Goal: Task Accomplishment & Management: Manage account settings

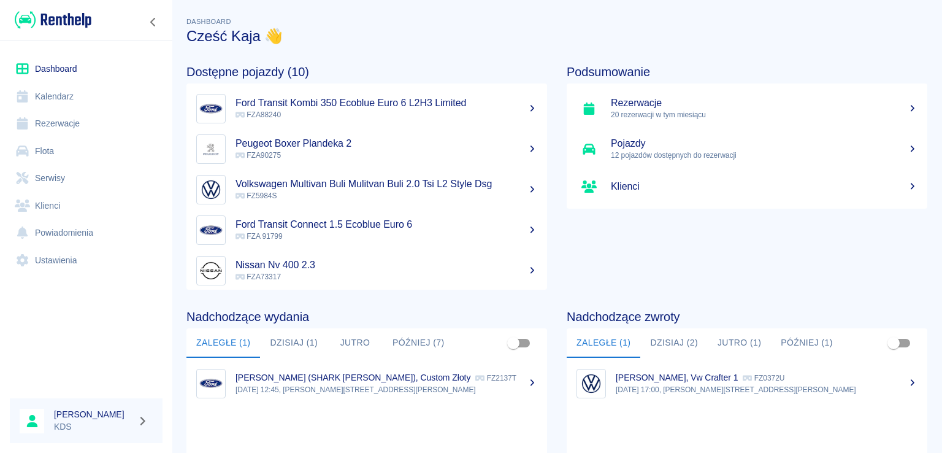
click at [66, 83] on link "Kalendarz" at bounding box center [86, 97] width 153 height 28
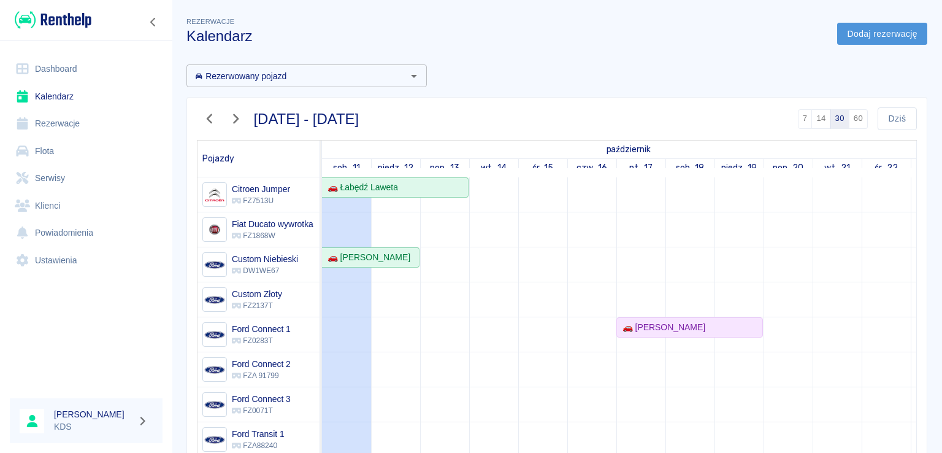
click at [859, 31] on link "Dodaj rezerwację" at bounding box center [882, 34] width 90 height 23
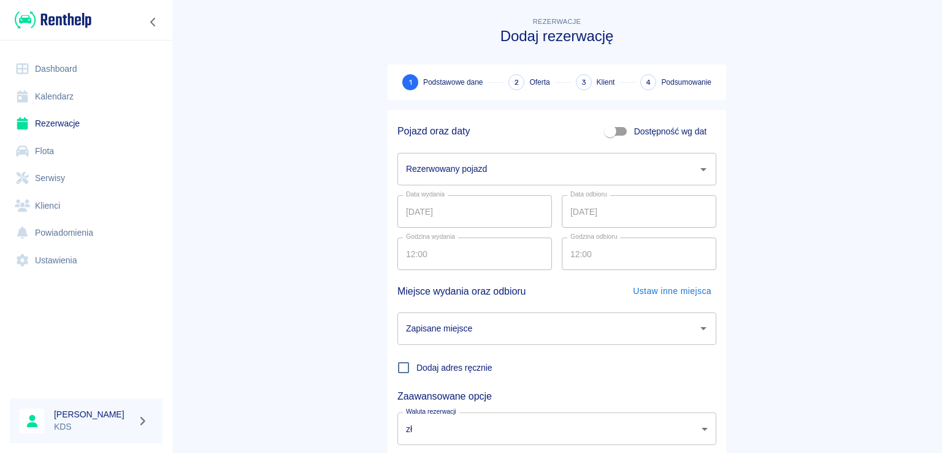
click at [497, 174] on input "Rezerwowany pojazd" at bounding box center [548, 168] width 290 height 21
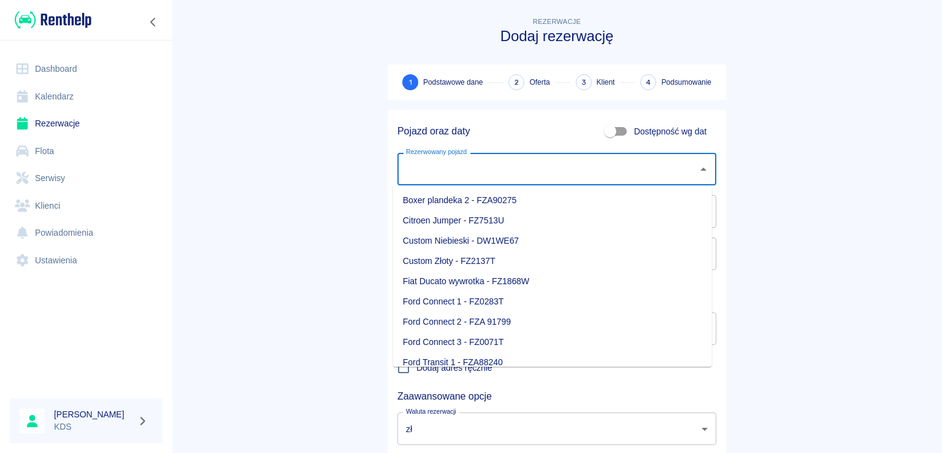
scroll to position [61, 0]
drag, startPoint x: 436, startPoint y: 339, endPoint x: 442, endPoint y: 321, distance: 19.0
click at [436, 339] on li "Nissan - FZA73317" at bounding box center [552, 341] width 319 height 20
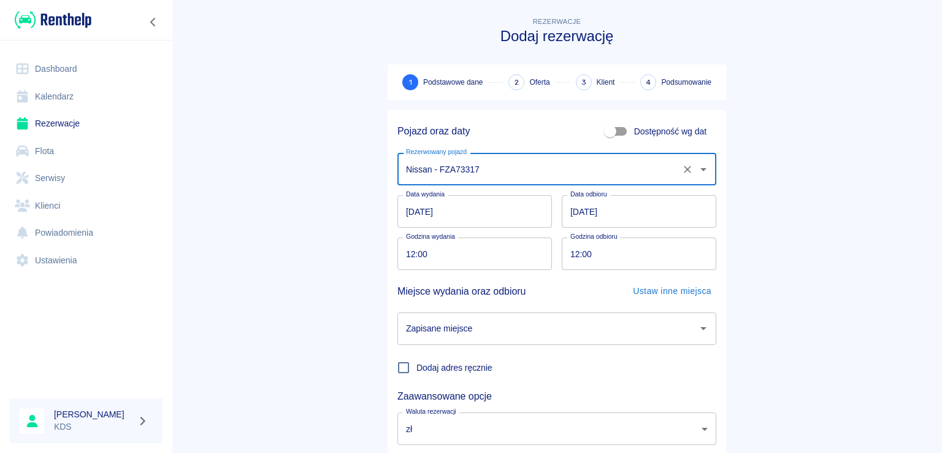
type input "Nissan - FZA73317"
click at [483, 207] on input "11.10.2025" at bounding box center [475, 211] width 155 height 33
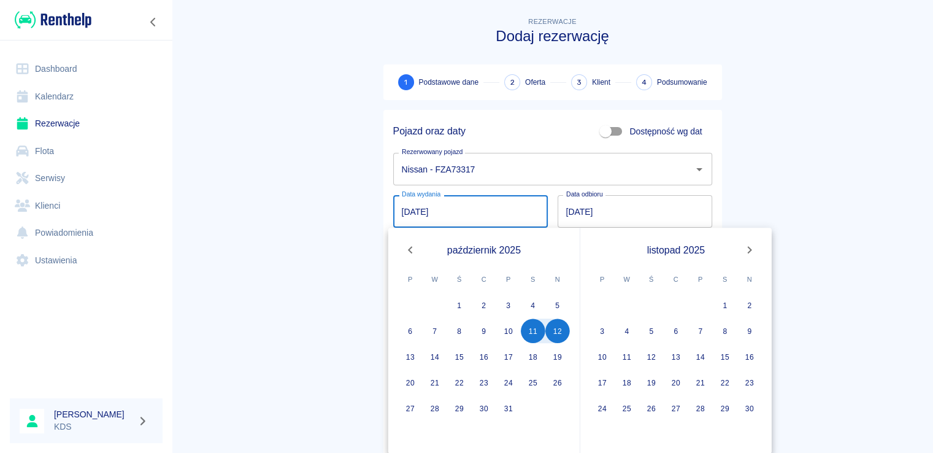
click at [666, 199] on input "12.10.2025" at bounding box center [635, 211] width 155 height 33
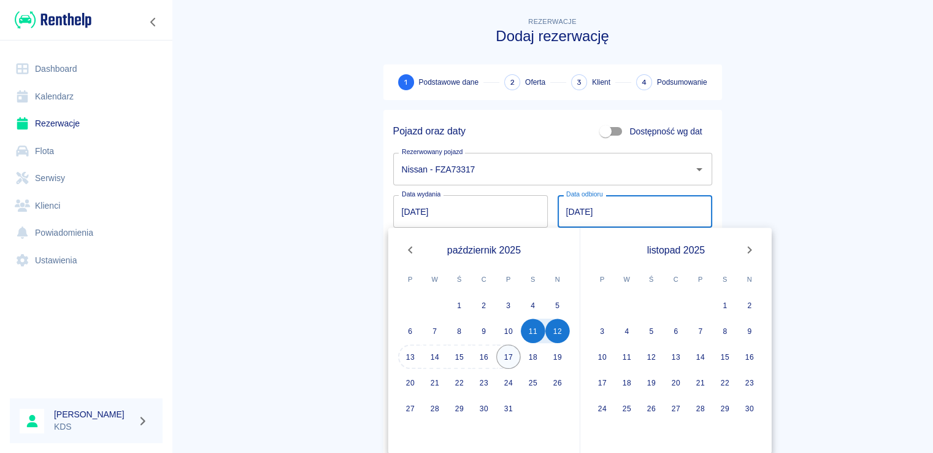
click at [508, 357] on button "17" at bounding box center [508, 356] width 25 height 25
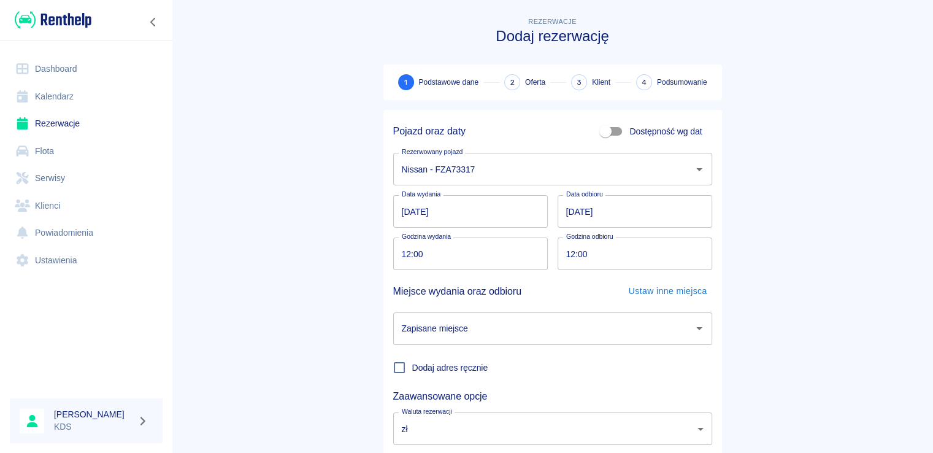
type input "17.10.2025"
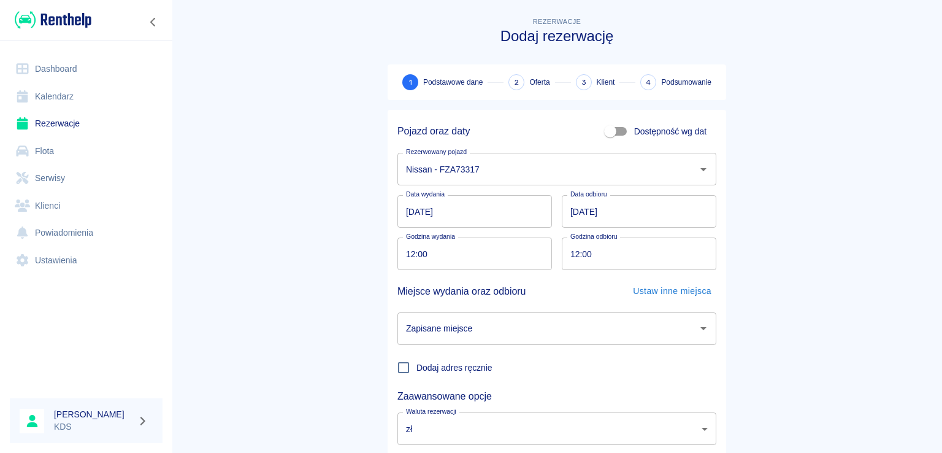
click at [614, 260] on input "12:00" at bounding box center [635, 253] width 146 height 33
type input "16:00"
click at [480, 274] on div "Miejsce wydania oraz odbioru Ustaw inne miejsca" at bounding box center [552, 286] width 329 height 33
click at [479, 263] on input "12:00" at bounding box center [471, 253] width 146 height 33
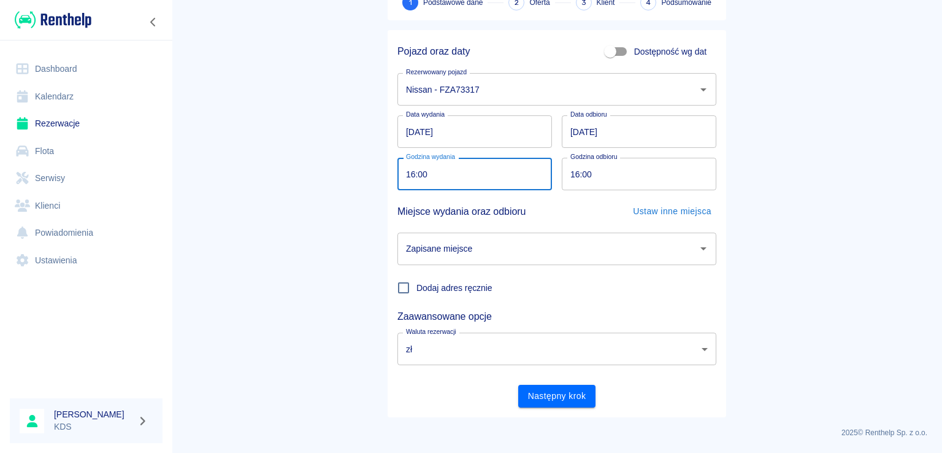
type input "16:00"
click at [511, 253] on input "Zapisane miejsce" at bounding box center [548, 248] width 290 height 21
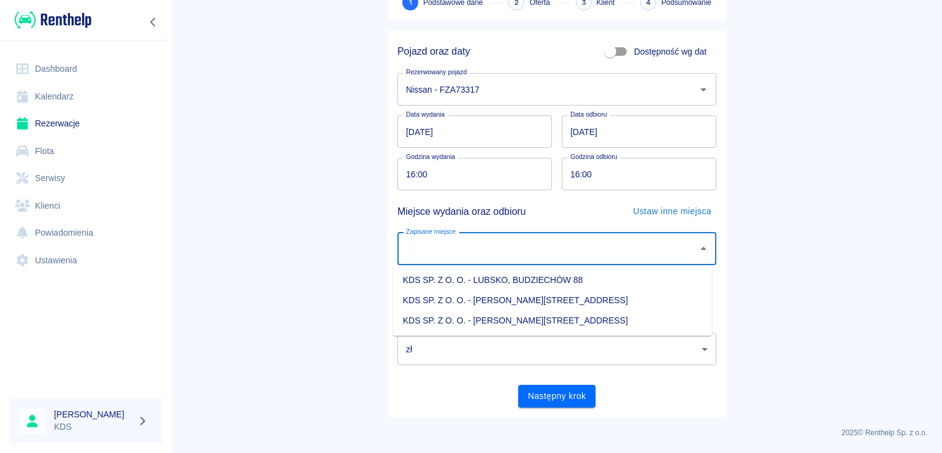
drag, startPoint x: 528, startPoint y: 320, endPoint x: 560, endPoint y: 386, distance: 73.5
click at [528, 320] on li "KDS SP. Z O. O. - Jasień, Sienkiewicza 52" at bounding box center [552, 320] width 319 height 20
type input "KDS SP. Z O. O. - Jasień, Sienkiewicza 52"
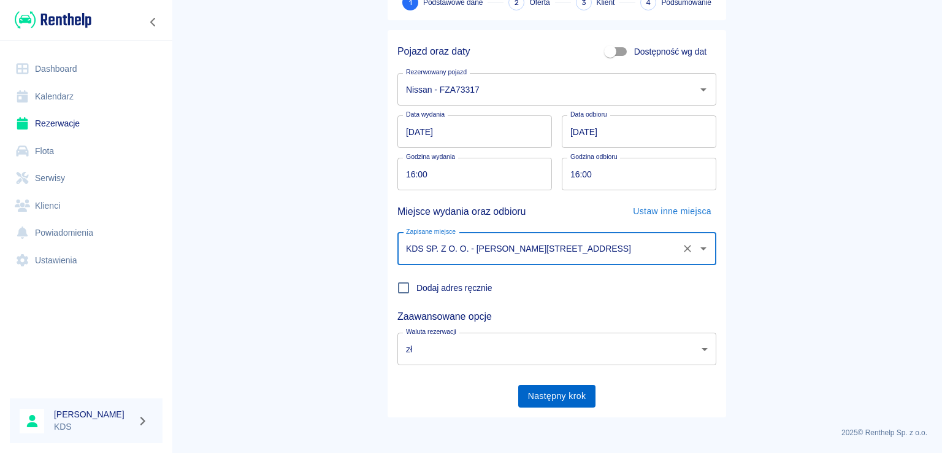
click at [550, 401] on button "Następny krok" at bounding box center [557, 396] width 78 height 23
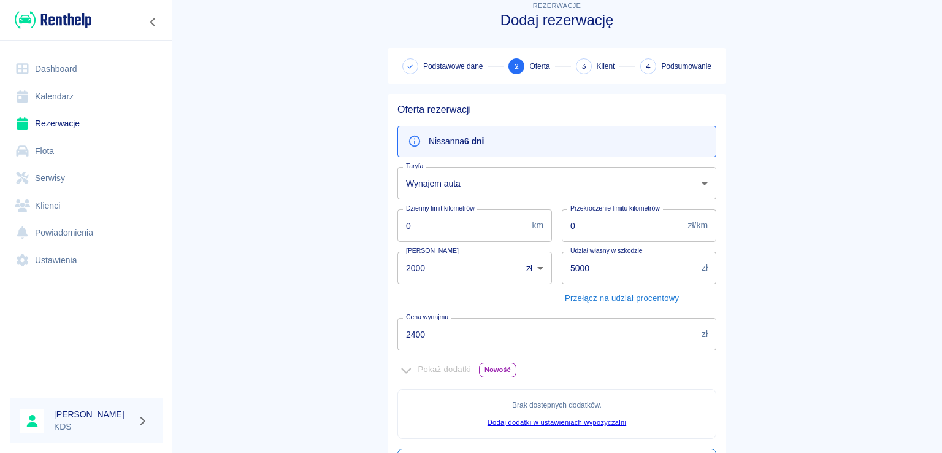
scroll to position [61, 0]
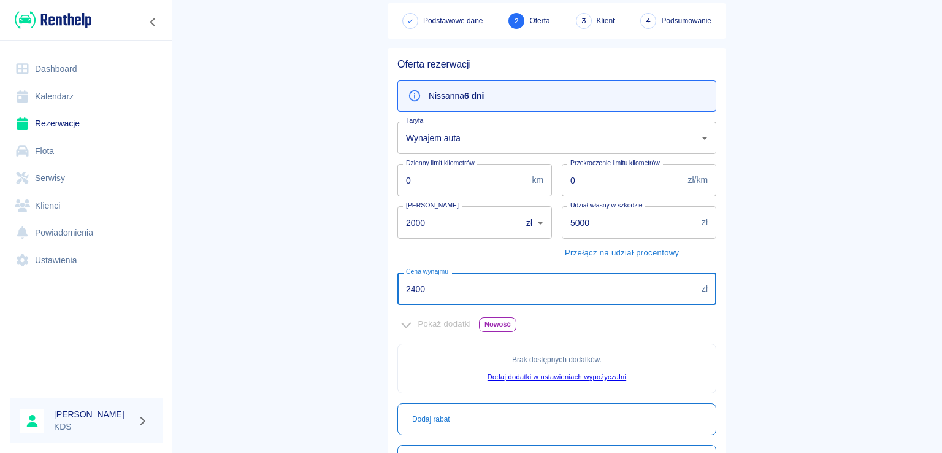
click at [463, 301] on input "2400" at bounding box center [547, 288] width 299 height 33
type input "0"
click at [462, 226] on input "2000" at bounding box center [455, 222] width 115 height 33
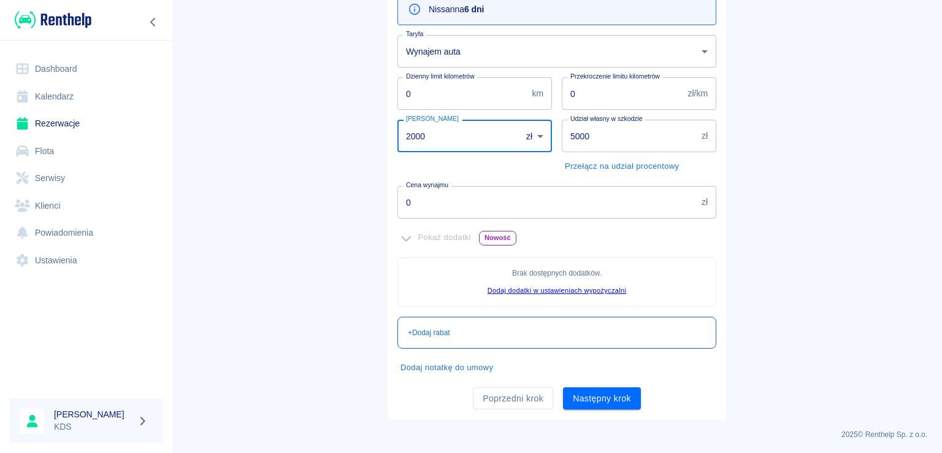
scroll to position [149, 0]
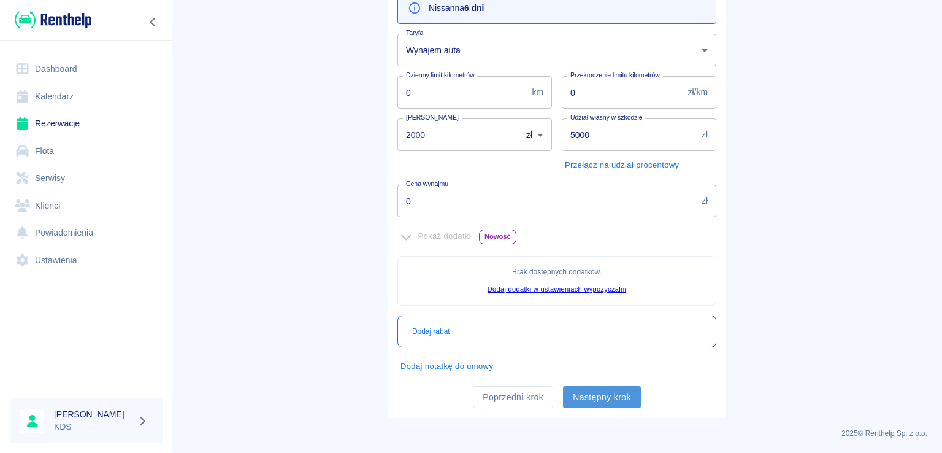
click at [595, 392] on button "Następny krok" at bounding box center [602, 397] width 78 height 23
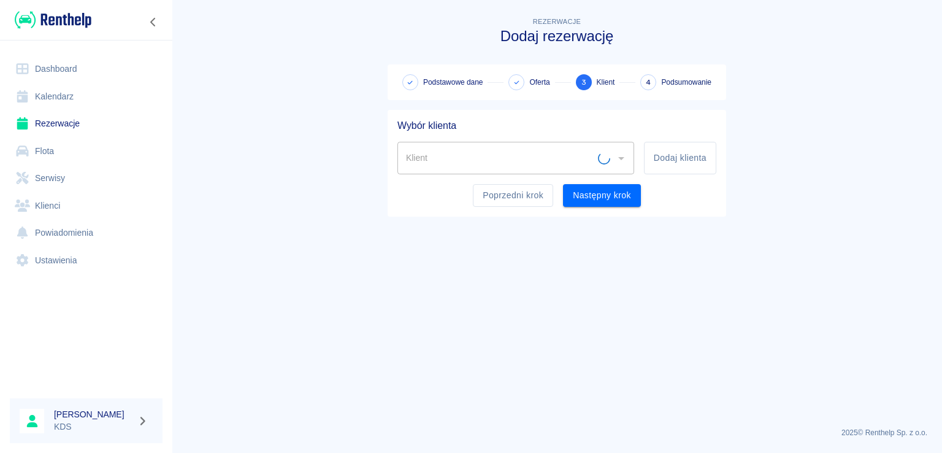
scroll to position [0, 0]
click at [682, 165] on button "Dodaj klienta" at bounding box center [680, 158] width 72 height 33
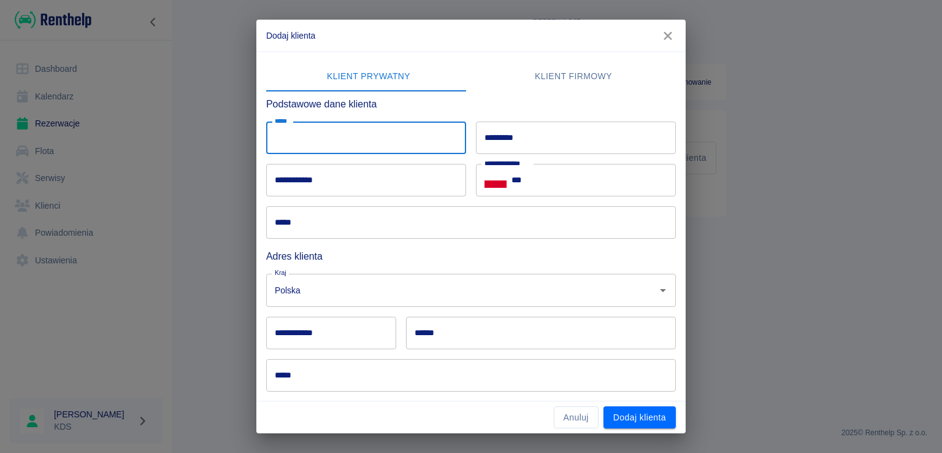
click at [434, 150] on input "*****" at bounding box center [366, 137] width 200 height 33
type input "*"
type input "******"
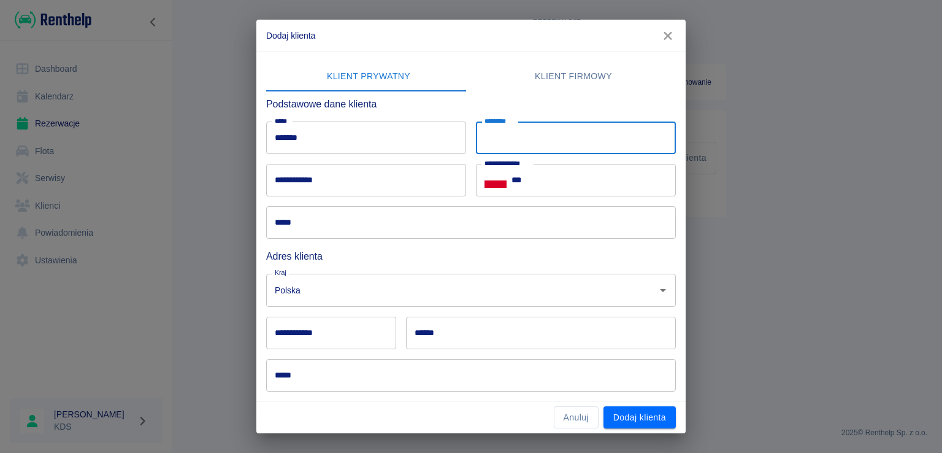
click at [484, 137] on input "*********" at bounding box center [576, 137] width 200 height 33
type input "******"
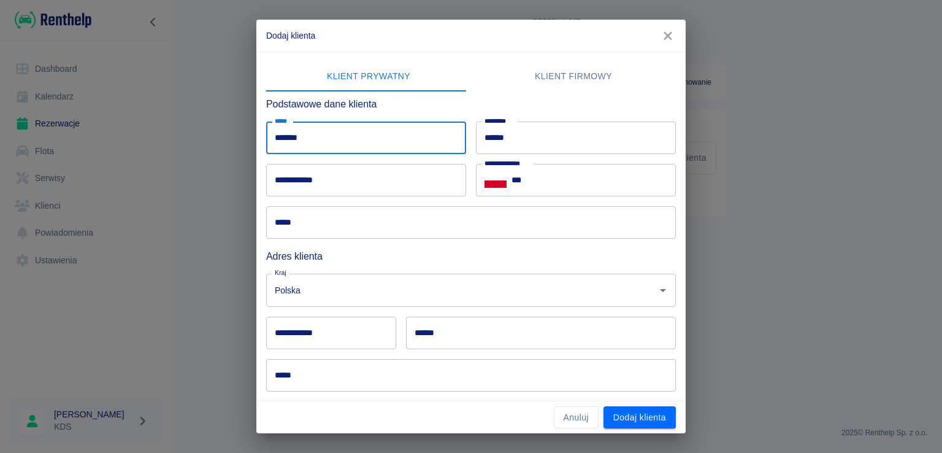
click at [410, 141] on input "******" at bounding box center [366, 137] width 200 height 33
type input "**********"
click at [540, 185] on input "***" at bounding box center [594, 180] width 164 height 33
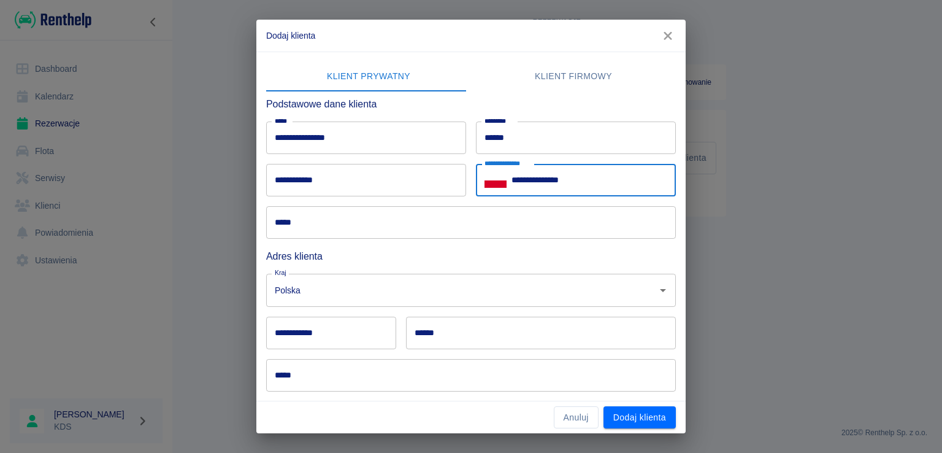
type input "**********"
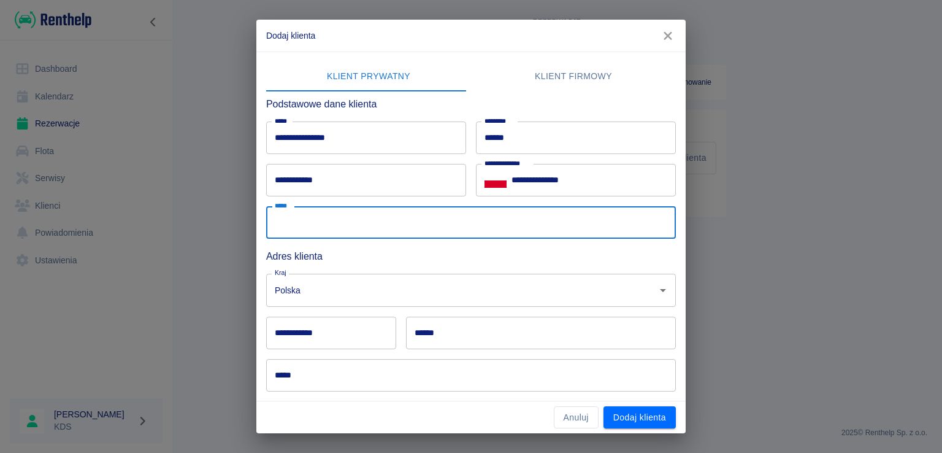
click at [393, 213] on input "*****" at bounding box center [471, 222] width 410 height 33
type input "*********"
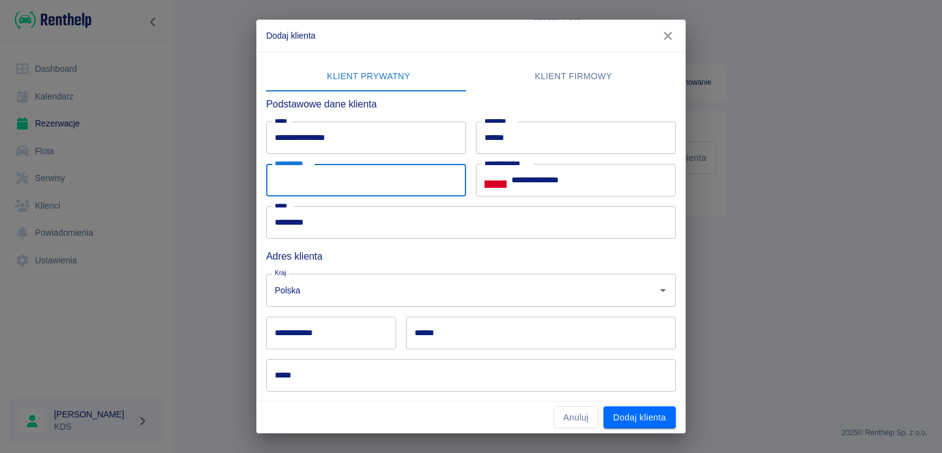
click at [432, 186] on input "**********" at bounding box center [366, 180] width 200 height 33
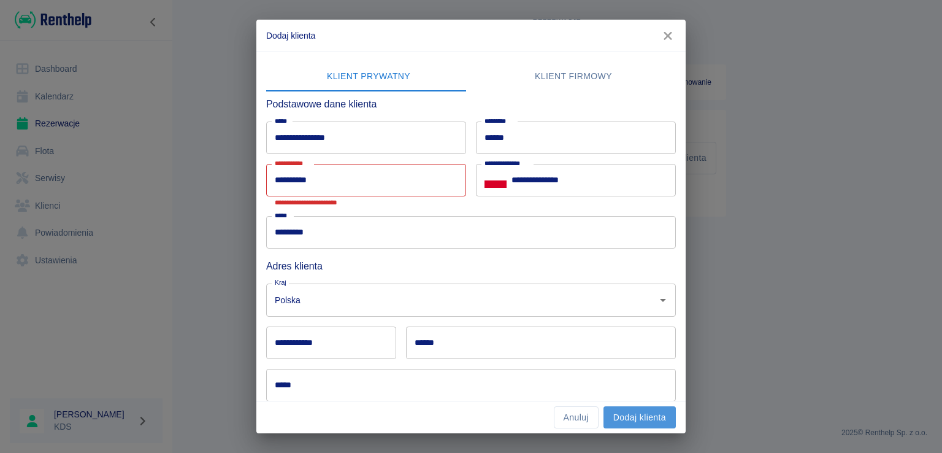
click at [615, 423] on button "Dodaj klienta" at bounding box center [640, 417] width 72 height 23
click at [358, 179] on input "**********" at bounding box center [366, 180] width 200 height 33
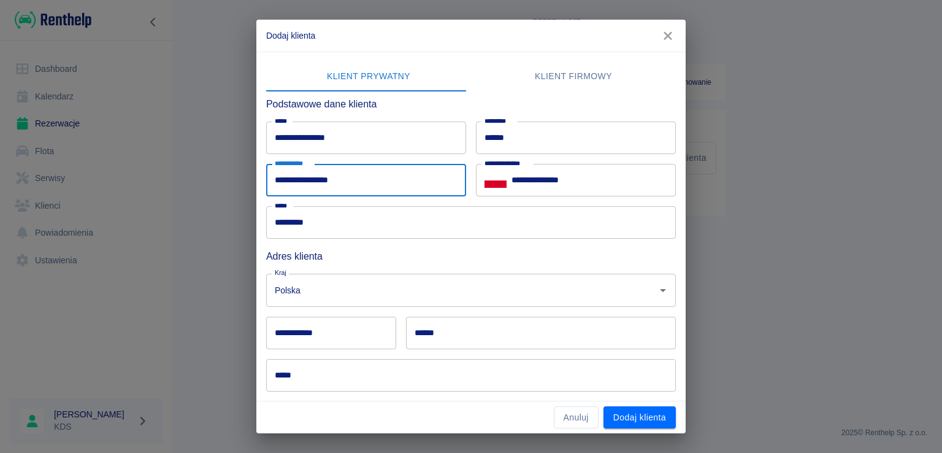
click at [392, 185] on input "**********" at bounding box center [366, 180] width 200 height 33
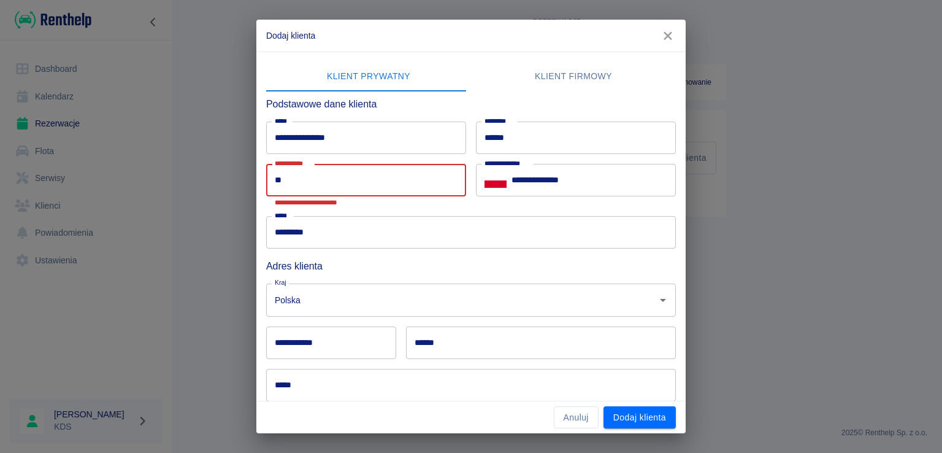
type input "*"
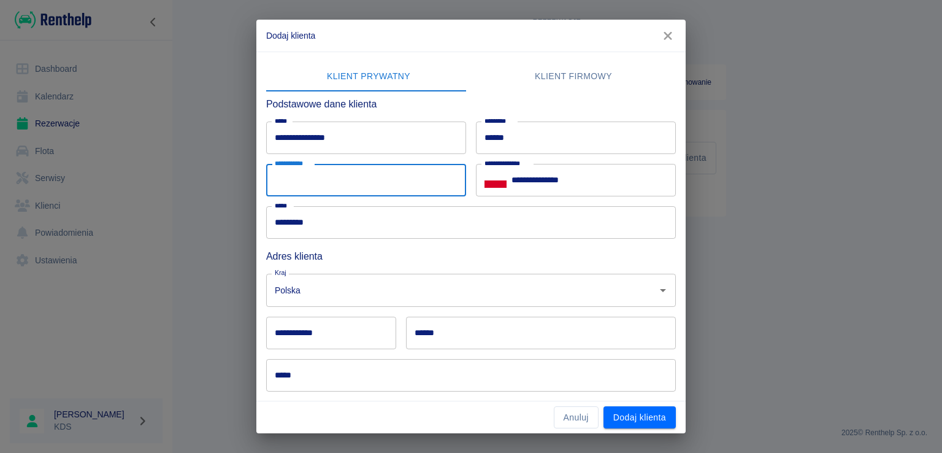
click at [610, 417] on button "Dodaj klienta" at bounding box center [640, 417] width 72 height 23
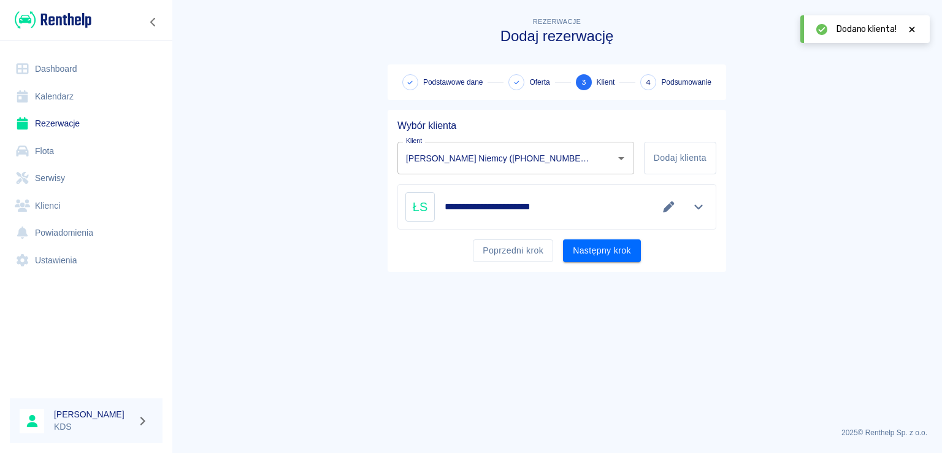
type input "Łukasz Stańńczyk Niemcy (+48123456789)"
click at [670, 208] on icon "Edytuj dane" at bounding box center [668, 206] width 11 height 11
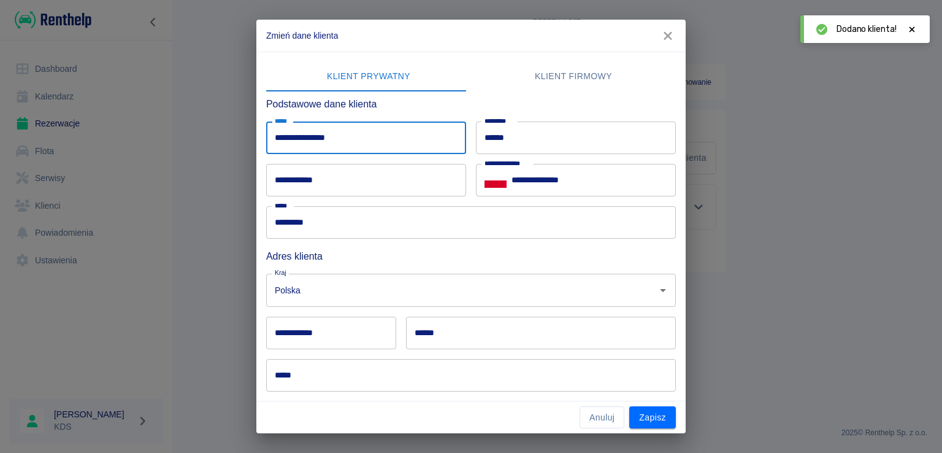
click at [326, 140] on input "**********" at bounding box center [366, 137] width 200 height 33
type input "**********"
click at [368, 327] on input "**********" at bounding box center [331, 333] width 130 height 33
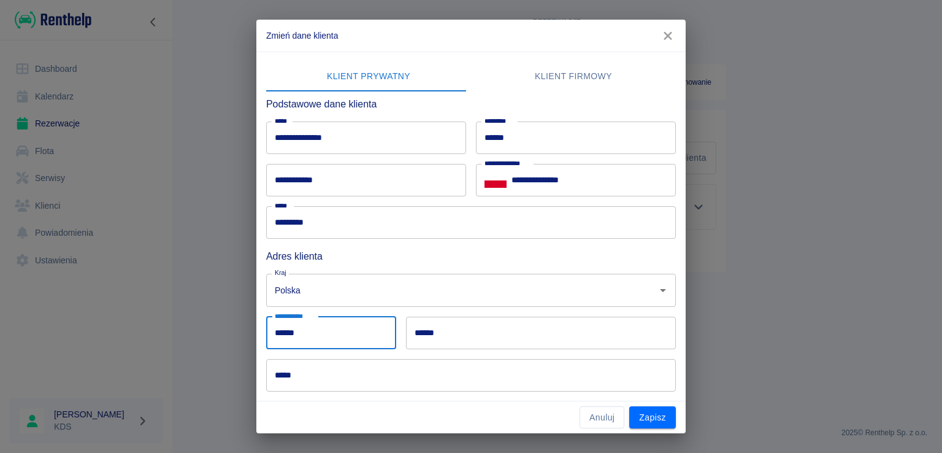
type input "******"
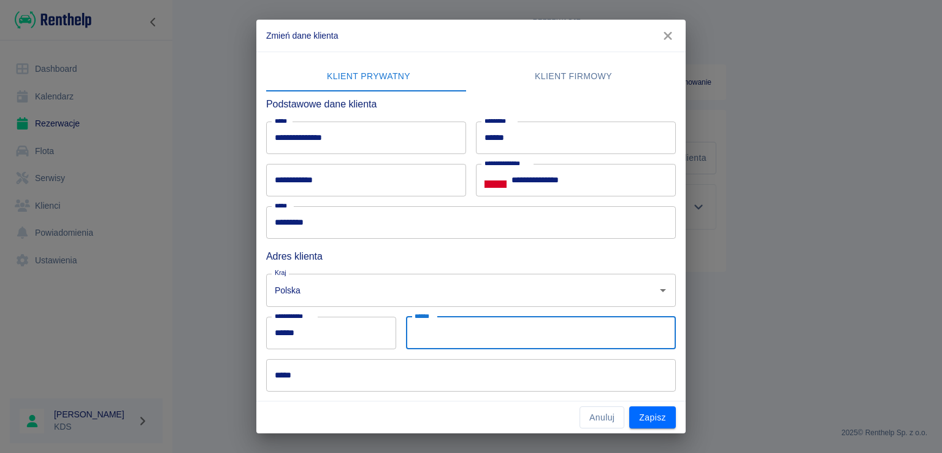
click at [442, 337] on input "******" at bounding box center [541, 333] width 270 height 33
type input "**"
click at [304, 339] on input "******" at bounding box center [331, 333] width 130 height 33
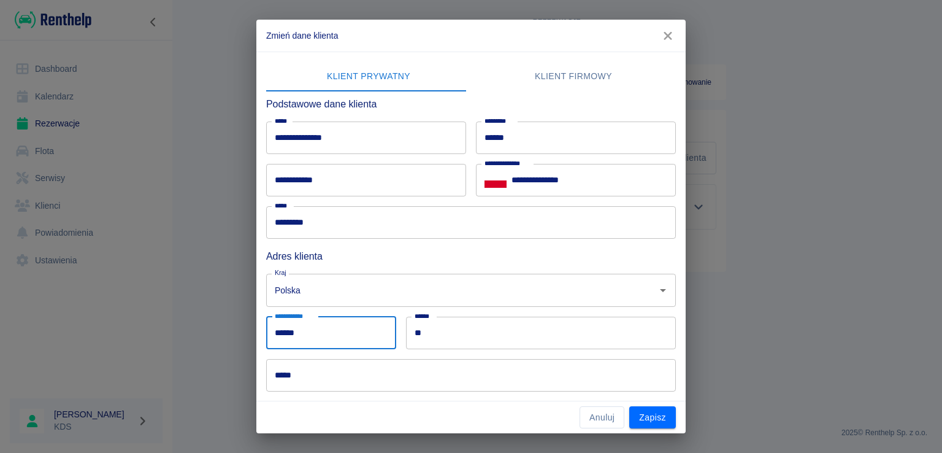
type input "******"
click at [514, 326] on input "**" at bounding box center [541, 333] width 270 height 33
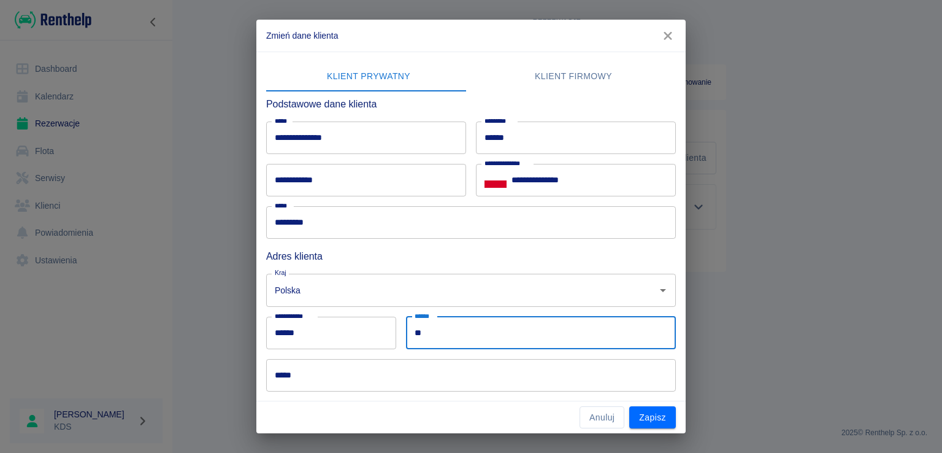
type input "*"
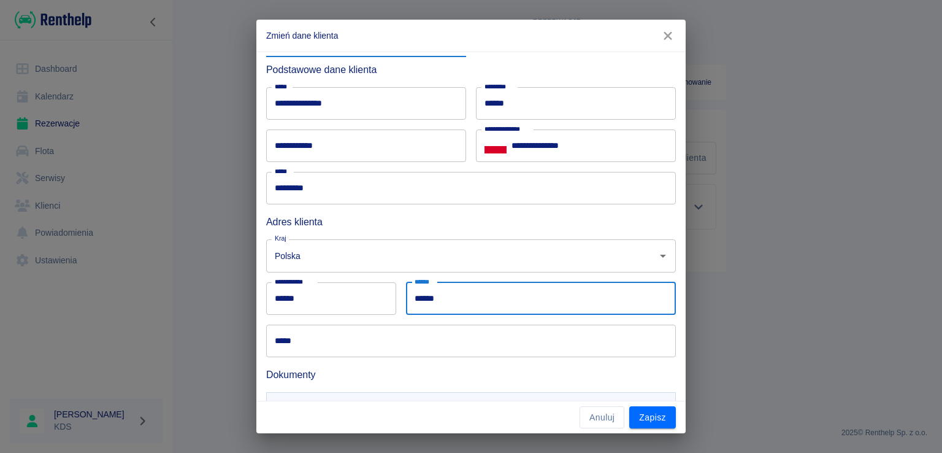
scroll to position [99, 0]
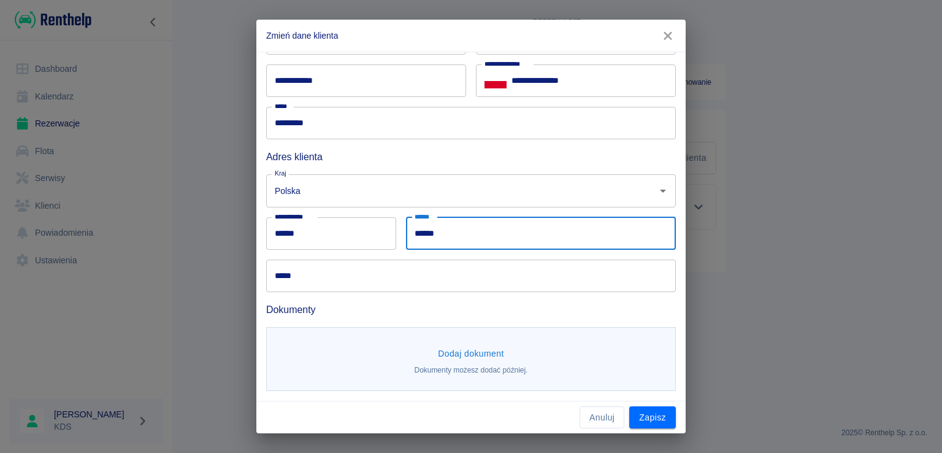
type input "******"
click at [478, 347] on button "Dodaj dokument" at bounding box center [471, 353] width 76 height 23
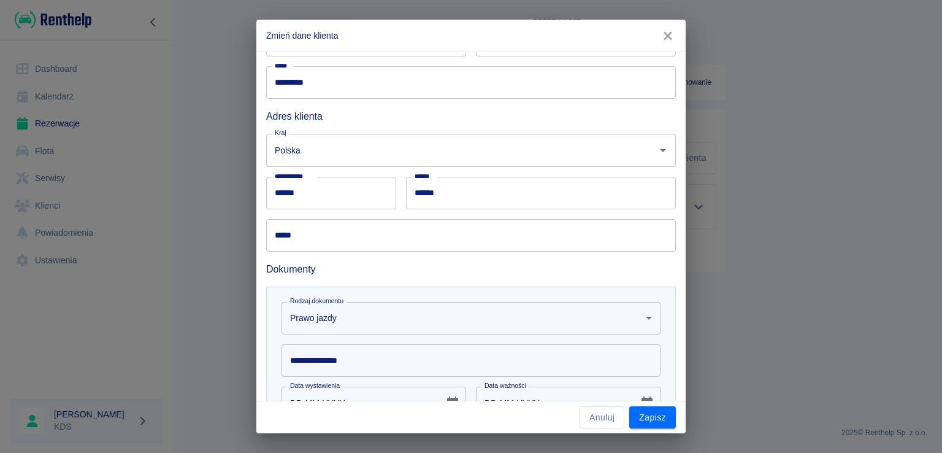
scroll to position [161, 0]
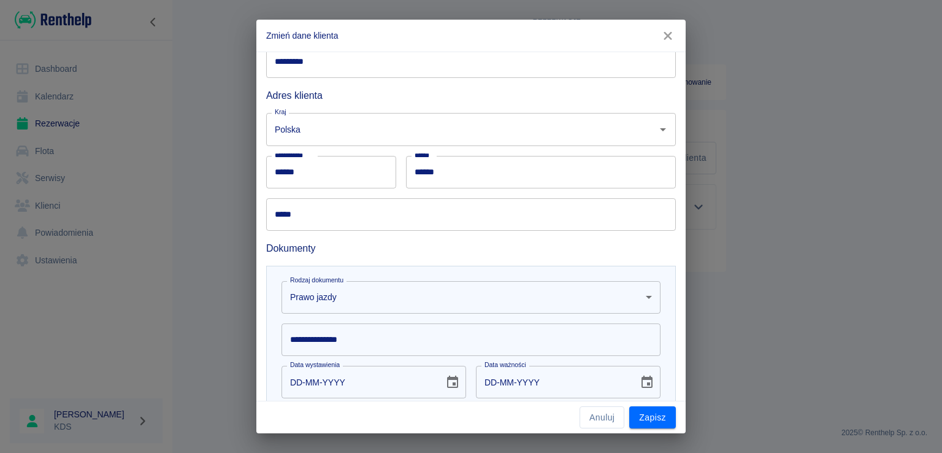
click at [380, 346] on input "**********" at bounding box center [471, 339] width 379 height 33
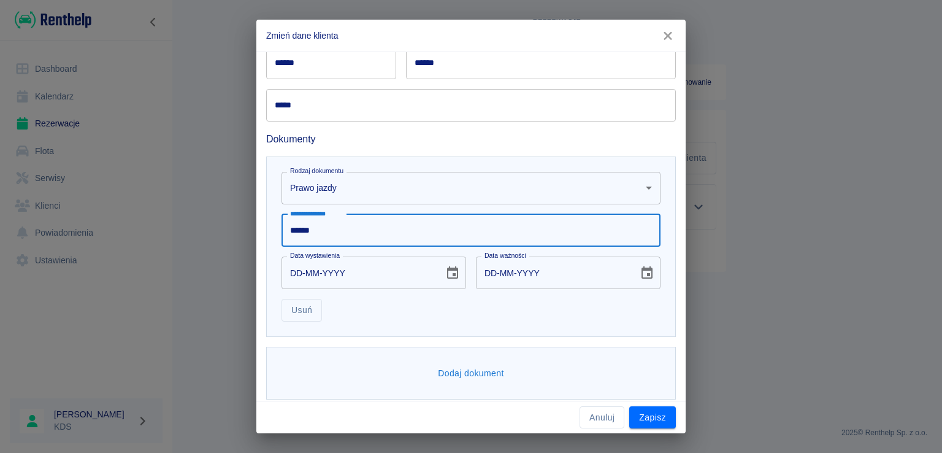
scroll to position [278, 0]
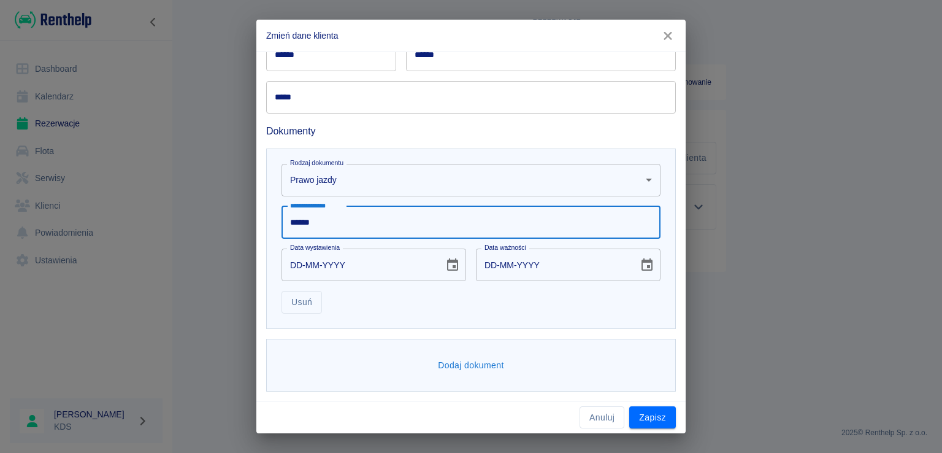
type input "******"
click at [498, 361] on button "Dodaj dokument" at bounding box center [471, 365] width 76 height 23
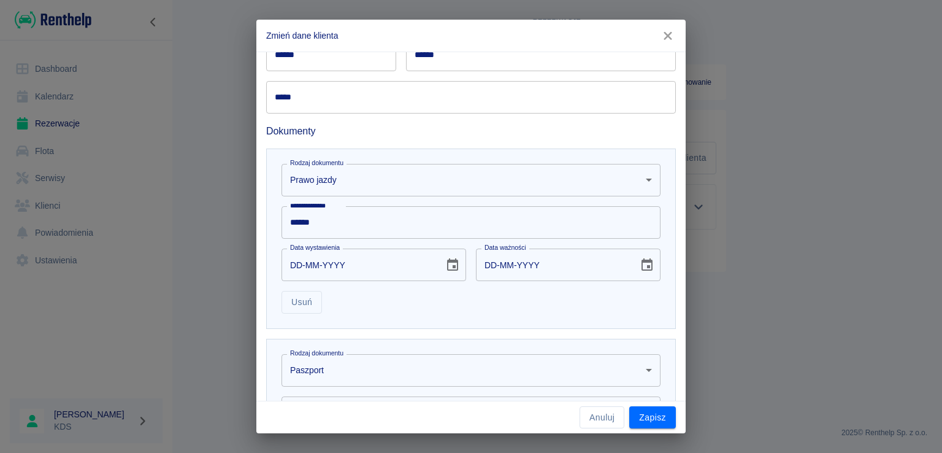
click at [358, 366] on body "**********" at bounding box center [471, 226] width 942 height 453
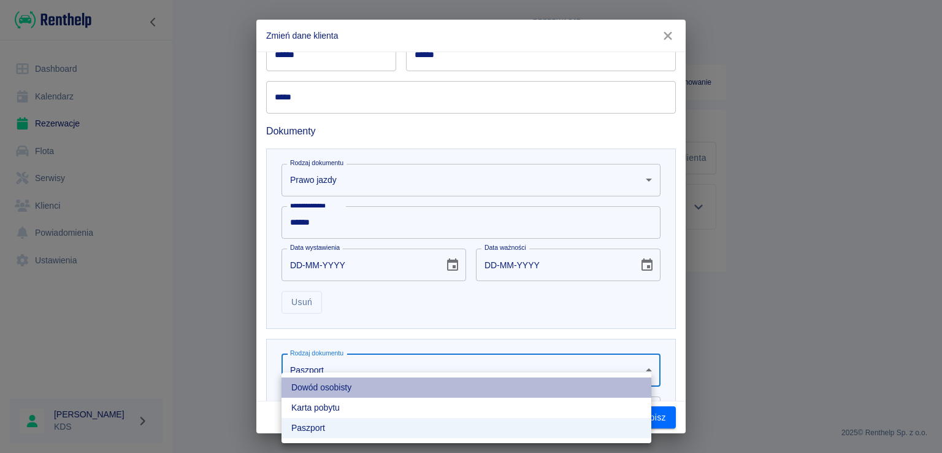
click at [324, 388] on li "Dowód osobisty" at bounding box center [467, 387] width 370 height 20
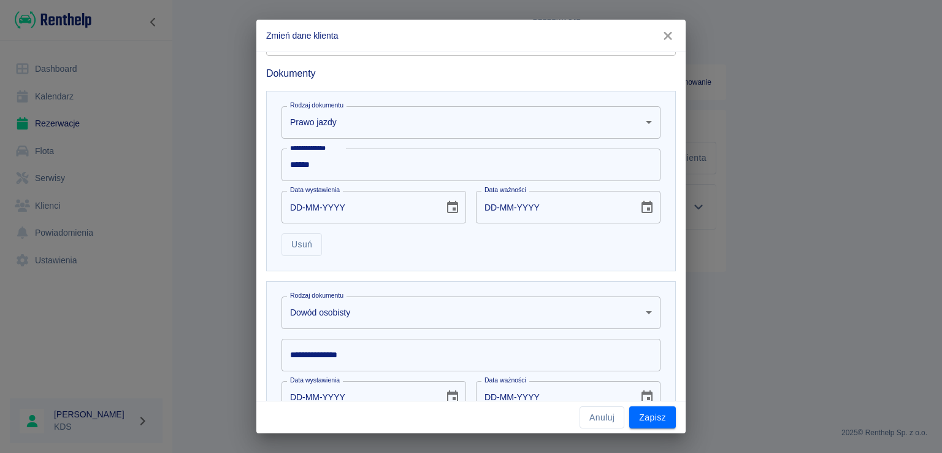
scroll to position [401, 0]
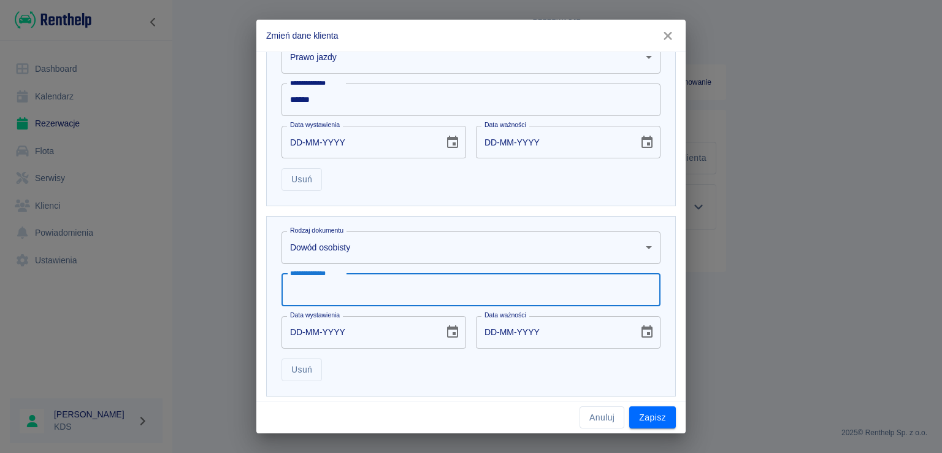
click at [359, 291] on input "**********" at bounding box center [471, 290] width 379 height 33
type input "******"
click at [643, 414] on button "Zapisz" at bounding box center [652, 417] width 47 height 23
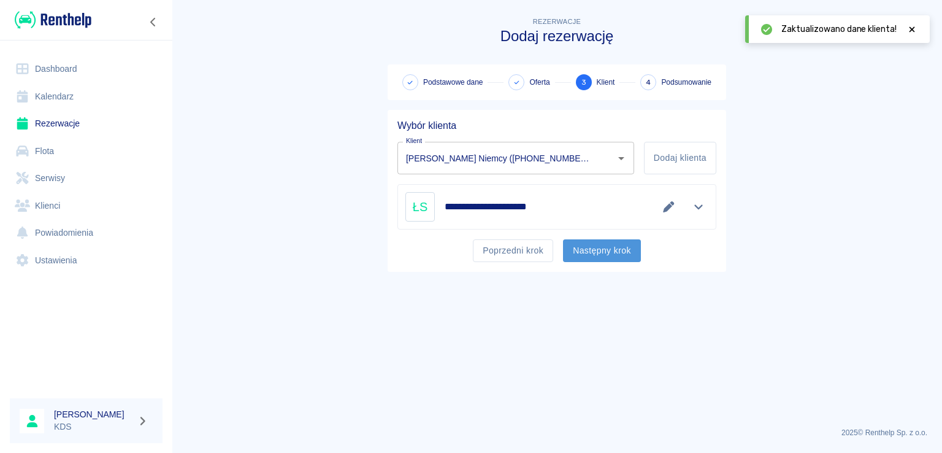
click at [612, 256] on button "Następny krok" at bounding box center [602, 250] width 78 height 23
type input "Łukasz Stańczyk Niemcy (+48123456789)"
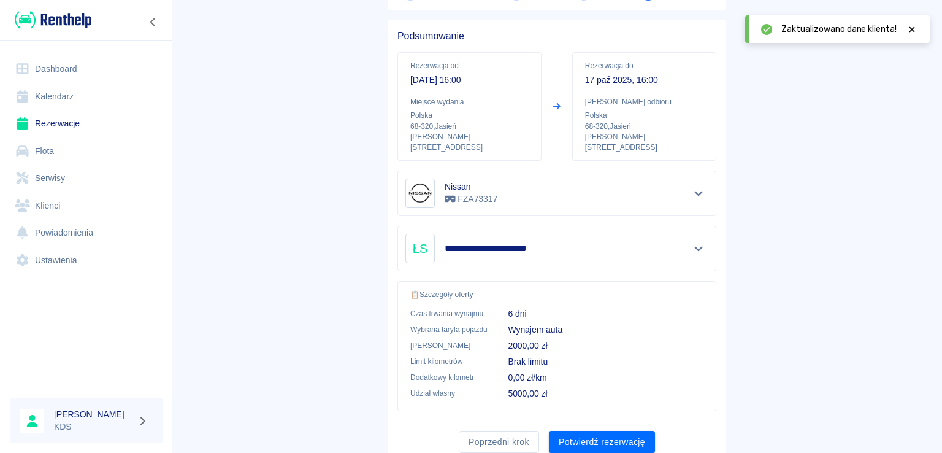
scroll to position [123, 0]
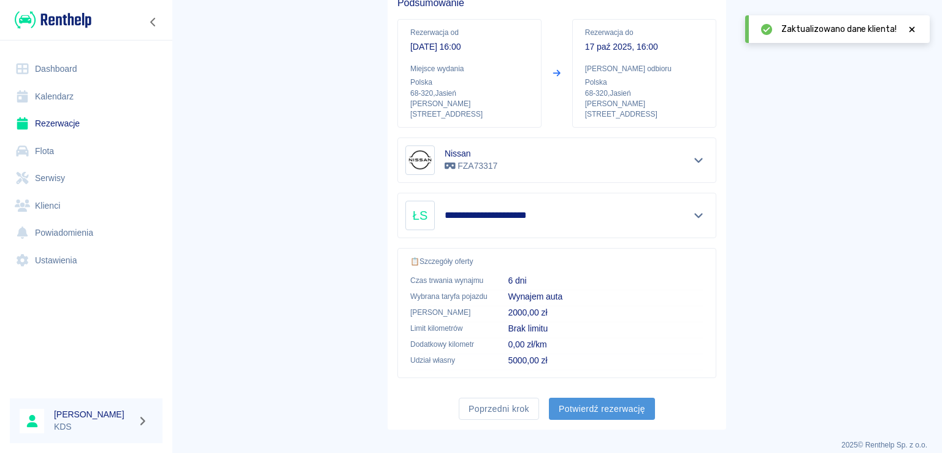
click at [611, 398] on button "Potwierdź rezerwację" at bounding box center [602, 409] width 106 height 23
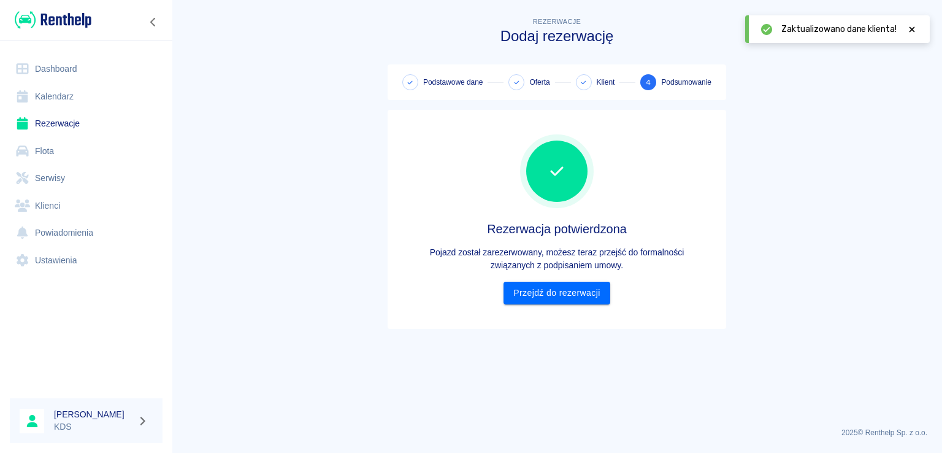
scroll to position [0, 0]
click at [567, 300] on link "Przejdź do rezerwacji" at bounding box center [557, 293] width 106 height 23
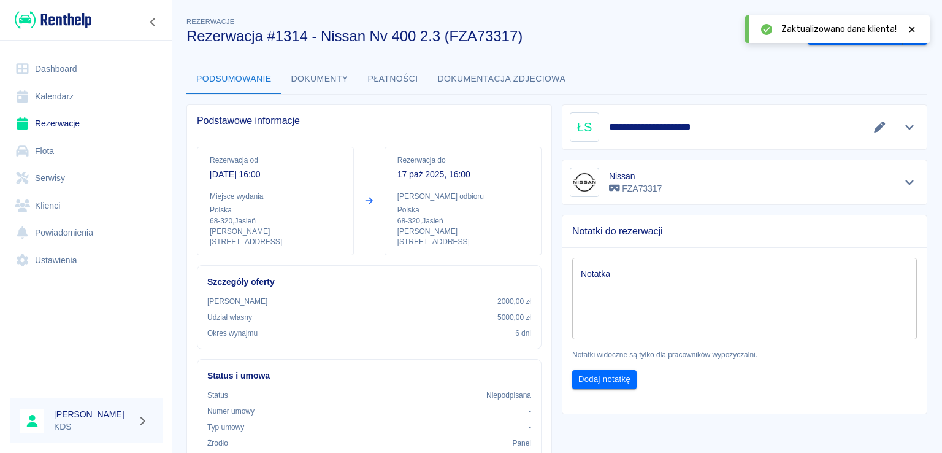
click at [915, 28] on icon at bounding box center [912, 29] width 11 height 9
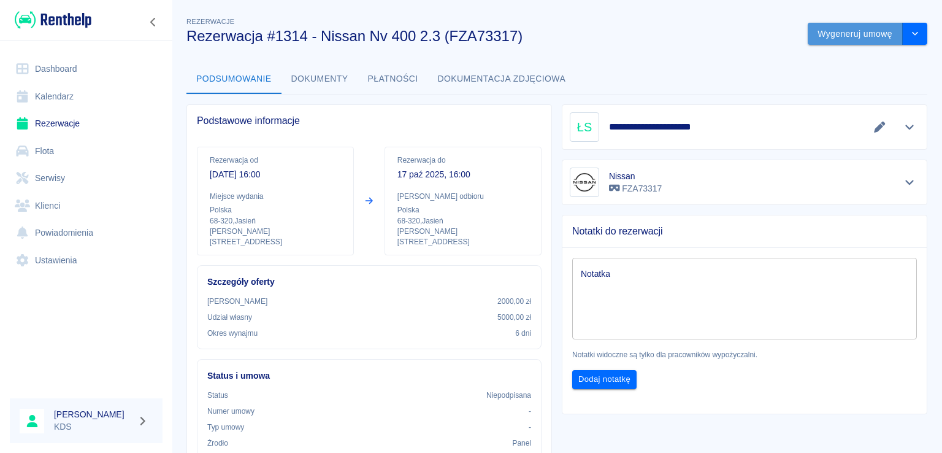
click at [861, 39] on button "Wygeneruj umowę" at bounding box center [855, 34] width 95 height 23
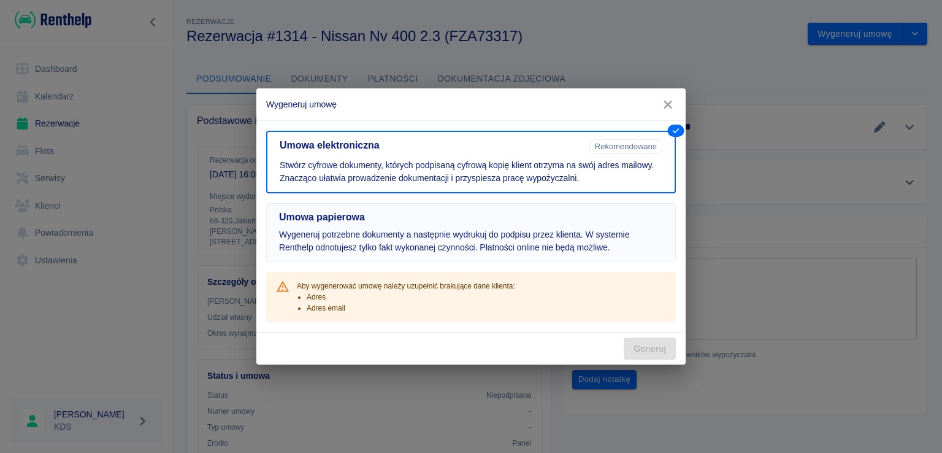
click at [578, 234] on p "Wygeneruj potrzebne dokumenty a następnie wydrukuj do podpisu przez klienta. W …" at bounding box center [471, 241] width 384 height 26
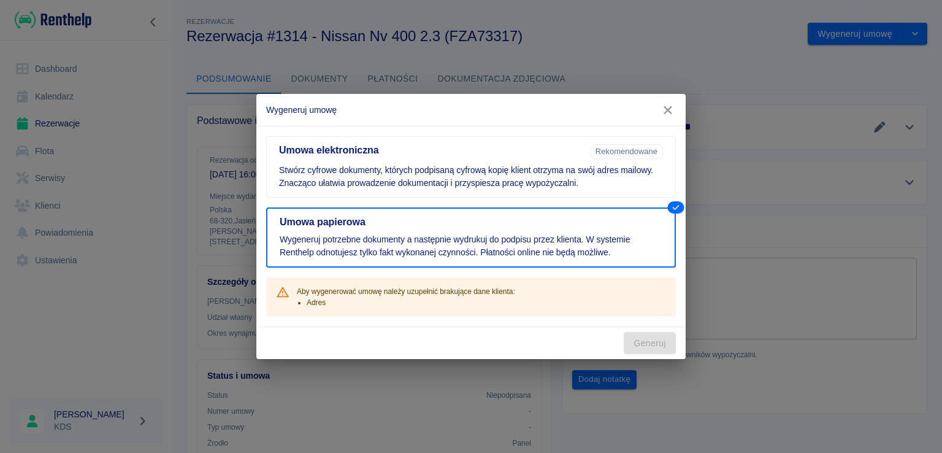
click at [670, 108] on icon "button" at bounding box center [668, 110] width 8 height 8
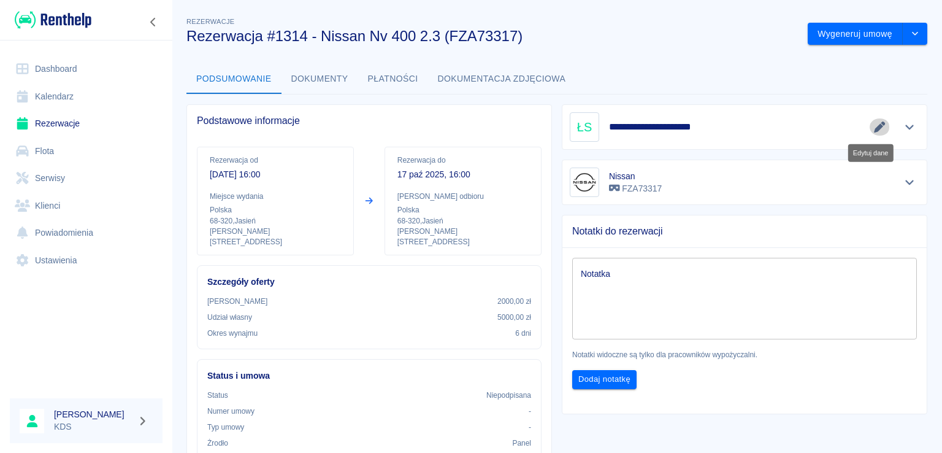
click at [874, 128] on icon "Edytuj dane" at bounding box center [879, 126] width 11 height 11
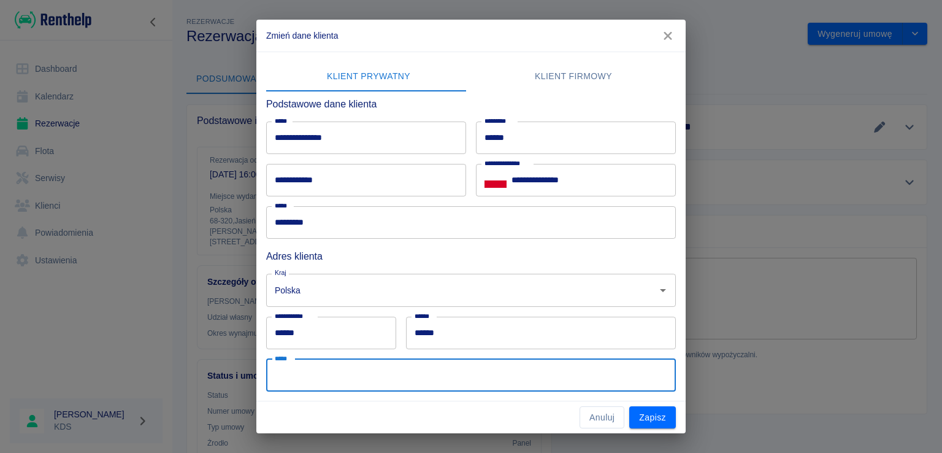
click at [414, 371] on input "*****" at bounding box center [471, 375] width 410 height 33
type input "**********"
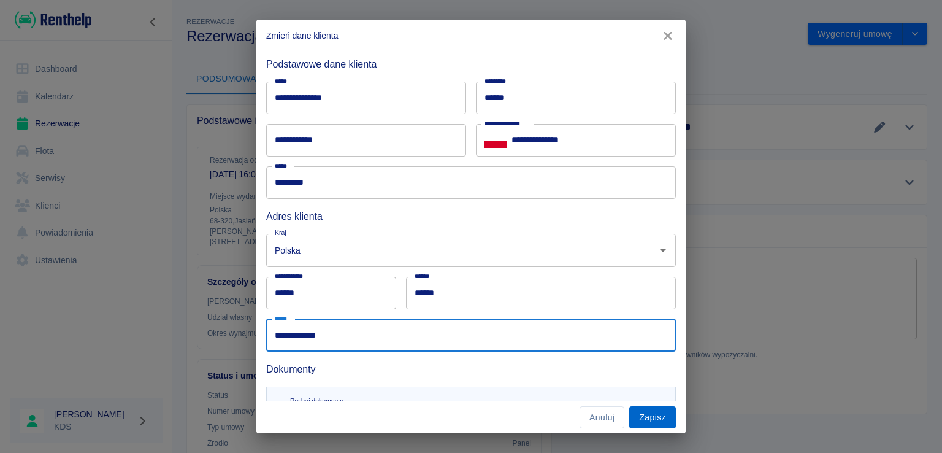
scroll to position [61, 0]
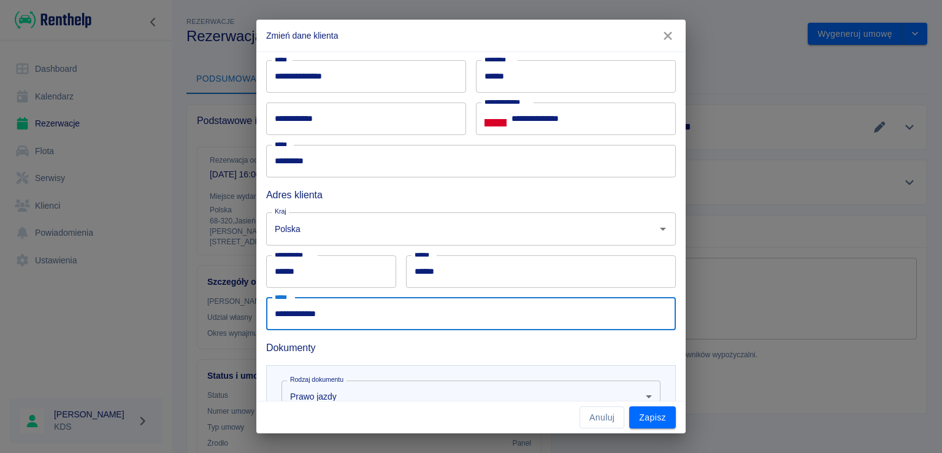
click at [397, 318] on input "**********" at bounding box center [471, 314] width 410 height 33
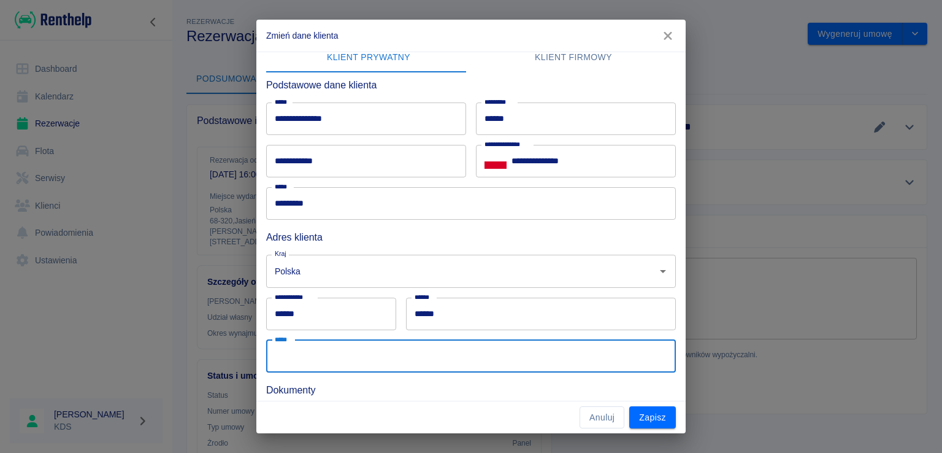
scroll to position [0, 0]
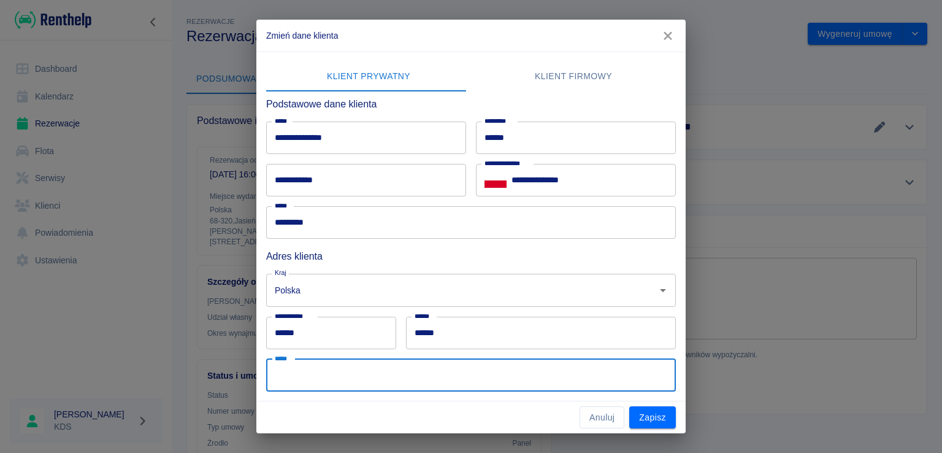
click at [567, 77] on button "Klient firmowy" at bounding box center [573, 76] width 205 height 29
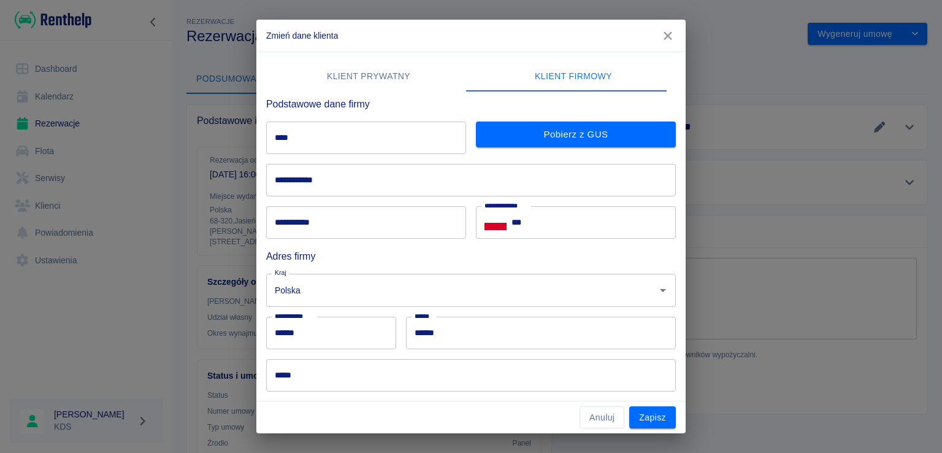
click at [380, 134] on input "****" at bounding box center [366, 137] width 200 height 33
type input "*"
type input "**********"
click at [513, 142] on button "Pobierz z GUS" at bounding box center [576, 134] width 200 height 26
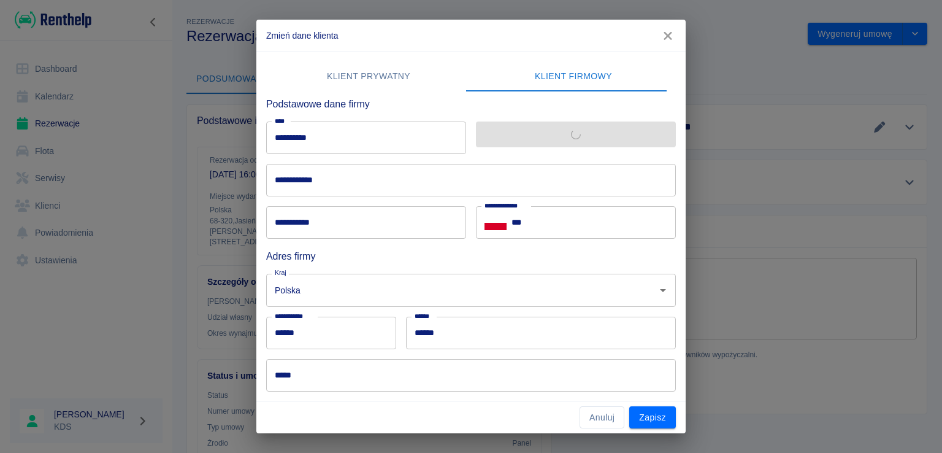
type input "**********"
type input "**"
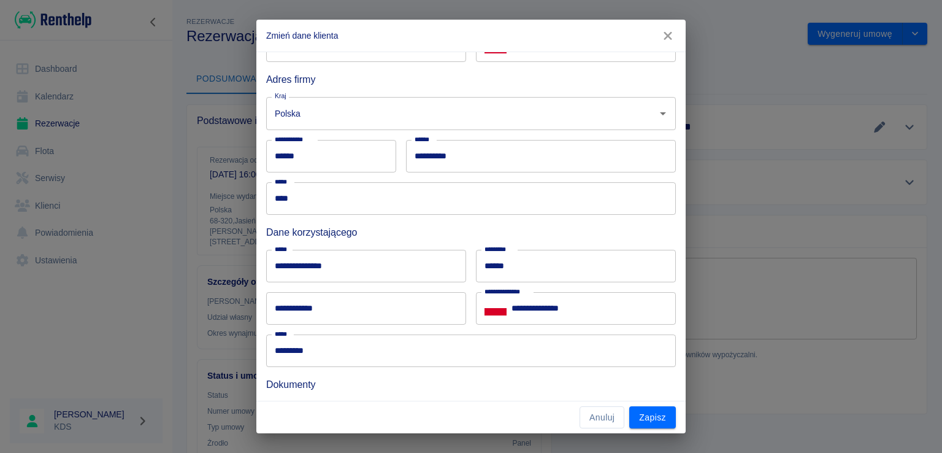
scroll to position [184, 0]
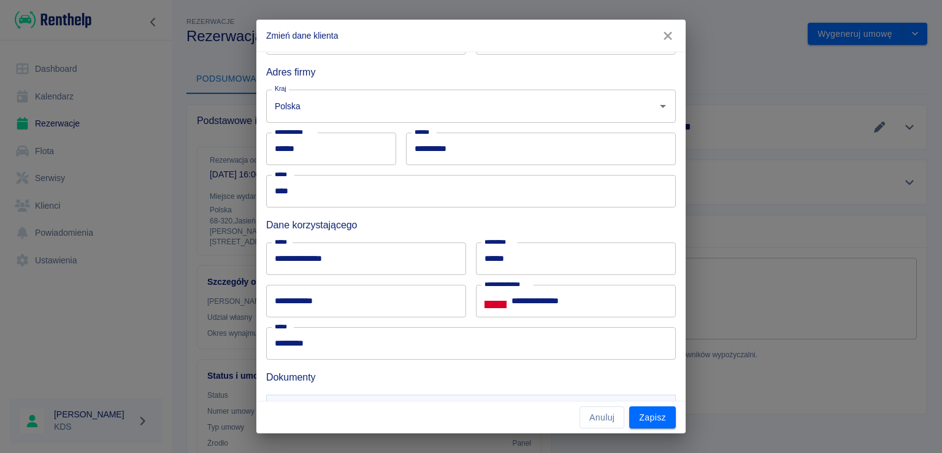
click at [378, 270] on input "**********" at bounding box center [366, 258] width 200 height 33
click at [552, 245] on input "******" at bounding box center [576, 258] width 200 height 33
type input "*"
click at [432, 266] on input "**********" at bounding box center [366, 258] width 200 height 33
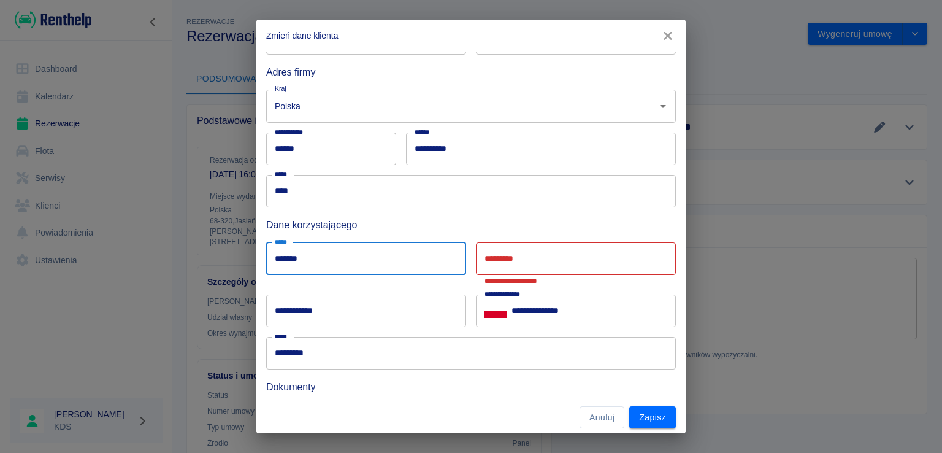
type input "******"
click at [505, 259] on div "**********" at bounding box center [576, 263] width 200 height 42
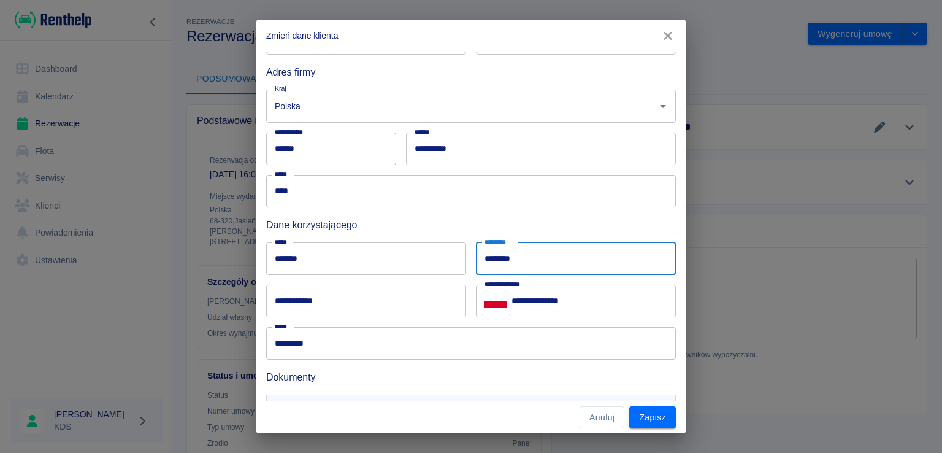
type input "********"
click at [621, 302] on input "**********" at bounding box center [594, 301] width 164 height 33
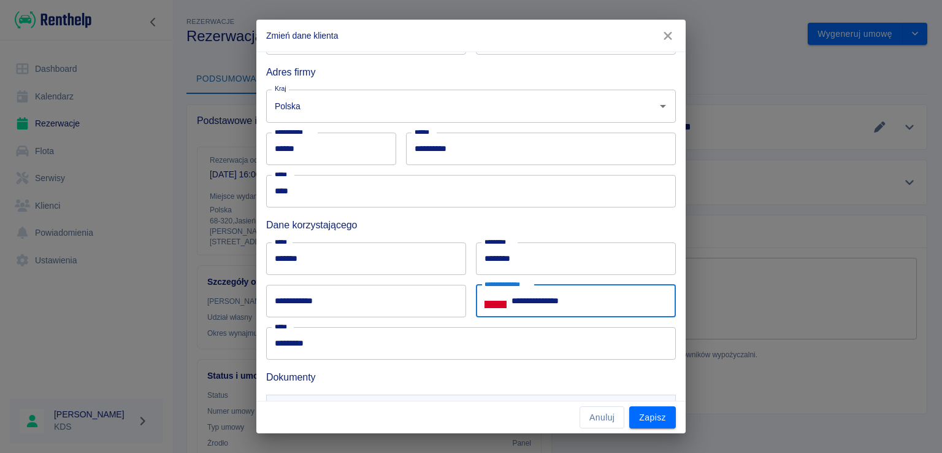
click at [621, 302] on input "**********" at bounding box center [594, 301] width 164 height 33
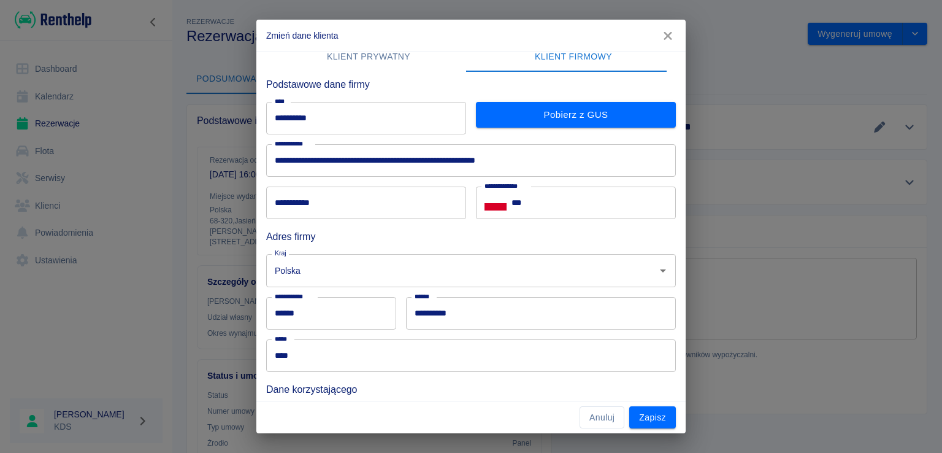
scroll to position [0, 0]
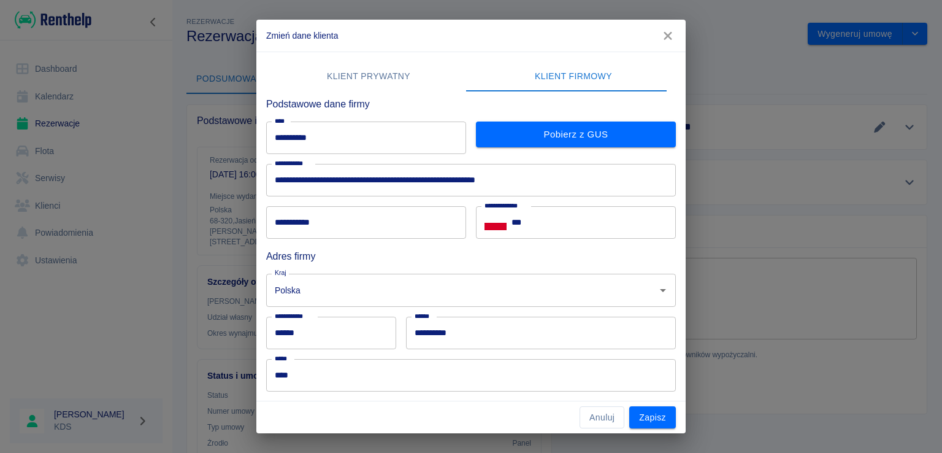
click at [411, 223] on input "**********" at bounding box center [366, 222] width 200 height 33
click at [425, 275] on div "Polska Kraj" at bounding box center [471, 290] width 410 height 33
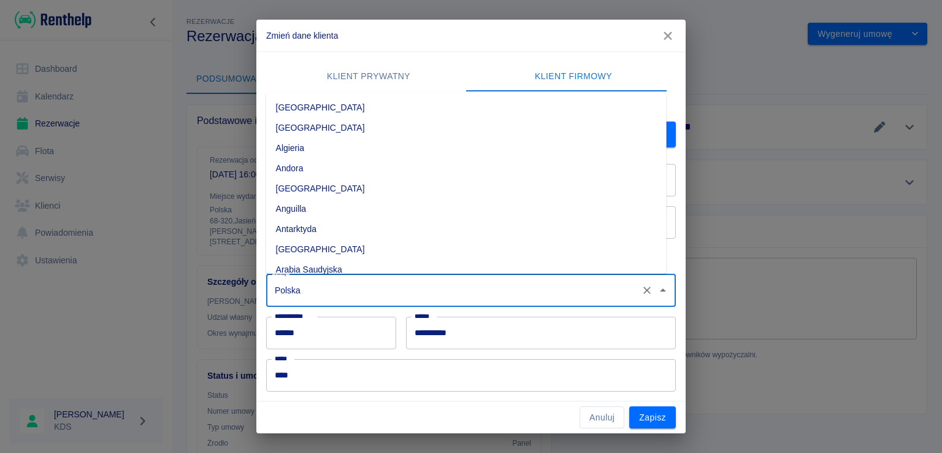
scroll to position [3246, 0]
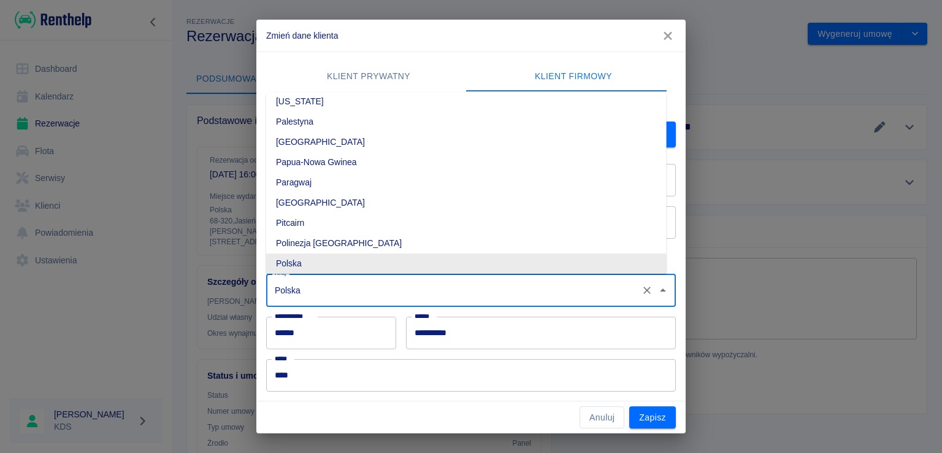
click at [423, 263] on li "Polska" at bounding box center [466, 263] width 401 height 20
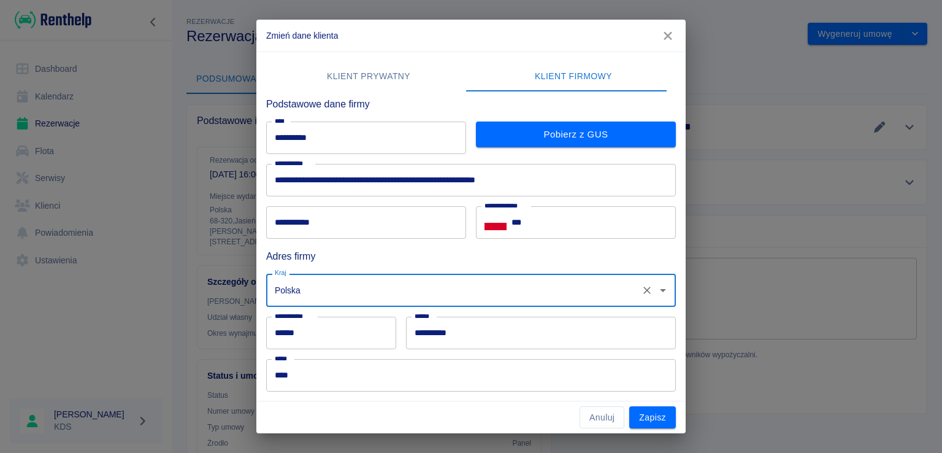
click at [655, 430] on div "Anuluj Zapisz" at bounding box center [470, 417] width 429 height 33
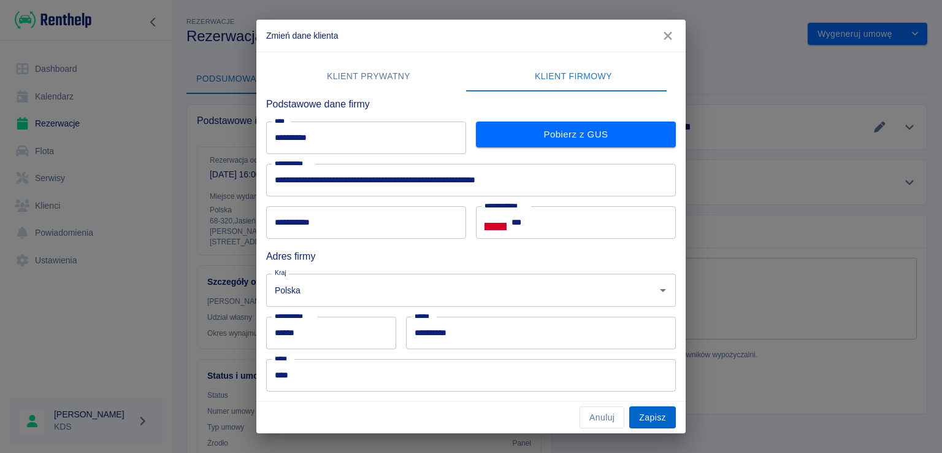
click at [651, 420] on button "Zapisz" at bounding box center [652, 417] width 47 height 23
click at [652, 418] on button "Zapisz" at bounding box center [652, 417] width 47 height 23
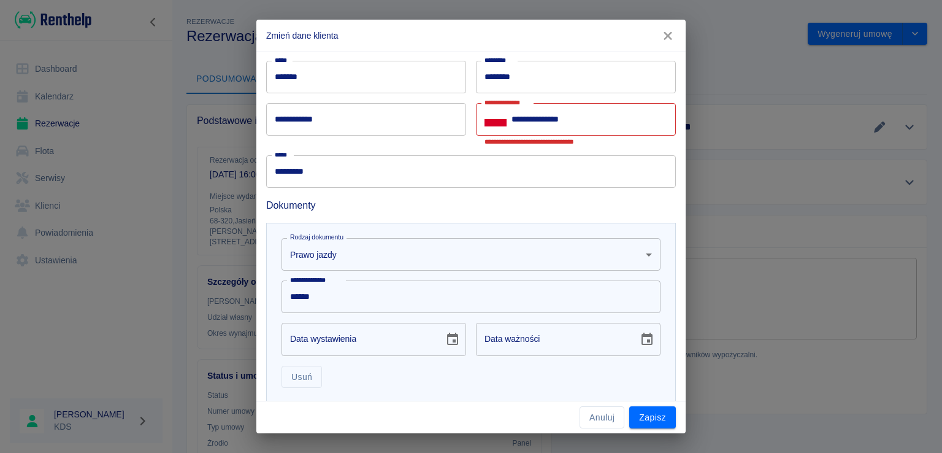
scroll to position [307, 0]
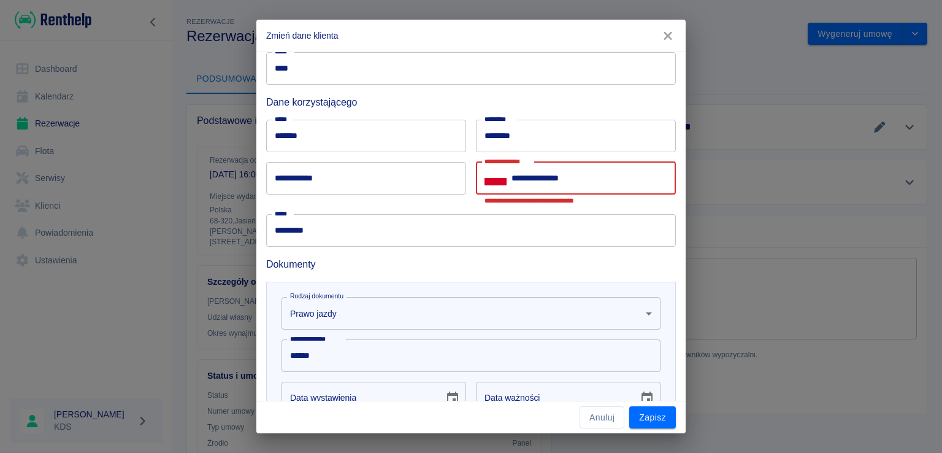
click at [609, 182] on input "**********" at bounding box center [594, 178] width 164 height 33
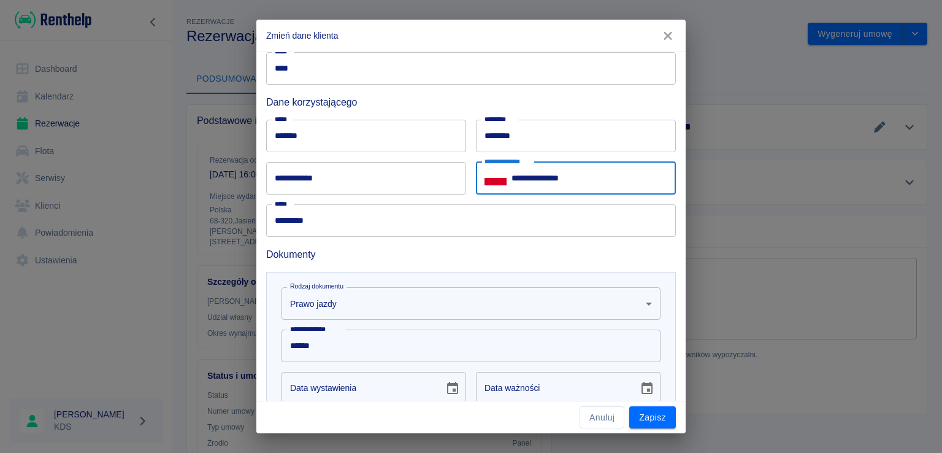
type input "**********"
click at [402, 185] on input "**********" at bounding box center [366, 178] width 200 height 33
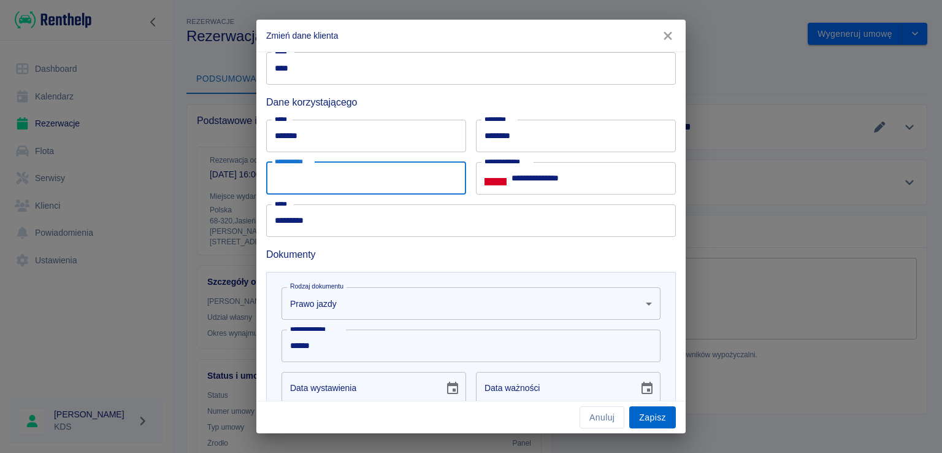
click at [663, 425] on button "Zapisz" at bounding box center [652, 417] width 47 height 23
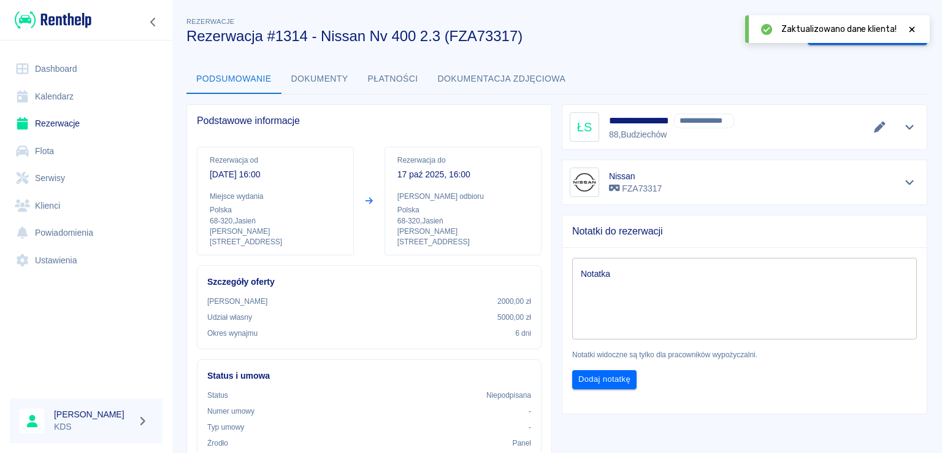
click at [910, 28] on icon at bounding box center [913, 29] width 6 height 6
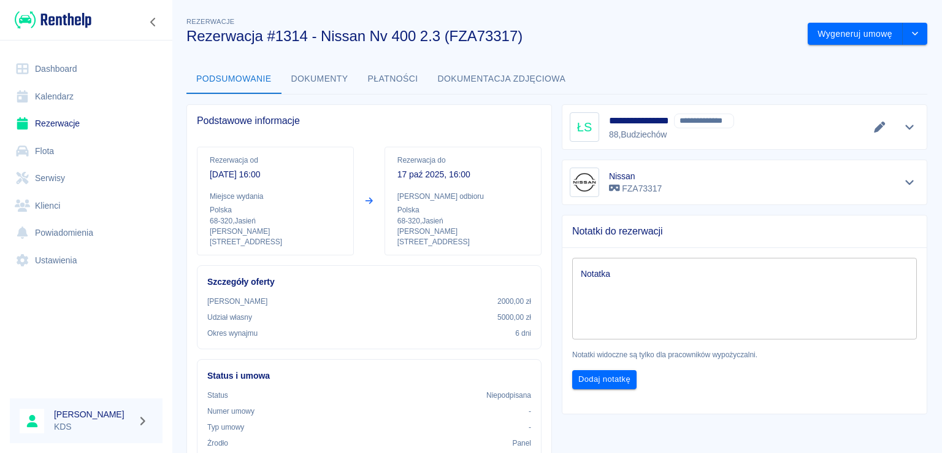
click at [870, 120] on div at bounding box center [880, 126] width 20 height 17
click at [874, 126] on icon "Edytuj dane" at bounding box center [879, 126] width 11 height 11
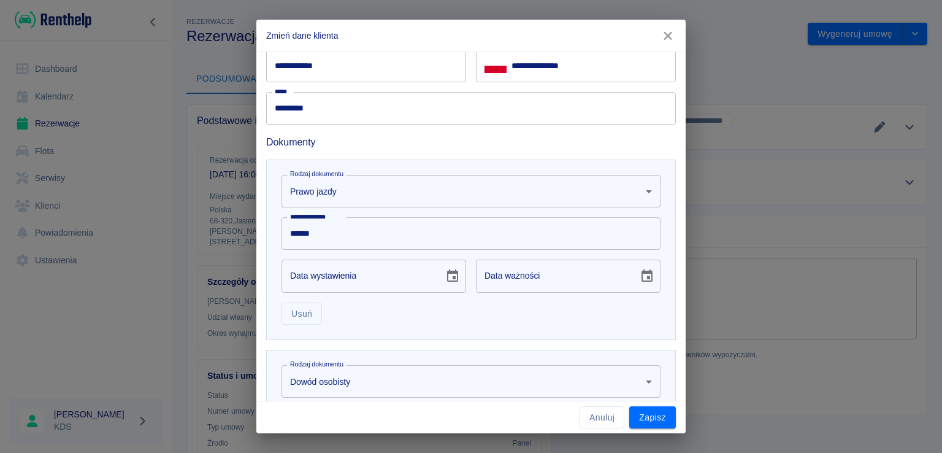
scroll to position [491, 0]
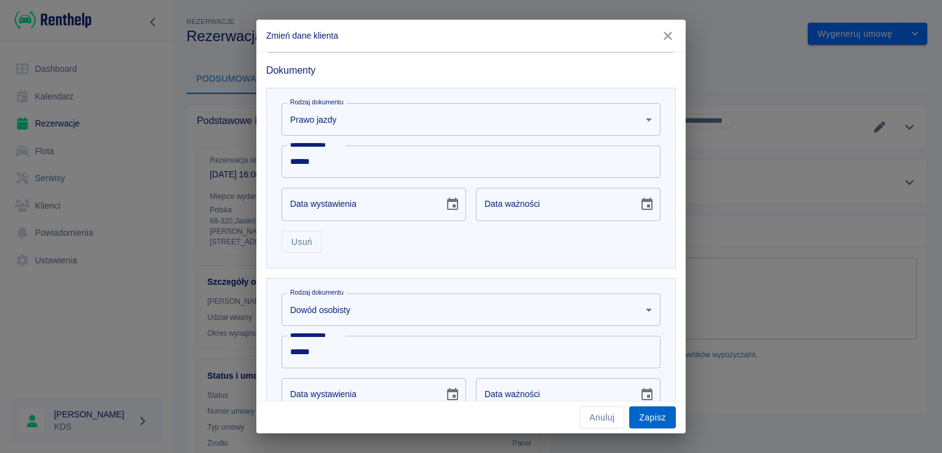
click at [642, 408] on button "Zapisz" at bounding box center [652, 417] width 47 height 23
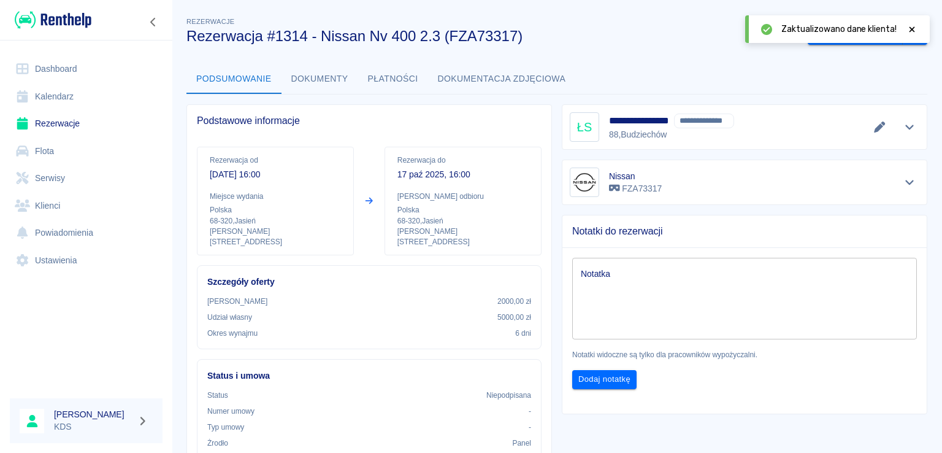
click at [912, 28] on icon at bounding box center [913, 29] width 6 height 6
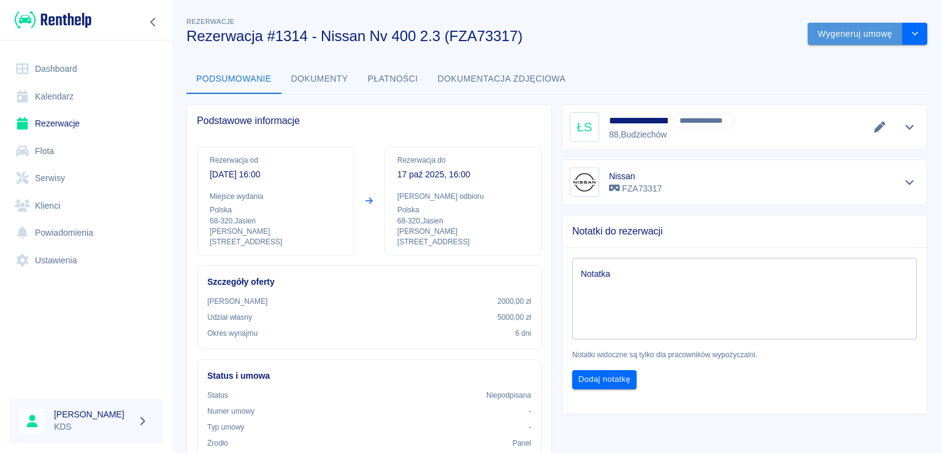
click at [852, 37] on button "Wygeneruj umowę" at bounding box center [855, 34] width 95 height 23
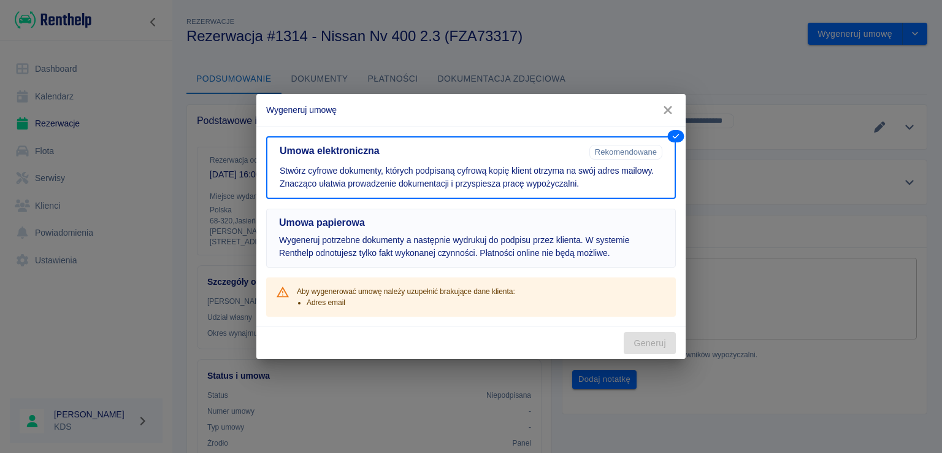
click at [555, 247] on p "Wygeneruj potrzebne dokumenty a następnie wydrukuj do podpisu przez klienta. W …" at bounding box center [471, 247] width 384 height 26
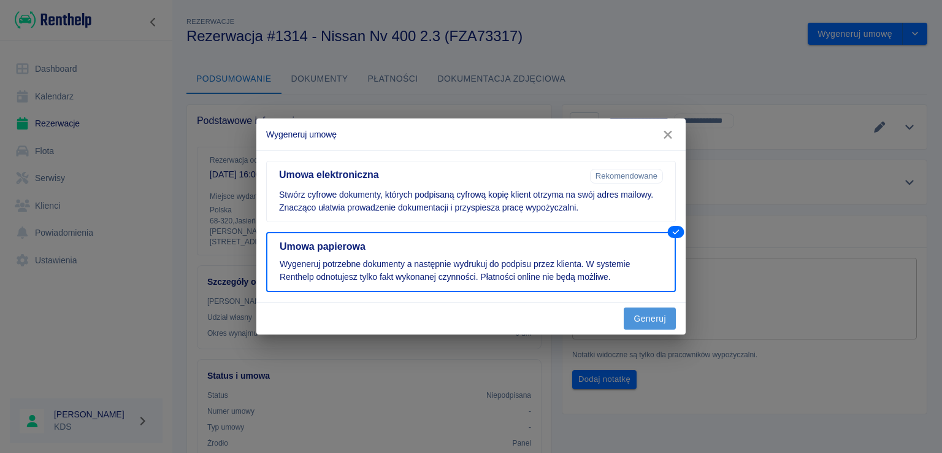
click at [661, 320] on button "Generuj" at bounding box center [650, 318] width 52 height 23
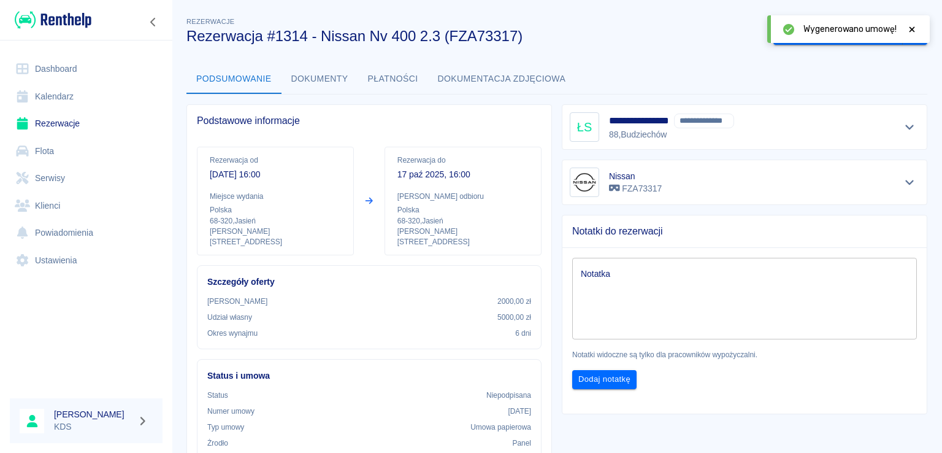
click at [917, 27] on icon at bounding box center [912, 29] width 11 height 9
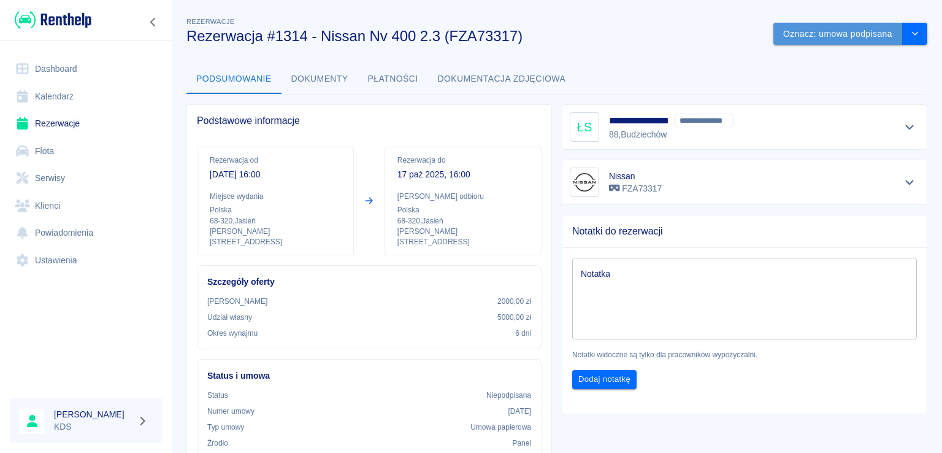
click at [834, 37] on button "Oznacz: umowa podpisana" at bounding box center [838, 34] width 129 height 23
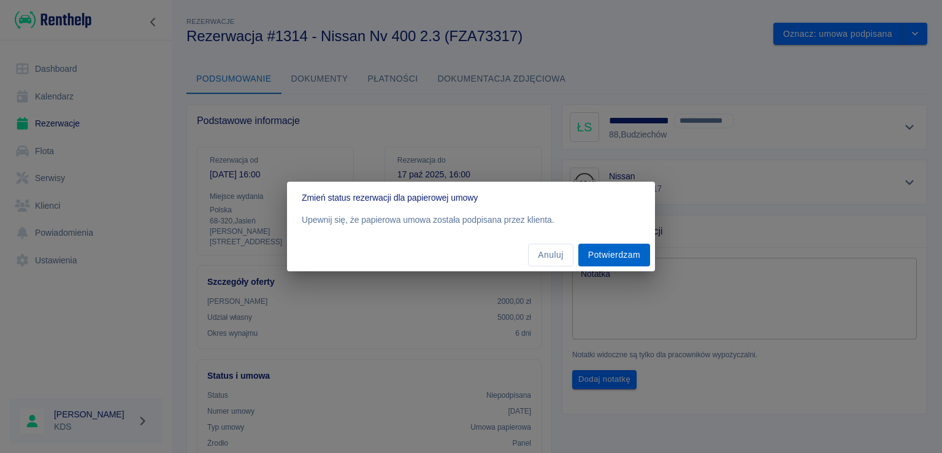
click at [620, 256] on button "Potwierdzam" at bounding box center [615, 255] width 72 height 23
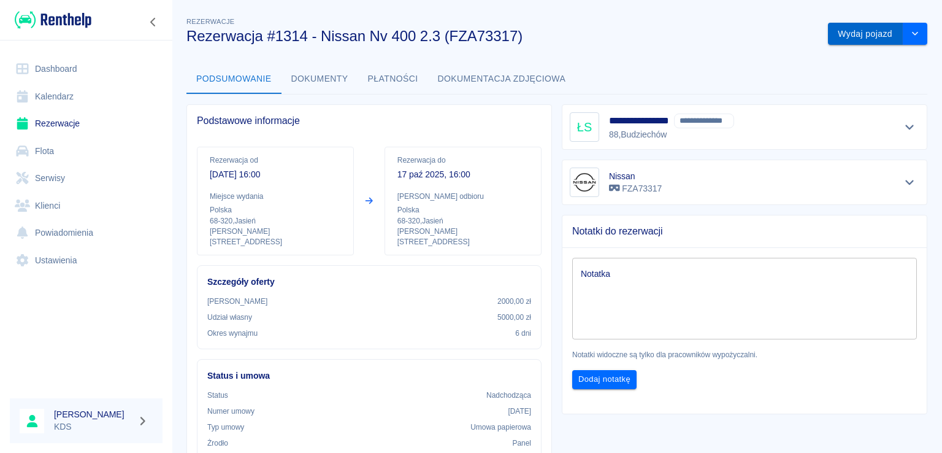
click at [850, 39] on button "Wydaj pojazd" at bounding box center [865, 34] width 75 height 23
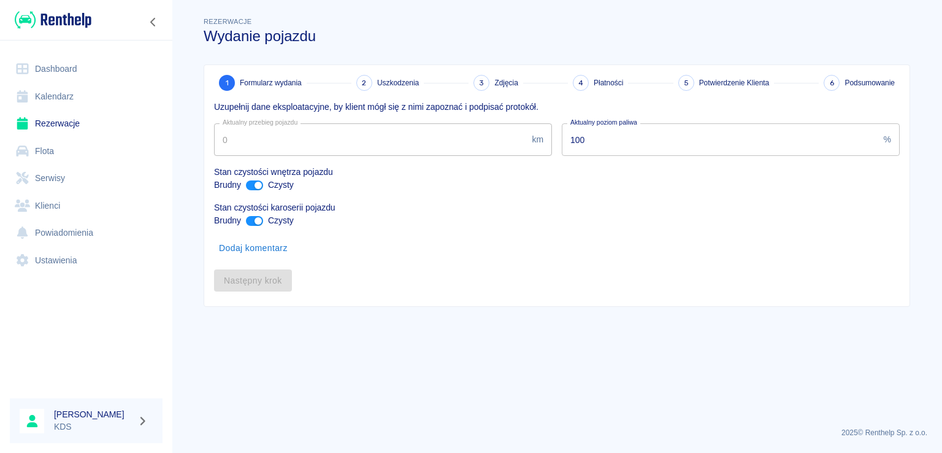
type input "249498"
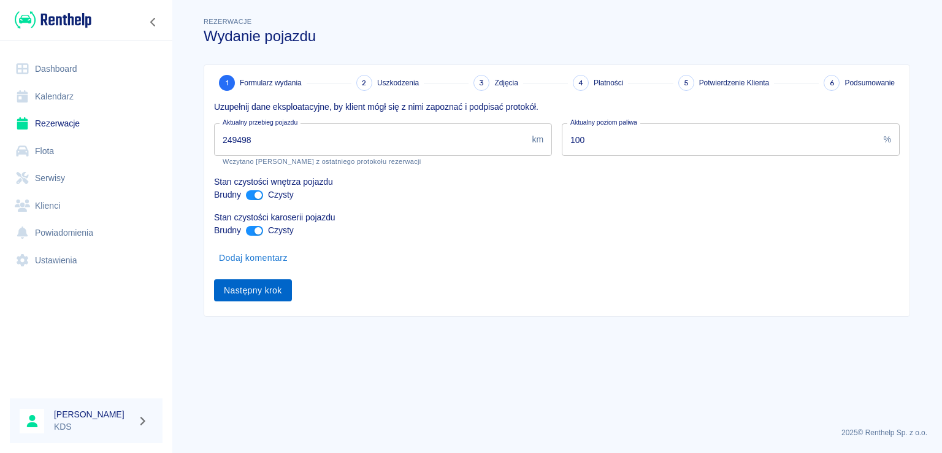
click at [284, 294] on button "Następny krok" at bounding box center [253, 290] width 78 height 23
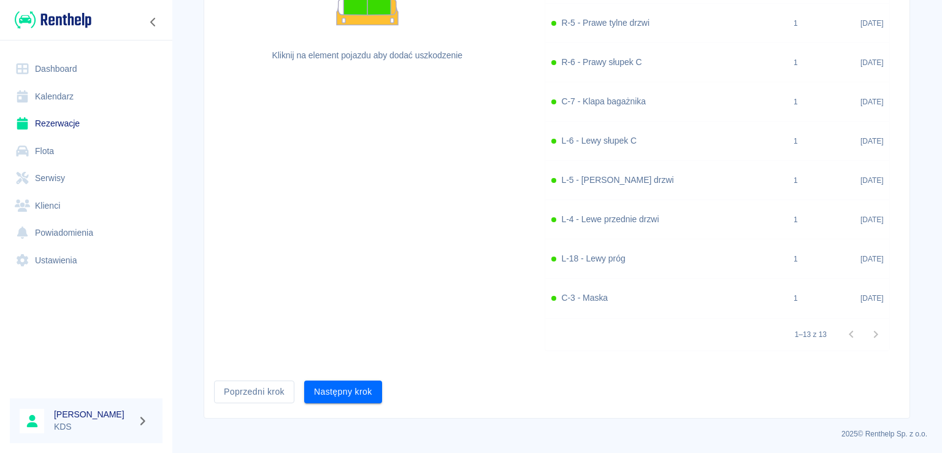
scroll to position [388, 0]
click at [343, 391] on button "Następny krok" at bounding box center [343, 391] width 78 height 23
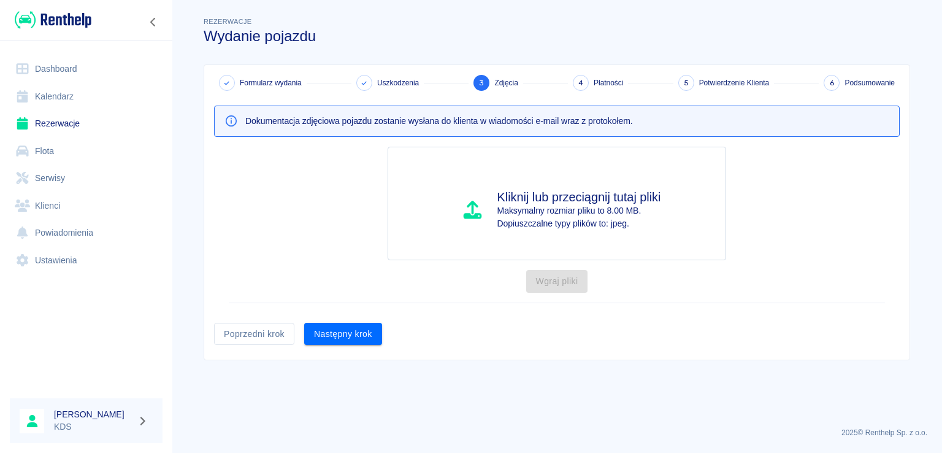
scroll to position [0, 0]
click at [368, 325] on button "Następny krok" at bounding box center [343, 334] width 78 height 23
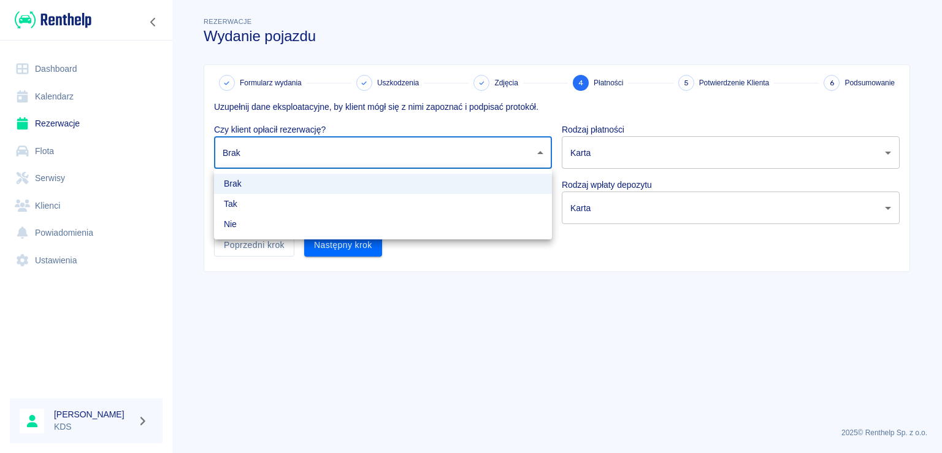
click at [336, 139] on body "Używamy plików Cookies, by zapewnić Ci najlepsze możliwe doświadczenie. Aby dow…" at bounding box center [471, 226] width 942 height 453
click at [262, 198] on li "Tak" at bounding box center [383, 204] width 338 height 20
type input "true"
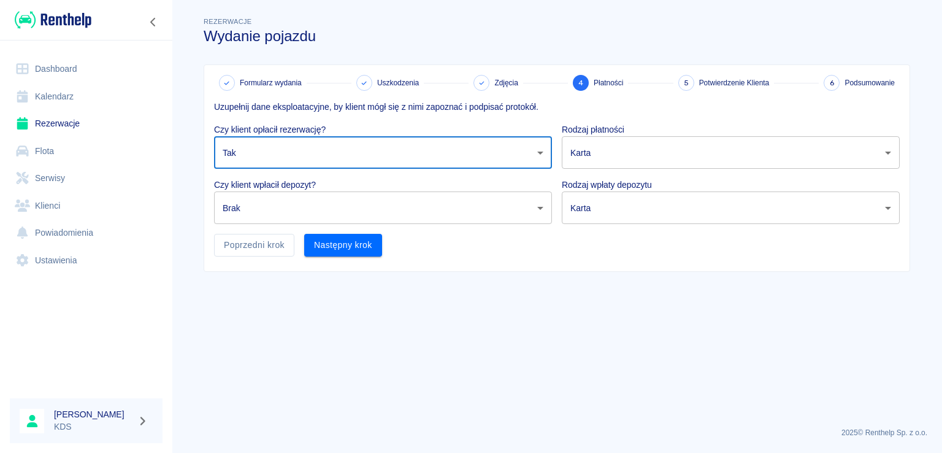
click at [275, 202] on body "Używamy plików Cookies, by zapewnić Ci najlepsze możliwe doświadczenie. Aby dow…" at bounding box center [471, 226] width 942 height 453
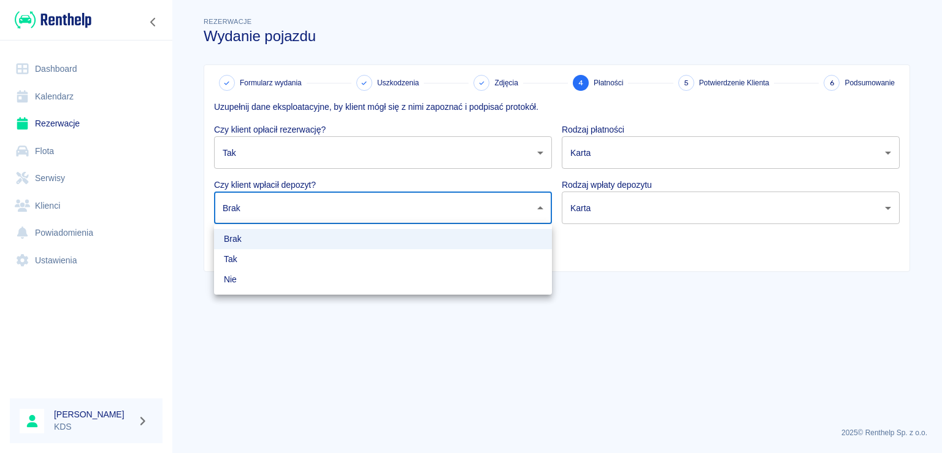
click at [264, 263] on li "Tak" at bounding box center [383, 259] width 338 height 20
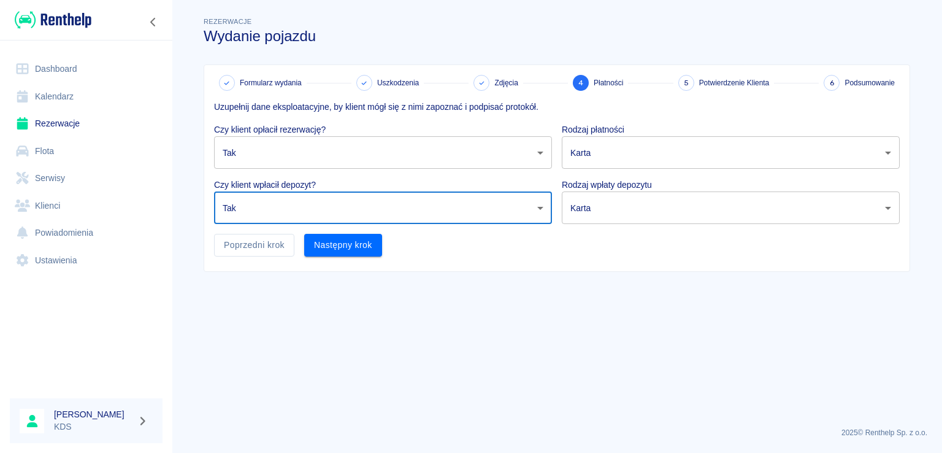
type input "true"
click at [627, 156] on body "Używamy plików Cookies, by zapewnić Ci najlepsze możliwe doświadczenie. Aby dow…" at bounding box center [471, 226] width 942 height 453
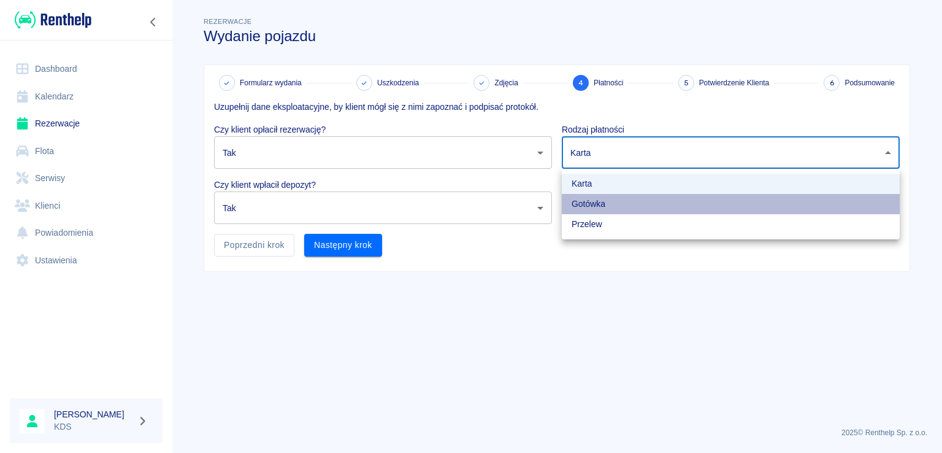
click at [591, 204] on li "Gotówka" at bounding box center [731, 204] width 338 height 20
type input "cash"
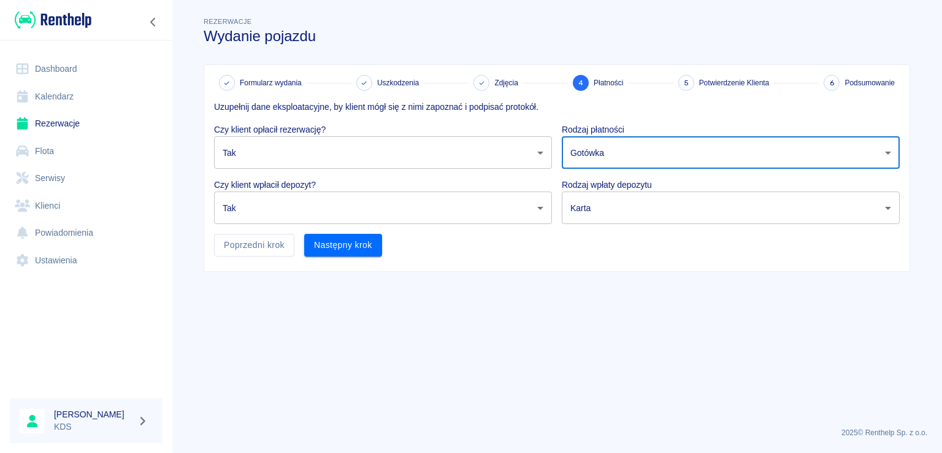
click at [621, 196] on body "Używamy plików Cookies, by zapewnić Ci najlepsze możliwe doświadczenie. Aby dow…" at bounding box center [471, 226] width 942 height 453
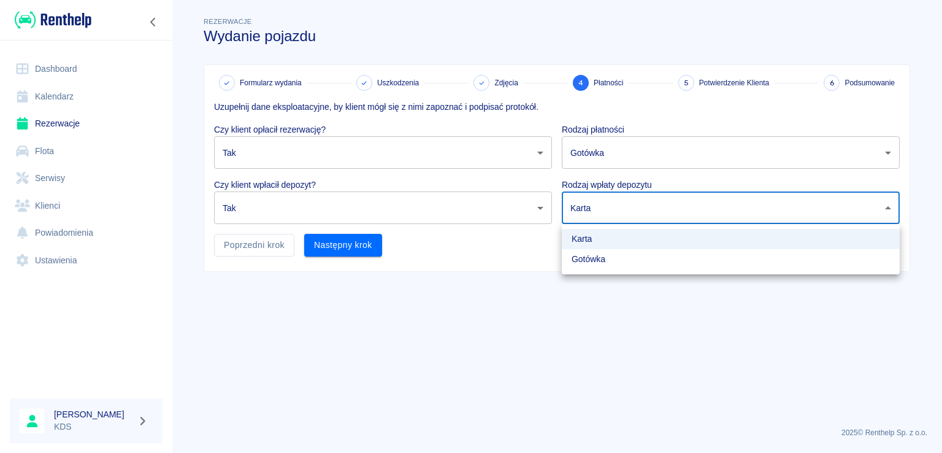
click at [601, 261] on li "Gotówka" at bounding box center [731, 259] width 338 height 20
type input "cash"
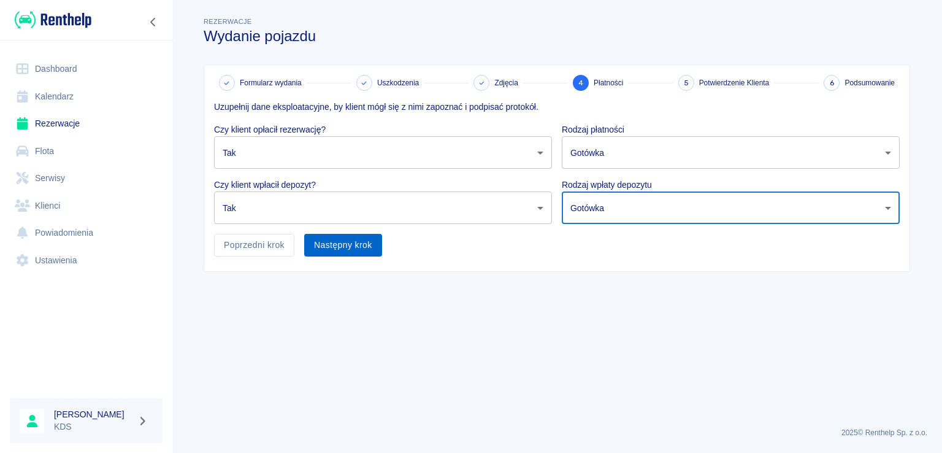
click at [377, 247] on button "Następny krok" at bounding box center [343, 245] width 78 height 23
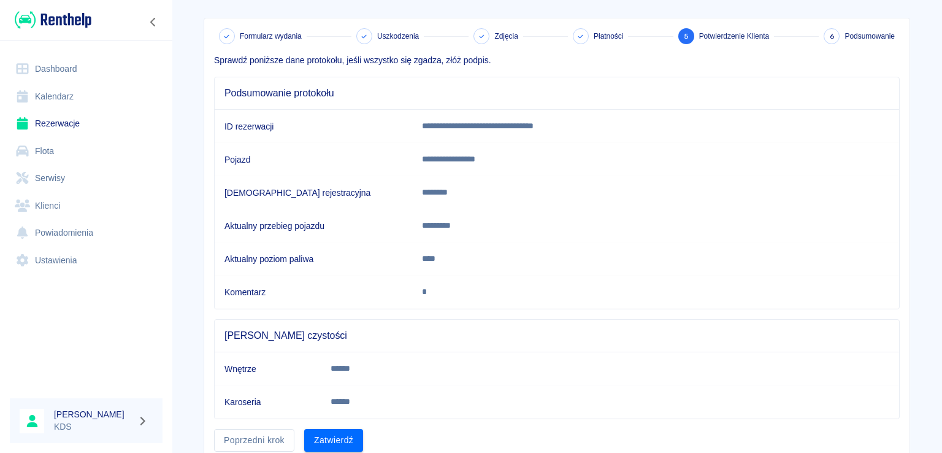
scroll to position [94, 0]
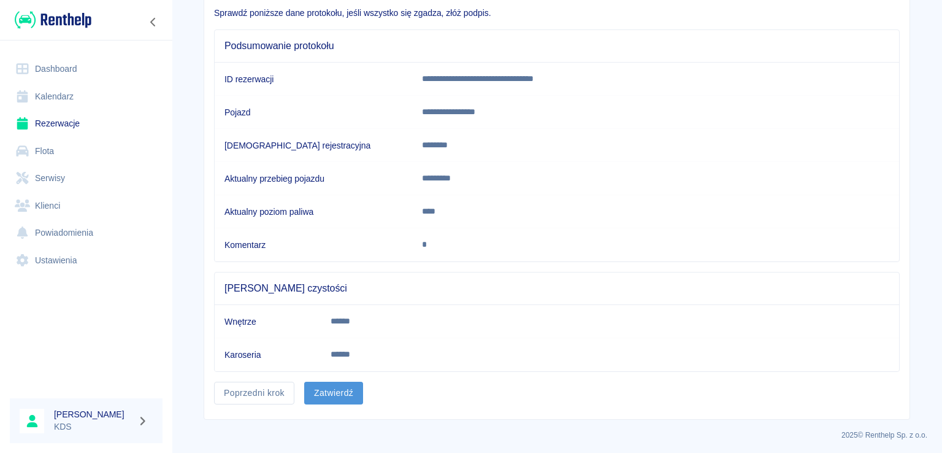
click at [322, 398] on button "Zatwierdź" at bounding box center [333, 393] width 59 height 23
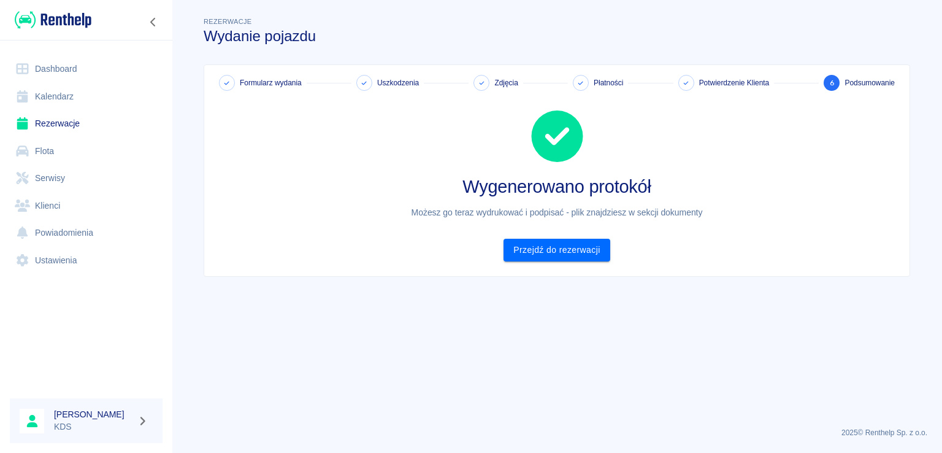
scroll to position [0, 0]
click at [571, 252] on link "Przejdź do rezerwacji" at bounding box center [557, 250] width 106 height 23
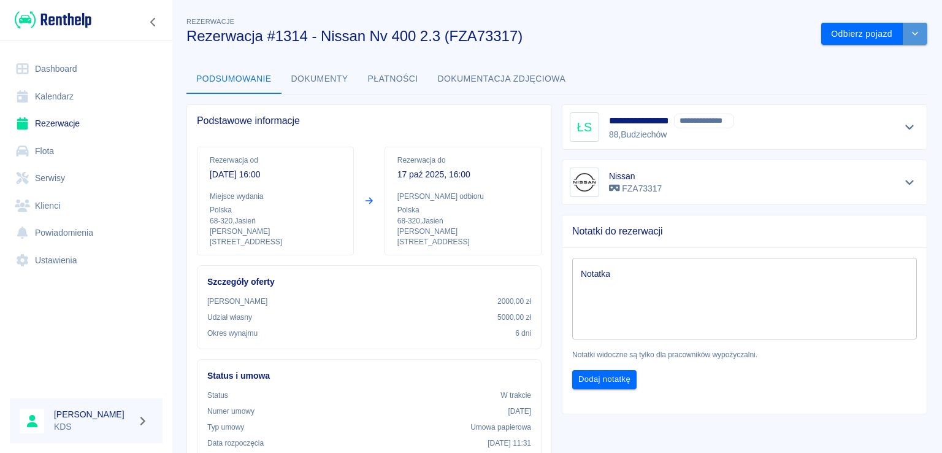
click at [911, 37] on button "drop-down" at bounding box center [915, 34] width 25 height 23
click at [733, 64] on div "Podsumowanie Dokumenty Płatności Dokumentacja zdjęciowa" at bounding box center [557, 78] width 741 height 29
click at [874, 37] on button "Odbierz pojazd" at bounding box center [863, 34] width 82 height 23
click at [914, 28] on icon at bounding box center [913, 29] width 6 height 6
click at [53, 91] on link "Kalendarz" at bounding box center [86, 97] width 153 height 28
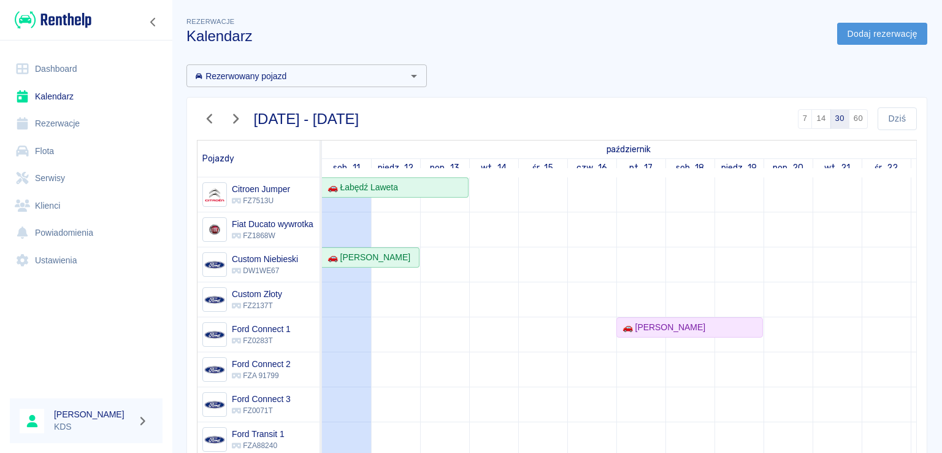
click at [875, 31] on link "Dodaj rezerwację" at bounding box center [882, 34] width 90 height 23
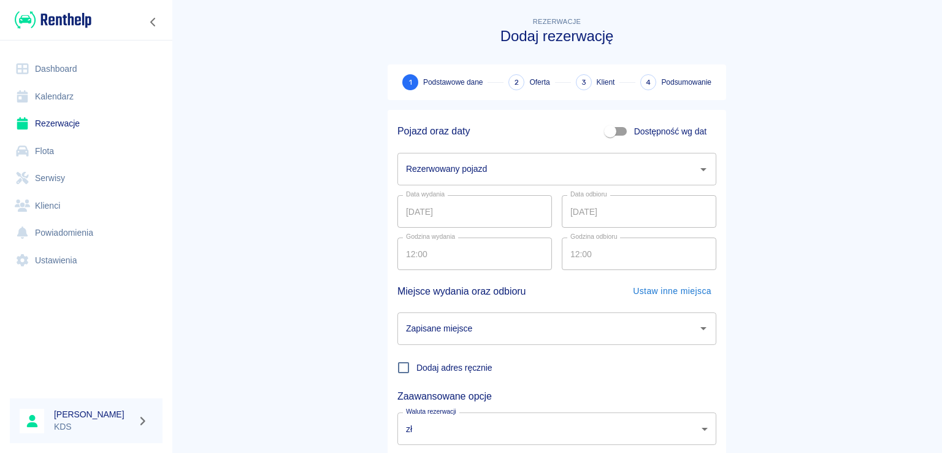
click at [495, 175] on input "Rezerwowany pojazd" at bounding box center [548, 168] width 290 height 21
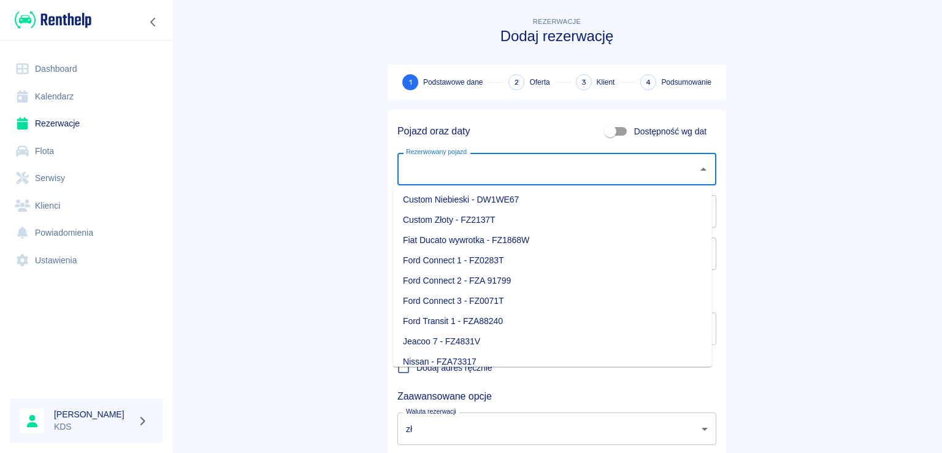
scroll to position [61, 0]
click at [466, 302] on li "Ford Transit 1 - FZA88240" at bounding box center [552, 301] width 319 height 20
type input "Ford Transit 1 - FZA88240"
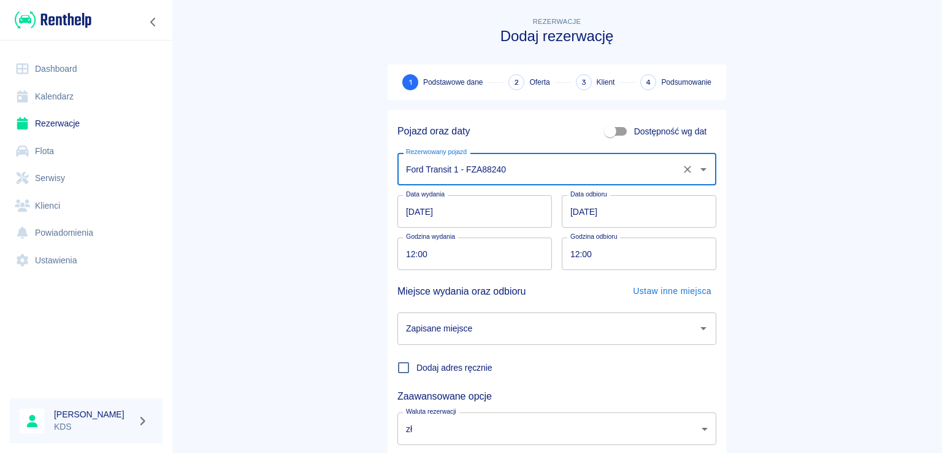
click at [618, 211] on input "12.10.2025" at bounding box center [639, 211] width 155 height 33
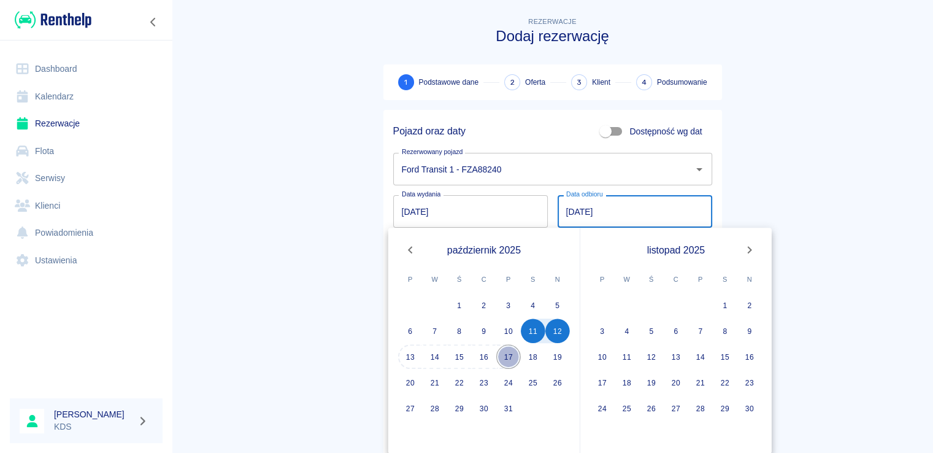
click at [509, 356] on button "17" at bounding box center [508, 356] width 25 height 25
type input "17.10.2025"
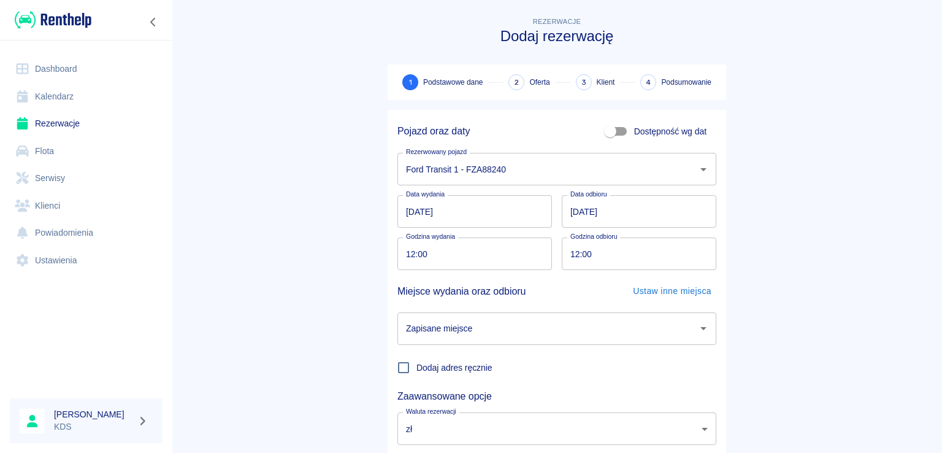
click at [463, 253] on input "12:00" at bounding box center [471, 253] width 146 height 33
type input "15:00"
click at [619, 261] on input "12:00" at bounding box center [635, 253] width 146 height 33
click at [523, 339] on div "Zapisane miejsce" at bounding box center [557, 328] width 319 height 33
type input "15:00"
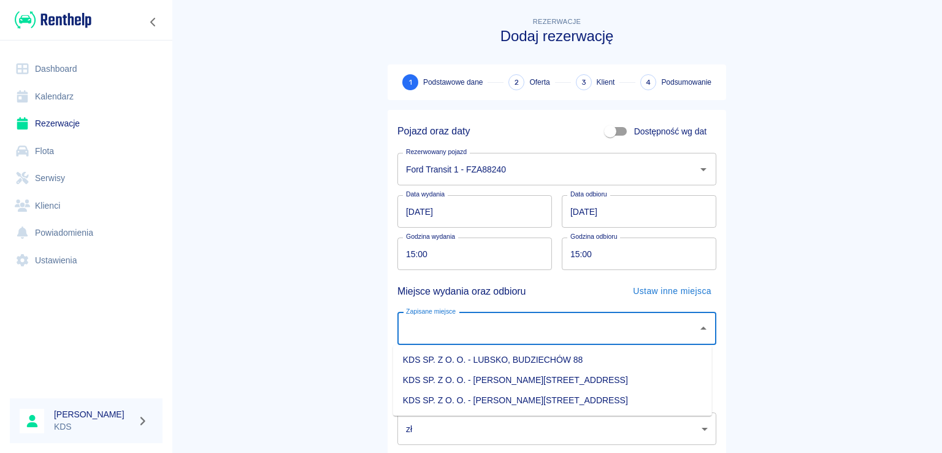
click at [544, 398] on li "KDS SP. Z O. O. - Jasień, Sienkiewicza 52" at bounding box center [552, 400] width 319 height 20
type input "KDS SP. Z O. O. - Jasień, Sienkiewicza 52"
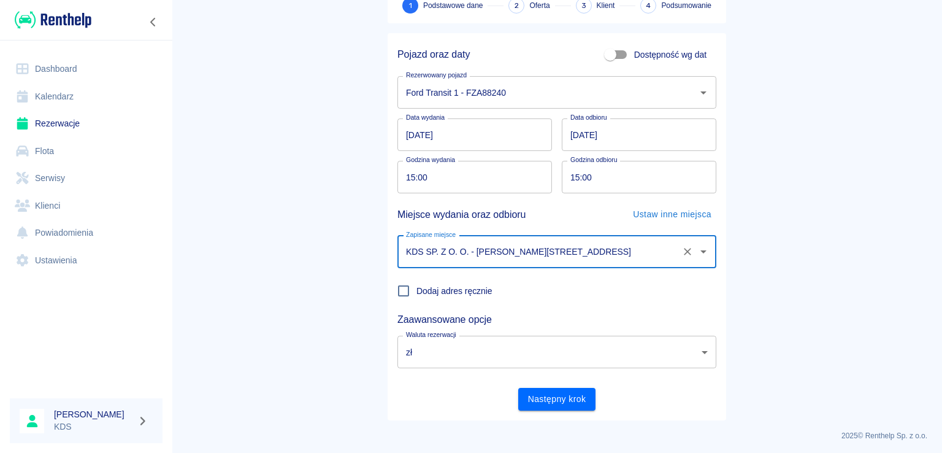
scroll to position [80, 0]
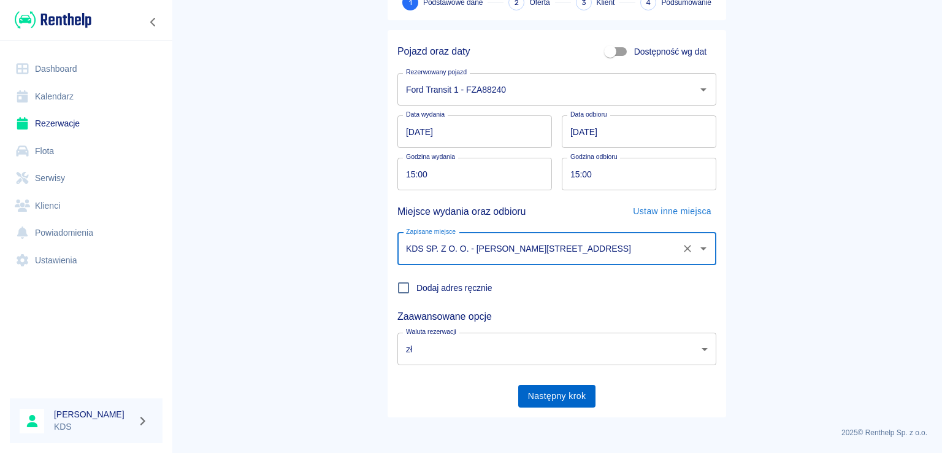
click at [547, 388] on button "Następny krok" at bounding box center [557, 396] width 78 height 23
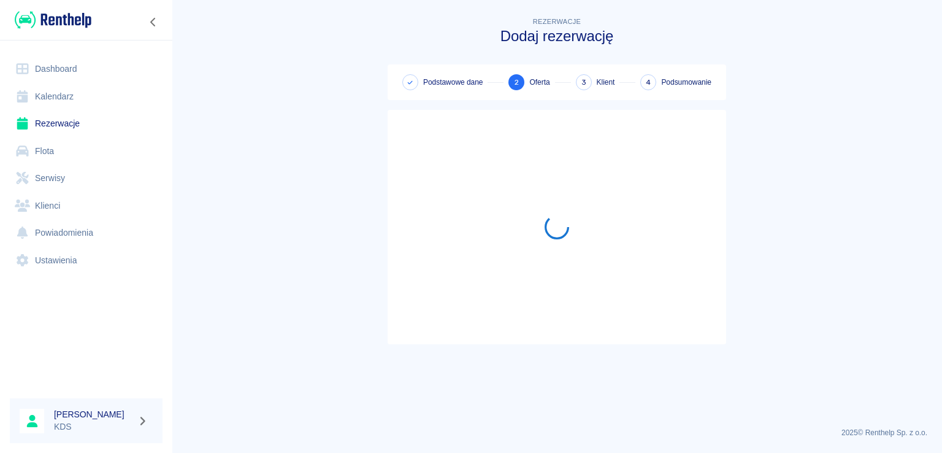
scroll to position [0, 0]
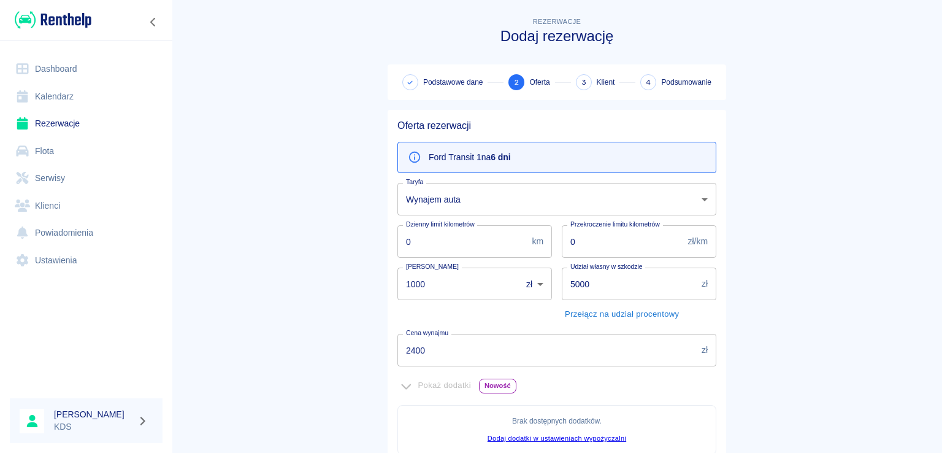
click at [491, 354] on input "2400" at bounding box center [547, 350] width 299 height 33
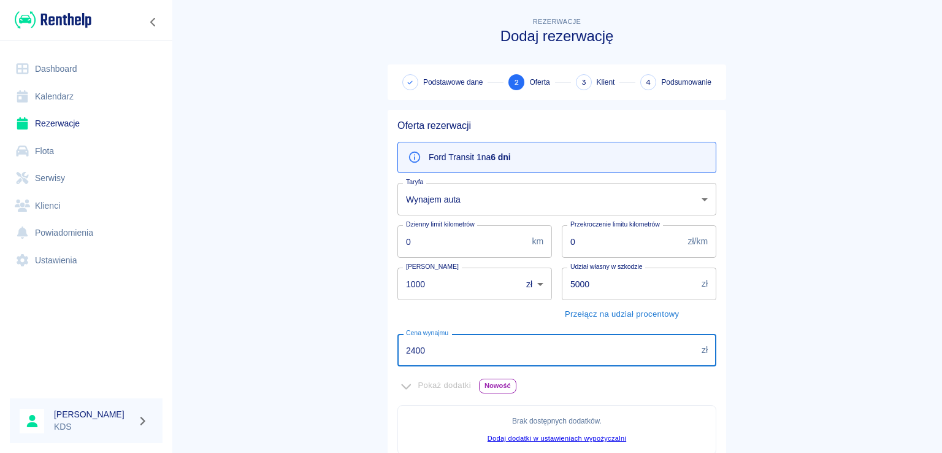
click at [491, 354] on input "2400" at bounding box center [547, 350] width 299 height 33
type input "2"
type input "0"
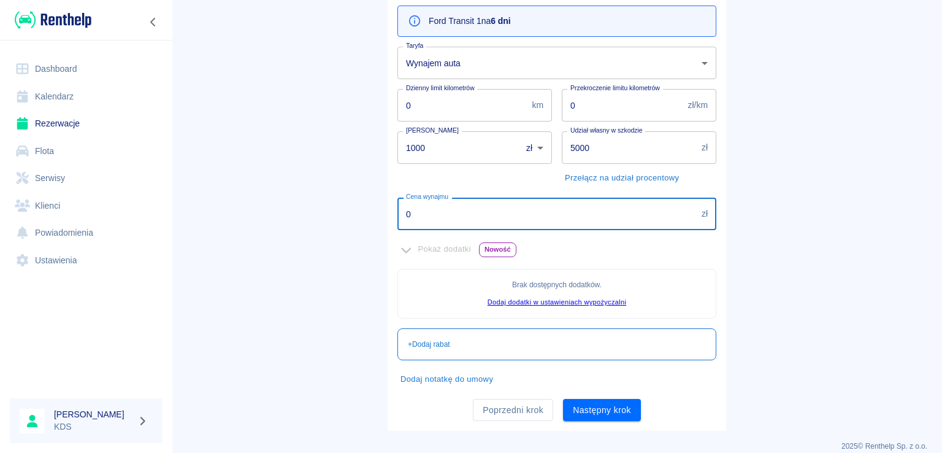
scroll to position [149, 0]
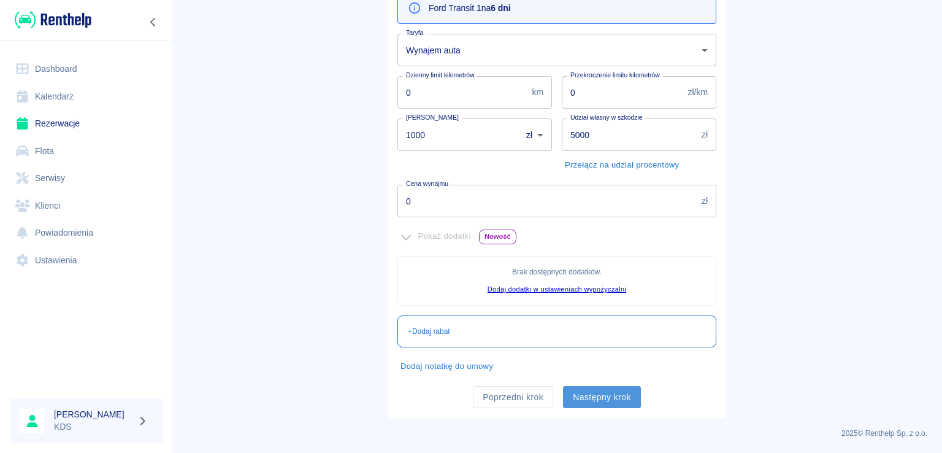
click at [576, 389] on button "Następny krok" at bounding box center [602, 397] width 78 height 23
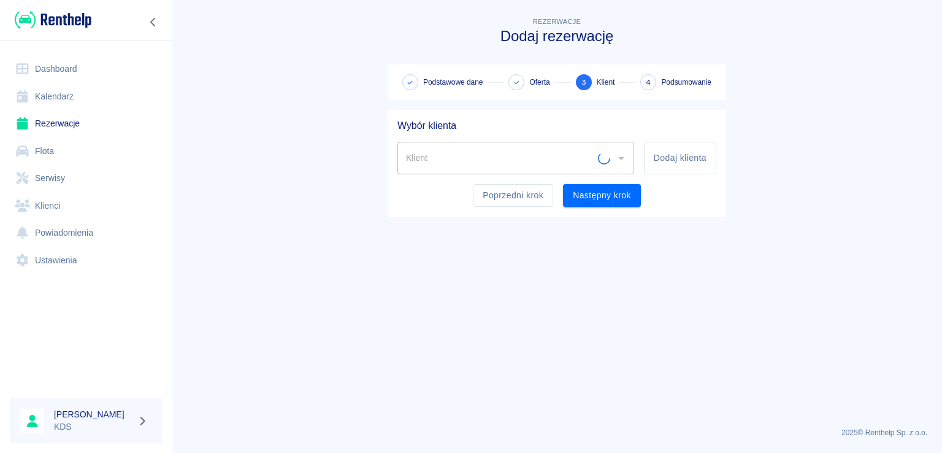
scroll to position [0, 0]
click at [617, 162] on icon "Otwórz" at bounding box center [621, 158] width 15 height 15
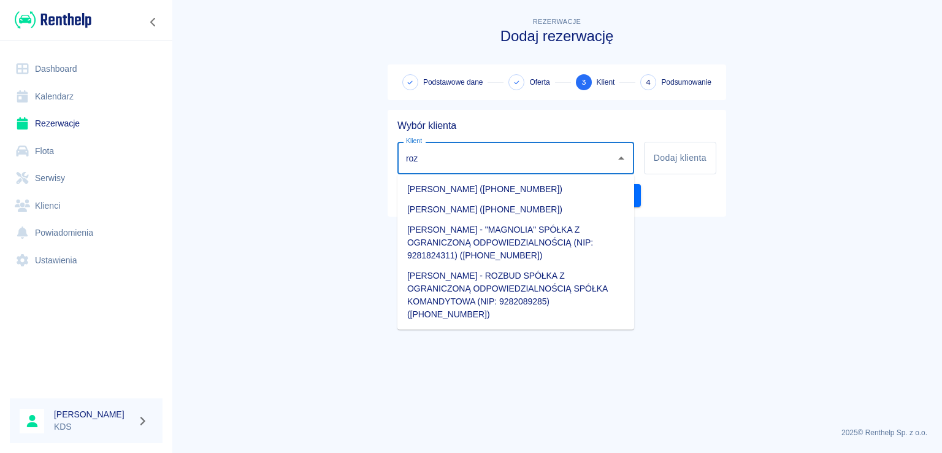
click at [509, 284] on li "Łukasz Stańczyk - ROZBUD SPÓŁKA Z OGRANICZONĄ ODPOWIEDZIALNOŚCIĄ SPÓŁKA KOMANDY…" at bounding box center [516, 295] width 237 height 59
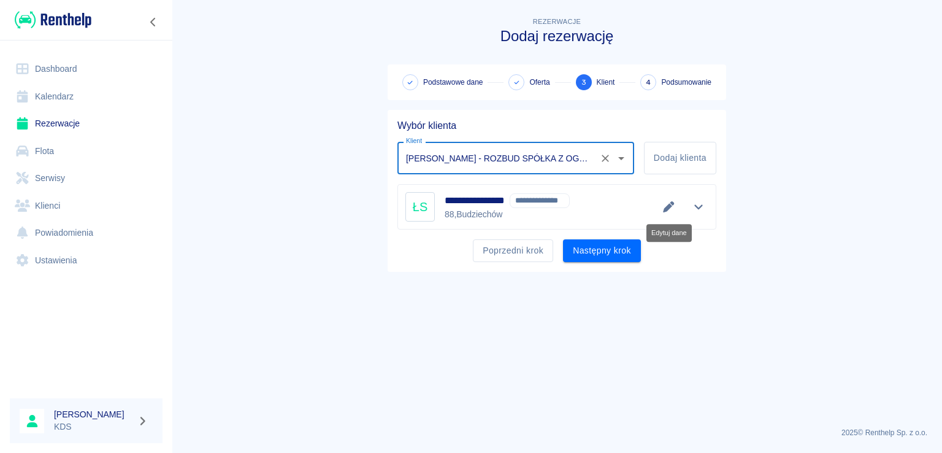
type input "Łukasz Stańczyk - ROZBUD SPÓŁKA Z OGRANICZONĄ ODPOWIEDZIALNOŚCIĄ SPÓŁKA KOMANDY…"
click at [676, 204] on button "Edytuj dane" at bounding box center [669, 206] width 20 height 17
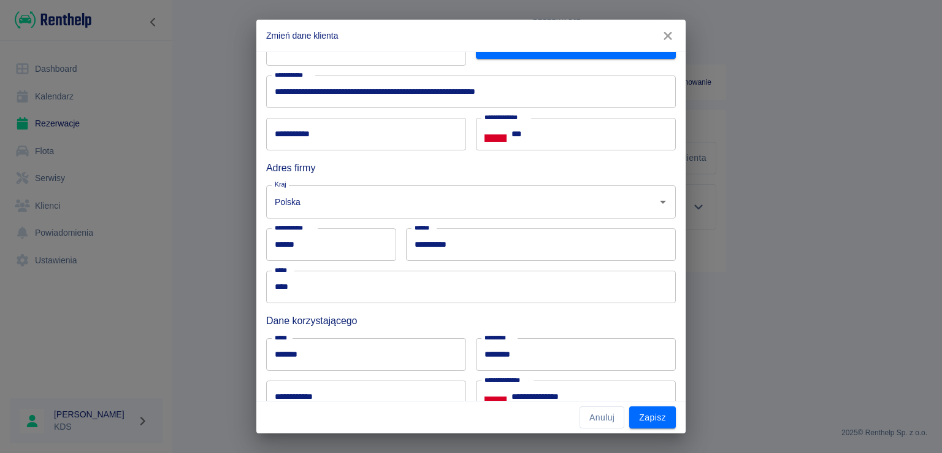
scroll to position [184, 0]
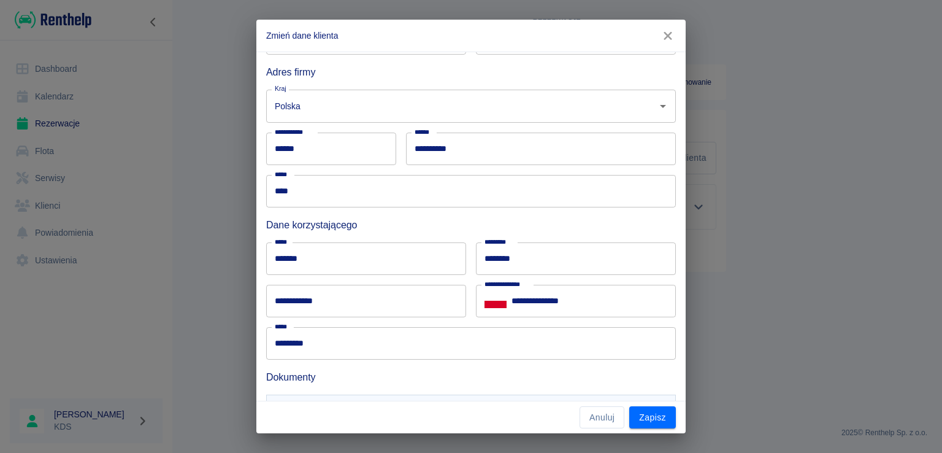
click at [361, 261] on input "******" at bounding box center [366, 258] width 200 height 33
type input "********"
click at [526, 256] on input "********" at bounding box center [576, 258] width 200 height 33
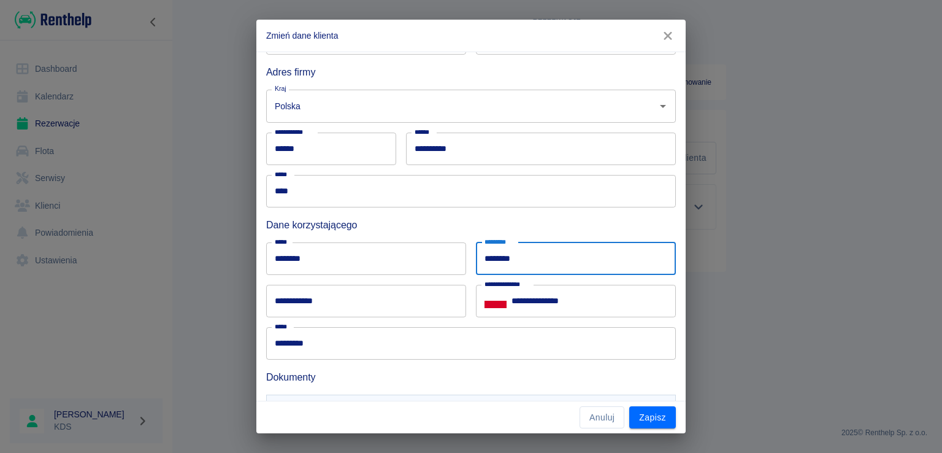
click at [525, 256] on input "********" at bounding box center [576, 258] width 200 height 33
type input "*****"
click at [666, 415] on button "Zapisz" at bounding box center [652, 417] width 47 height 23
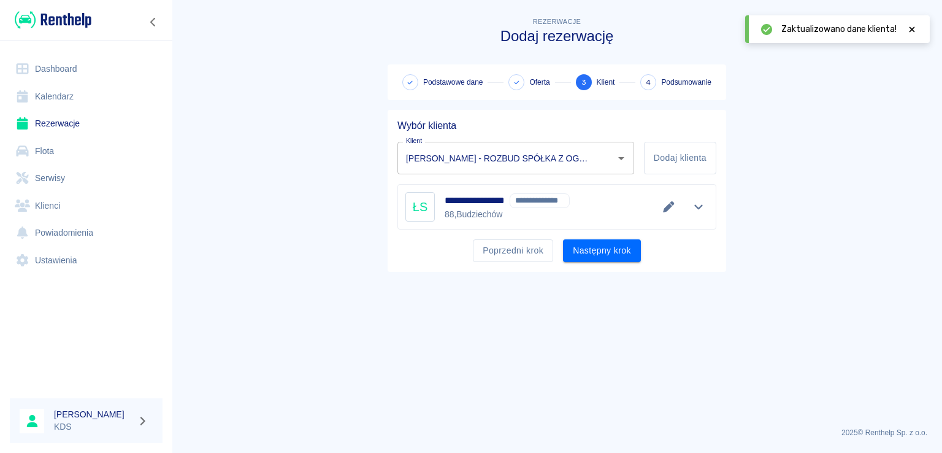
type input "Grzegorz Szwec - ROZBUD SPÓŁKA Z OGRANICZONĄ ODPOWIEDZIALNOŚCIĄ SPÓŁKA KOMANDYT…"
click at [599, 255] on button "Następny krok" at bounding box center [602, 250] width 78 height 23
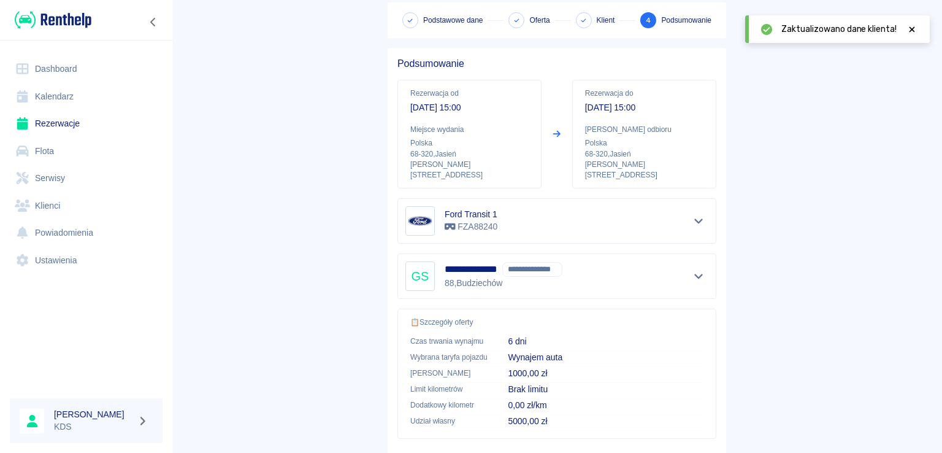
scroll to position [123, 0]
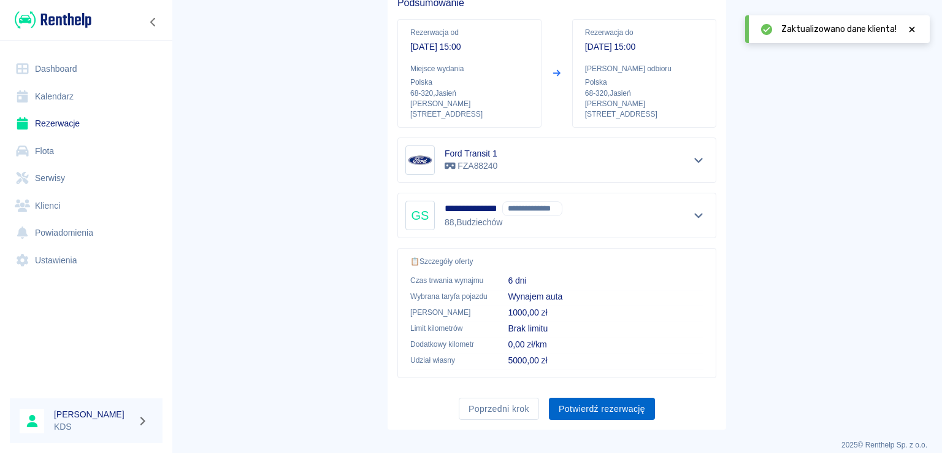
click at [574, 398] on button "Potwierdź rezerwację" at bounding box center [602, 409] width 106 height 23
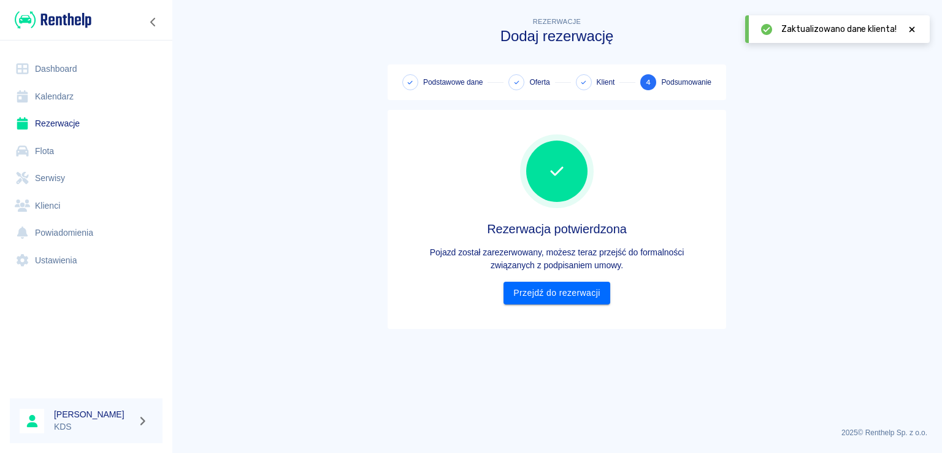
scroll to position [0, 0]
click at [574, 300] on link "Przejdź do rezerwacji" at bounding box center [557, 293] width 106 height 23
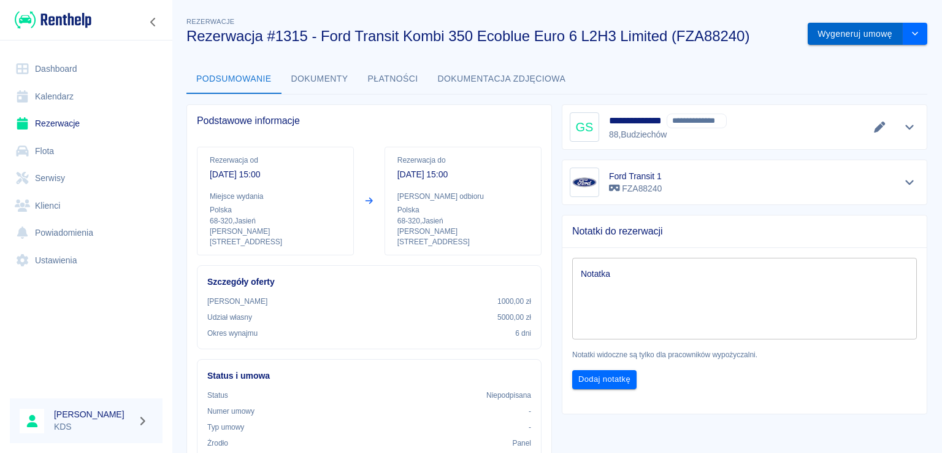
click at [866, 34] on button "Wygeneruj umowę" at bounding box center [855, 34] width 95 height 23
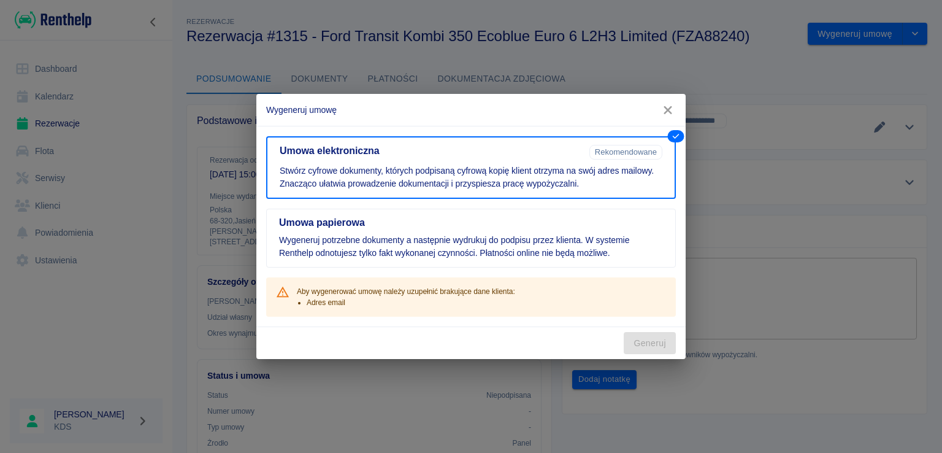
drag, startPoint x: 594, startPoint y: 243, endPoint x: 589, endPoint y: 298, distance: 55.4
click at [593, 246] on p "Wygeneruj potrzebne dokumenty a następnie wydrukuj do podpisu przez klienta. W …" at bounding box center [471, 247] width 384 height 26
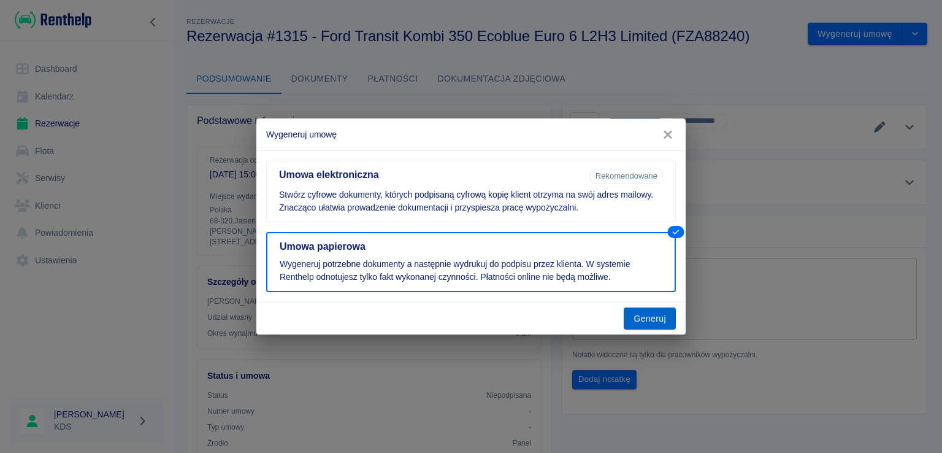
click at [643, 310] on button "Generuj" at bounding box center [650, 318] width 52 height 23
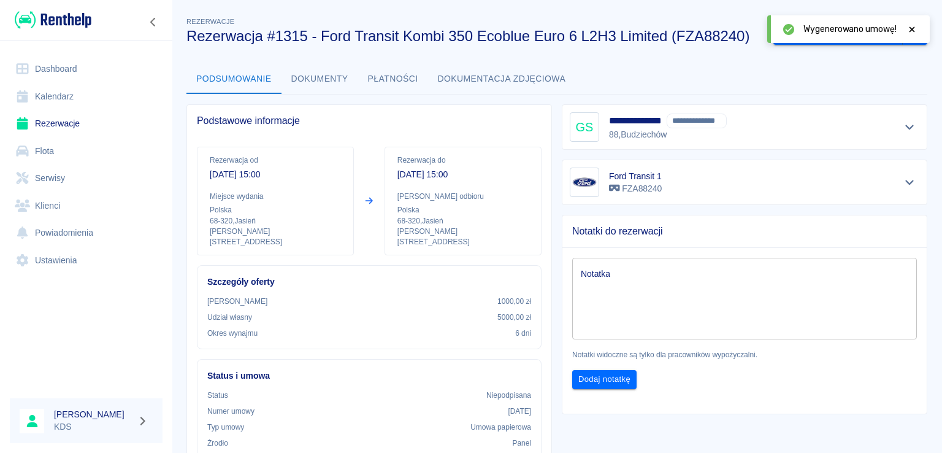
click at [914, 26] on icon at bounding box center [912, 29] width 11 height 9
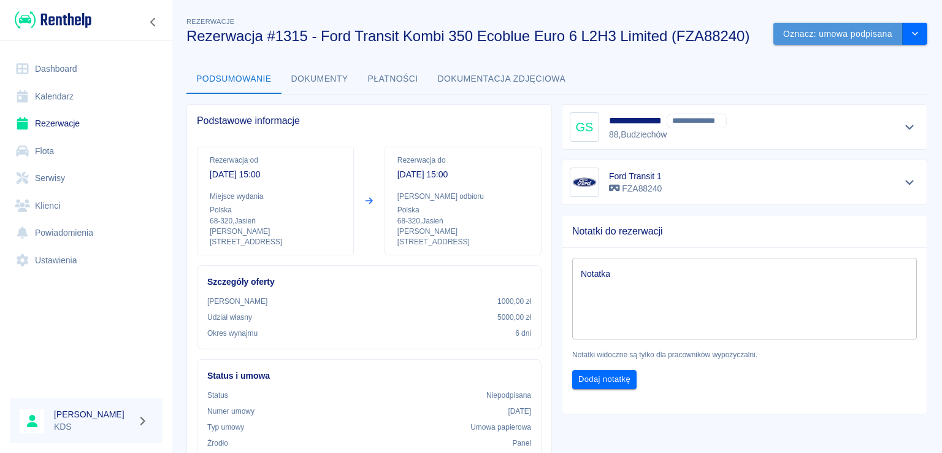
click at [855, 37] on button "Oznacz: umowa podpisana" at bounding box center [838, 34] width 129 height 23
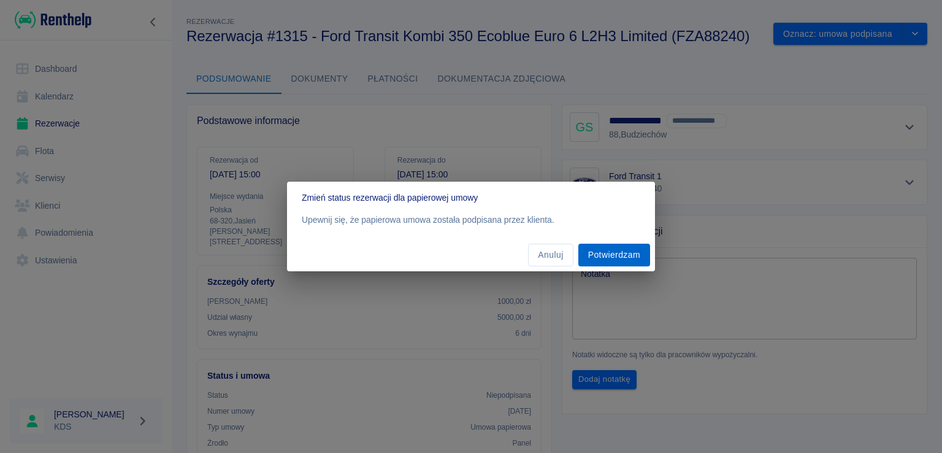
click at [611, 252] on button "Potwierdzam" at bounding box center [615, 255] width 72 height 23
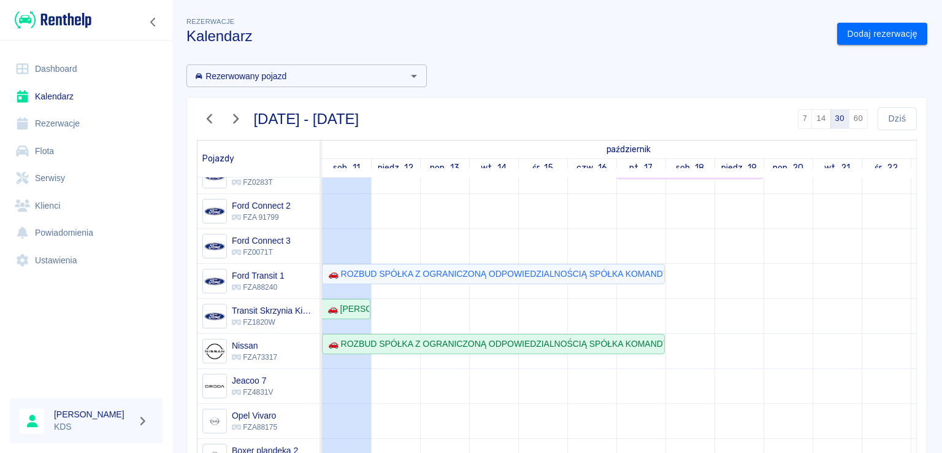
scroll to position [184, 0]
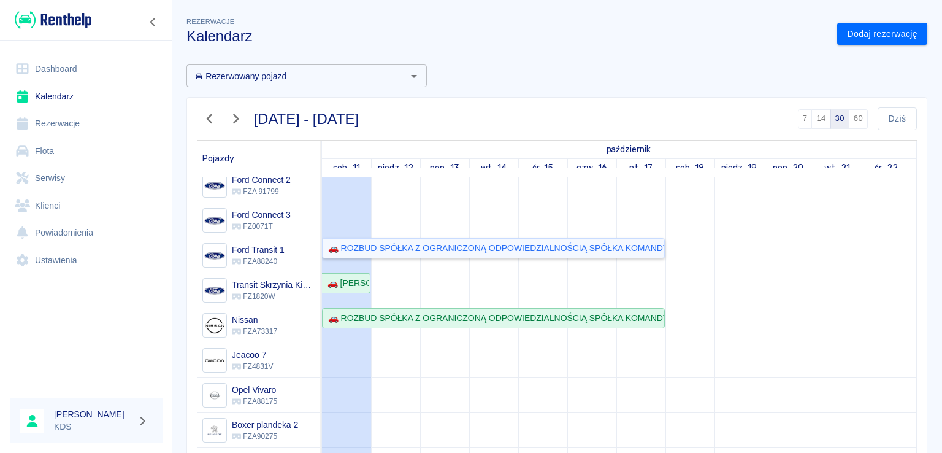
click at [412, 248] on div "🚗 ROZBUD SPÓŁKA Z OGRANICZONĄ ODPOWIEDZIALNOŚCIĄ SPÓŁKA KOMANDYTOWA - Grzegorz …" at bounding box center [493, 248] width 341 height 13
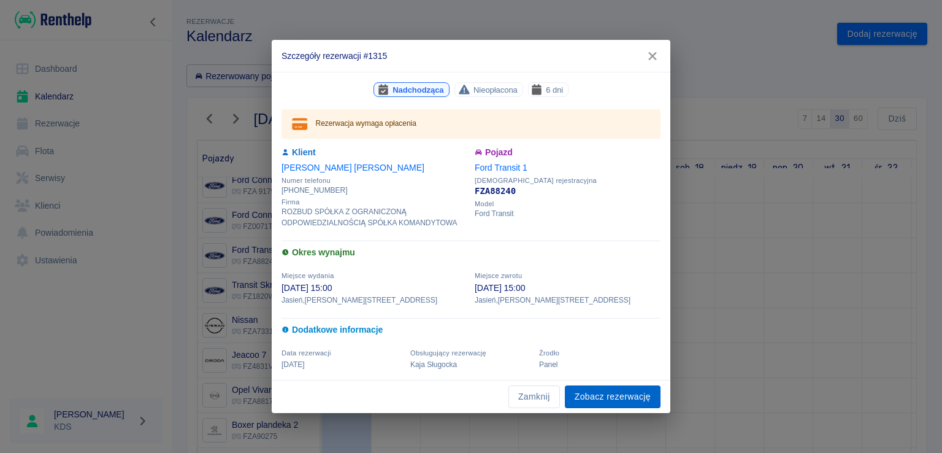
click at [579, 397] on link "Zobacz rezerwację" at bounding box center [613, 396] width 96 height 23
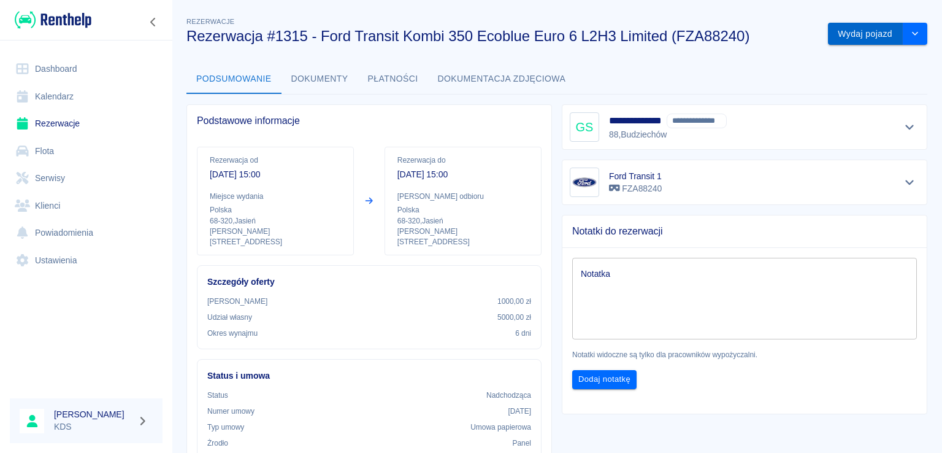
click at [841, 37] on button "Wydaj pojazd" at bounding box center [865, 34] width 75 height 23
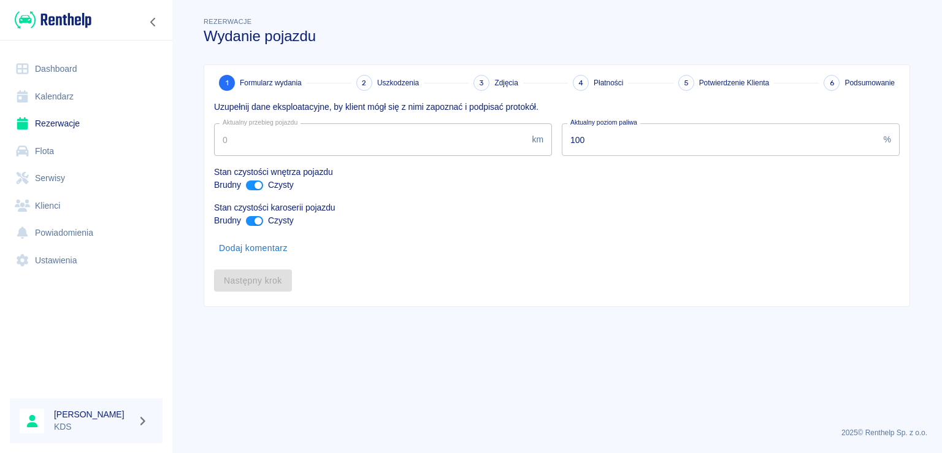
type input "130630"
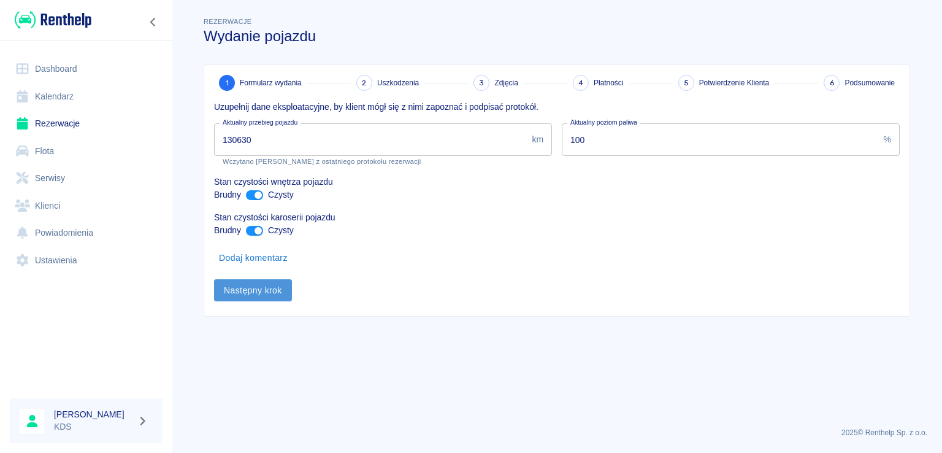
click at [255, 280] on button "Następny krok" at bounding box center [253, 290] width 78 height 23
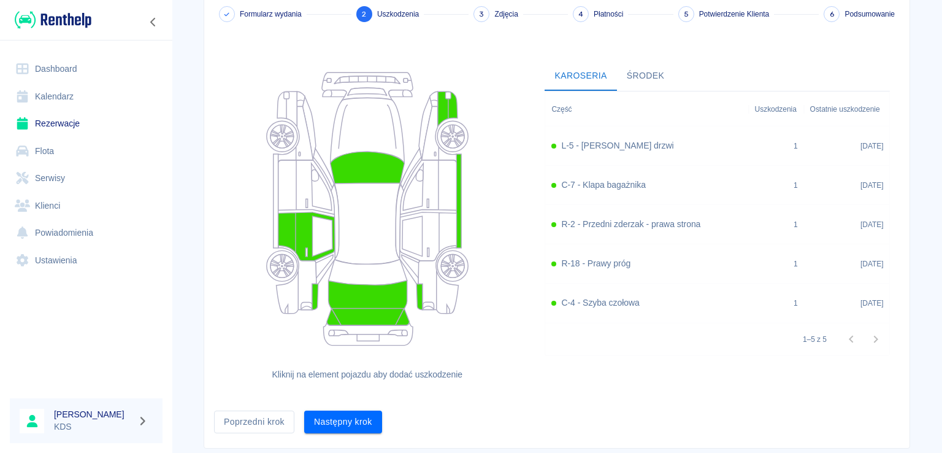
scroll to position [99, 0]
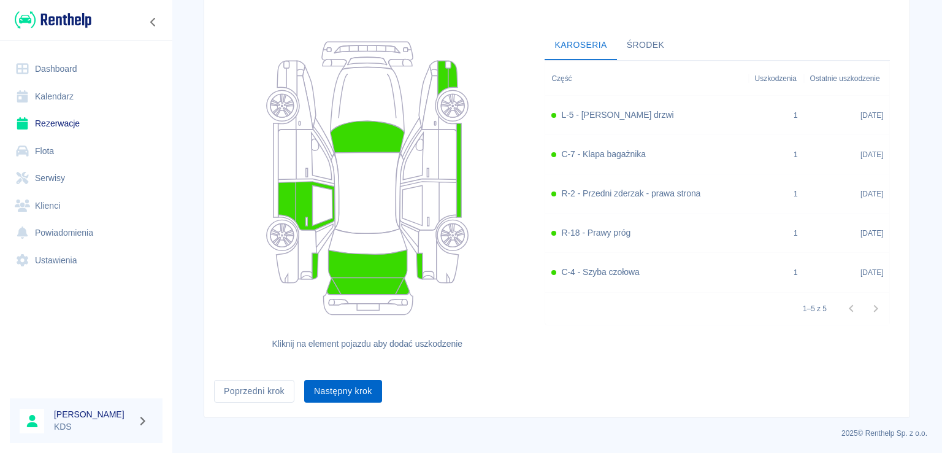
click at [341, 394] on button "Następny krok" at bounding box center [343, 391] width 78 height 23
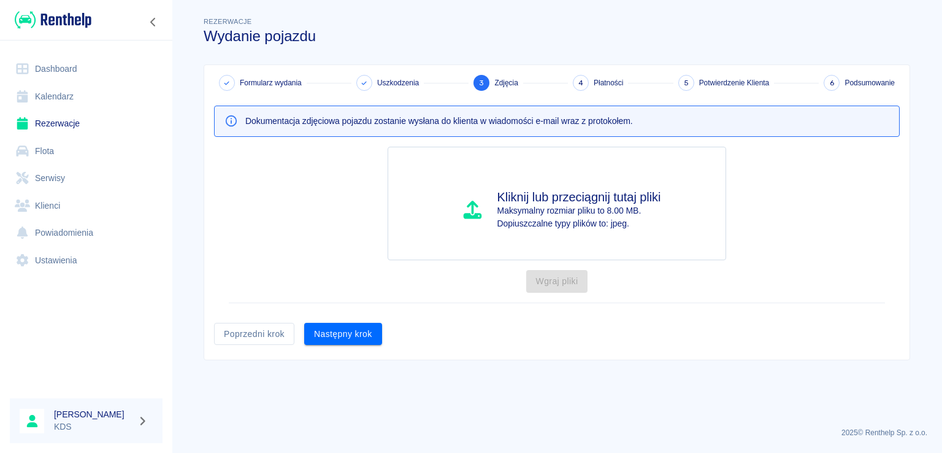
scroll to position [0, 0]
click at [371, 328] on button "Następny krok" at bounding box center [343, 334] width 78 height 23
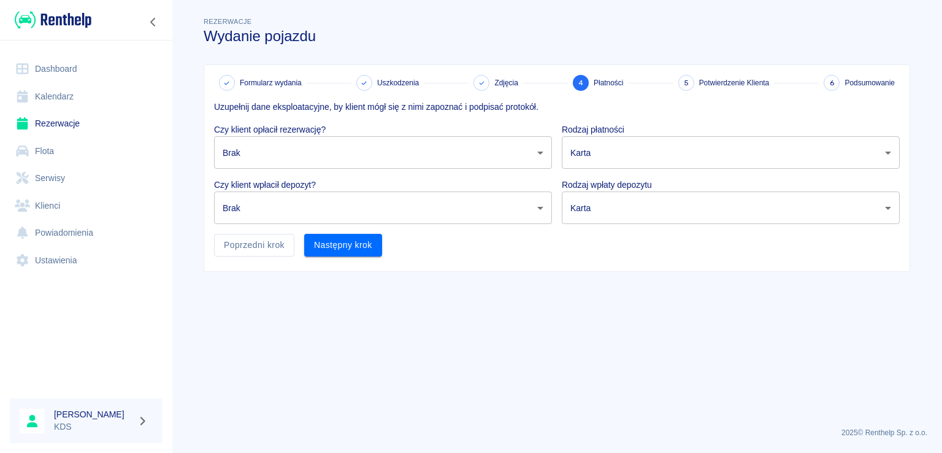
click at [377, 167] on body "Używamy plików Cookies, by zapewnić Ci najlepsze możliwe doświadczenie. Aby dow…" at bounding box center [471, 226] width 942 height 453
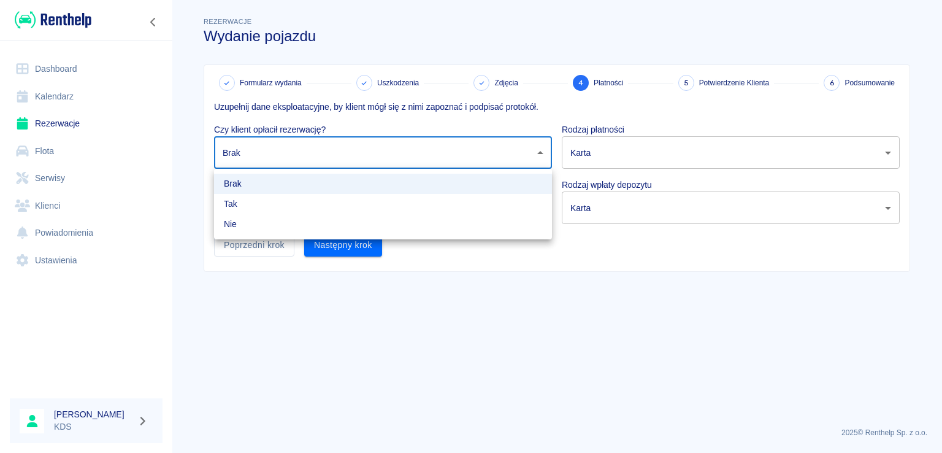
click at [312, 198] on li "Tak" at bounding box center [383, 204] width 338 height 20
type input "true"
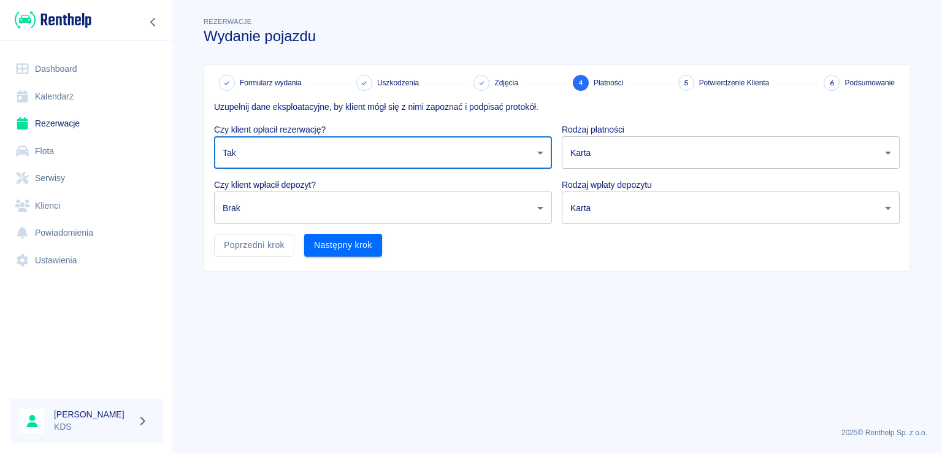
click at [309, 212] on body "Używamy plików Cookies, by zapewnić Ci najlepsze możliwe doświadczenie. Aby dow…" at bounding box center [471, 226] width 942 height 453
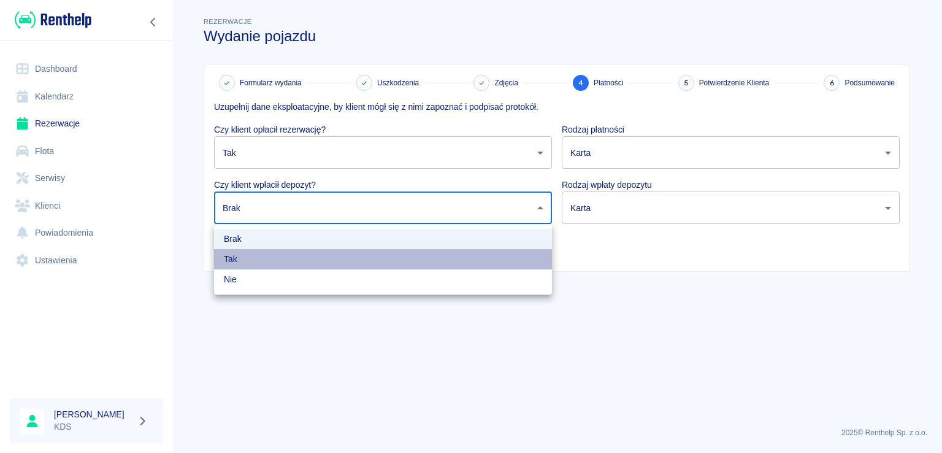
click at [234, 259] on li "Tak" at bounding box center [383, 259] width 338 height 20
type input "true"
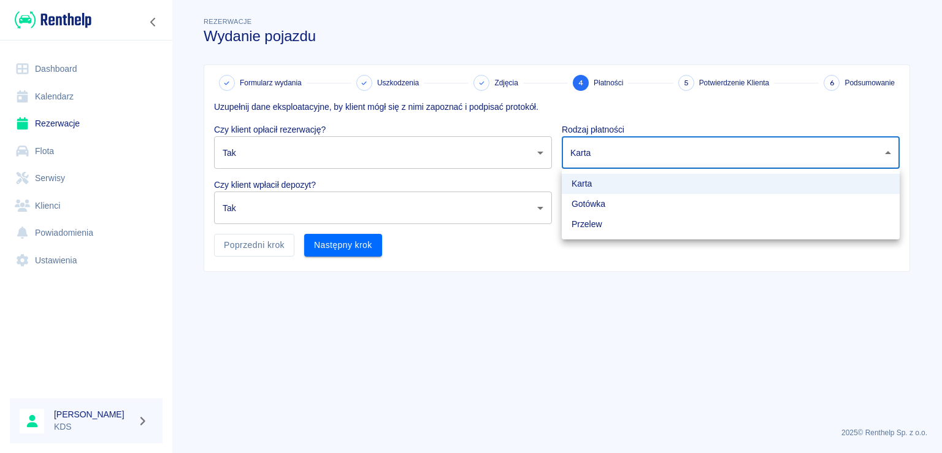
click at [623, 145] on body "Używamy plików Cookies, by zapewnić Ci najlepsze możliwe doświadczenie. Aby dow…" at bounding box center [471, 226] width 942 height 453
click at [600, 219] on li "Przelew" at bounding box center [731, 224] width 338 height 20
type input "bank_transfer"
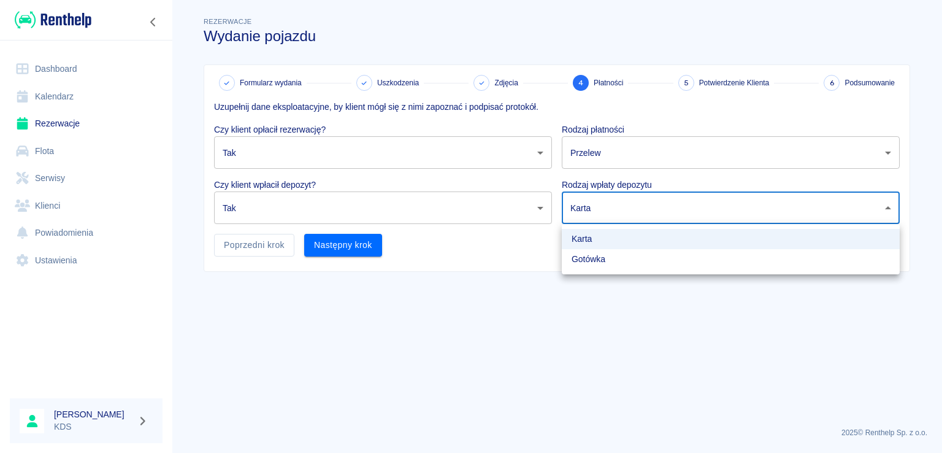
click at [638, 204] on body "Używamy plików Cookies, by zapewnić Ci najlepsze możliwe doświadczenie. Aby dow…" at bounding box center [471, 226] width 942 height 453
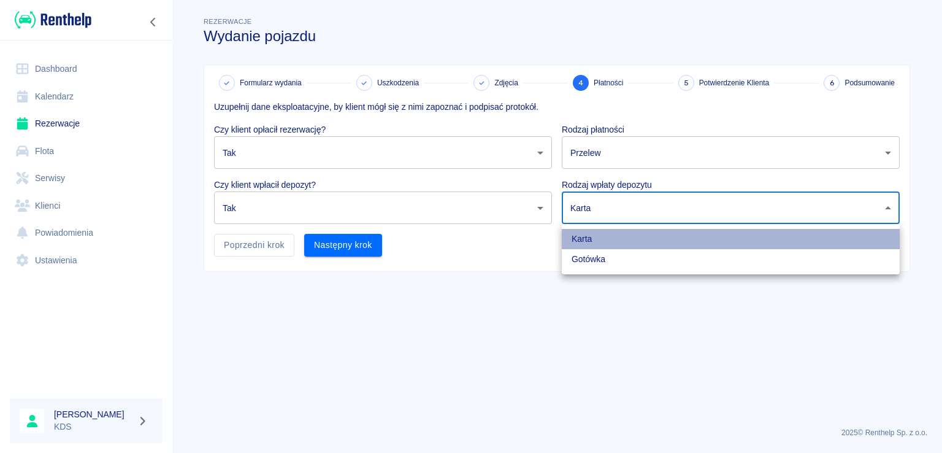
drag, startPoint x: 591, startPoint y: 239, endPoint x: 420, endPoint y: 260, distance: 172.4
click at [590, 239] on li "Karta" at bounding box center [731, 239] width 338 height 20
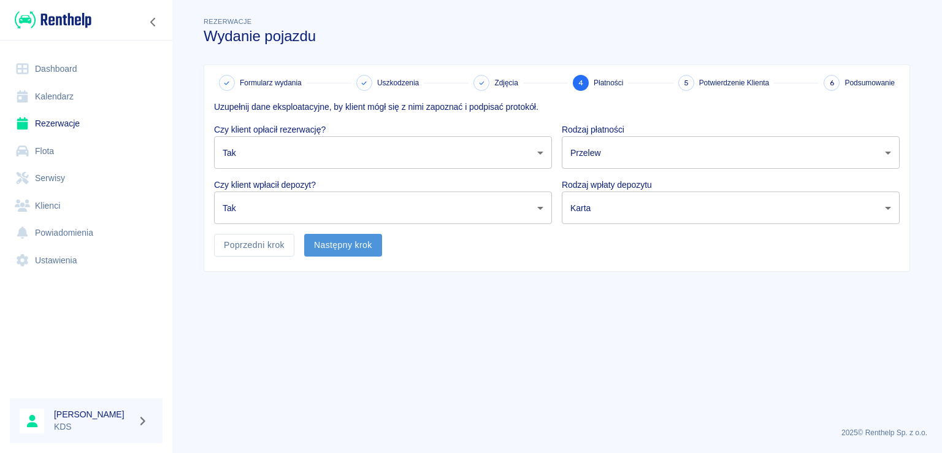
click at [339, 242] on button "Następny krok" at bounding box center [343, 245] width 78 height 23
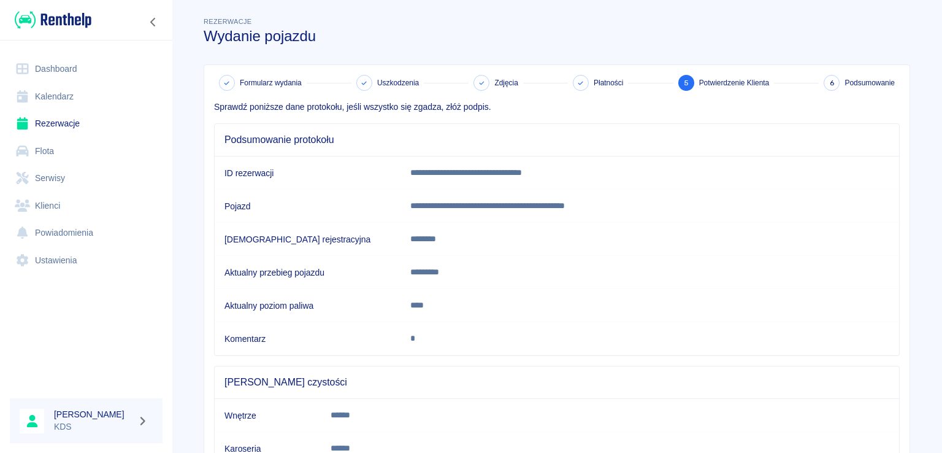
scroll to position [94, 0]
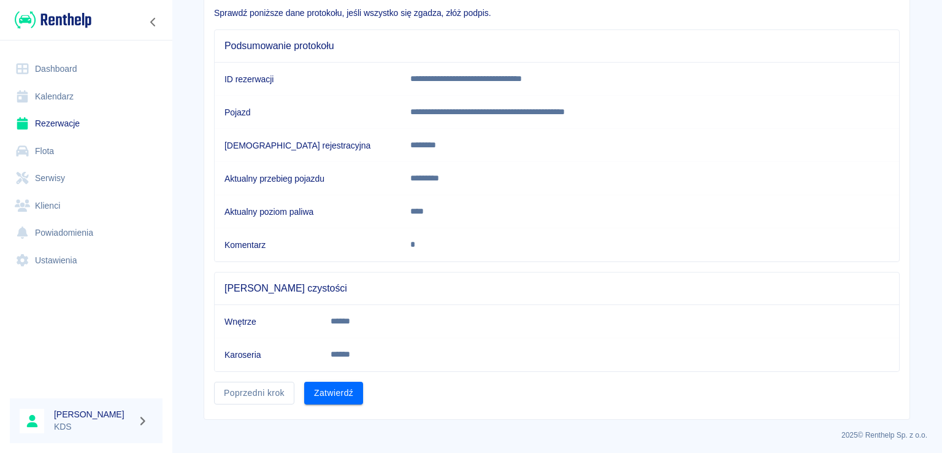
click at [329, 393] on button "Zatwierdź" at bounding box center [333, 393] width 59 height 23
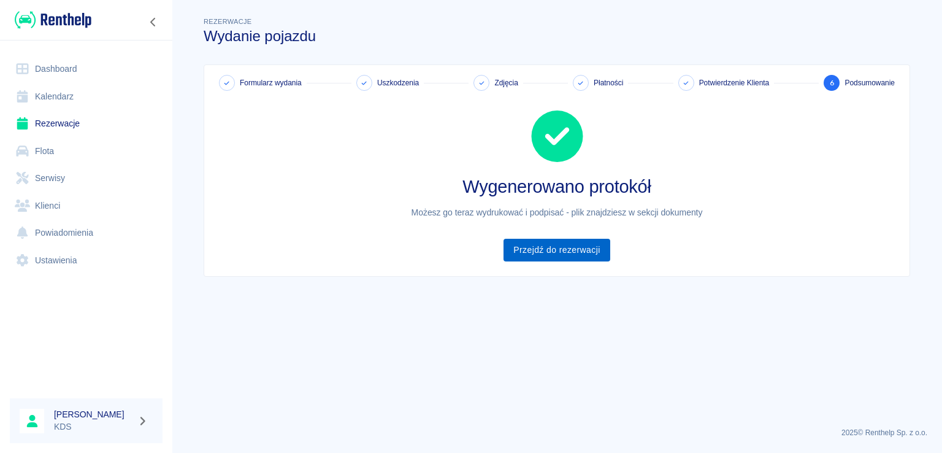
drag, startPoint x: 626, startPoint y: 241, endPoint x: 609, endPoint y: 247, distance: 18.0
click at [622, 241] on div "Wygenerowano protokół Możesz go teraz wydrukować i podpisać - plik znajdziesz w…" at bounding box center [552, 176] width 696 height 171
click at [606, 247] on link "Przejdź do rezerwacji" at bounding box center [557, 250] width 106 height 23
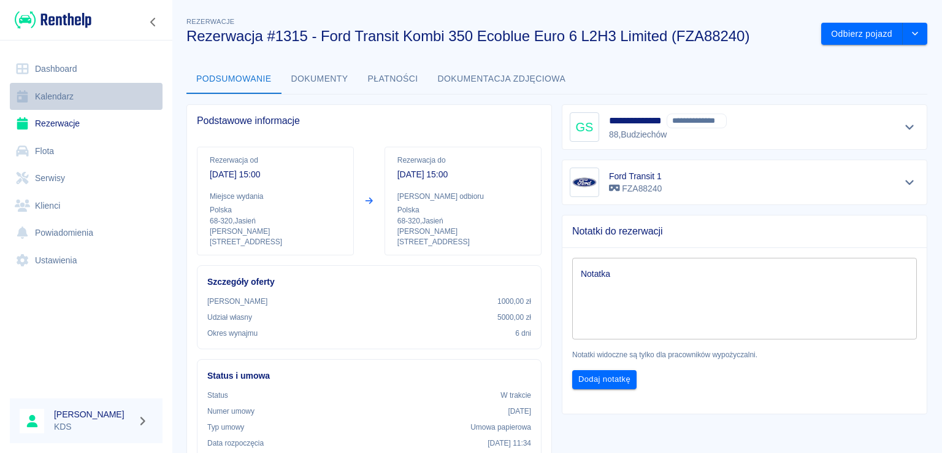
click at [42, 101] on link "Kalendarz" at bounding box center [86, 97] width 153 height 28
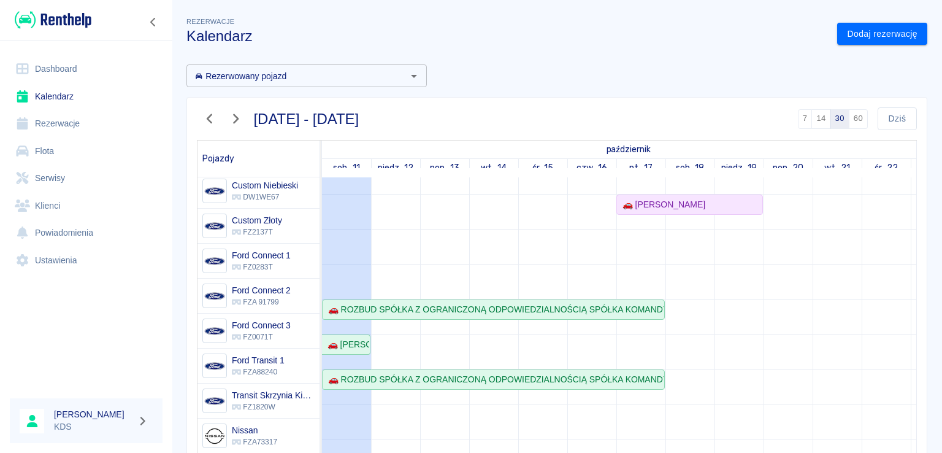
scroll to position [123, 0]
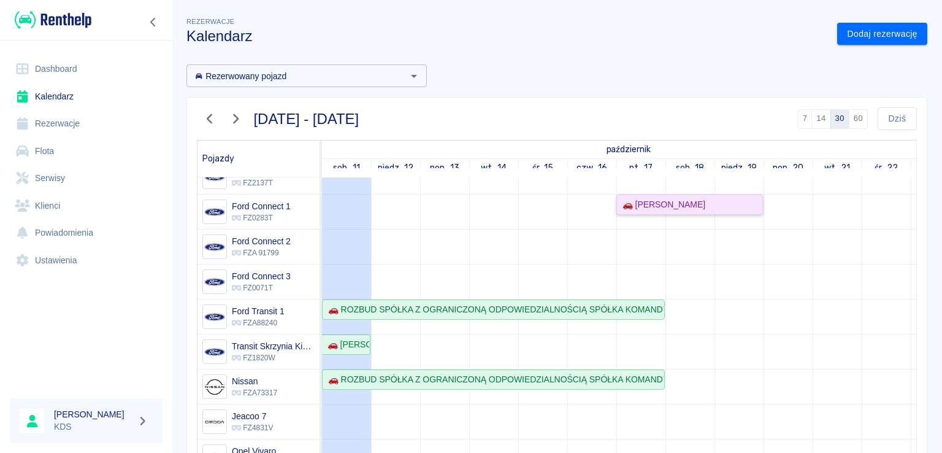
click at [677, 201] on div "🚗 [PERSON_NAME]" at bounding box center [662, 204] width 88 height 13
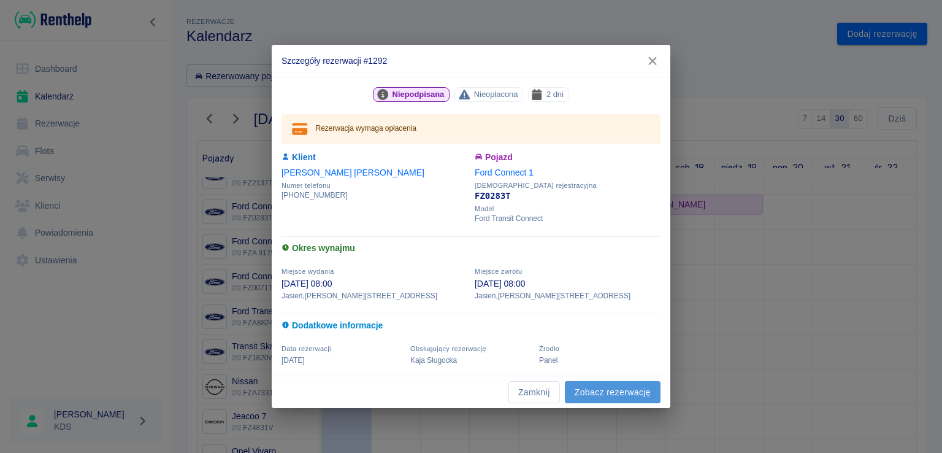
click at [577, 391] on link "Zobacz rezerwację" at bounding box center [613, 392] width 96 height 23
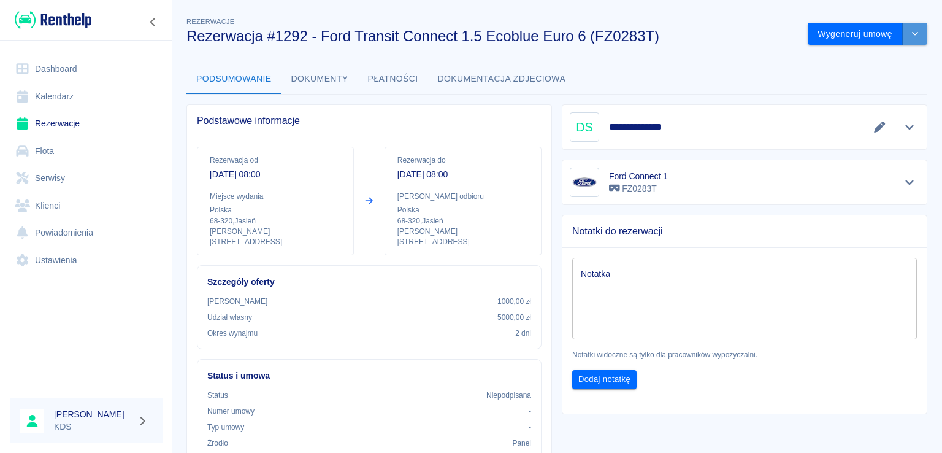
drag, startPoint x: 902, startPoint y: 33, endPoint x: 896, endPoint y: 37, distance: 8.3
click at [910, 33] on icon "drop-down" at bounding box center [915, 33] width 10 height 8
click at [847, 101] on li "Anuluj rezerwację" at bounding box center [858, 100] width 99 height 20
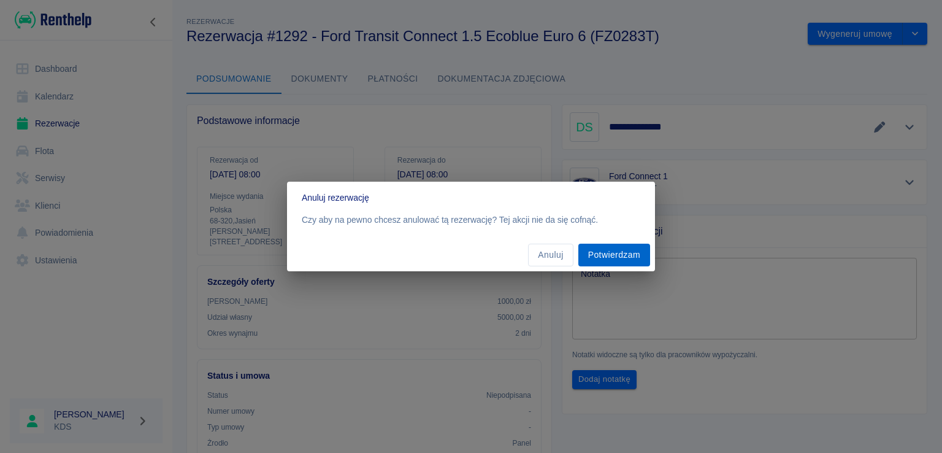
click at [611, 258] on button "Potwierdzam" at bounding box center [615, 255] width 72 height 23
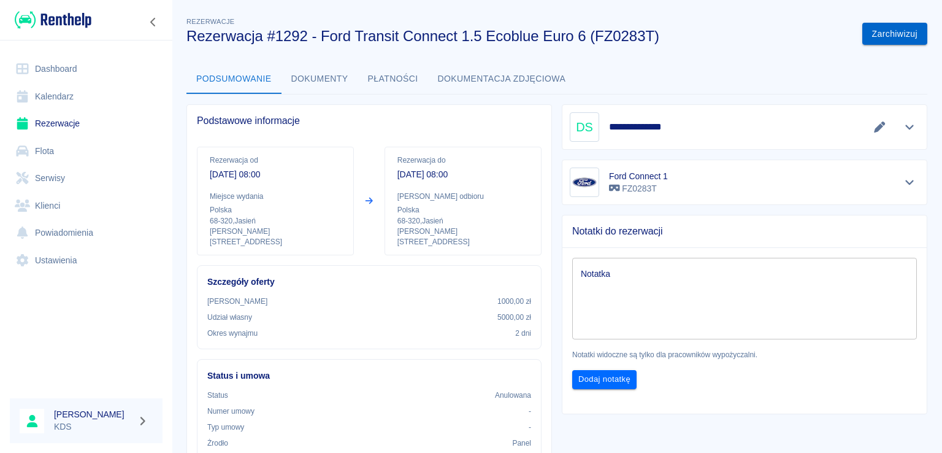
click at [869, 32] on button "Zarchiwizuj" at bounding box center [895, 34] width 65 height 23
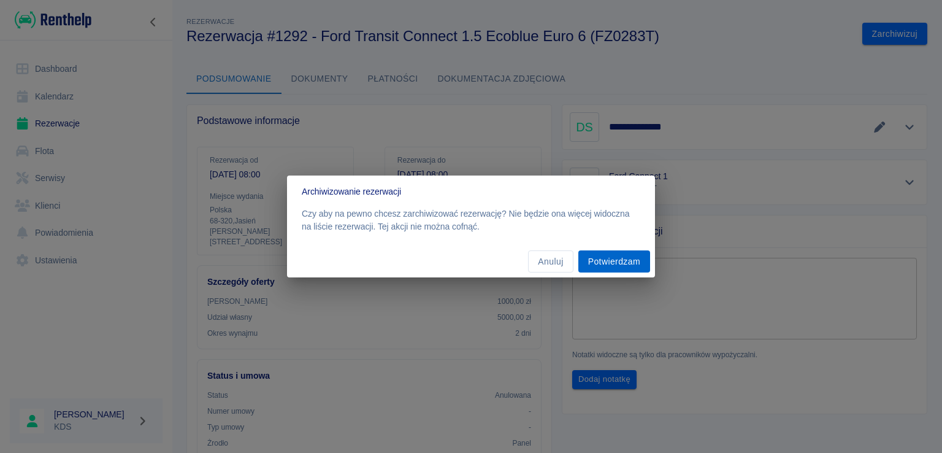
click at [588, 262] on button "Potwierdzam" at bounding box center [615, 261] width 72 height 23
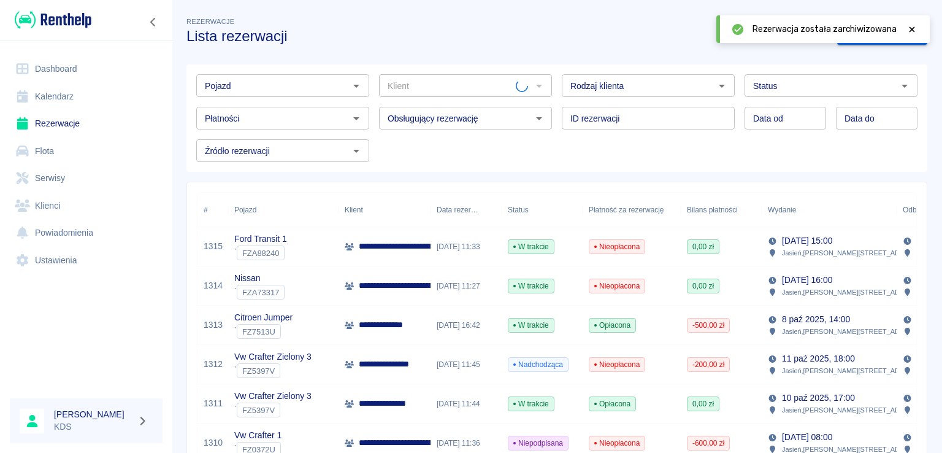
click at [913, 28] on icon at bounding box center [913, 29] width 6 height 6
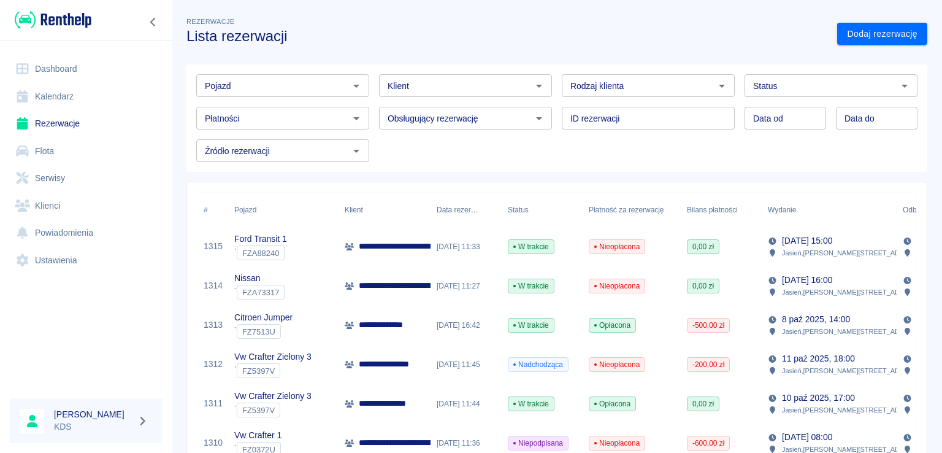
click at [620, 247] on span "Nieopłacona" at bounding box center [617, 246] width 55 height 11
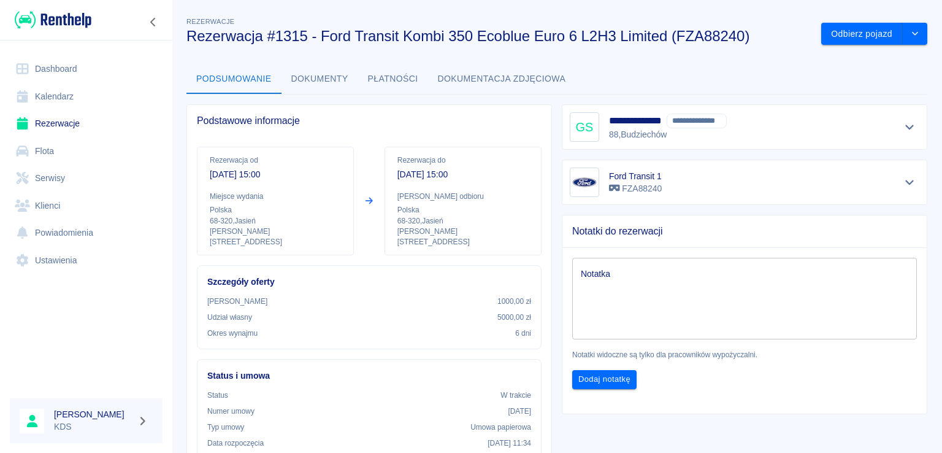
click at [385, 74] on button "Płatności" at bounding box center [393, 78] width 70 height 29
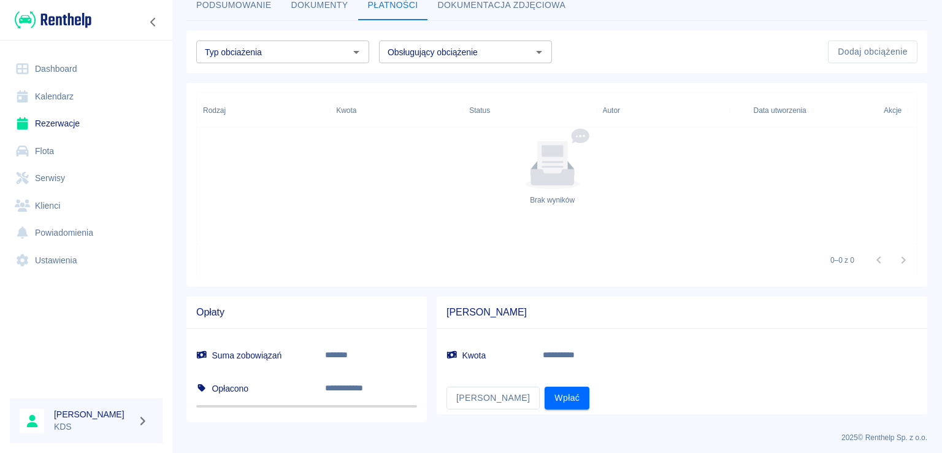
scroll to position [79, 0]
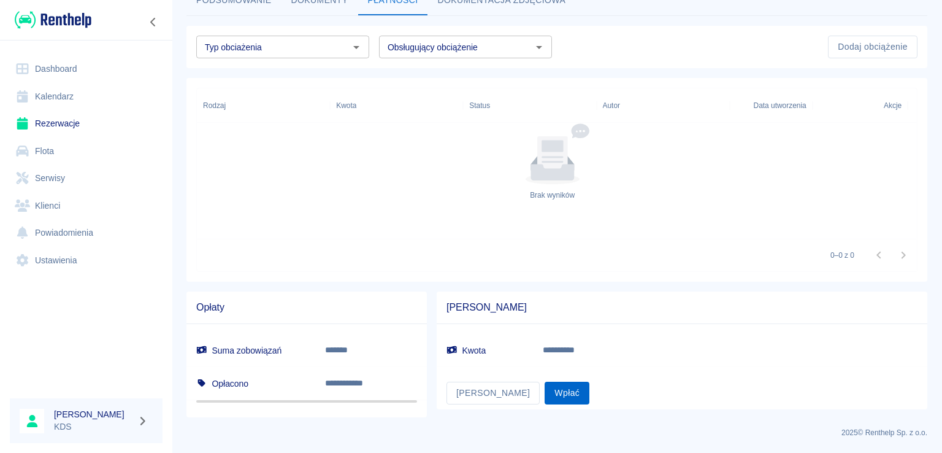
click at [545, 396] on button "Wpłać" at bounding box center [567, 393] width 45 height 23
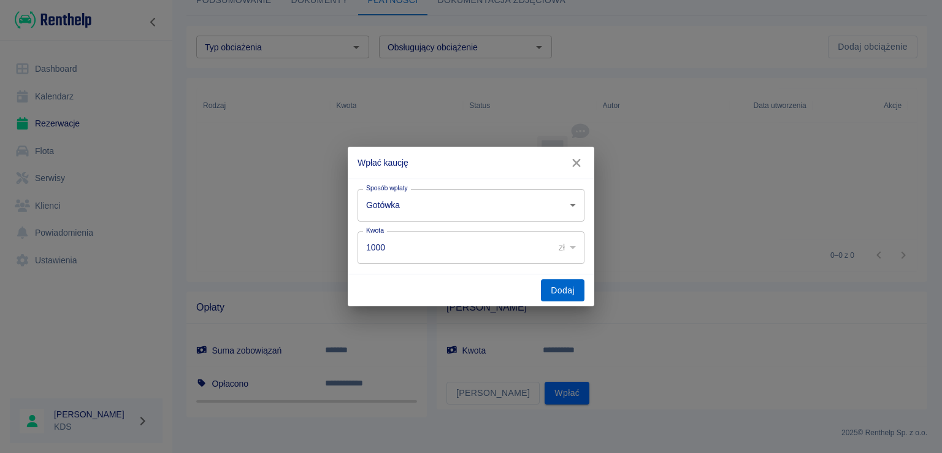
click at [570, 292] on button "Dodaj" at bounding box center [563, 290] width 44 height 23
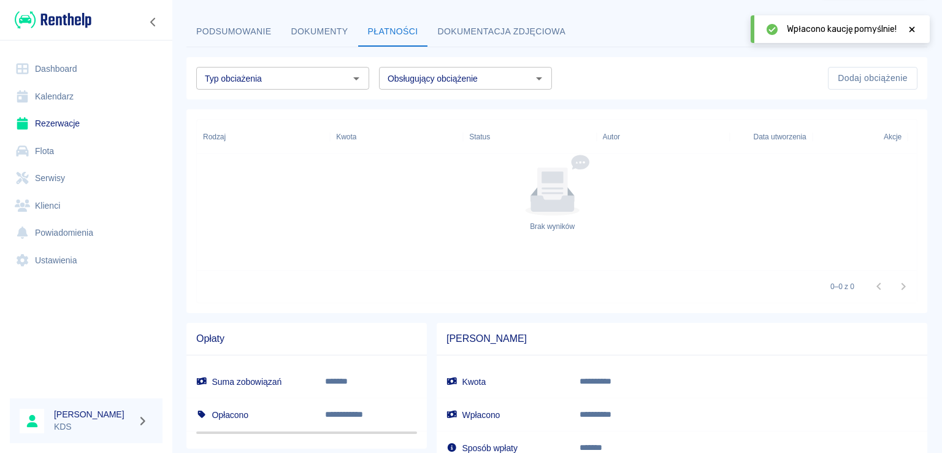
scroll to position [0, 0]
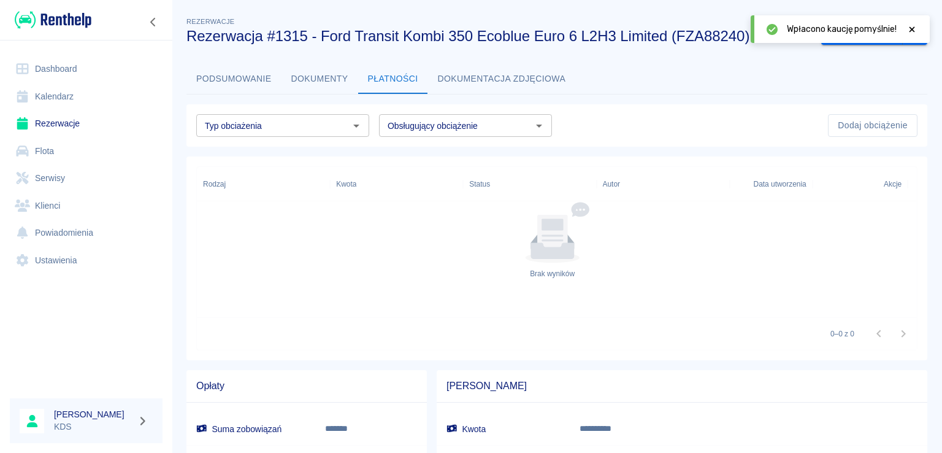
click at [326, 83] on button "Dokumenty" at bounding box center [320, 78] width 77 height 29
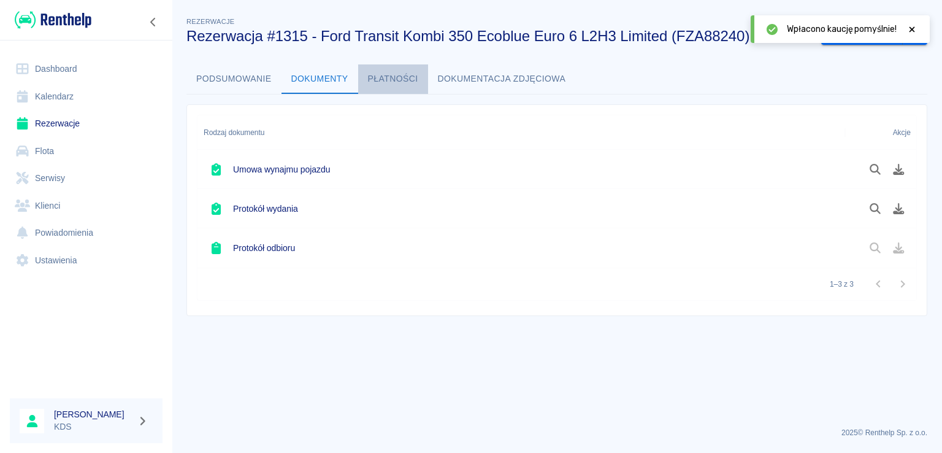
click at [381, 77] on button "Płatności" at bounding box center [393, 78] width 70 height 29
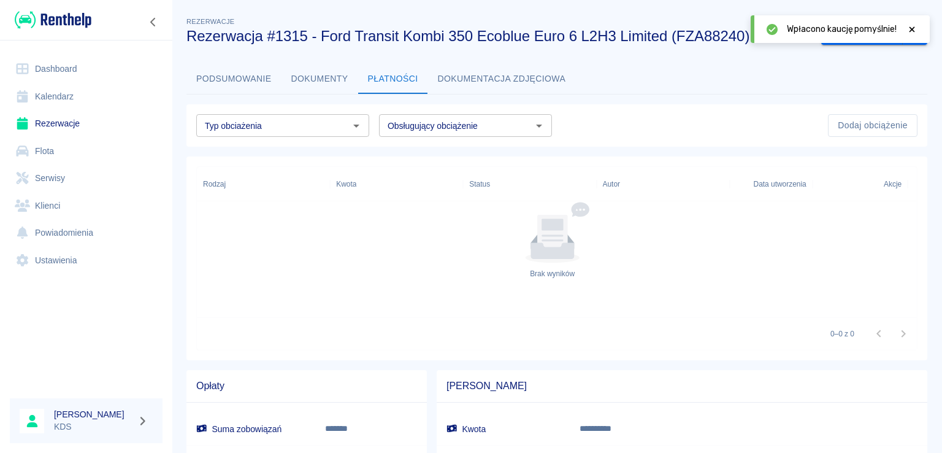
click at [220, 93] on button "Podsumowanie" at bounding box center [234, 78] width 95 height 29
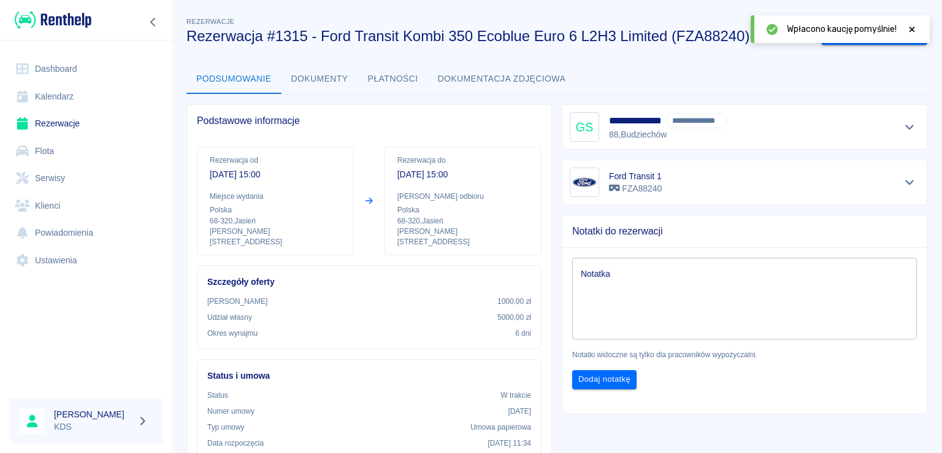
click at [34, 125] on link "Rezerwacje" at bounding box center [86, 124] width 153 height 28
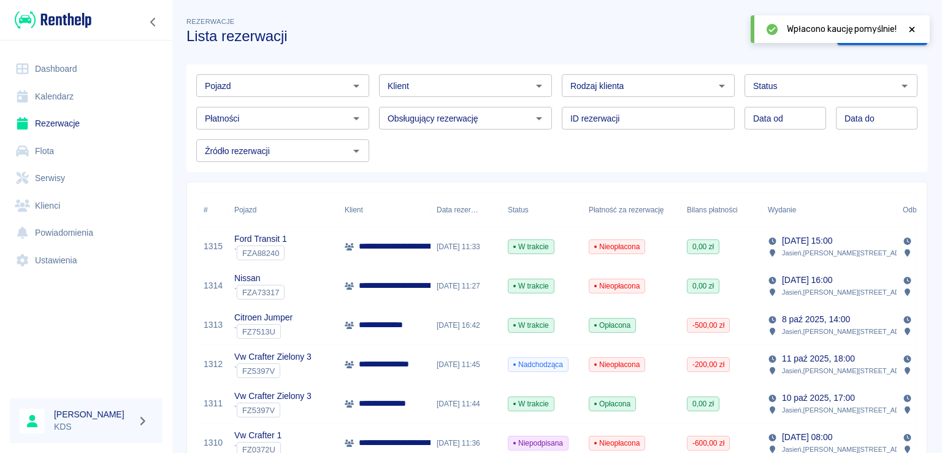
click at [912, 28] on icon at bounding box center [912, 29] width 11 height 9
click at [634, 277] on div "Nieopłacona" at bounding box center [632, 285] width 98 height 39
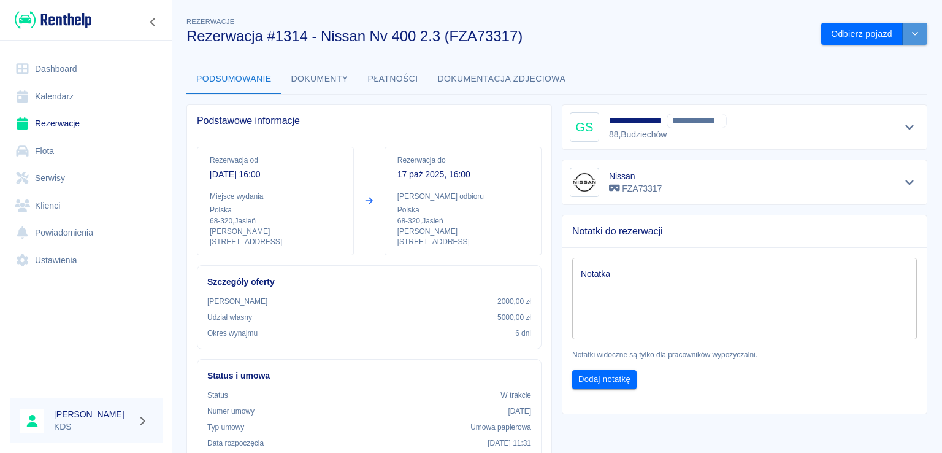
click at [910, 30] on icon "drop-down" at bounding box center [915, 33] width 10 height 8
click at [858, 77] on li "Oznacz jako opłacona" at bounding box center [866, 80] width 104 height 20
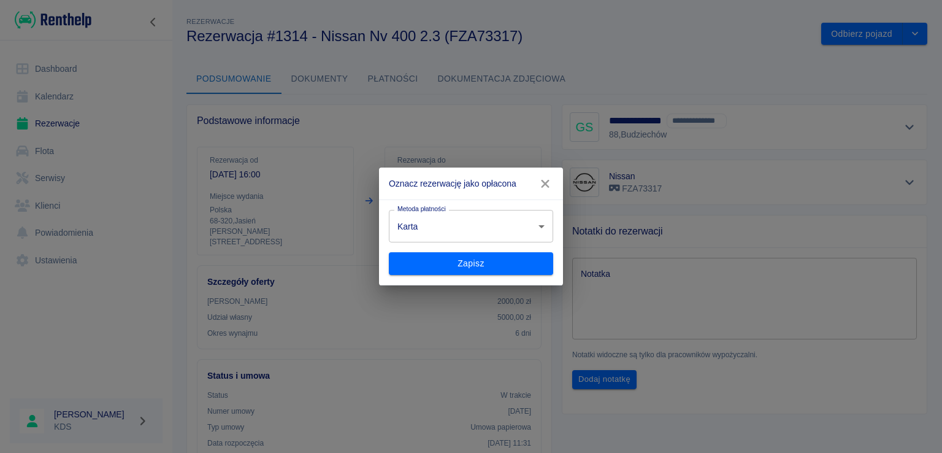
click at [491, 242] on div "Zapisz" at bounding box center [466, 258] width 174 height 33
click at [479, 236] on body "Używamy plików Cookies, by zapewnić Ci najlepsze możliwe doświadczenie. Aby dow…" at bounding box center [471, 226] width 942 height 453
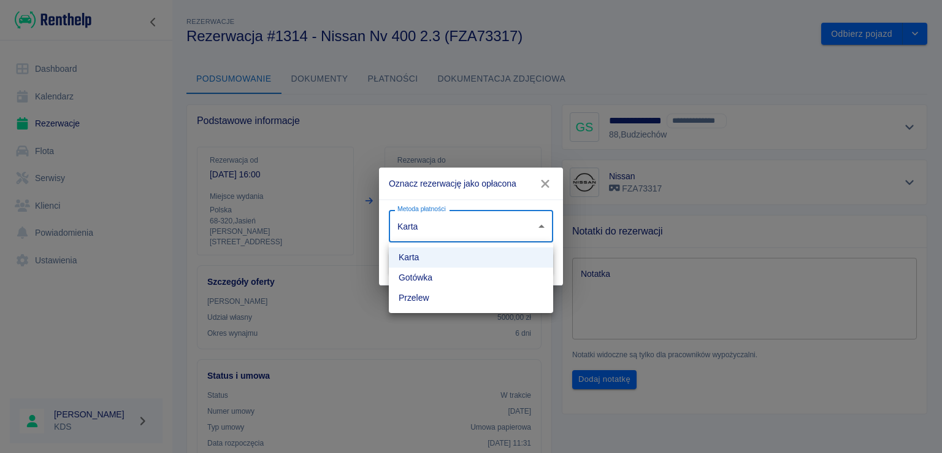
click at [420, 296] on li "Przelew" at bounding box center [471, 298] width 164 height 20
type input "bank_transfer"
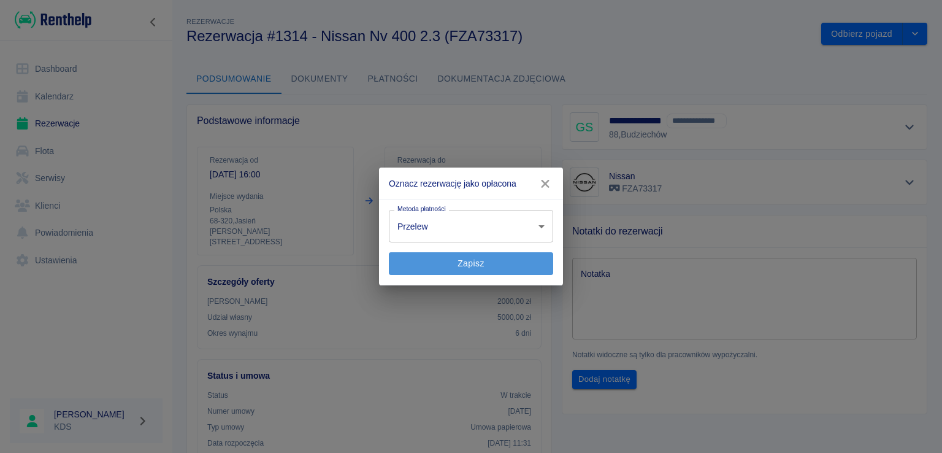
click at [452, 258] on button "Zapisz" at bounding box center [471, 263] width 164 height 23
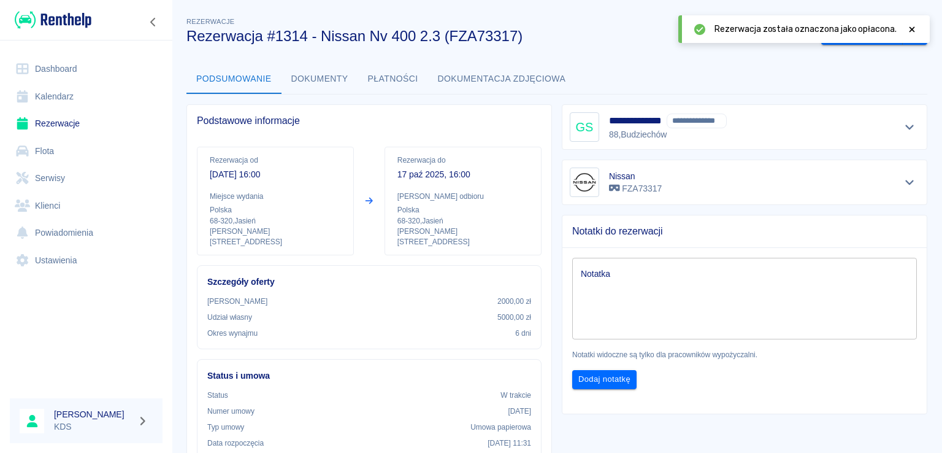
click at [911, 29] on icon at bounding box center [912, 29] width 11 height 9
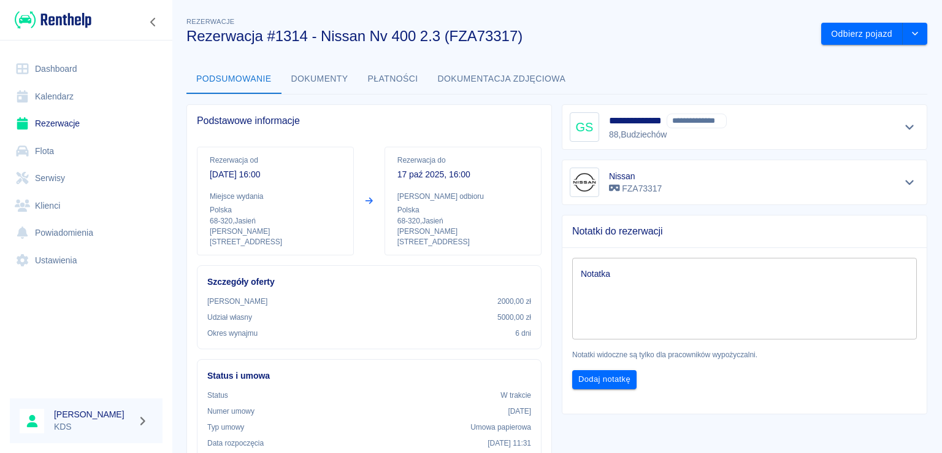
click at [62, 119] on link "Rezerwacje" at bounding box center [86, 124] width 153 height 28
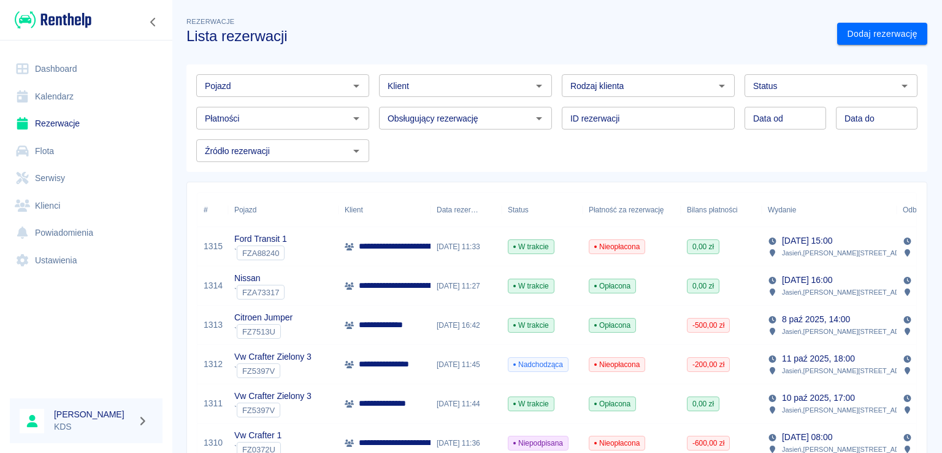
click at [624, 247] on span "Nieopłacona" at bounding box center [617, 246] width 55 height 11
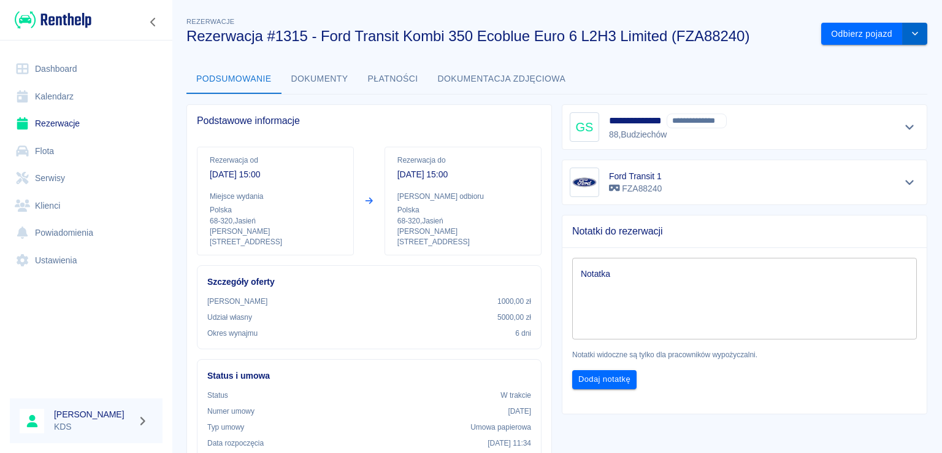
click at [910, 31] on icon "drop-down" at bounding box center [915, 33] width 10 height 8
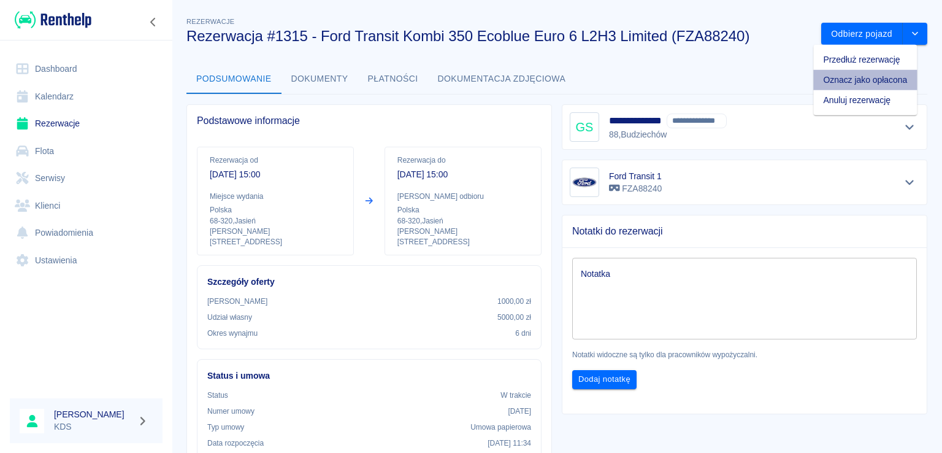
click at [850, 79] on li "Oznacz jako opłacona" at bounding box center [866, 80] width 104 height 20
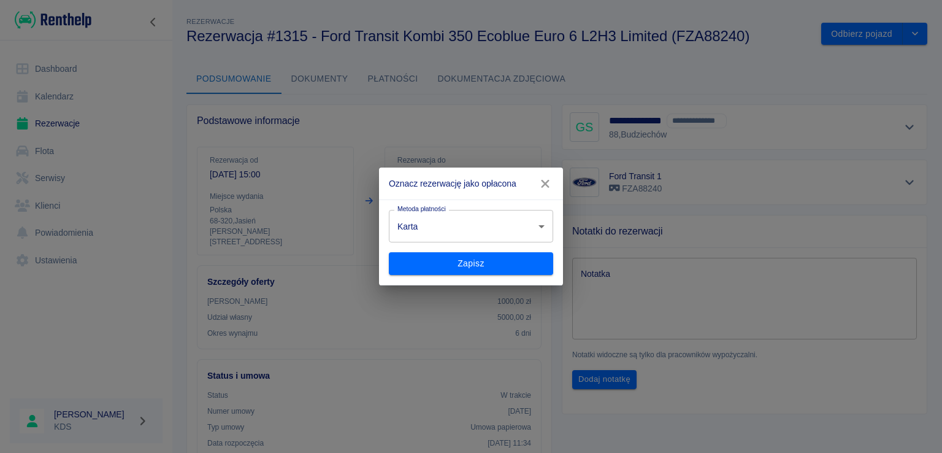
click at [448, 231] on body "Używamy plików Cookies, by zapewnić Ci najlepsze możliwe doświadczenie. Aby dow…" at bounding box center [471, 226] width 942 height 453
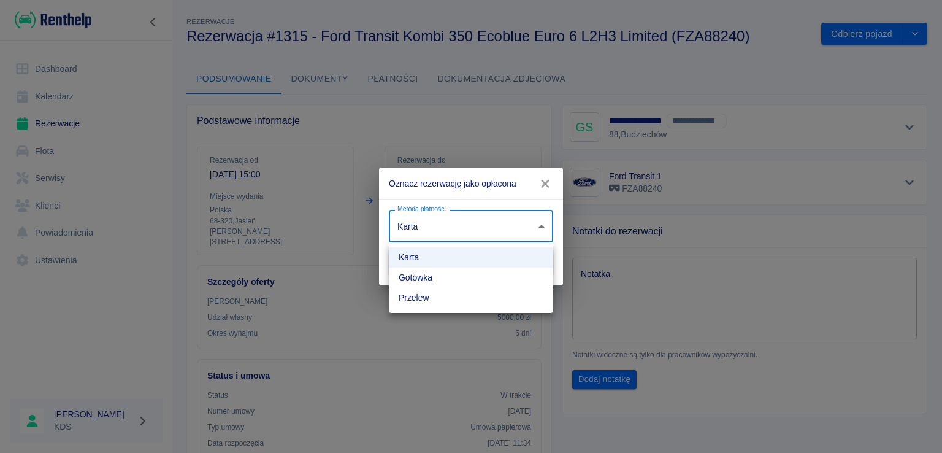
click at [430, 299] on li "Przelew" at bounding box center [471, 298] width 164 height 20
type input "bank_transfer"
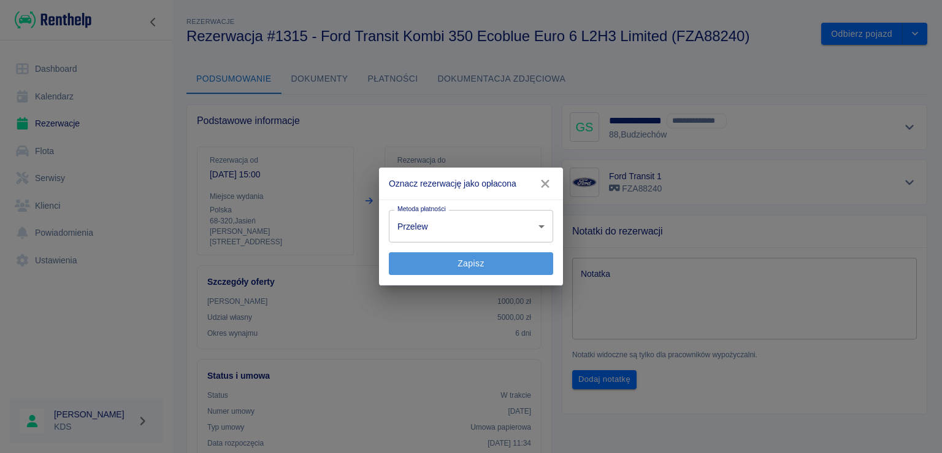
click at [474, 258] on button "Zapisz" at bounding box center [471, 263] width 164 height 23
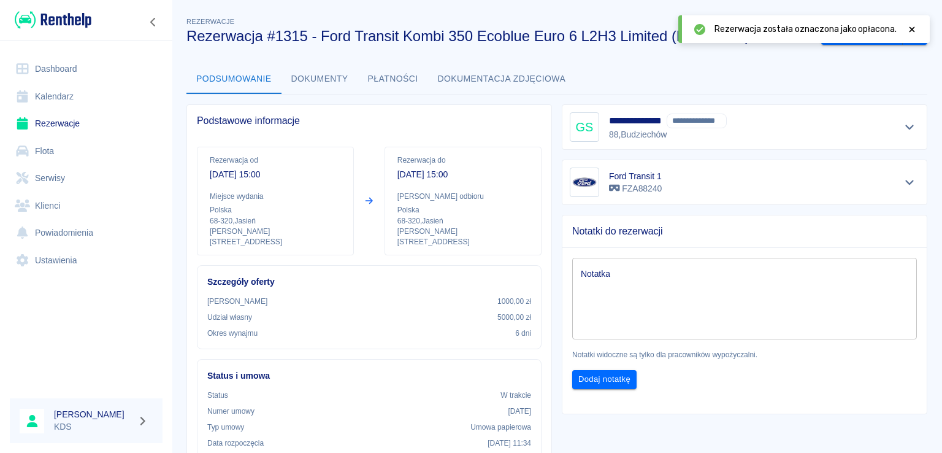
click at [910, 28] on icon at bounding box center [912, 29] width 11 height 9
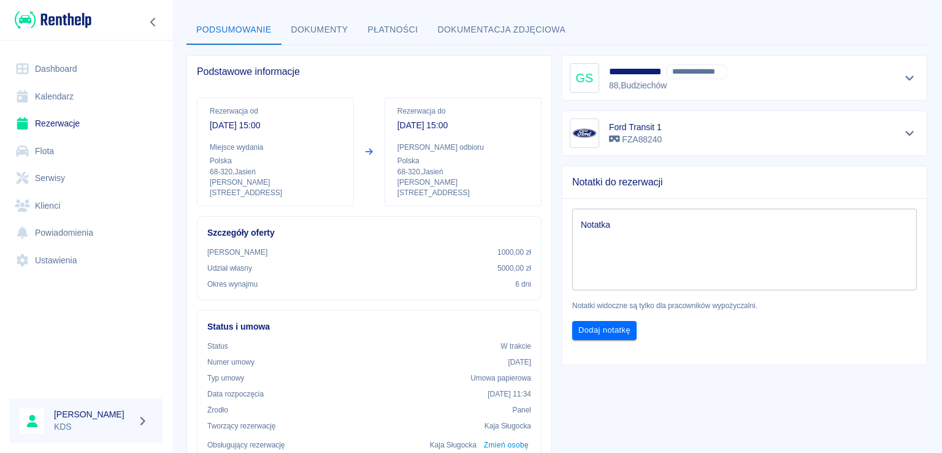
scroll to position [123, 0]
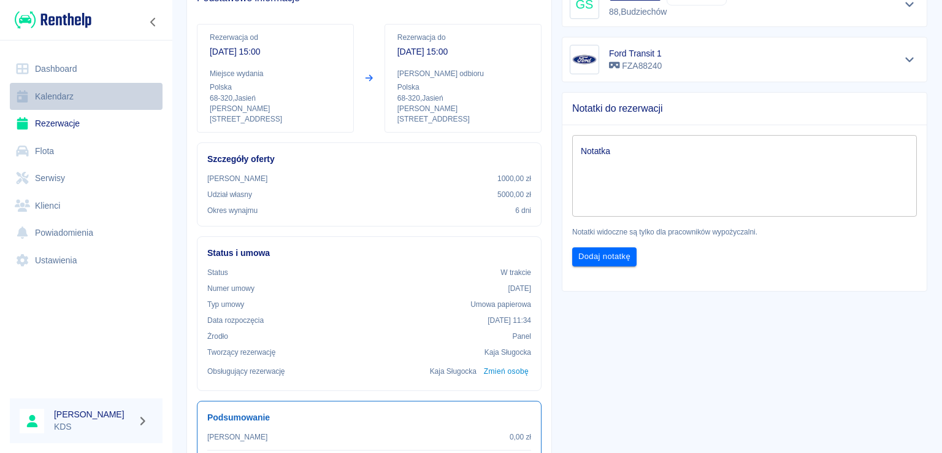
click at [49, 101] on link "Kalendarz" at bounding box center [86, 97] width 153 height 28
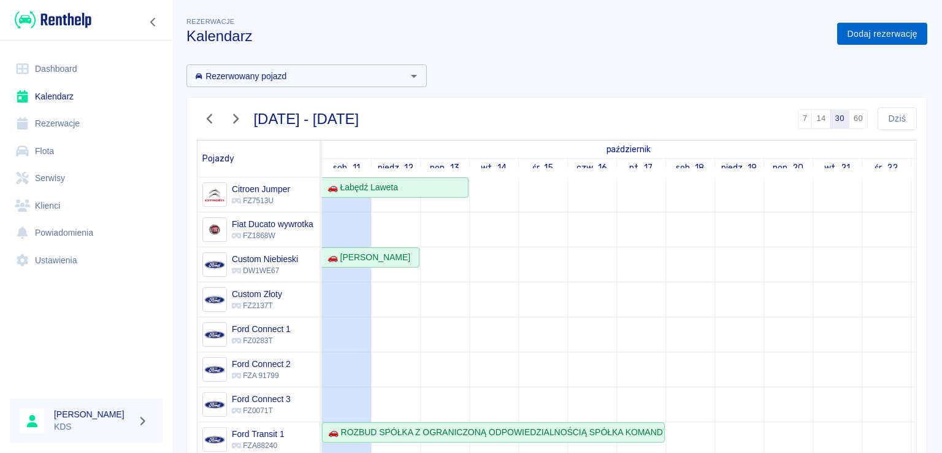
click at [859, 43] on link "Dodaj rezerwację" at bounding box center [882, 34] width 90 height 23
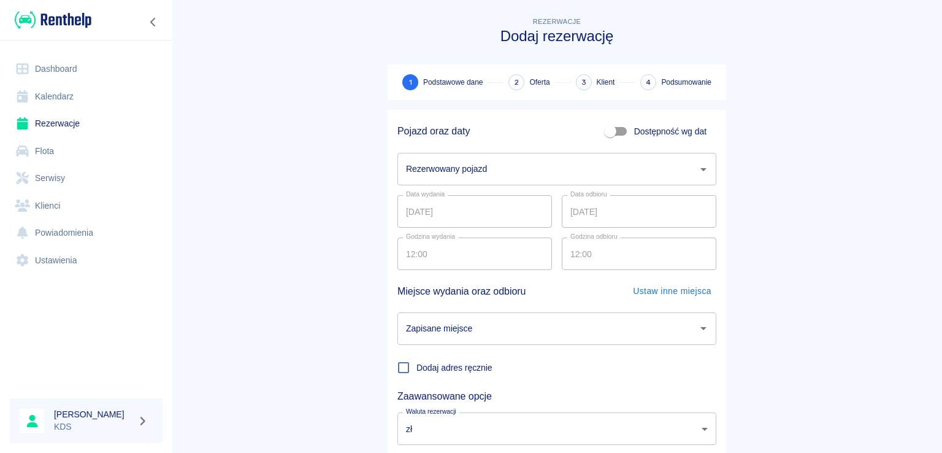
click at [49, 99] on link "Kalendarz" at bounding box center [86, 97] width 153 height 28
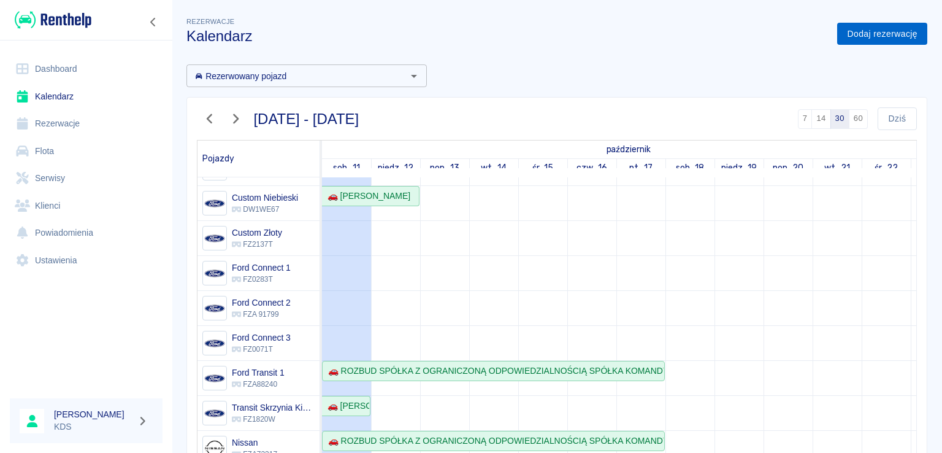
click at [896, 34] on link "Dodaj rezerwację" at bounding box center [882, 34] width 90 height 23
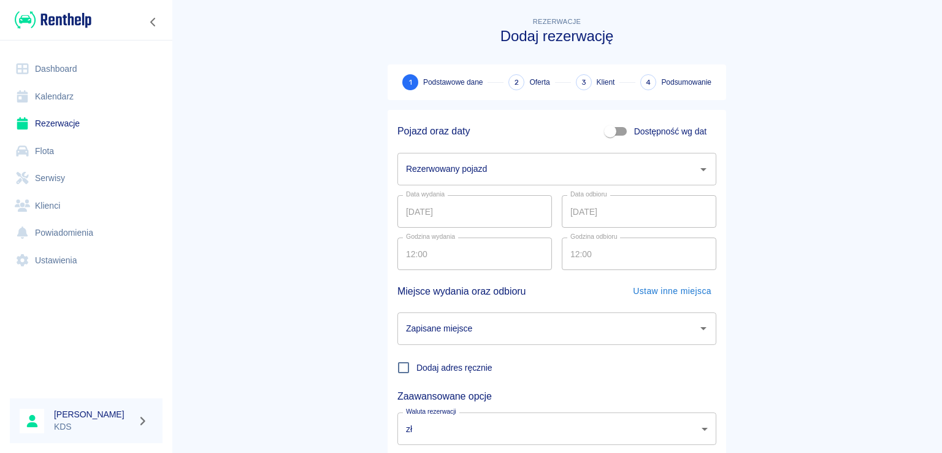
click at [553, 170] on input "Rezerwowany pojazd" at bounding box center [548, 168] width 290 height 21
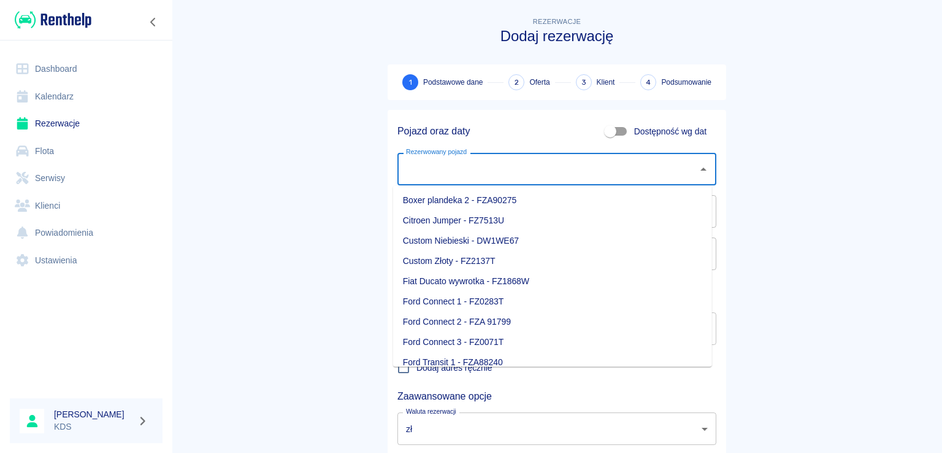
click at [470, 304] on li "Ford Connect 1 - FZ0283T" at bounding box center [552, 301] width 319 height 20
type input "Ford Connect 1 - FZ0283T"
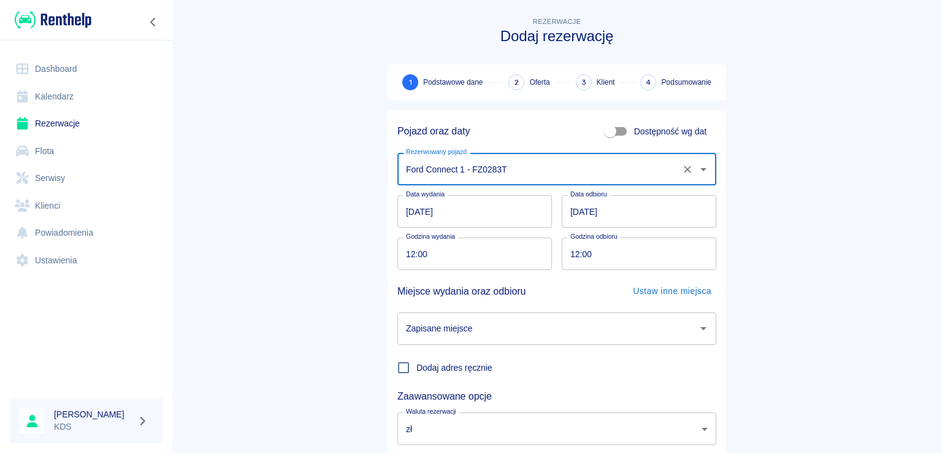
click at [488, 211] on input "11.10.2025" at bounding box center [475, 211] width 155 height 33
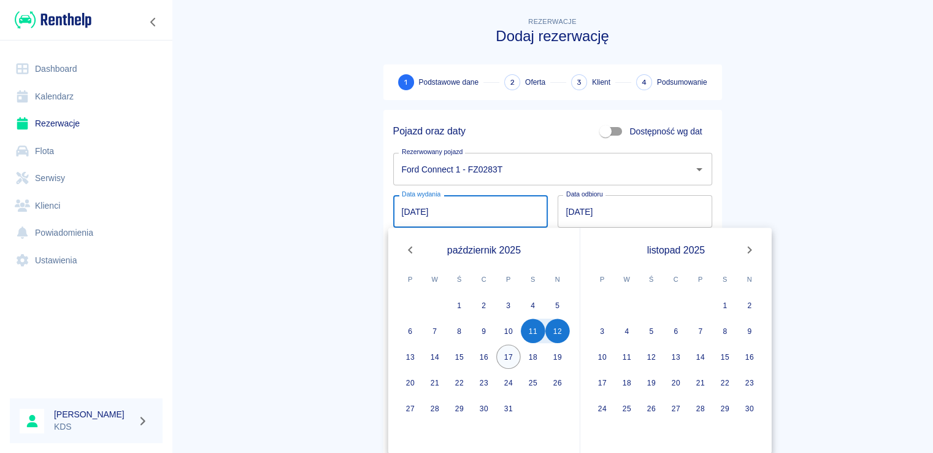
click at [510, 353] on button "17" at bounding box center [508, 356] width 25 height 25
type input "17.10.2025"
type input "DD.MM.YYYY"
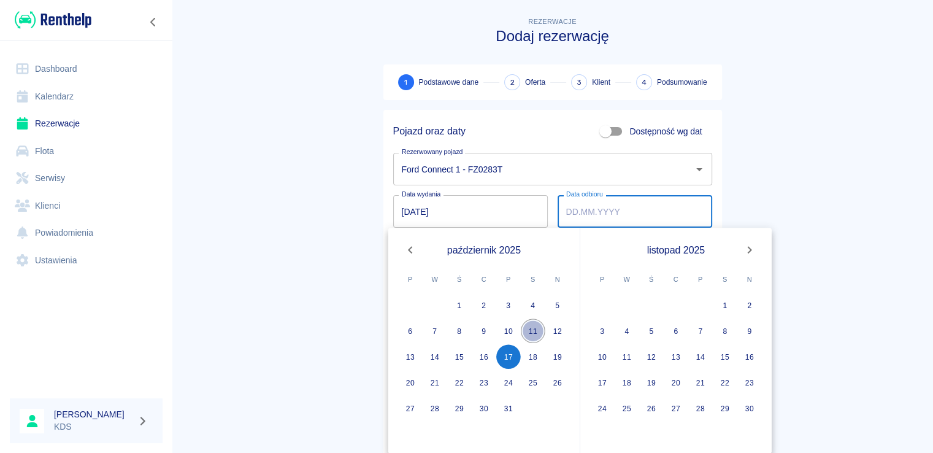
click at [526, 325] on button "11" at bounding box center [533, 330] width 25 height 25
type input "11.10.2025"
click at [507, 353] on button "17" at bounding box center [508, 356] width 25 height 25
type input "17.10.2025"
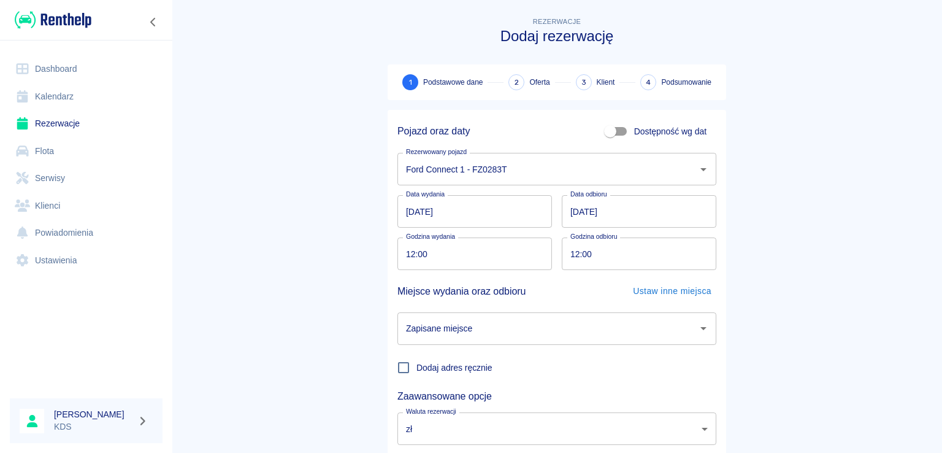
click at [521, 267] on input "12:00" at bounding box center [471, 253] width 146 height 33
click at [634, 250] on input "12:00" at bounding box center [635, 253] width 146 height 33
type input "16:00"
click at [460, 267] on input "12:00" at bounding box center [471, 253] width 146 height 33
type input "16:00"
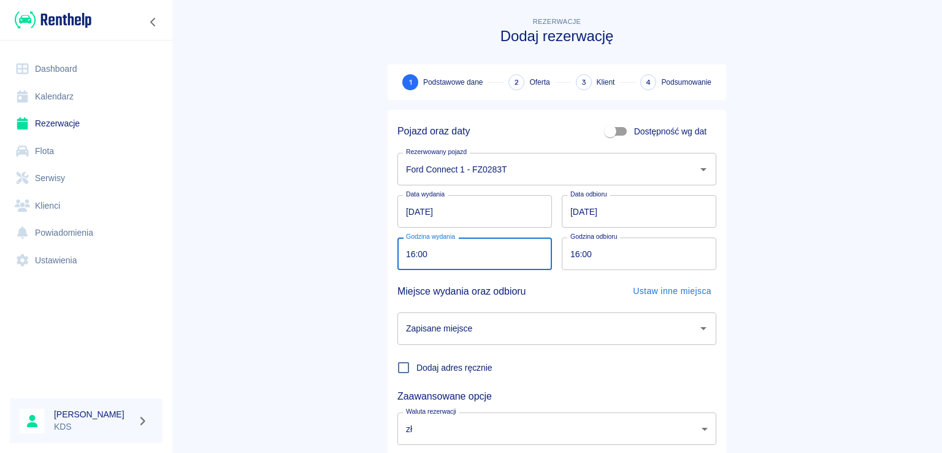
click at [495, 334] on input "Zapisane miejsce" at bounding box center [548, 328] width 290 height 21
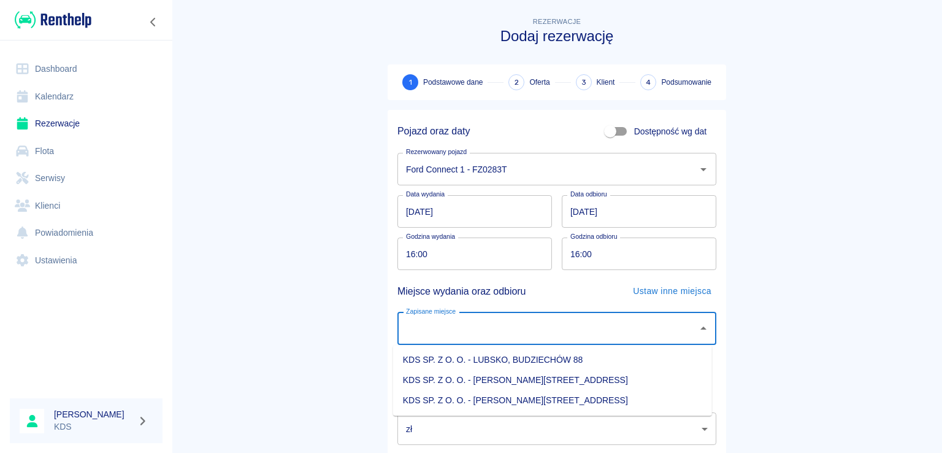
click at [528, 399] on li "KDS SP. Z O. O. - Jasień, Sienkiewicza 52" at bounding box center [552, 400] width 319 height 20
type input "KDS SP. Z O. O. - Jasień, Sienkiewicza 52"
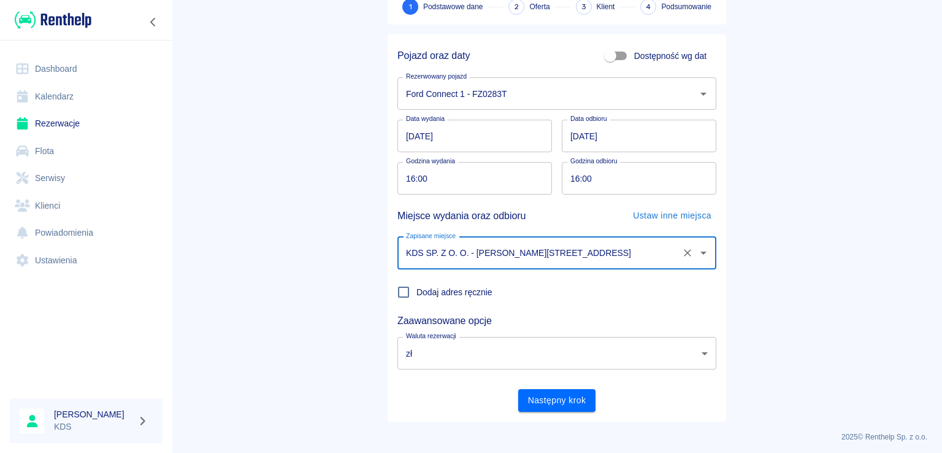
scroll to position [80, 0]
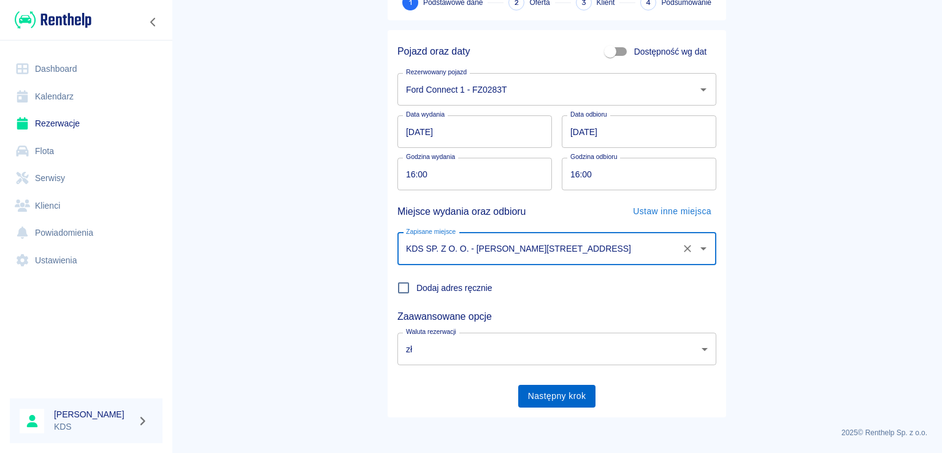
click at [577, 394] on button "Następny krok" at bounding box center [557, 396] width 78 height 23
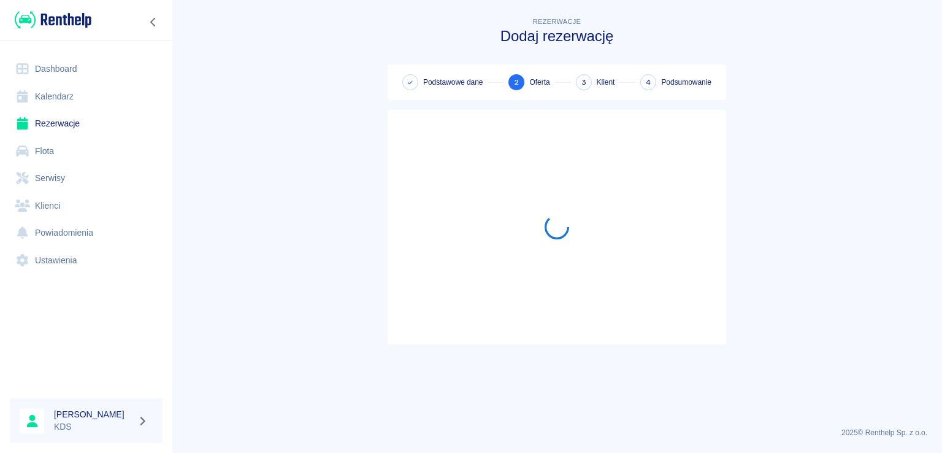
scroll to position [0, 0]
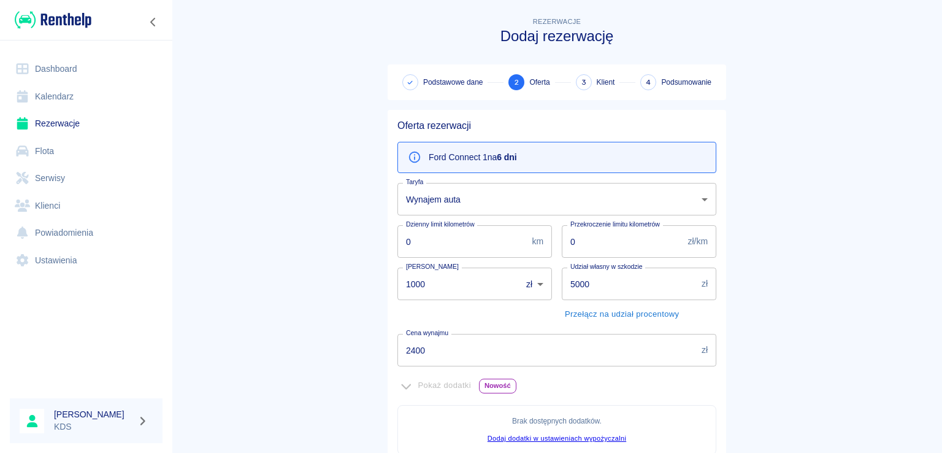
click at [463, 350] on input "2400" at bounding box center [547, 350] width 299 height 33
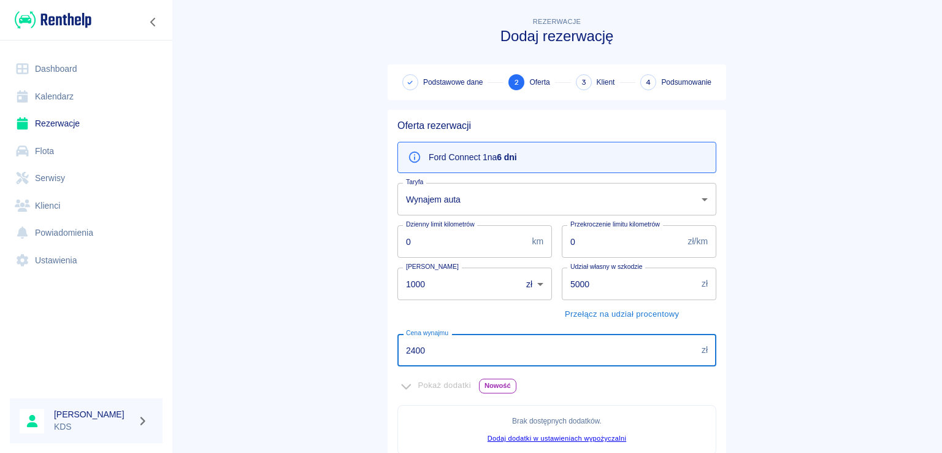
click at [463, 350] on input "2400" at bounding box center [547, 350] width 299 height 33
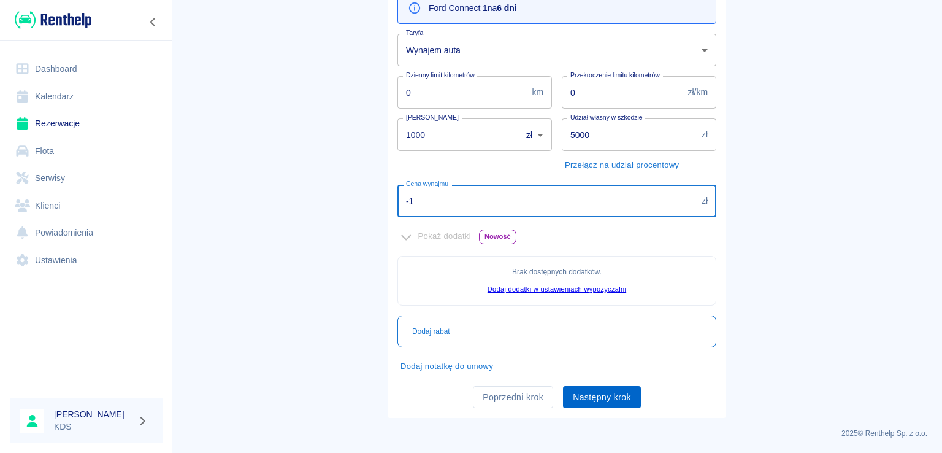
click at [614, 395] on button "Następny krok" at bounding box center [602, 397] width 78 height 23
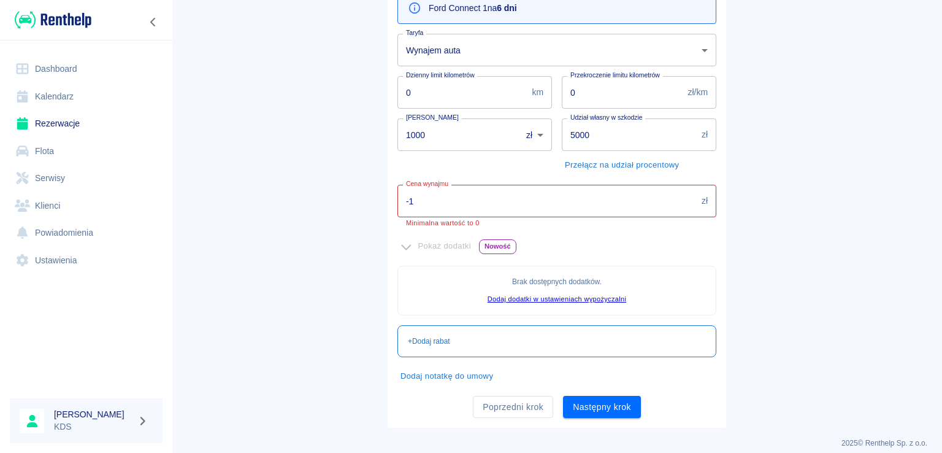
click at [588, 191] on input "-1" at bounding box center [547, 201] width 299 height 33
type input "-1"
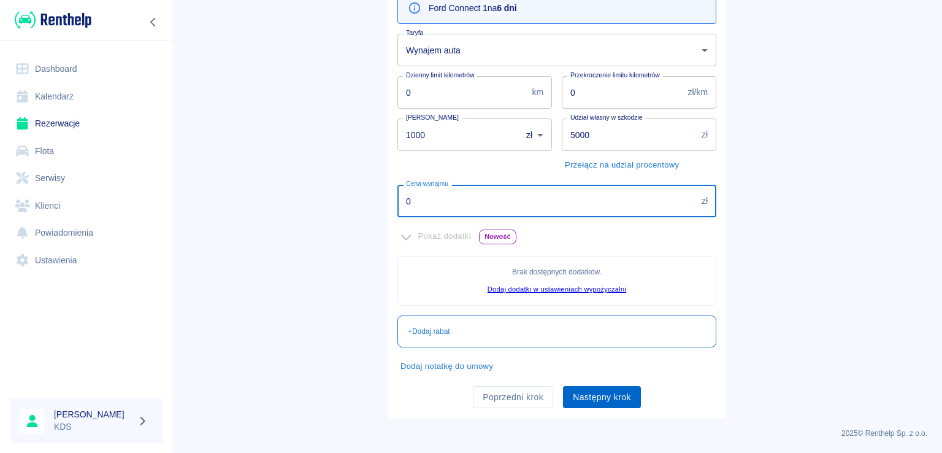
type input "0"
click at [620, 398] on button "Następny krok" at bounding box center [602, 397] width 78 height 23
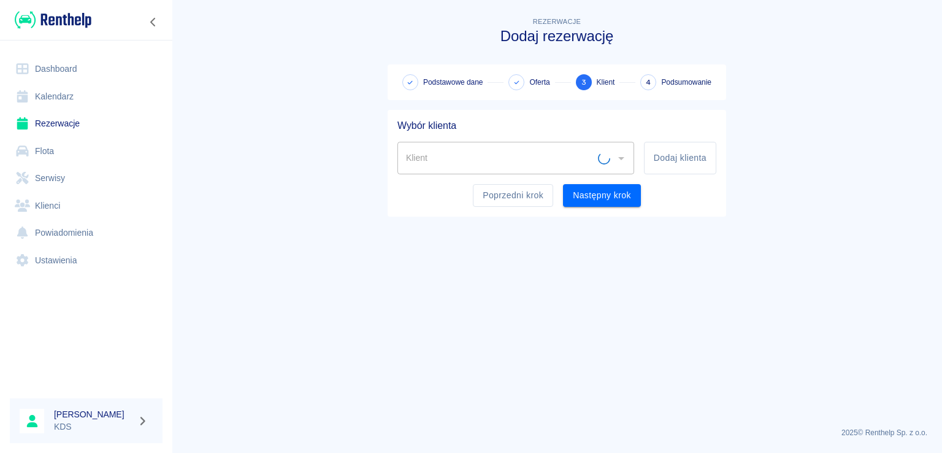
scroll to position [0, 0]
click at [677, 161] on button "Dodaj klienta" at bounding box center [680, 158] width 72 height 33
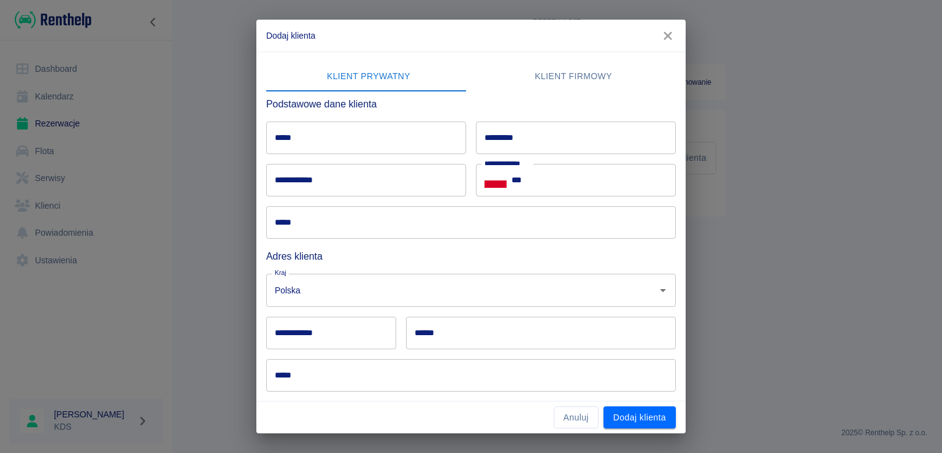
click at [675, 35] on icon "button" at bounding box center [668, 35] width 16 height 13
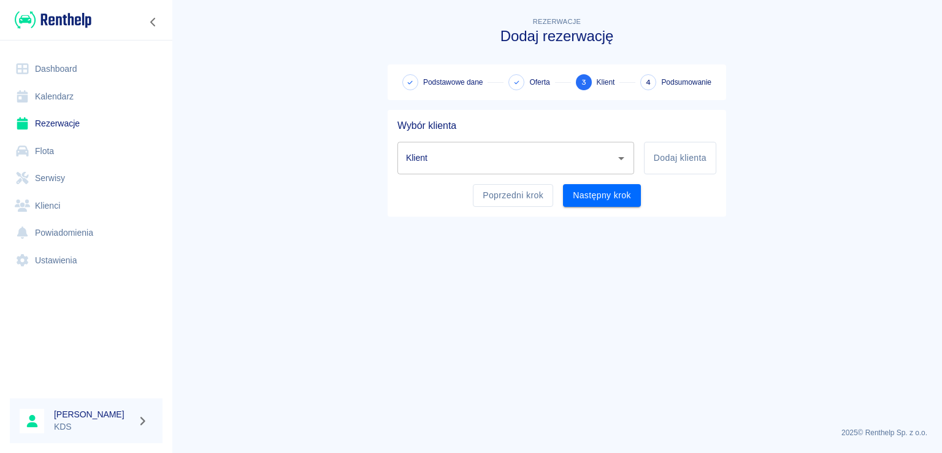
click at [546, 159] on input "Klient" at bounding box center [506, 157] width 207 height 21
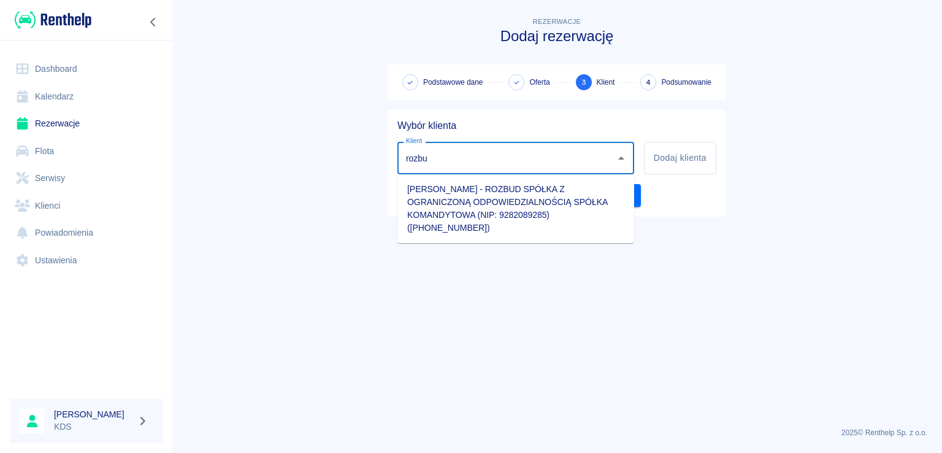
click at [533, 187] on li "Grzegorz Szwec - ROZBUD SPÓŁKA Z OGRANICZONĄ ODPOWIEDZIALNOŚCIĄ SPÓŁKA KOMANDYT…" at bounding box center [516, 208] width 237 height 59
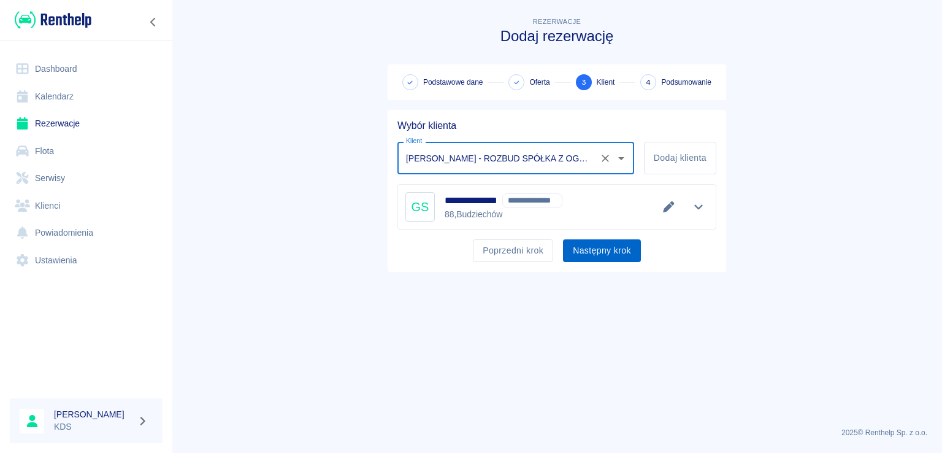
type input "Grzegorz Szwec - ROZBUD SPÓŁKA Z OGRANICZONĄ ODPOWIEDZIALNOŚCIĄ SPÓŁKA KOMANDYT…"
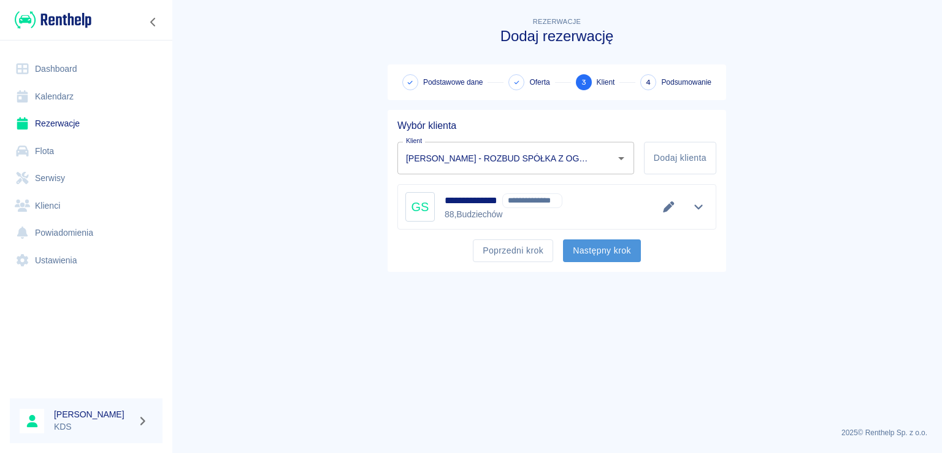
click at [620, 244] on button "Następny krok" at bounding box center [602, 250] width 78 height 23
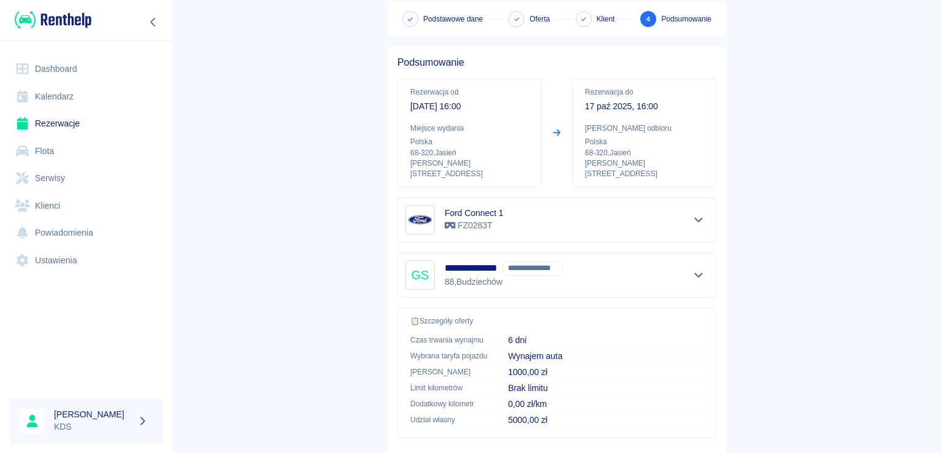
scroll to position [123, 0]
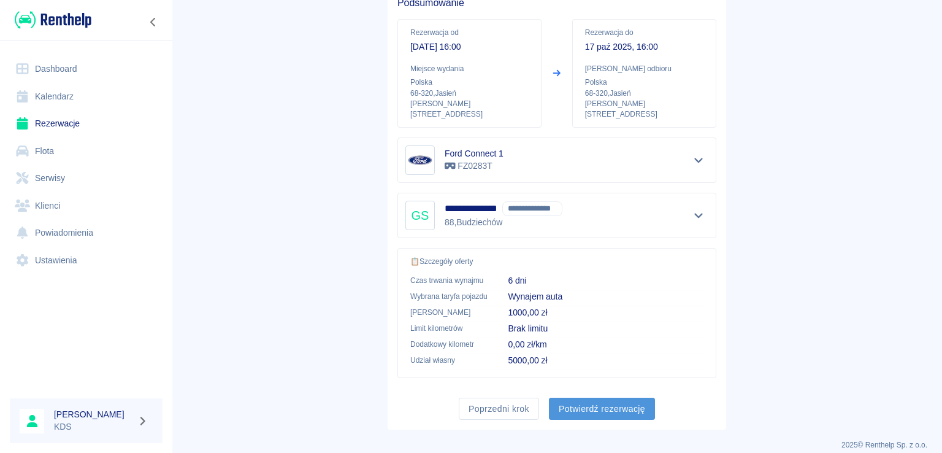
click at [604, 398] on button "Potwierdź rezerwację" at bounding box center [602, 409] width 106 height 23
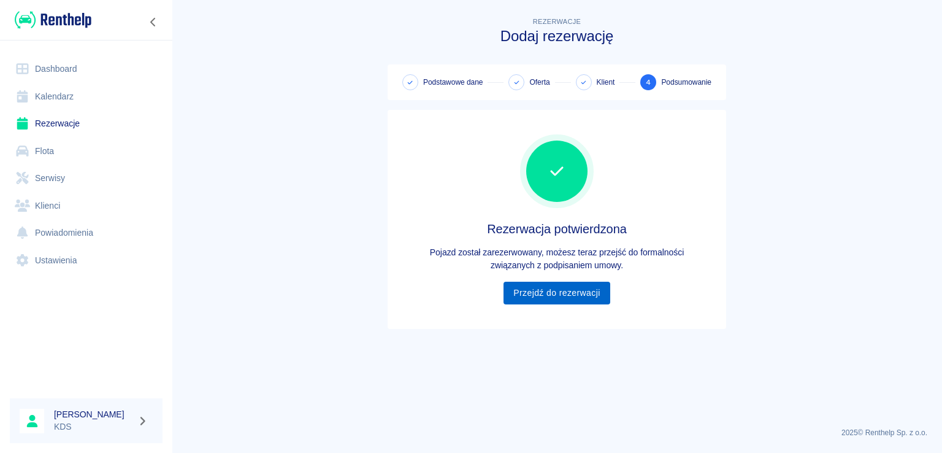
click at [588, 295] on link "Przejdź do rezerwacji" at bounding box center [557, 293] width 106 height 23
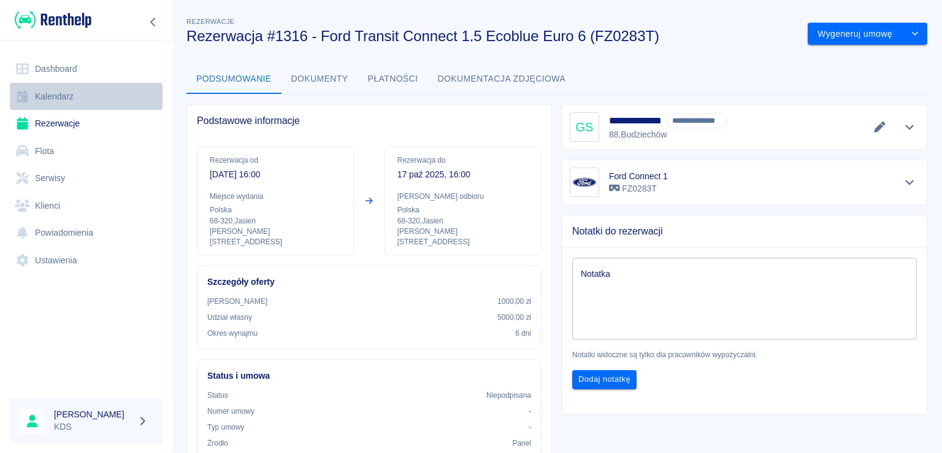
click at [81, 98] on link "Kalendarz" at bounding box center [86, 97] width 153 height 28
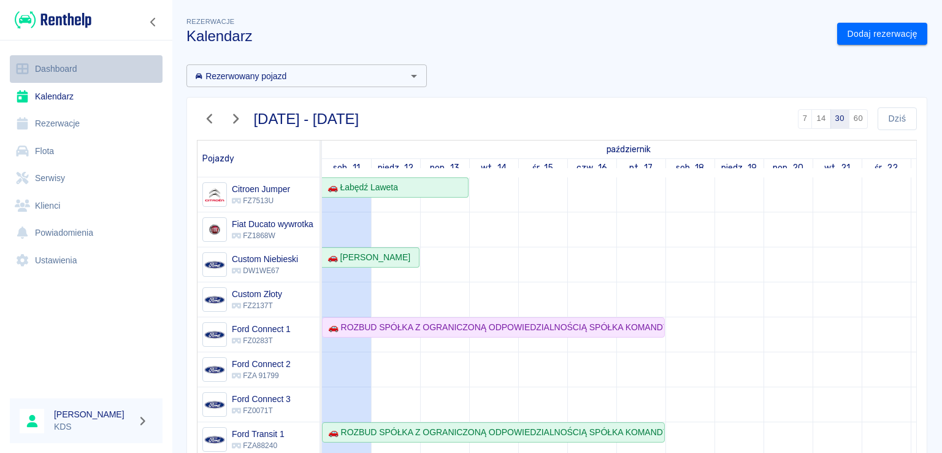
click at [75, 62] on link "Dashboard" at bounding box center [86, 69] width 153 height 28
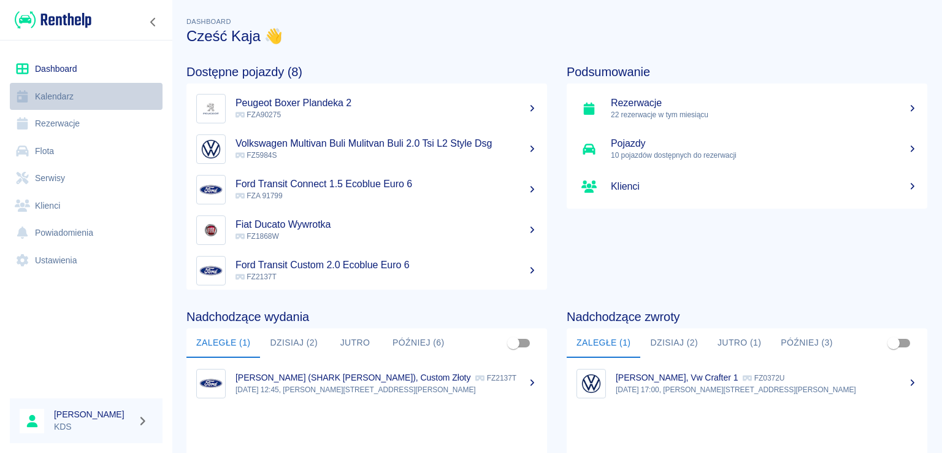
click at [54, 95] on link "Kalendarz" at bounding box center [86, 97] width 153 height 28
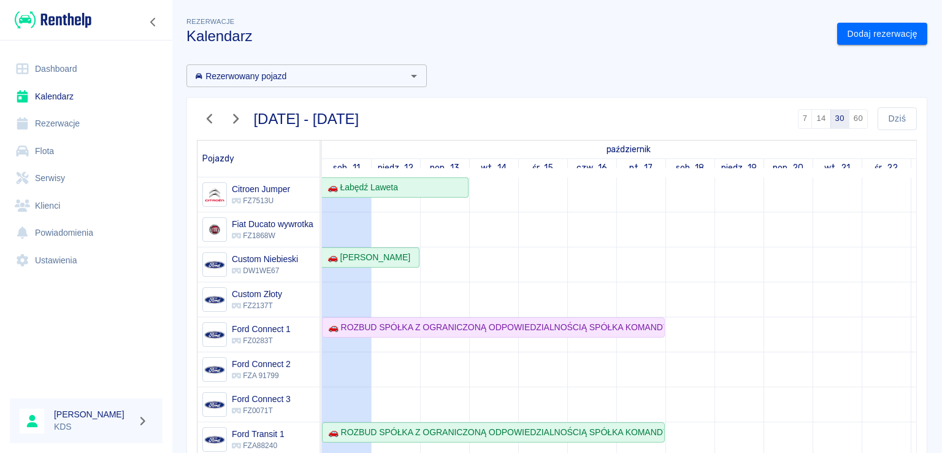
drag, startPoint x: 896, startPoint y: 266, endPoint x: 895, endPoint y: 282, distance: 16.0
click at [870, 35] on link "Dodaj rezerwację" at bounding box center [882, 34] width 90 height 23
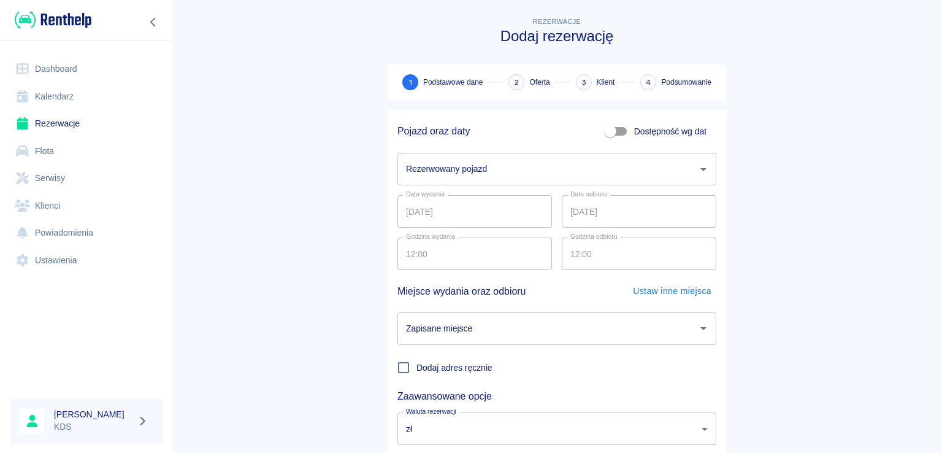
click at [503, 160] on input "Rezerwowany pojazd" at bounding box center [548, 168] width 290 height 21
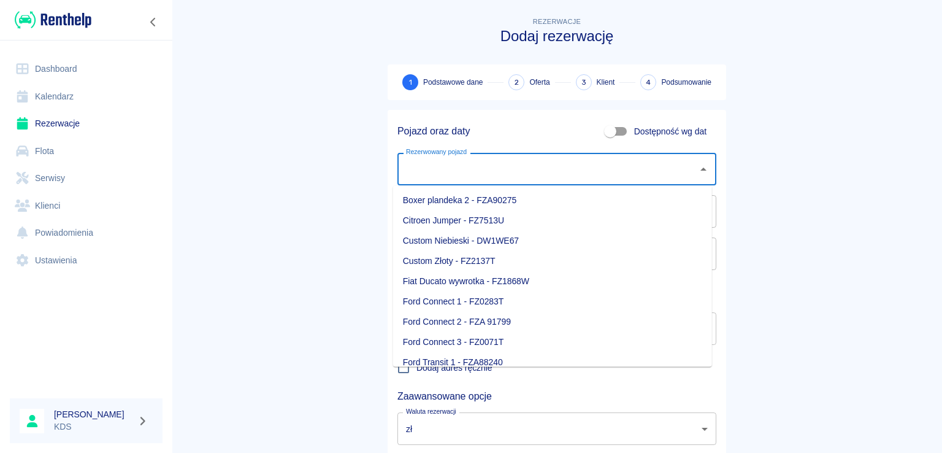
click at [468, 258] on li "Custom Złoty - FZ2137T" at bounding box center [552, 261] width 319 height 20
type input "Custom Złoty - FZ2137T"
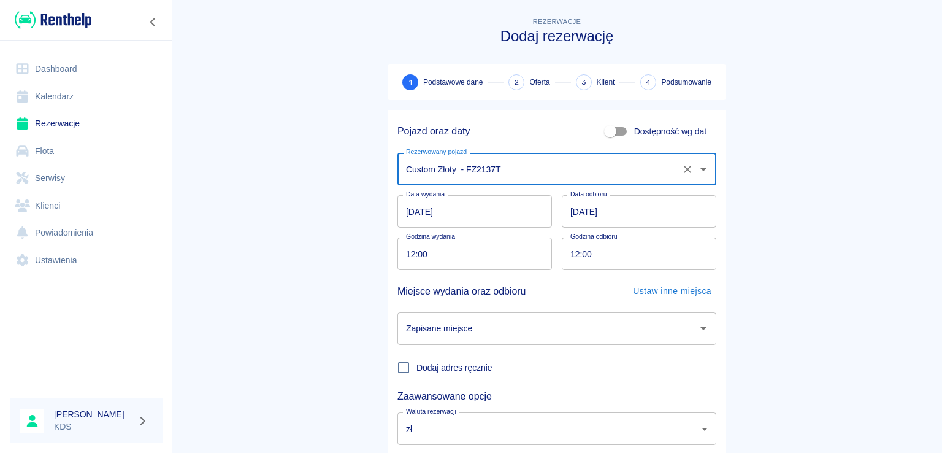
click at [489, 209] on input "11.10.2025" at bounding box center [475, 211] width 155 height 33
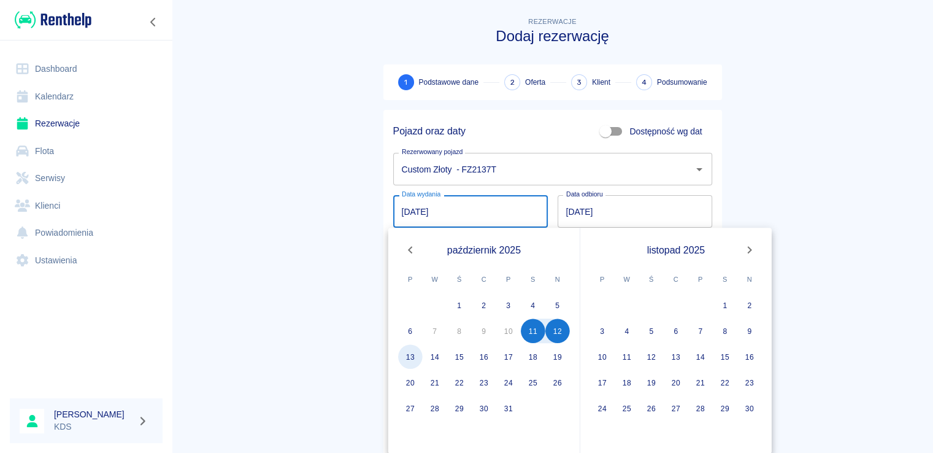
drag, startPoint x: 418, startPoint y: 356, endPoint x: 537, endPoint y: 341, distance: 120.0
click at [418, 356] on button "13" at bounding box center [410, 356] width 25 height 25
type input "13.10.2025"
type input "DD.MM.YYYY"
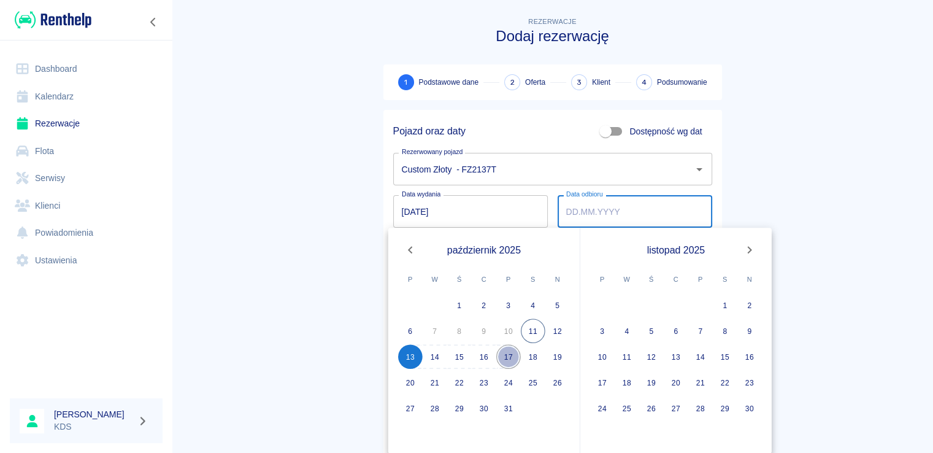
click at [510, 355] on button "17" at bounding box center [508, 356] width 25 height 25
type input "17.10.2025"
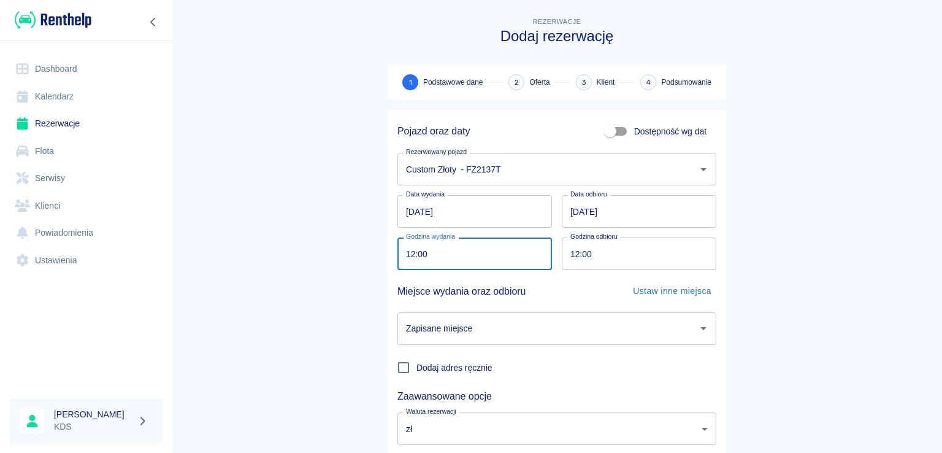
click at [520, 270] on input "12:00" at bounding box center [471, 253] width 146 height 33
click at [452, 262] on input "11:03" at bounding box center [471, 253] width 146 height 33
click at [444, 260] on input "12:03" at bounding box center [471, 253] width 146 height 33
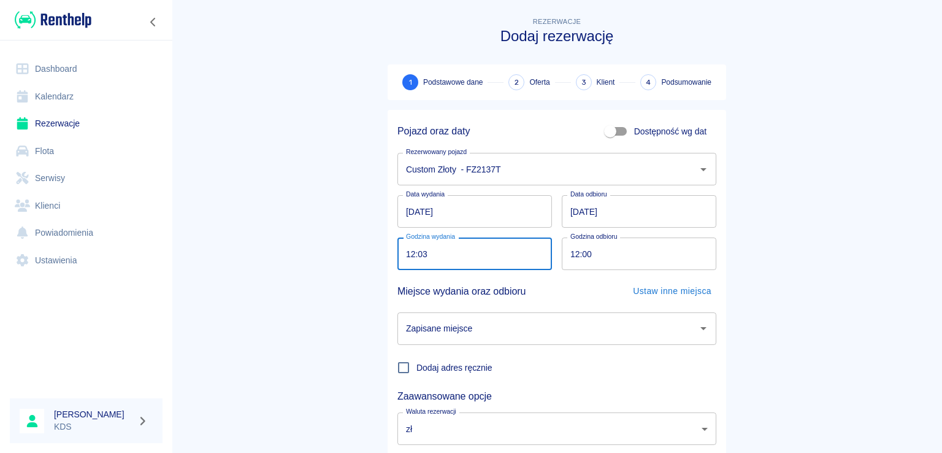
click at [444, 258] on input "12:03" at bounding box center [471, 253] width 146 height 33
click at [447, 252] on input "12:03" at bounding box center [471, 253] width 146 height 33
type input "13:00"
click at [597, 244] on input "12:00" at bounding box center [635, 253] width 146 height 33
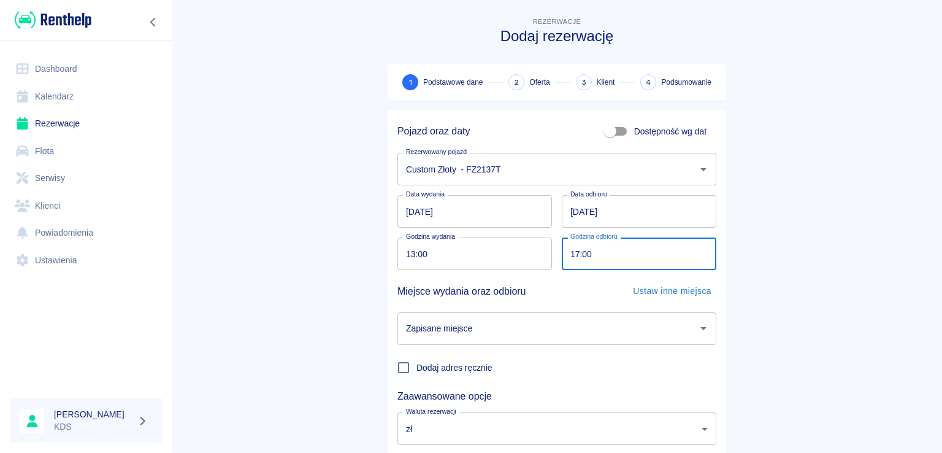
click at [626, 261] on input "17:00" at bounding box center [635, 253] width 146 height 33
click at [608, 253] on input "17:00" at bounding box center [635, 253] width 146 height 33
type input "17:00"
drag, startPoint x: 537, startPoint y: 307, endPoint x: 534, endPoint y: 318, distance: 10.9
click at [537, 308] on div "Zapisane miejsce Zapisane miejsce" at bounding box center [552, 323] width 329 height 42
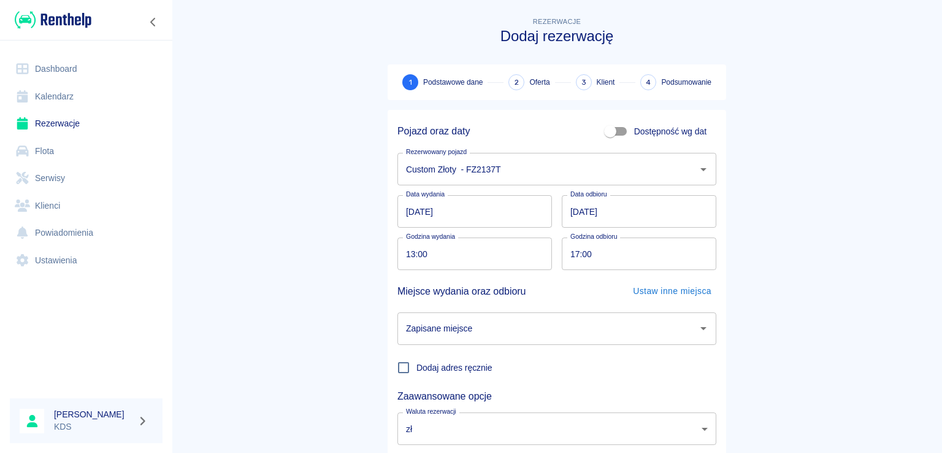
click at [539, 328] on input "Zapisane miejsce" at bounding box center [548, 328] width 290 height 21
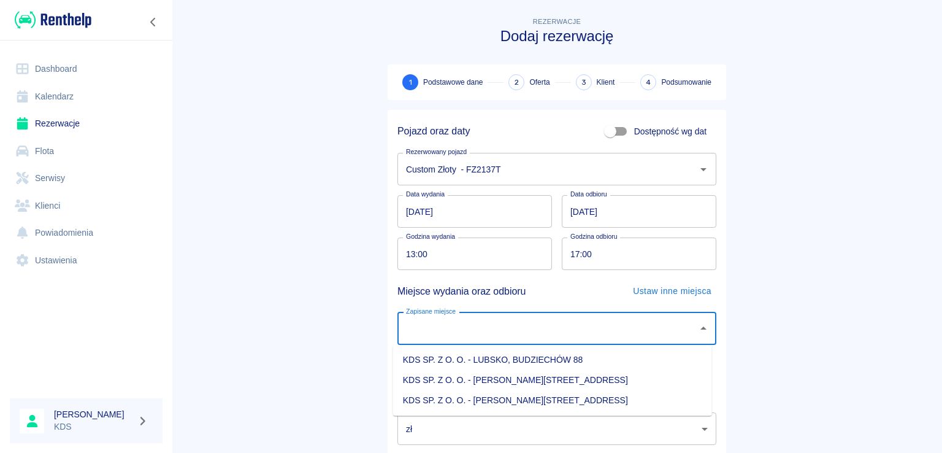
click at [533, 396] on li "KDS SP. Z O. O. - Jasień, Sienkiewicza 52" at bounding box center [552, 400] width 319 height 20
type input "KDS SP. Z O. O. - Jasień, Sienkiewicza 52"
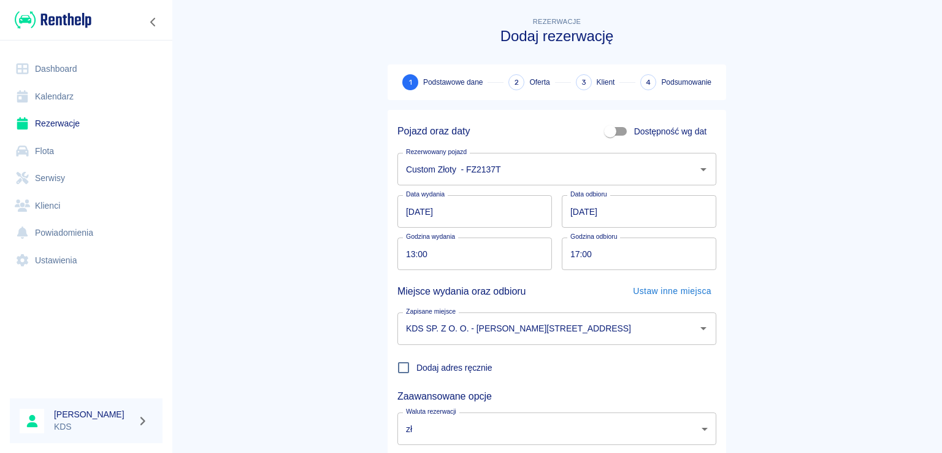
click at [296, 317] on main "Rezerwacje Dodaj rezerwację 1 Podstawowe dane 2 Oferta 3 Klient 4 Podsumowanie …" at bounding box center [557, 256] width 771 height 482
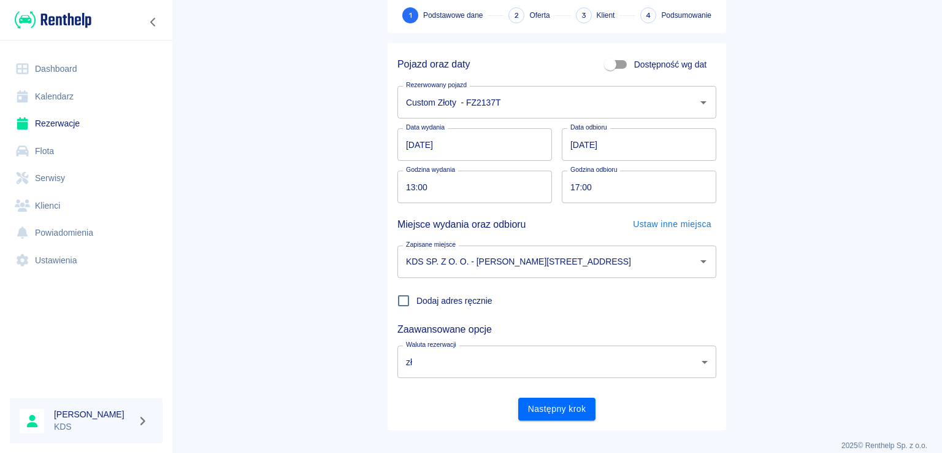
scroll to position [80, 0]
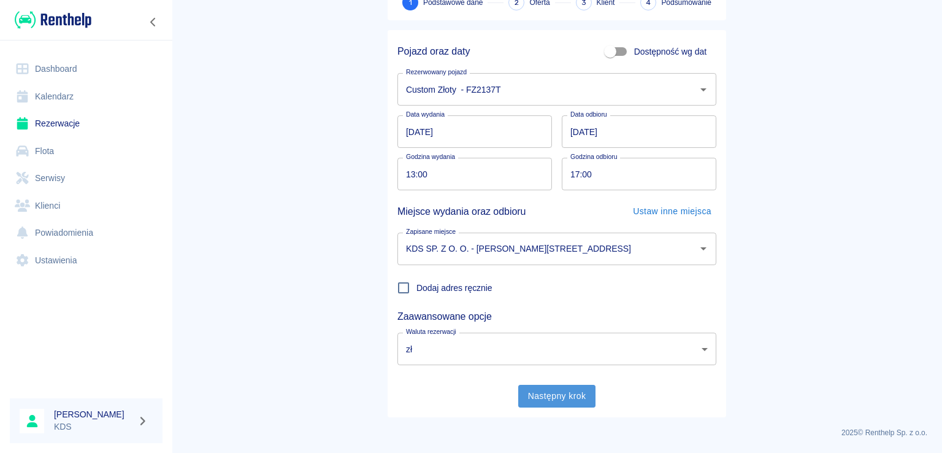
click at [525, 393] on button "Następny krok" at bounding box center [557, 396] width 78 height 23
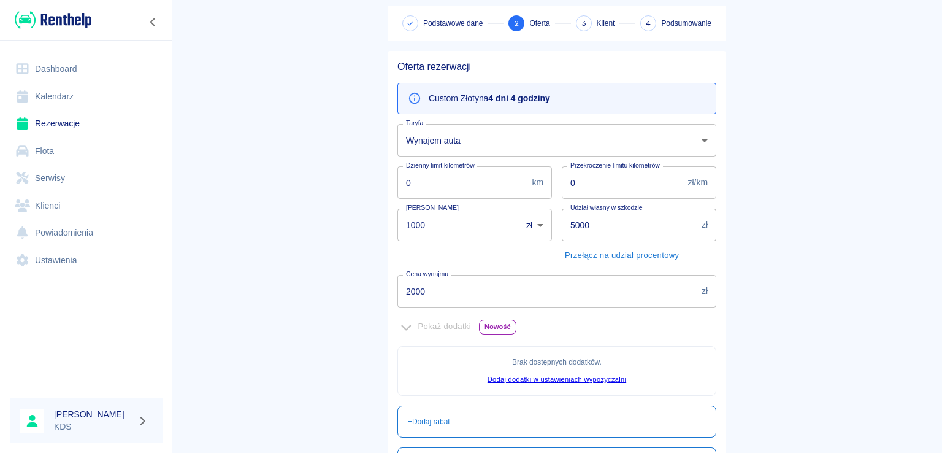
scroll to position [61, 0]
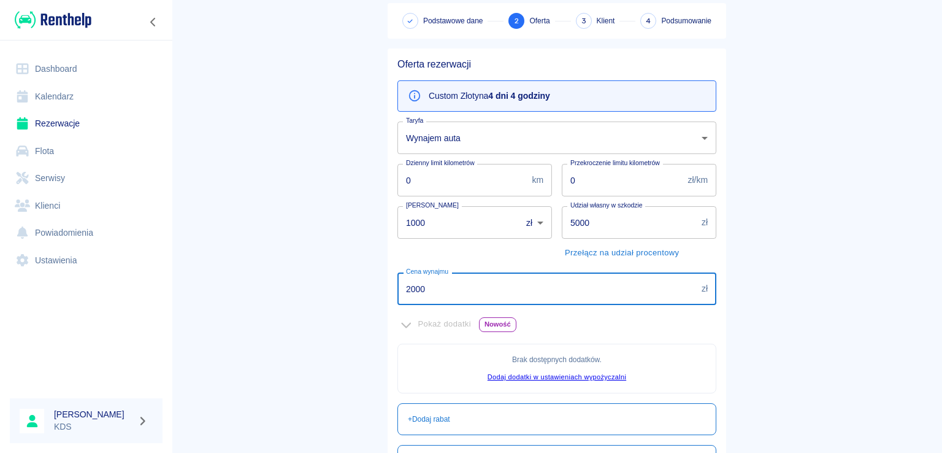
click at [523, 298] on input "2000" at bounding box center [547, 288] width 299 height 33
click at [523, 297] on input "2000" at bounding box center [547, 288] width 299 height 33
click at [430, 278] on input "2000" at bounding box center [547, 288] width 299 height 33
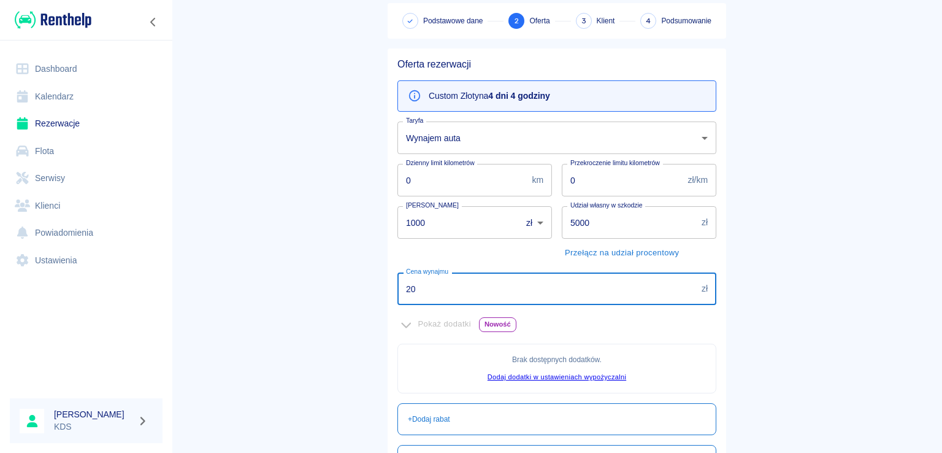
type input "2"
click at [434, 285] on input "Cena wynajmu" at bounding box center [547, 288] width 299 height 33
type input "1000"
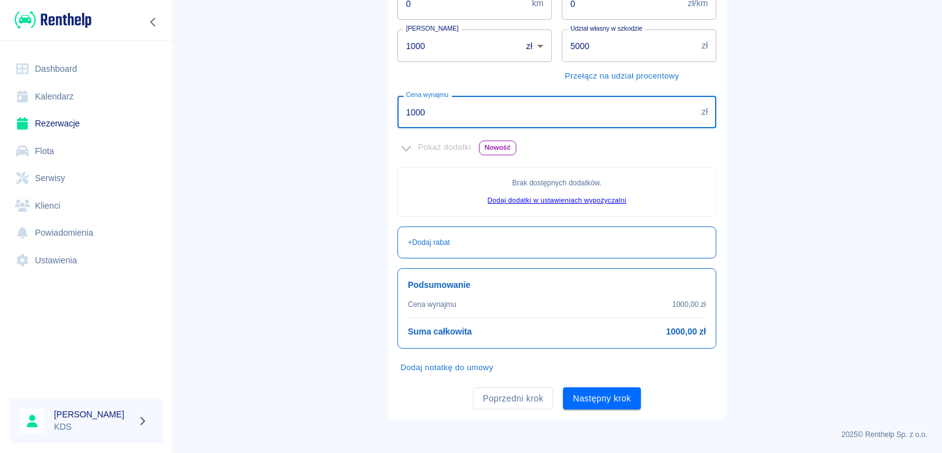
scroll to position [239, 0]
click at [607, 398] on button "Następny krok" at bounding box center [602, 398] width 78 height 23
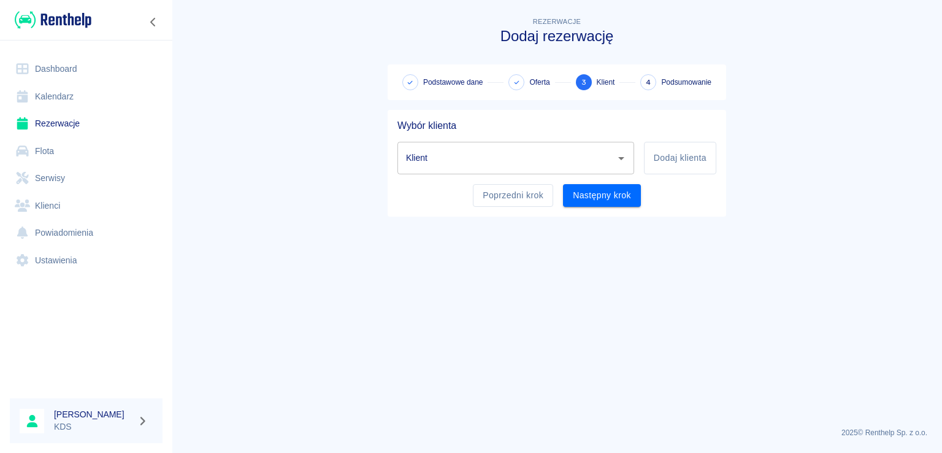
scroll to position [0, 0]
click at [623, 160] on icon "Otwórz" at bounding box center [621, 158] width 15 height 15
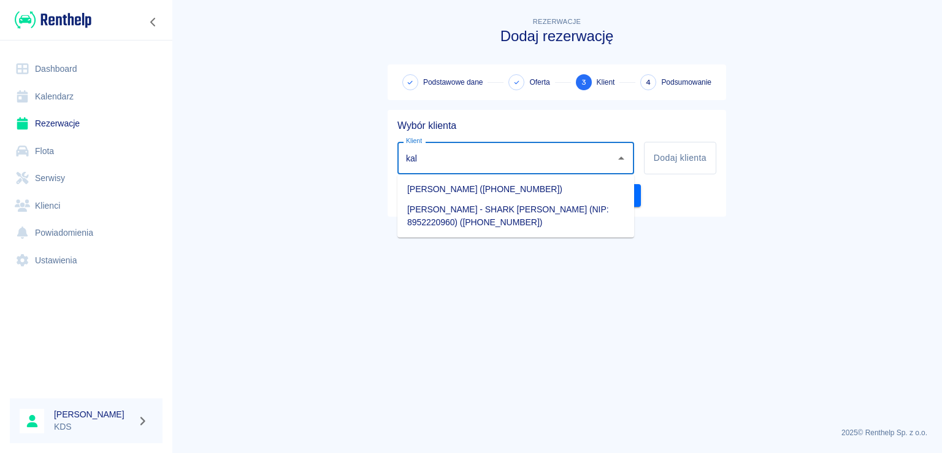
click at [518, 221] on li "Kalina Dudojć - SHARK KALINA DUDOJĆ (NIP: 8952220960) (+48486052660)" at bounding box center [516, 215] width 237 height 33
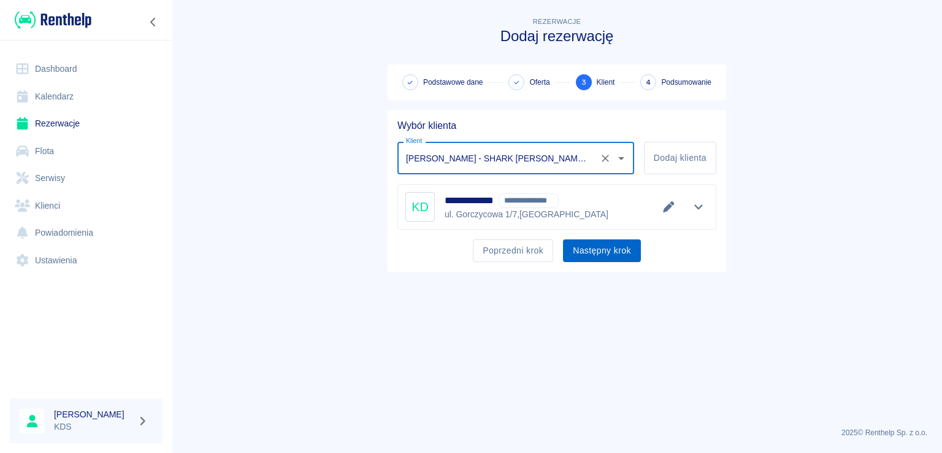
type input "Kalina Dudojć - SHARK KALINA DUDOJĆ (NIP: 8952220960) (+48486052660)"
click at [596, 260] on button "Następny krok" at bounding box center [602, 250] width 78 height 23
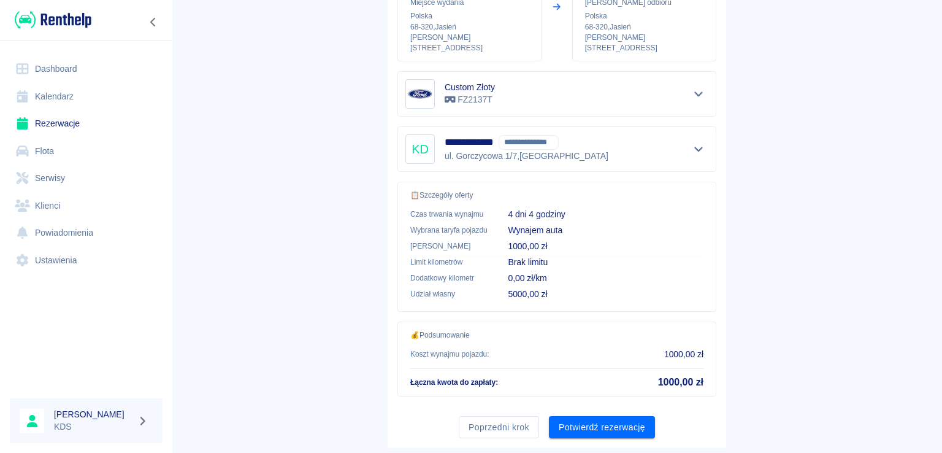
scroll to position [207, 0]
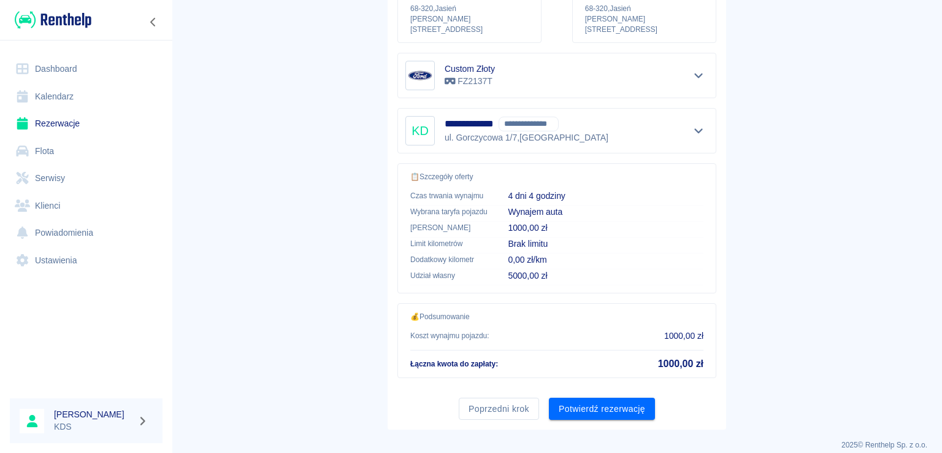
click at [626, 388] on div "Poprzedni krok Potwierdź rezerwację" at bounding box center [552, 404] width 329 height 33
click at [626, 398] on button "Potwierdź rezerwację" at bounding box center [602, 409] width 106 height 23
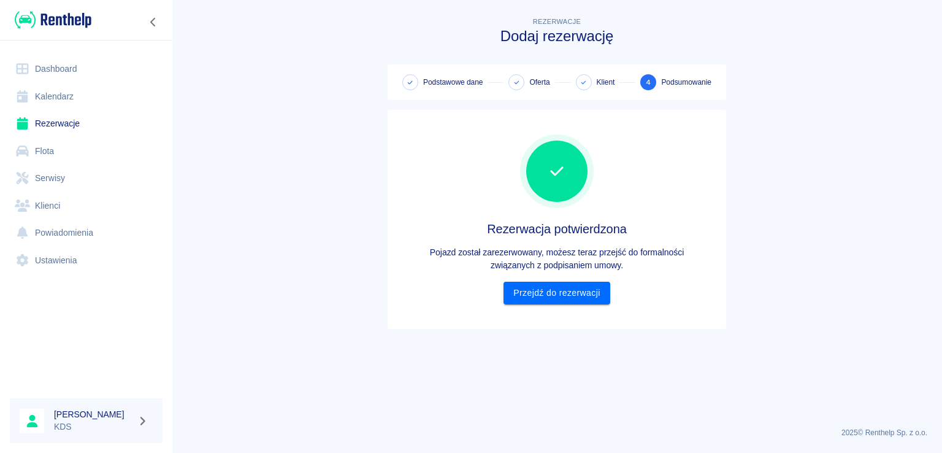
scroll to position [0, 0]
click at [584, 307] on div "Rezerwacja potwierdzona Pojazd został zarezerwowany, możesz teraz przejść do fo…" at bounding box center [557, 219] width 319 height 199
click at [586, 300] on link "Przejdź do rezerwacji" at bounding box center [557, 293] width 106 height 23
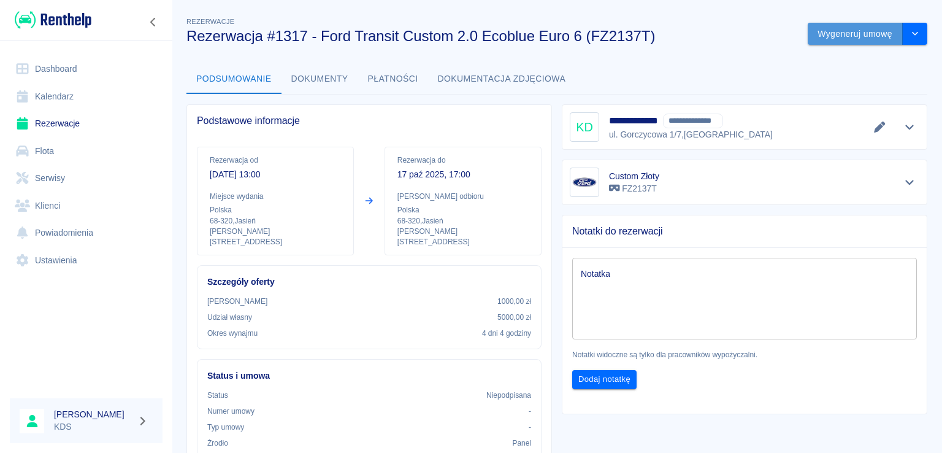
click at [841, 34] on button "Wygeneruj umowę" at bounding box center [855, 34] width 95 height 23
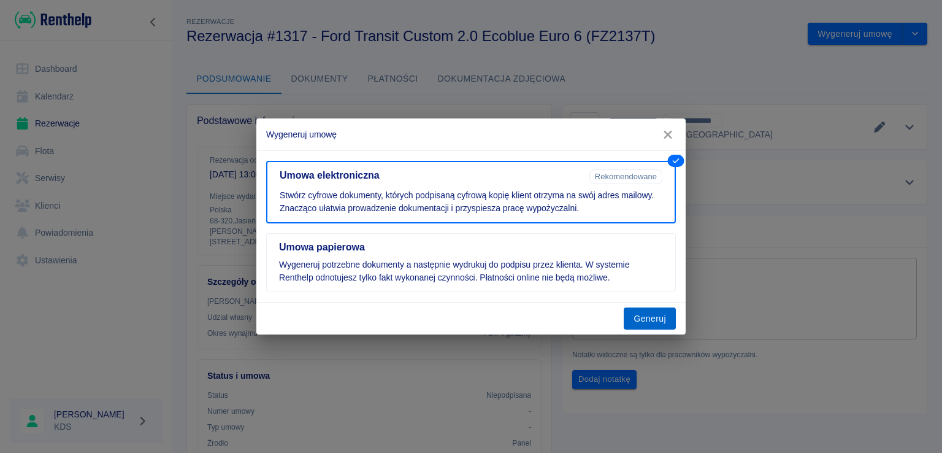
click at [650, 317] on button "Generuj" at bounding box center [650, 318] width 52 height 23
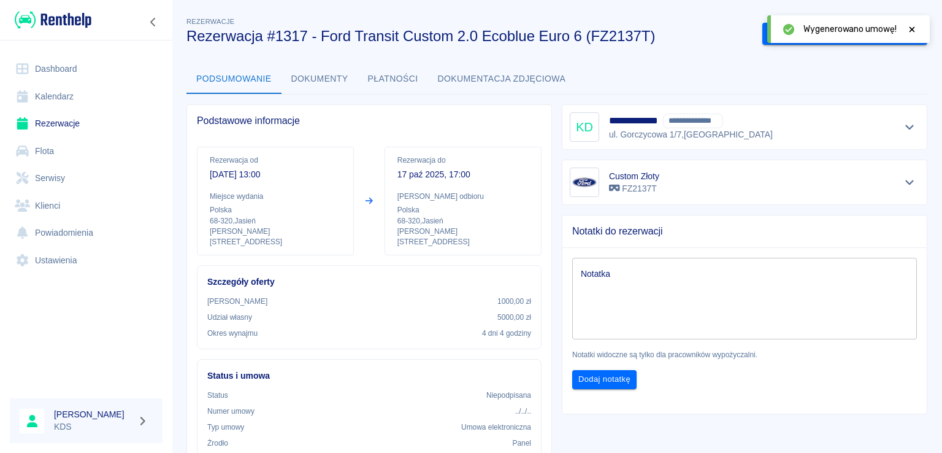
click at [910, 30] on icon at bounding box center [913, 29] width 6 height 6
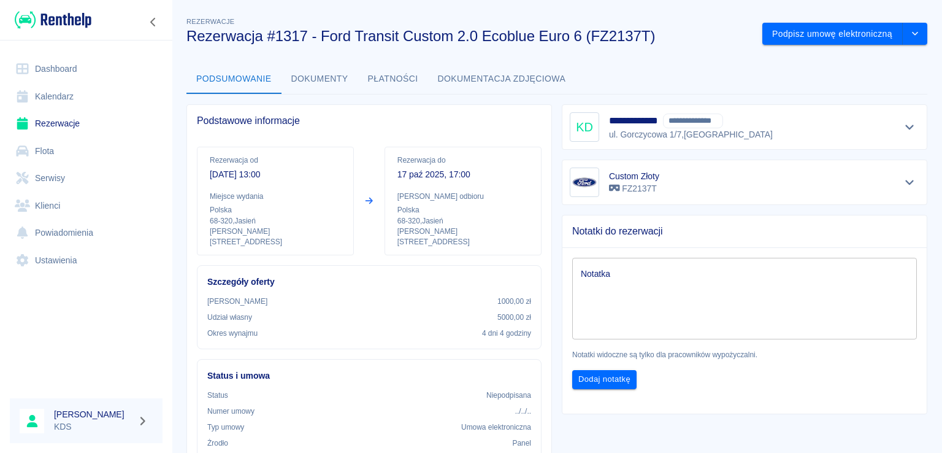
click at [77, 64] on link "Dashboard" at bounding box center [86, 69] width 153 height 28
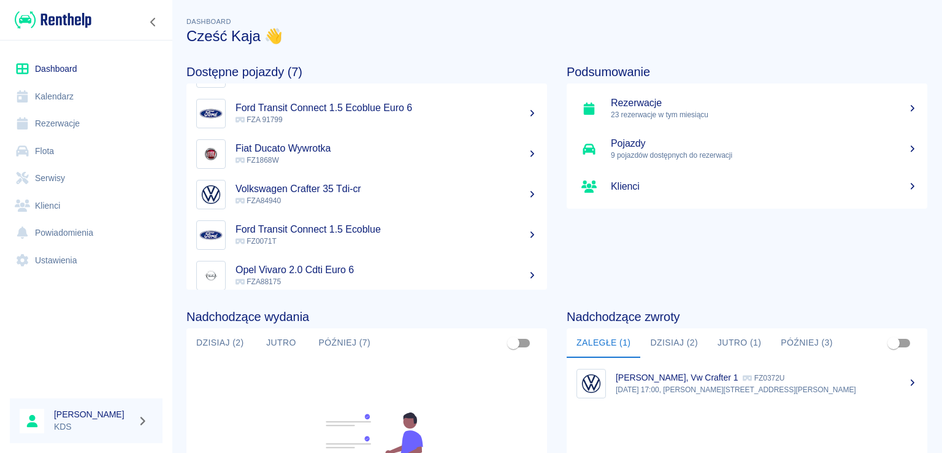
scroll to position [87, 0]
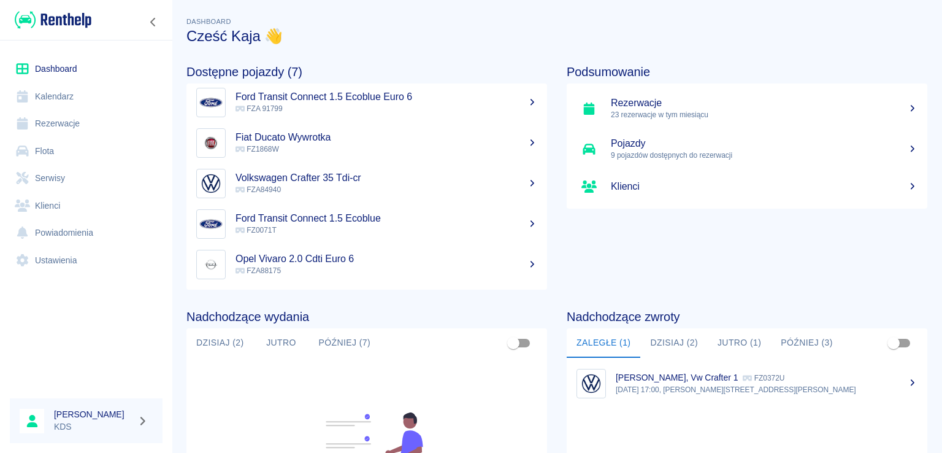
click at [90, 91] on link "Kalendarz" at bounding box center [86, 97] width 153 height 28
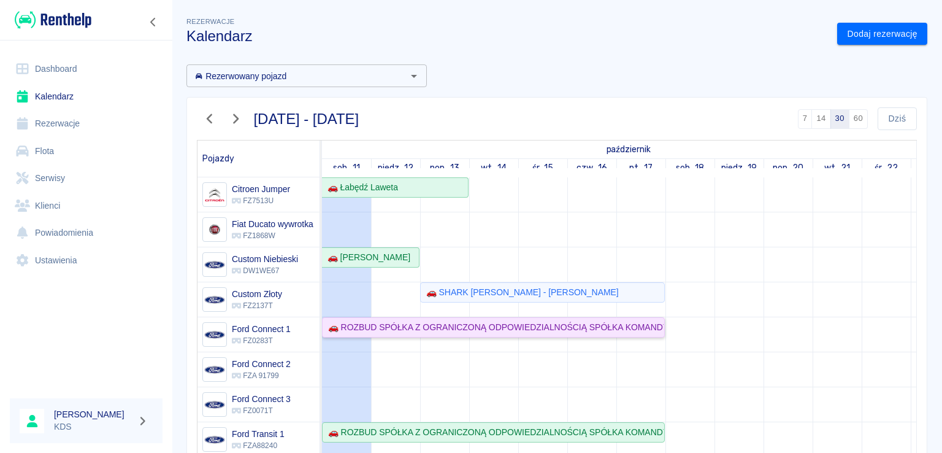
click at [363, 329] on div "🚗 ROZBUD SPÓŁKA Z OGRANICZONĄ ODPOWIEDZIALNOŚCIĄ SPÓŁKA KOMANDYTOWA - Grzegorz …" at bounding box center [493, 327] width 341 height 13
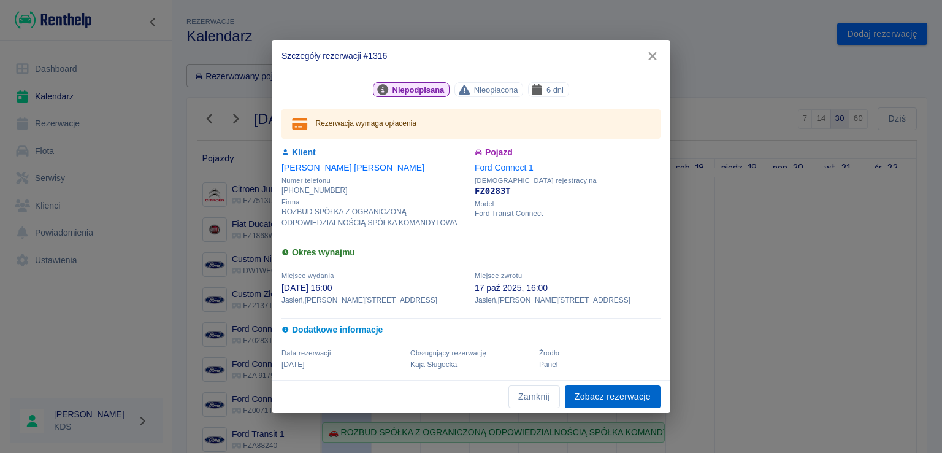
click at [599, 397] on link "Zobacz rezerwację" at bounding box center [613, 396] width 96 height 23
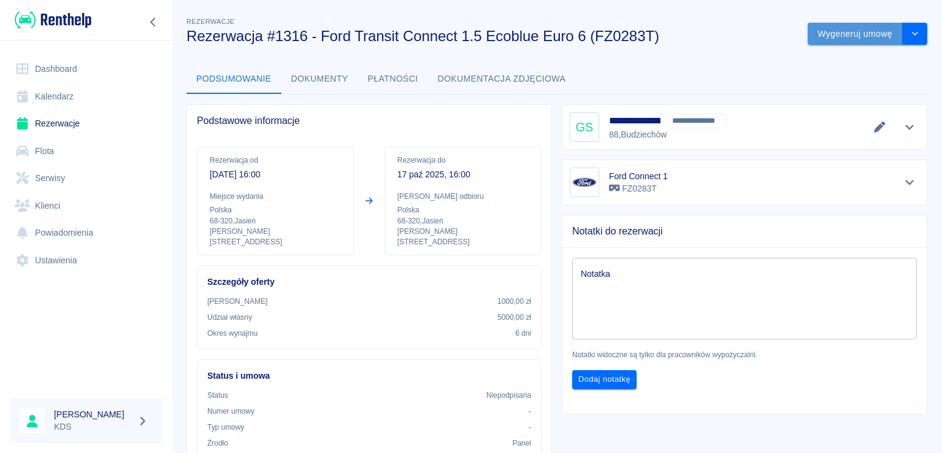
click at [858, 33] on button "Wygeneruj umowę" at bounding box center [855, 34] width 95 height 23
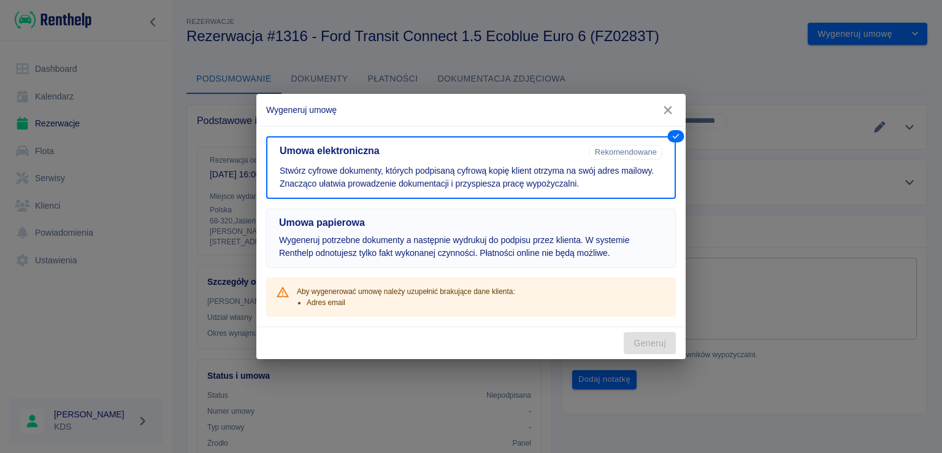
click at [512, 239] on p "Wygeneruj potrzebne dokumenty a następnie wydrukuj do podpisu przez klienta. W …" at bounding box center [471, 247] width 384 height 26
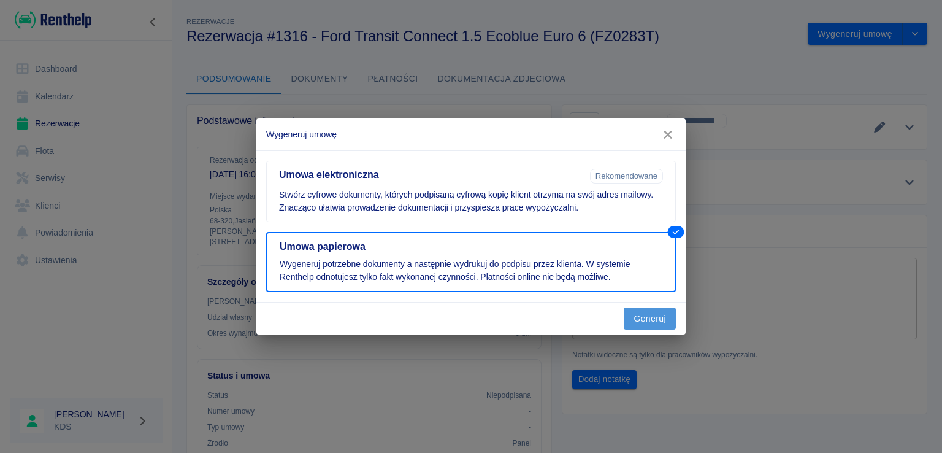
click at [660, 322] on button "Generuj" at bounding box center [650, 318] width 52 height 23
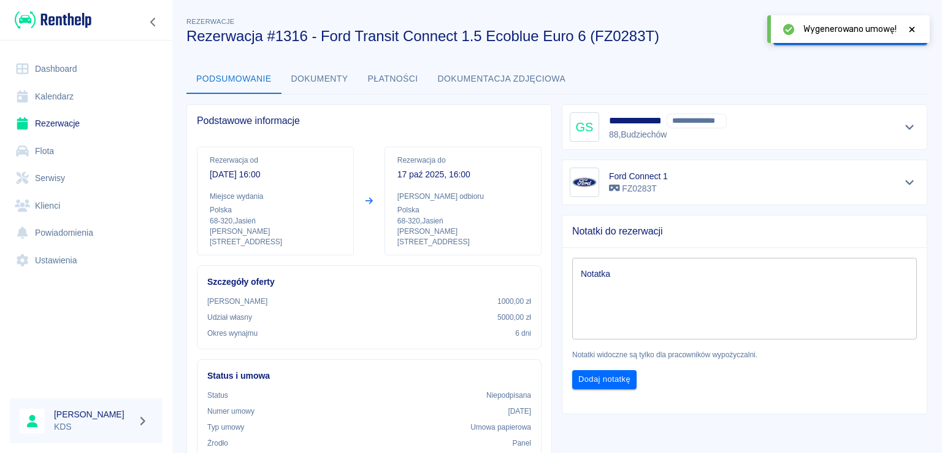
click at [912, 30] on icon at bounding box center [912, 29] width 11 height 9
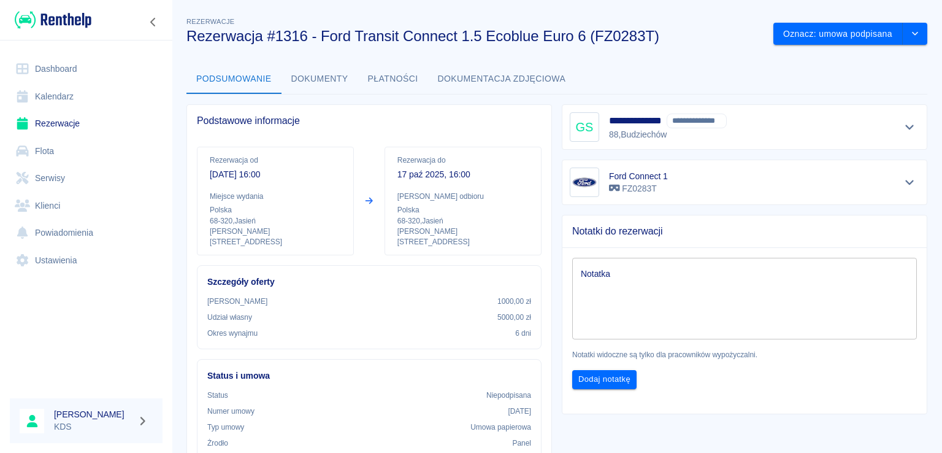
click at [904, 126] on icon "Pokaż szczegóły" at bounding box center [910, 126] width 14 height 11
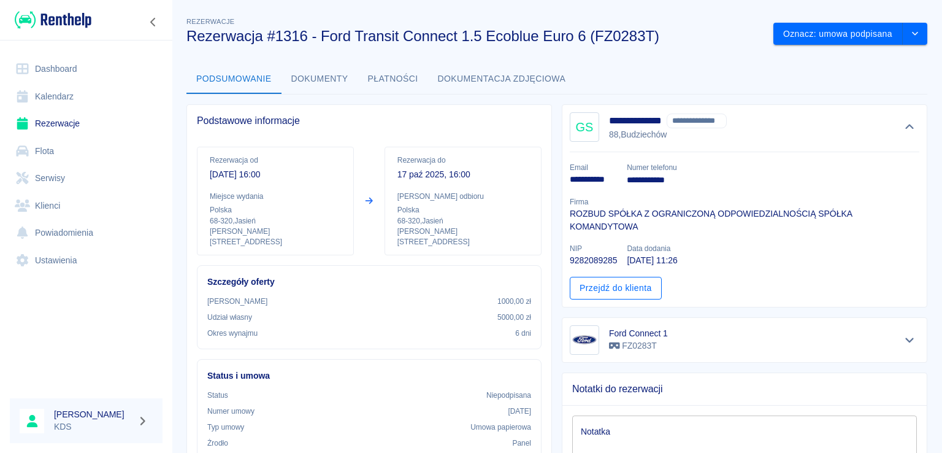
click at [613, 283] on link "Przejdź do klienta" at bounding box center [616, 288] width 92 height 23
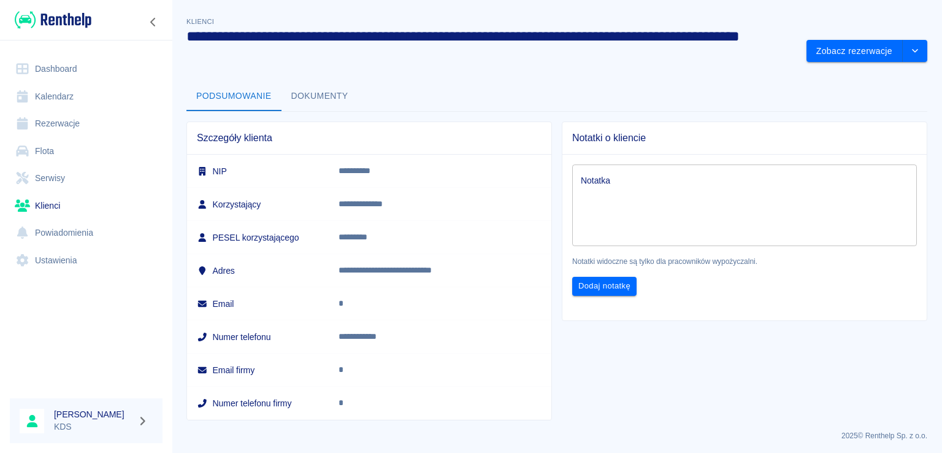
scroll to position [2, 0]
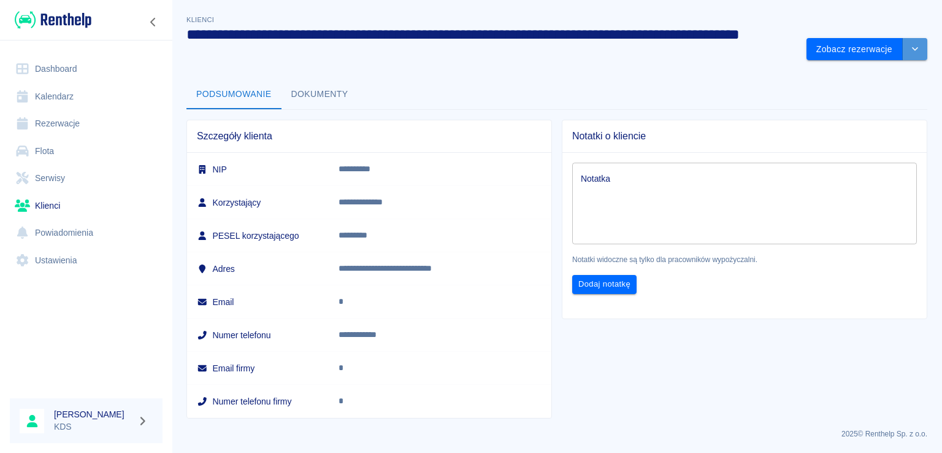
click at [913, 51] on button "drop-down" at bounding box center [915, 49] width 25 height 23
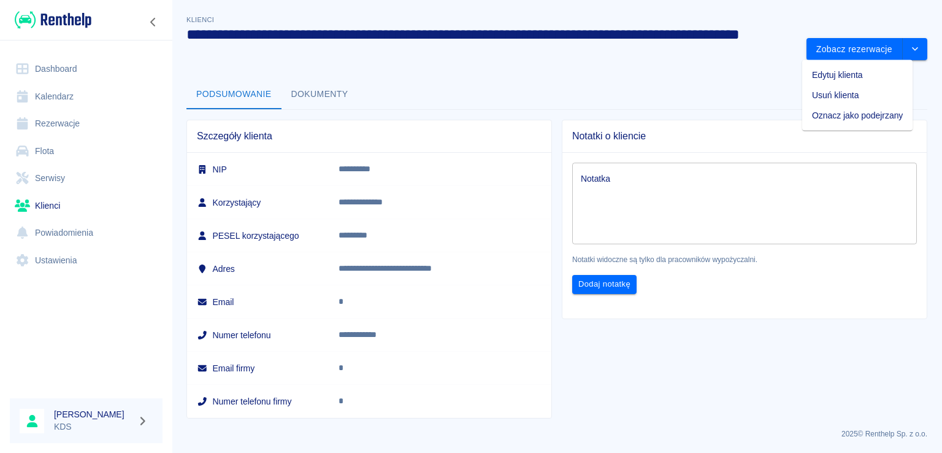
click at [856, 79] on li "Edytuj klienta" at bounding box center [857, 75] width 110 height 20
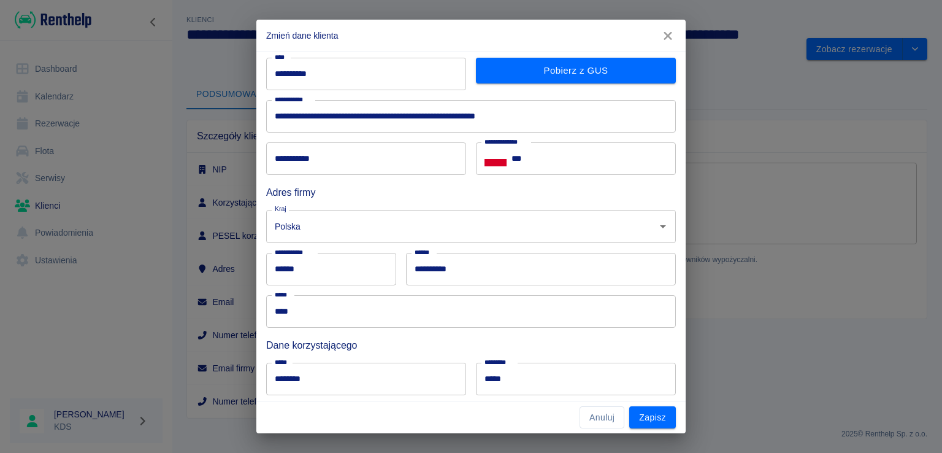
scroll to position [123, 0]
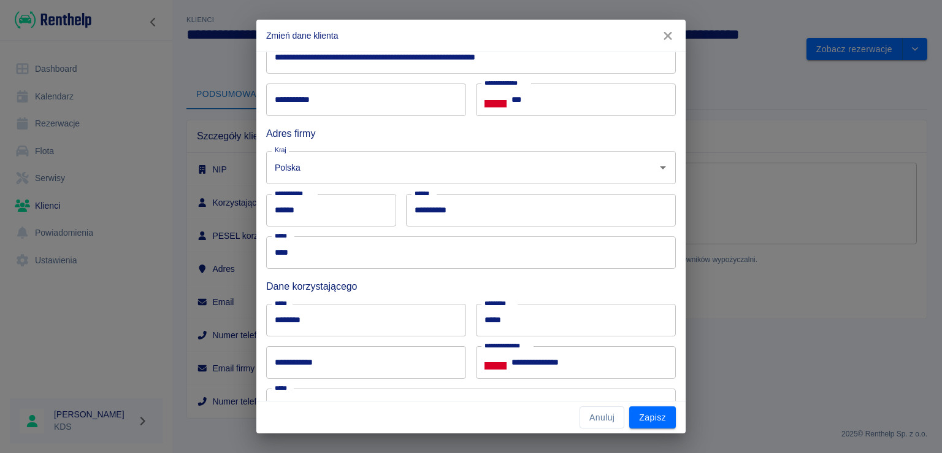
click at [353, 324] on input "********" at bounding box center [366, 320] width 200 height 33
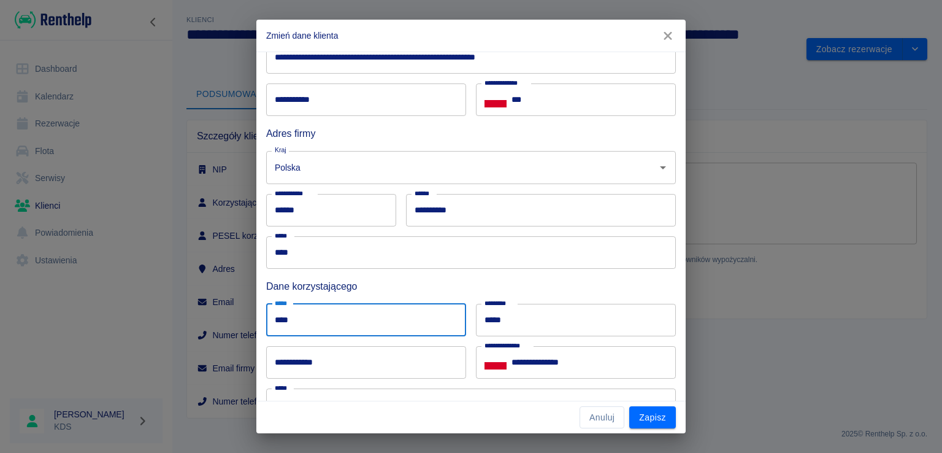
type input "****"
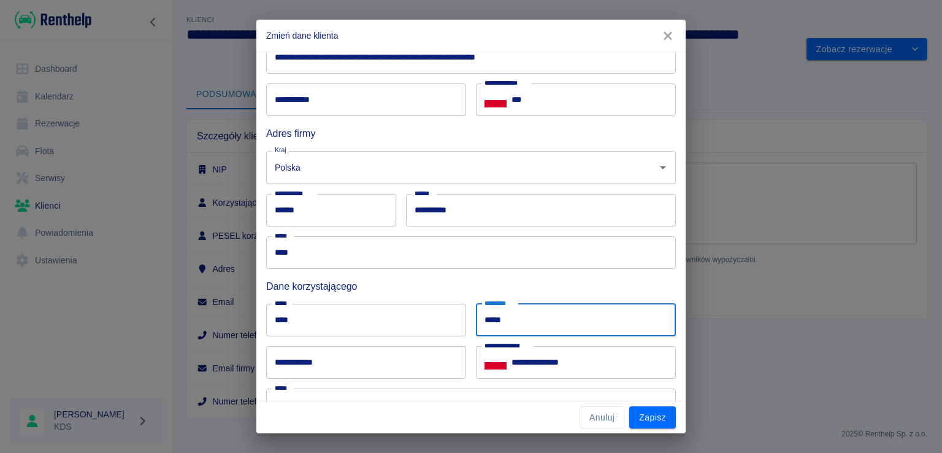
click at [513, 328] on input "*****" at bounding box center [576, 320] width 200 height 33
type input "**********"
click at [658, 418] on button "Zapisz" at bounding box center [652, 417] width 47 height 23
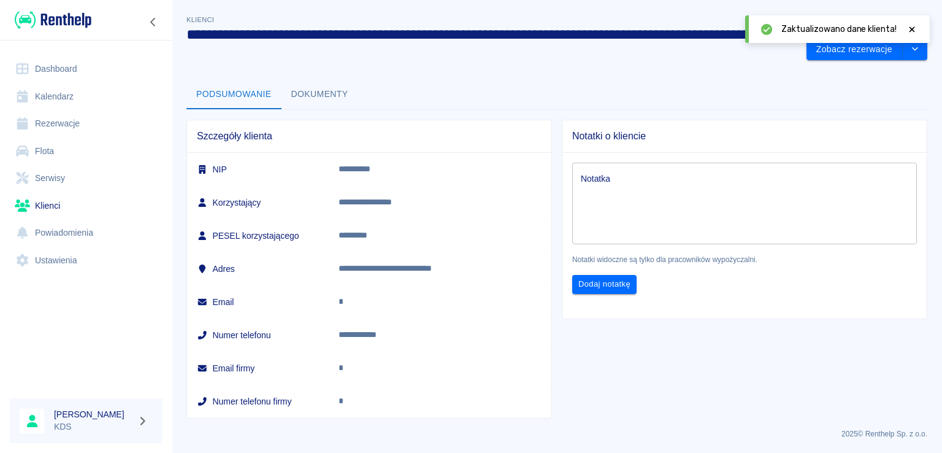
click at [916, 26] on icon at bounding box center [912, 29] width 11 height 9
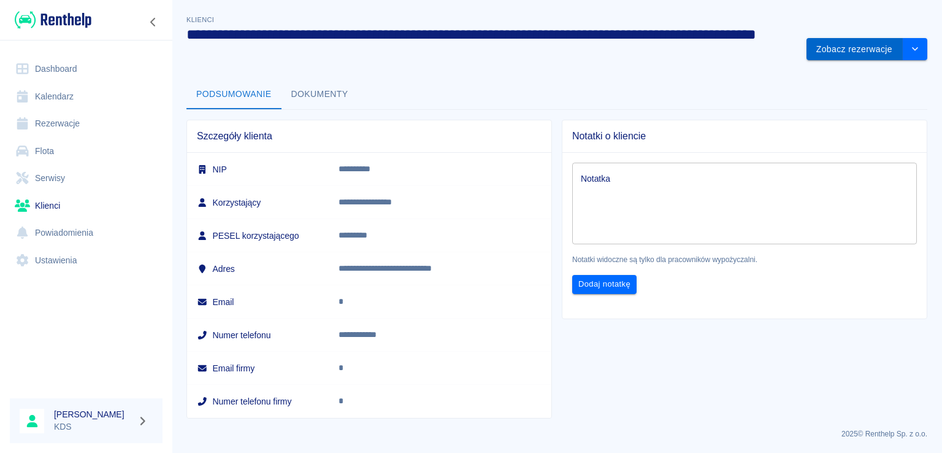
click at [852, 52] on button "Zobacz rezerwacje" at bounding box center [855, 49] width 96 height 23
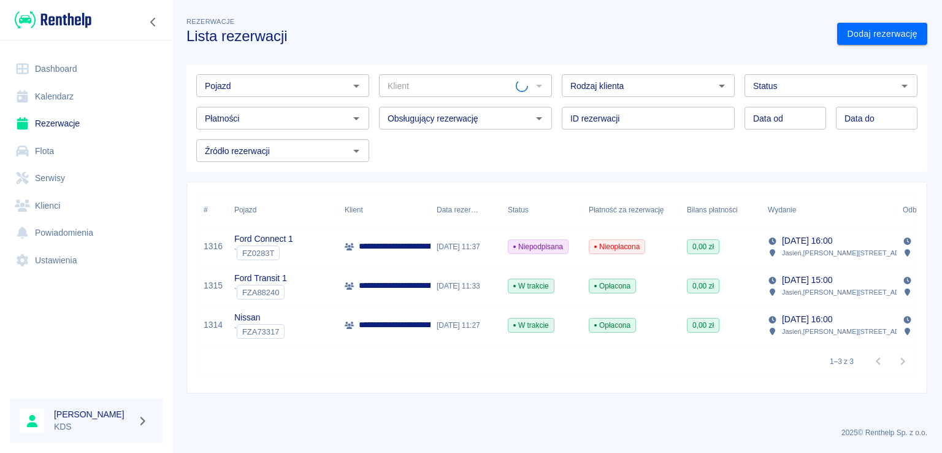
type input "Edek Chaszczewski - ROZBUD SPÓŁKA Z OGRANICZONĄ ODPOWIEDZIALNOŚCIĄ SPÓŁKA KOMAN…"
click at [604, 249] on span "Nieopłacona" at bounding box center [617, 246] width 55 height 11
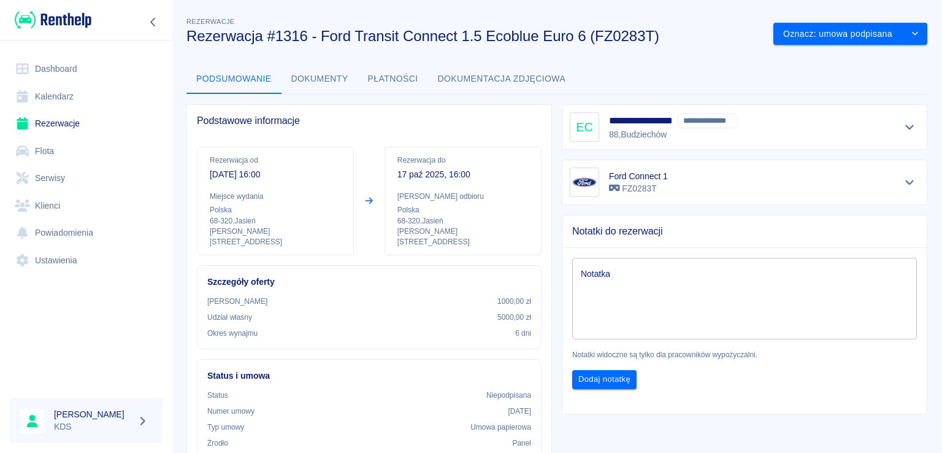
click at [392, 71] on button "Płatności" at bounding box center [393, 78] width 70 height 29
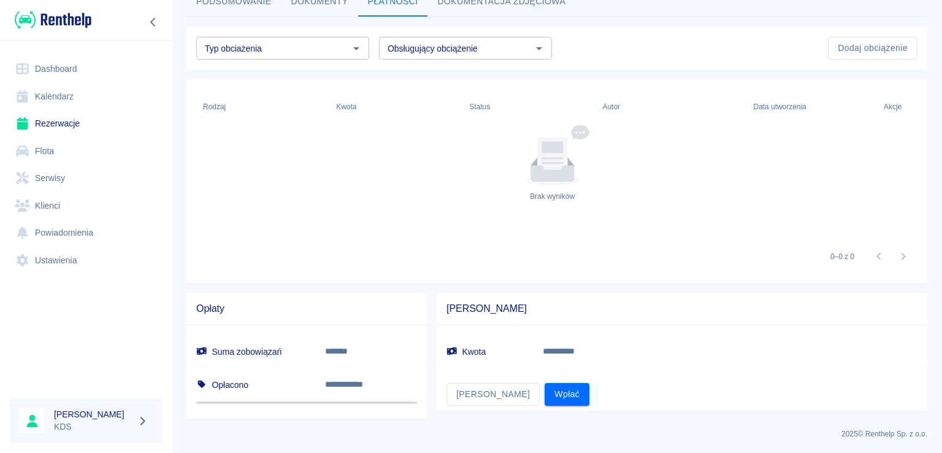
scroll to position [79, 0]
click at [545, 383] on button "Wpłać" at bounding box center [567, 393] width 45 height 23
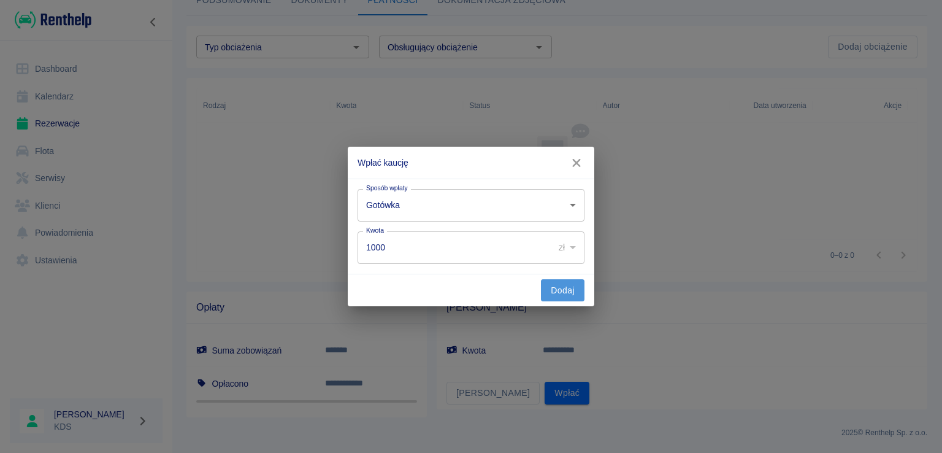
click at [550, 288] on button "Dodaj" at bounding box center [563, 290] width 44 height 23
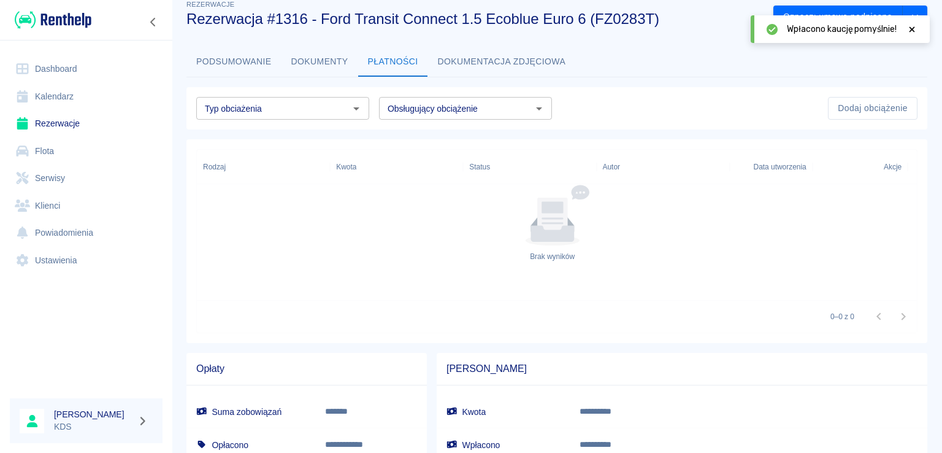
scroll to position [0, 0]
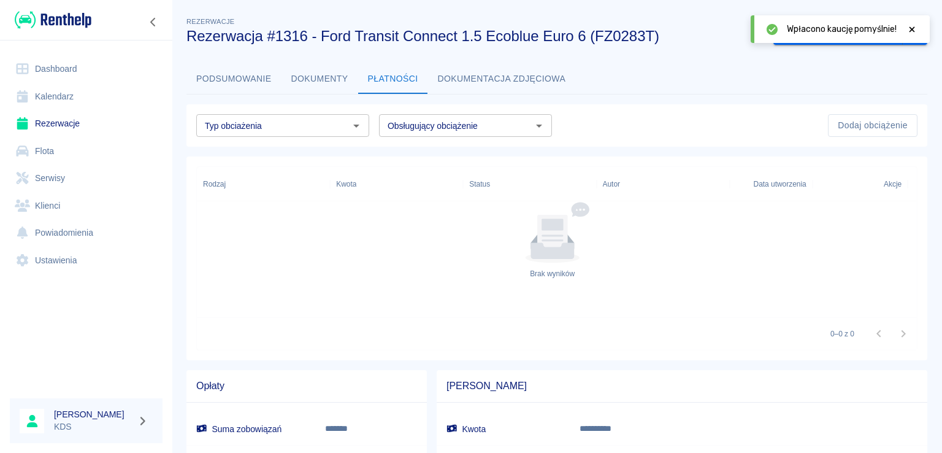
click at [915, 29] on icon at bounding box center [912, 29] width 11 height 9
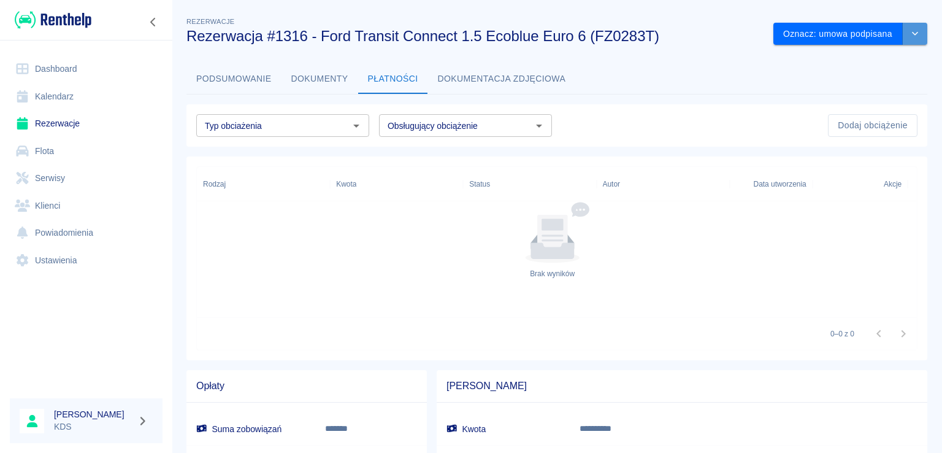
click at [910, 34] on icon "drop-down" at bounding box center [915, 33] width 10 height 8
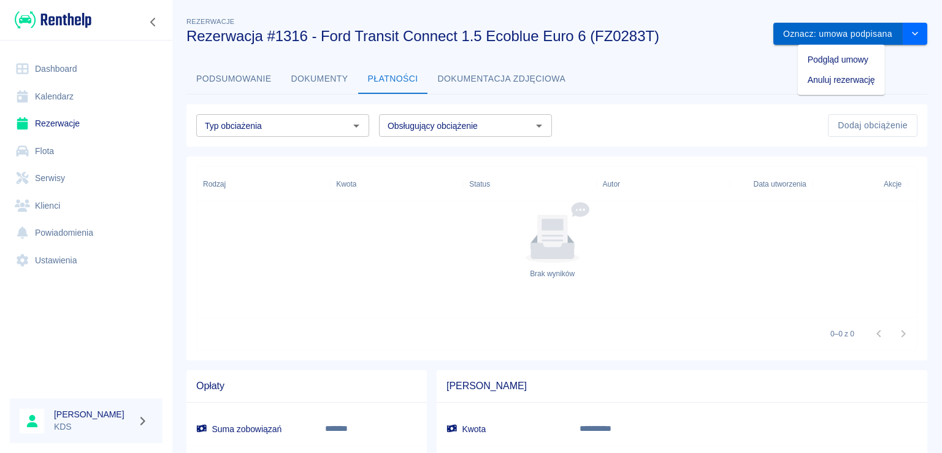
click at [842, 33] on button "Oznacz: umowa podpisana" at bounding box center [838, 34] width 129 height 23
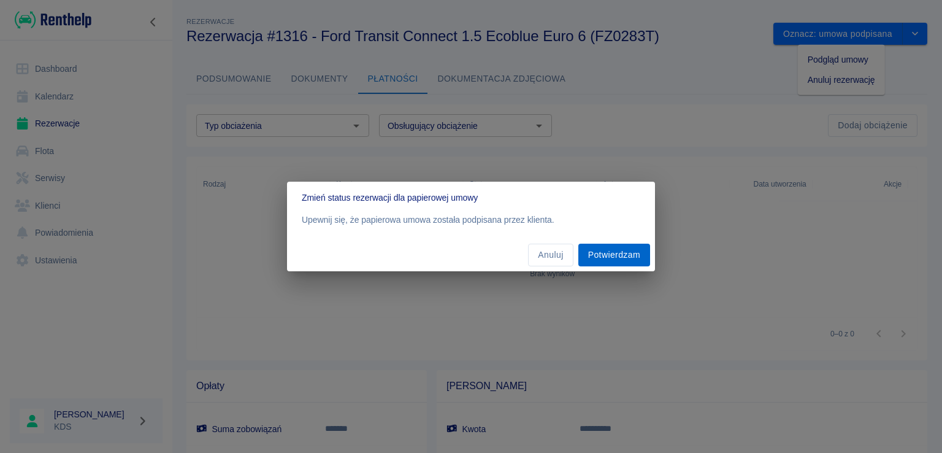
click at [633, 247] on button "Potwierdzam" at bounding box center [615, 255] width 72 height 23
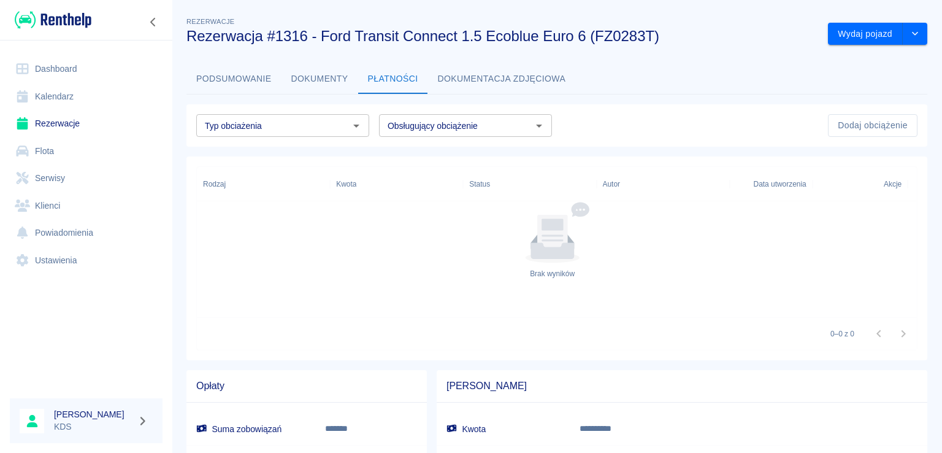
click at [912, 33] on icon "drop-down" at bounding box center [915, 34] width 6 height 4
click at [862, 60] on li "Oznacz jako opłacona" at bounding box center [869, 60] width 104 height 20
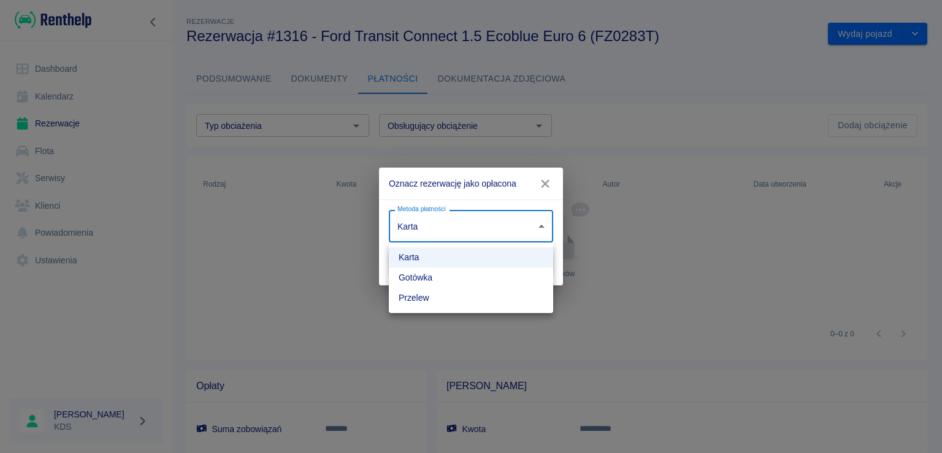
click at [523, 221] on body "**********" at bounding box center [471, 226] width 942 height 453
click at [432, 292] on li "Przelew" at bounding box center [471, 298] width 164 height 20
type input "bank_transfer"
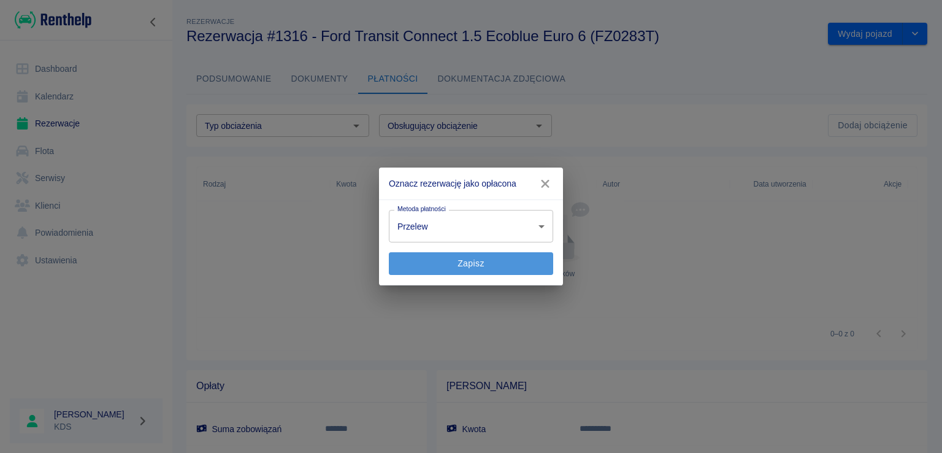
click at [445, 264] on button "Zapisz" at bounding box center [471, 263] width 164 height 23
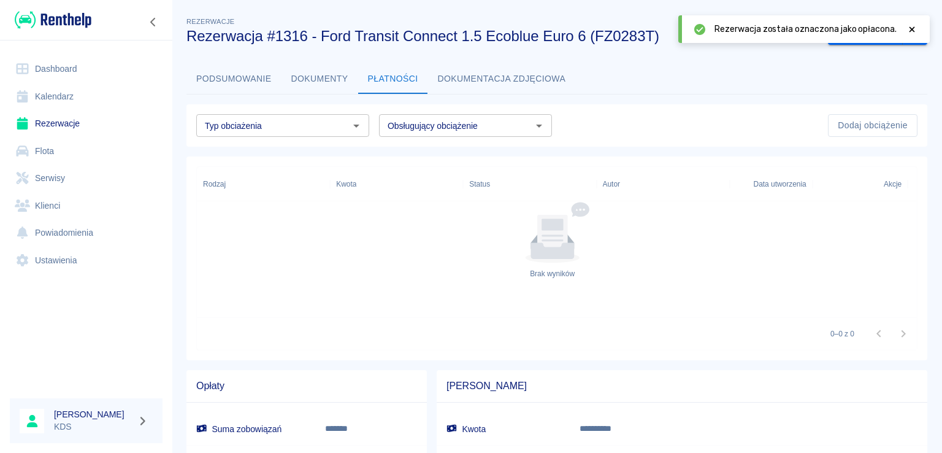
click at [59, 107] on link "Kalendarz" at bounding box center [86, 97] width 153 height 28
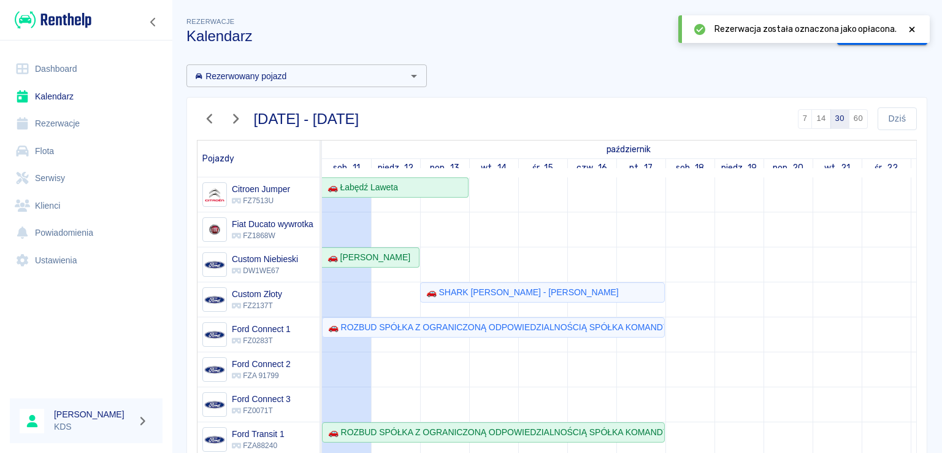
click at [79, 78] on link "Dashboard" at bounding box center [86, 69] width 153 height 28
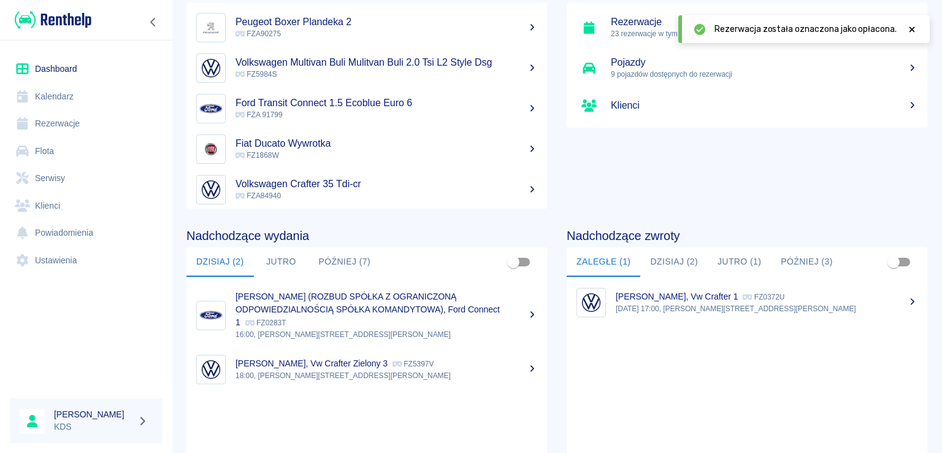
scroll to position [184, 0]
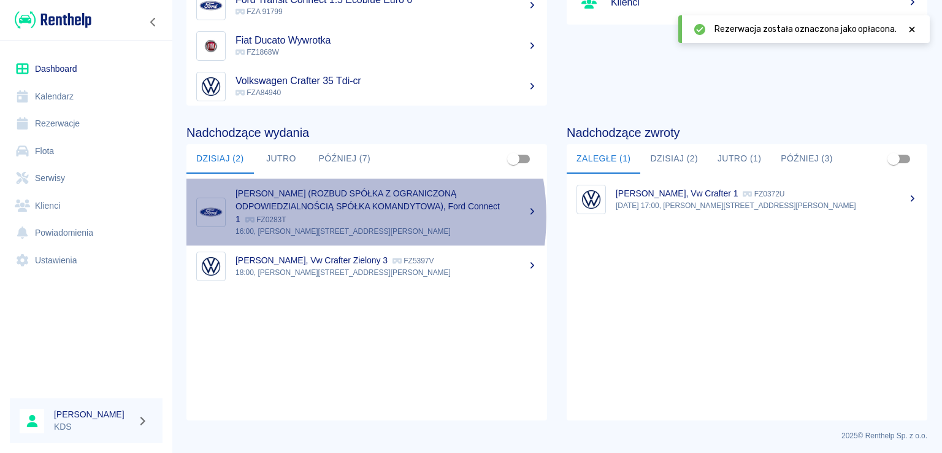
click at [326, 217] on div "[PERSON_NAME] (ROZBUD SPÓŁKA Z OGRANICZONĄ ODPOWIEDZIALNOŚCIĄ SPÓŁKA KOMANDYTOW…" at bounding box center [387, 206] width 302 height 39
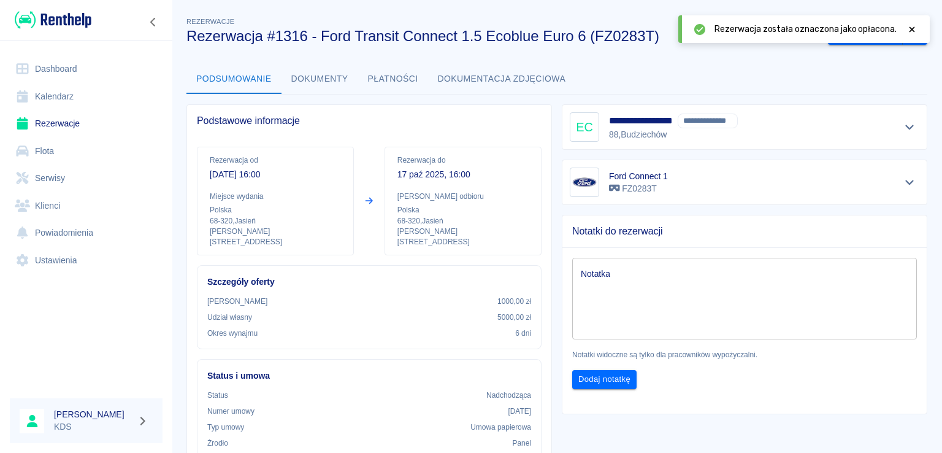
click at [913, 27] on icon at bounding box center [912, 29] width 11 height 9
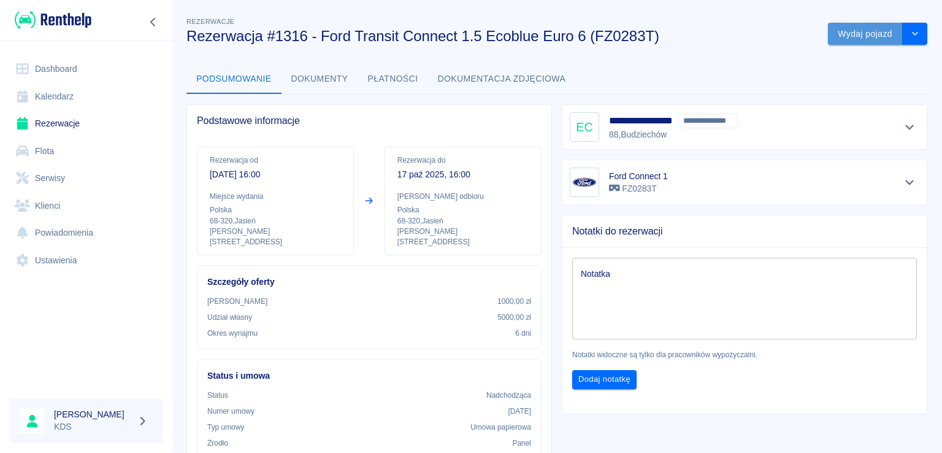
click at [870, 36] on button "Wydaj pojazd" at bounding box center [865, 34] width 75 height 23
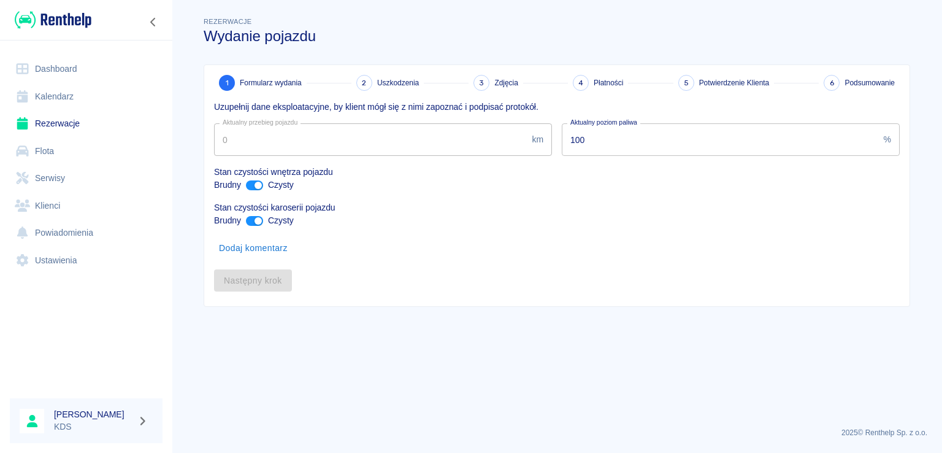
type input "84143"
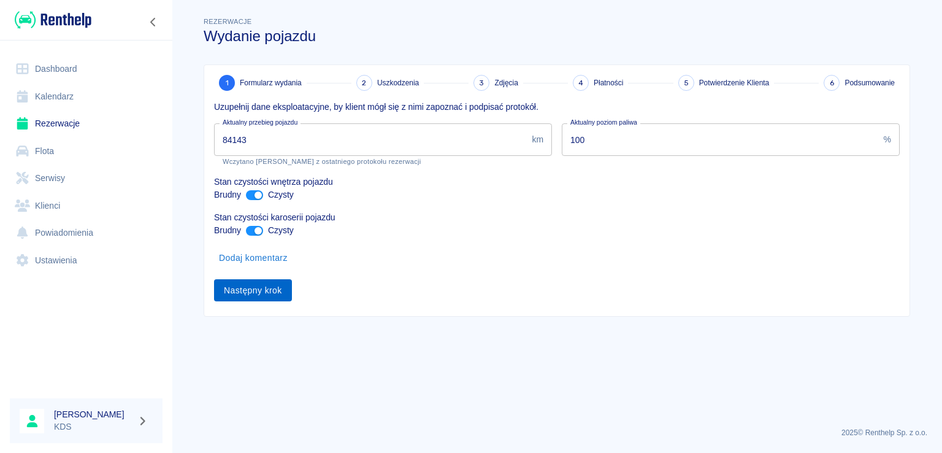
click at [277, 299] on button "Następny krok" at bounding box center [253, 290] width 78 height 23
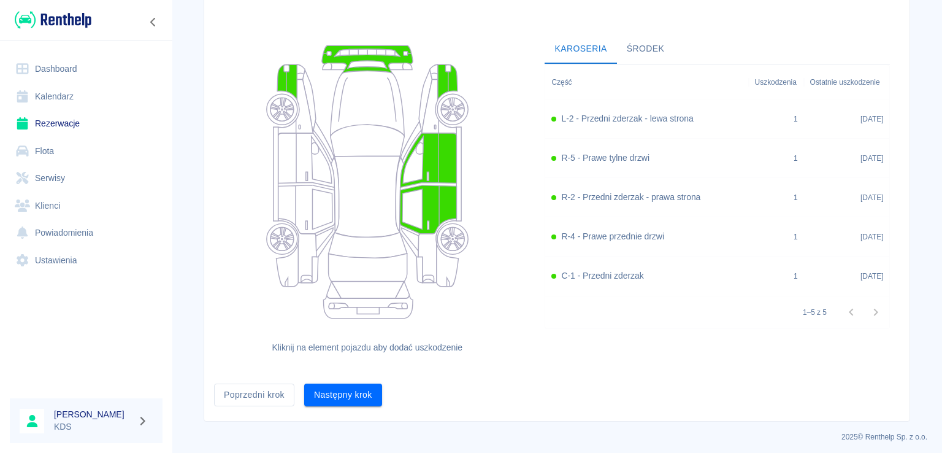
scroll to position [99, 0]
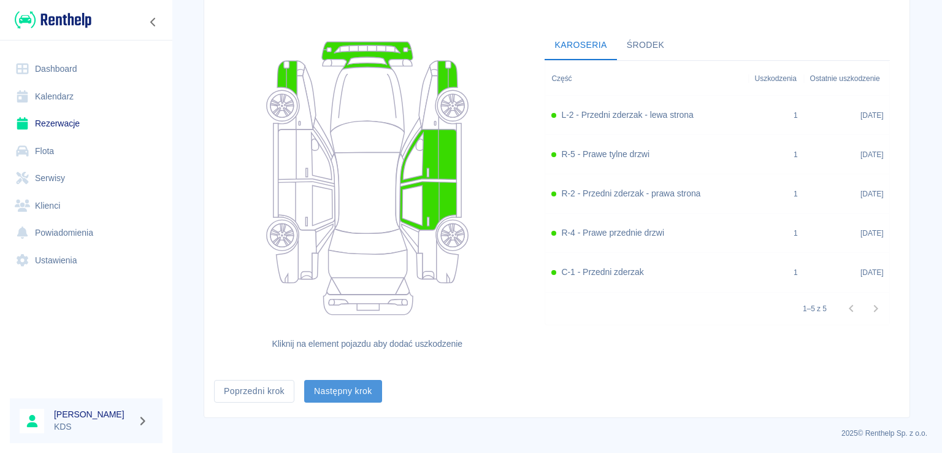
click at [344, 396] on button "Następny krok" at bounding box center [343, 391] width 78 height 23
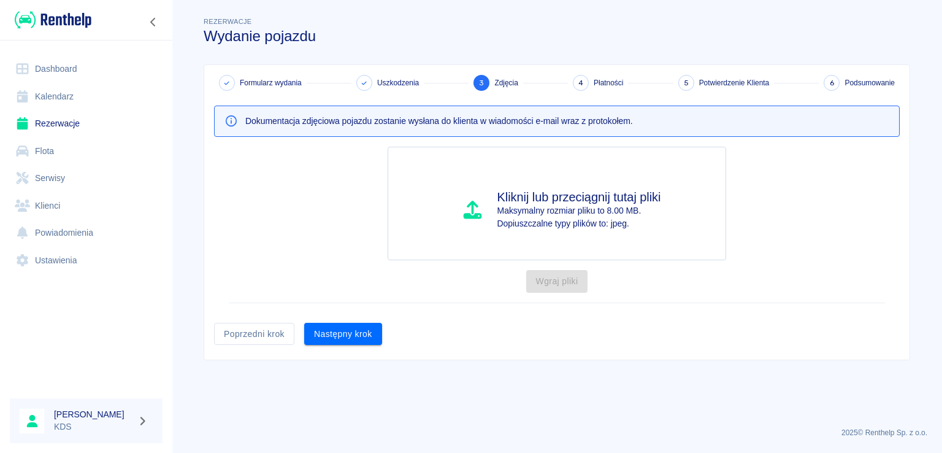
scroll to position [0, 0]
click at [378, 329] on button "Następny krok" at bounding box center [343, 334] width 78 height 23
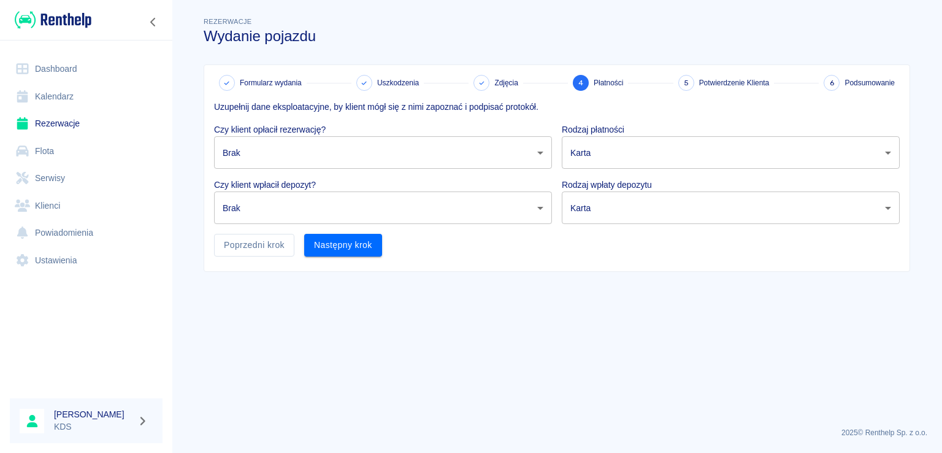
click at [460, 160] on body "Używamy plików Cookies, by zapewnić Ci najlepsze możliwe doświadczenie. Aby dow…" at bounding box center [471, 226] width 942 height 453
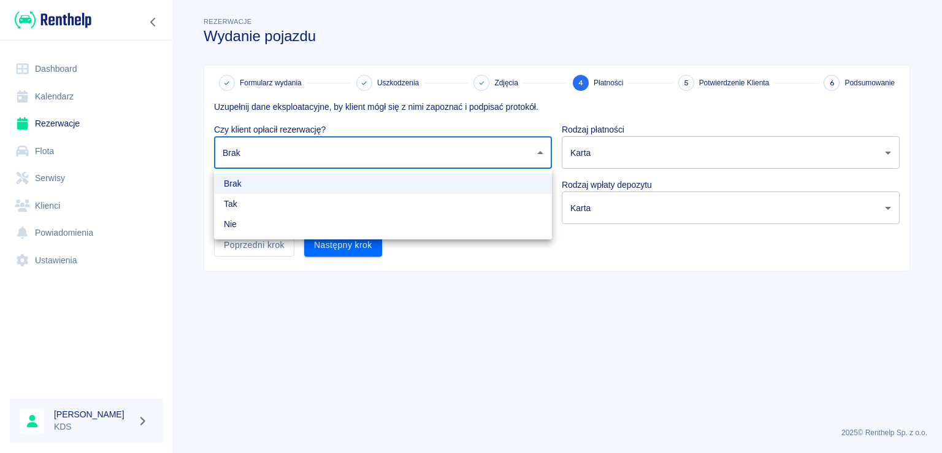
click at [314, 207] on li "Tak" at bounding box center [383, 204] width 338 height 20
type input "true"
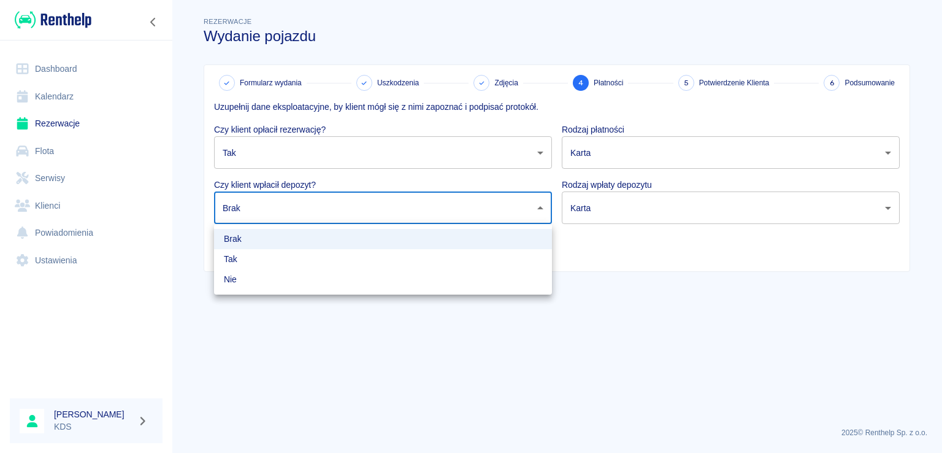
drag, startPoint x: 267, startPoint y: 204, endPoint x: 243, endPoint y: 246, distance: 48.6
click at [266, 204] on body "Używamy plików Cookies, by zapewnić Ci najlepsze możliwe doświadczenie. Aby dow…" at bounding box center [471, 226] width 942 height 453
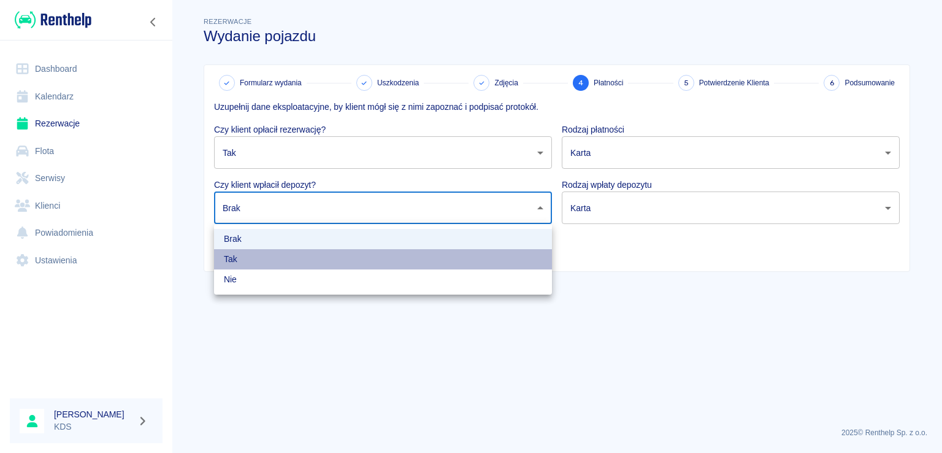
click at [239, 259] on li "Tak" at bounding box center [383, 259] width 338 height 20
type input "true"
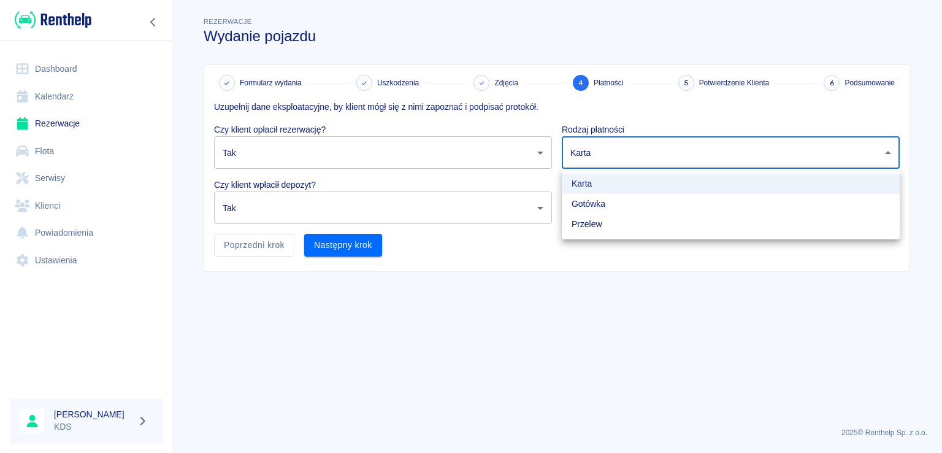
click at [623, 150] on body "Używamy plików Cookies, by zapewnić Ci najlepsze możliwe doświadczenie. Aby dow…" at bounding box center [471, 226] width 942 height 453
drag, startPoint x: 521, startPoint y: 249, endPoint x: 495, endPoint y: 248, distance: 25.8
click at [518, 248] on div at bounding box center [471, 226] width 942 height 453
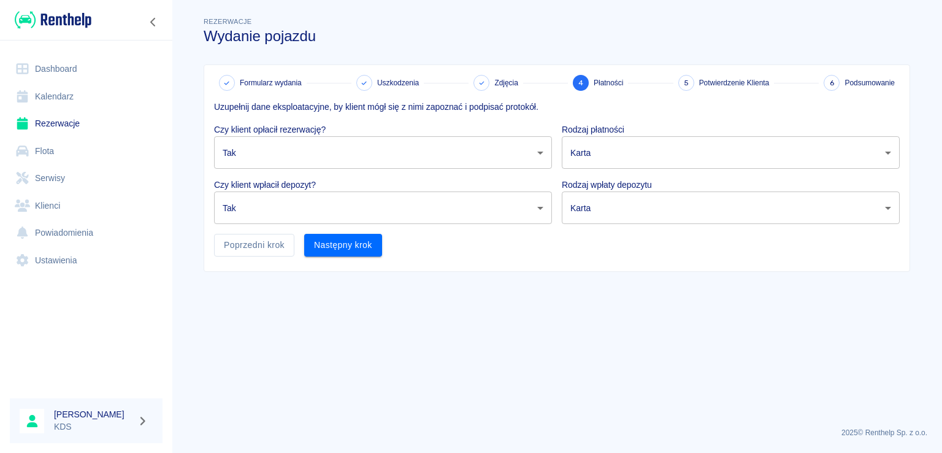
click at [380, 263] on div "Formularz wydania Uszkodzenia Zdjęcia 4 Płatności 5 Potwierdzenie Klienta 6 Pod…" at bounding box center [557, 168] width 706 height 206
click at [353, 241] on button "Następny krok" at bounding box center [343, 245] width 78 height 23
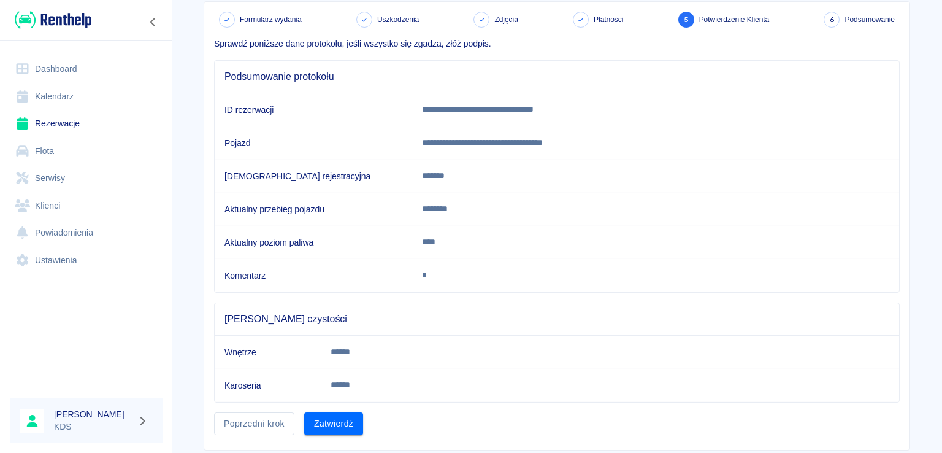
scroll to position [94, 0]
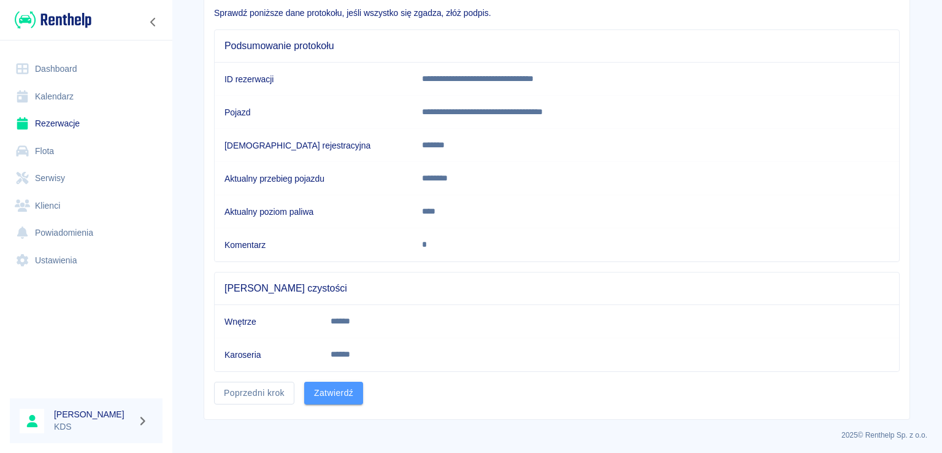
click at [332, 388] on button "Zatwierdź" at bounding box center [333, 393] width 59 height 23
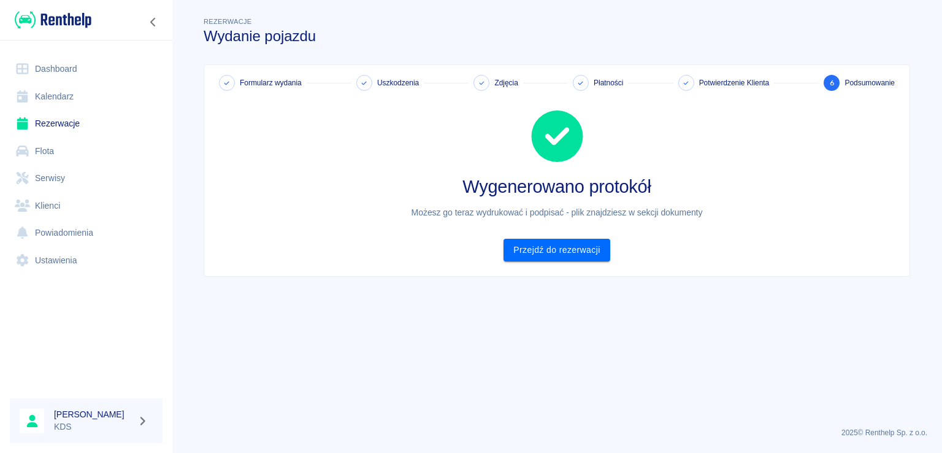
scroll to position [0, 0]
click at [574, 256] on link "Przejdź do rezerwacji" at bounding box center [557, 250] width 106 height 23
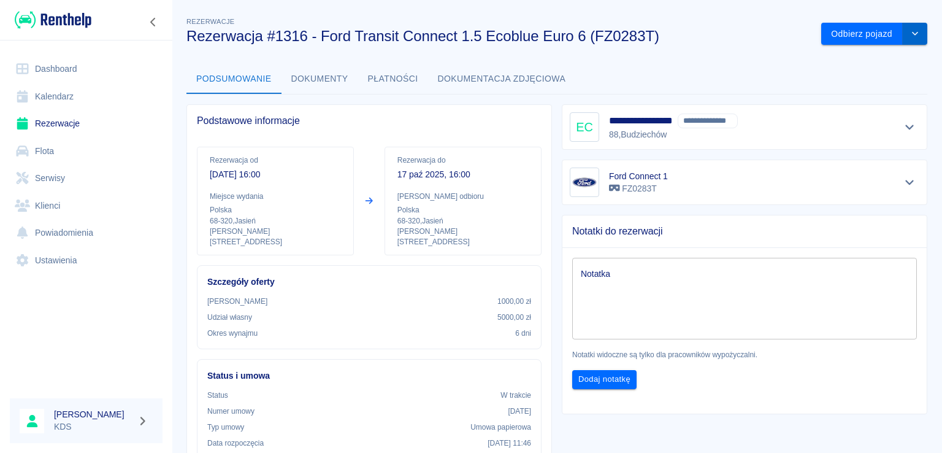
click at [915, 41] on button "drop-down" at bounding box center [915, 34] width 25 height 23
click at [739, 84] on div "Podsumowanie Dokumenty Płatności Dokumentacja zdjęciowa" at bounding box center [557, 78] width 741 height 29
click at [390, 79] on button "Płatności" at bounding box center [393, 78] width 70 height 29
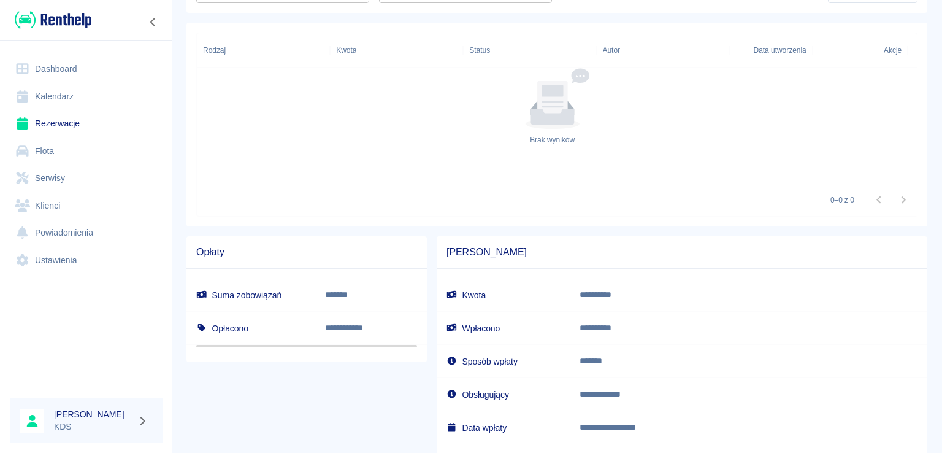
scroll to position [184, 0]
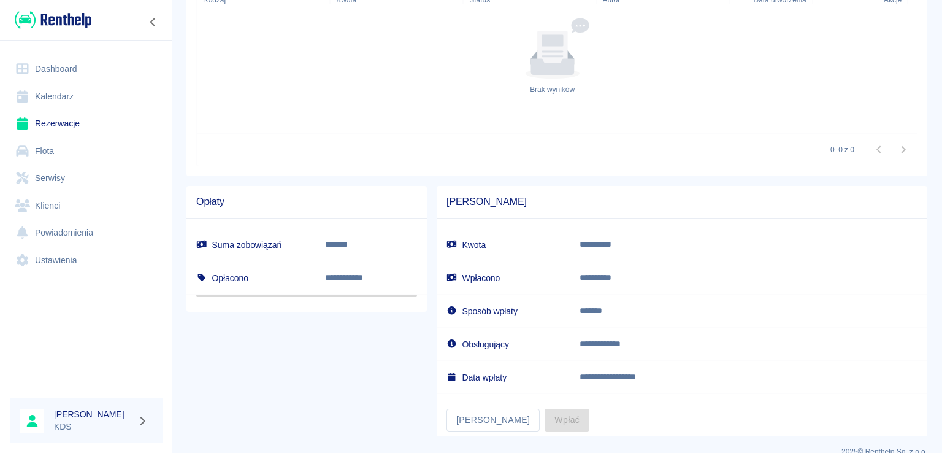
click at [36, 94] on link "Kalendarz" at bounding box center [86, 97] width 153 height 28
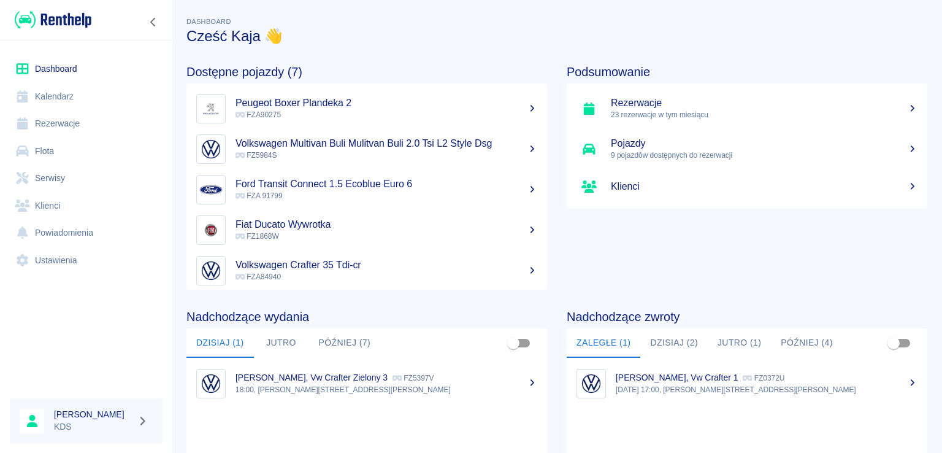
click at [66, 122] on link "Rezerwacje" at bounding box center [86, 124] width 153 height 28
